Goal: Transaction & Acquisition: Purchase product/service

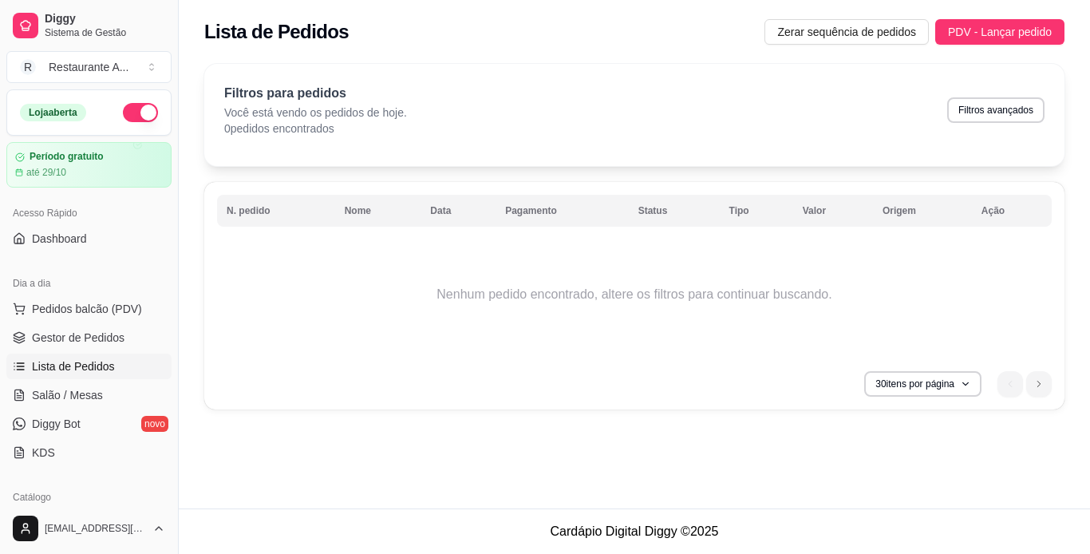
click at [131, 370] on link "Lista de Pedidos" at bounding box center [88, 366] width 165 height 26
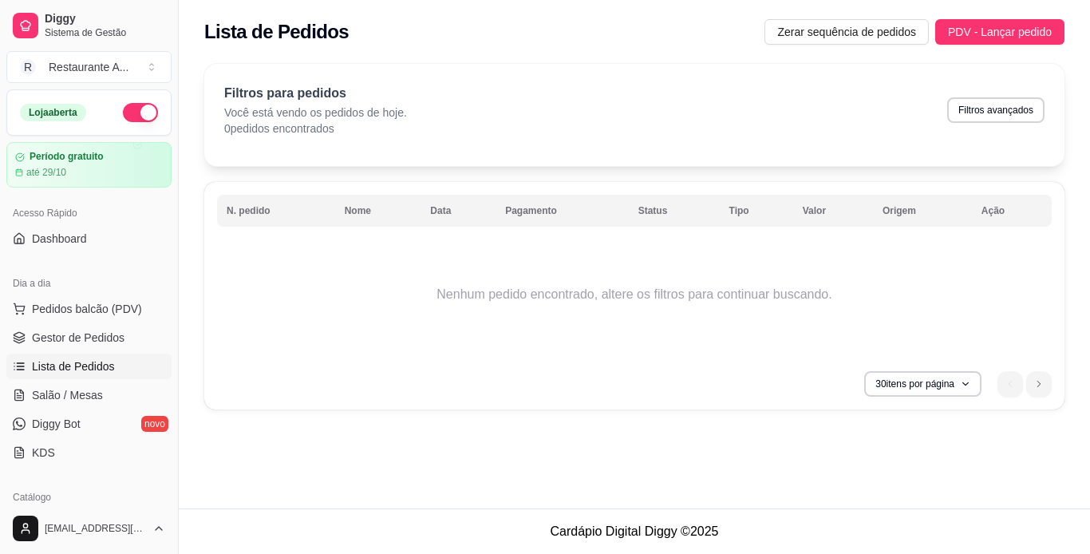
click at [131, 370] on link "Lista de Pedidos" at bounding box center [88, 366] width 165 height 26
click at [131, 369] on link "Lista de Pedidos" at bounding box center [88, 366] width 165 height 26
click at [113, 306] on span "Pedidos balcão (PDV)" at bounding box center [87, 309] width 110 height 16
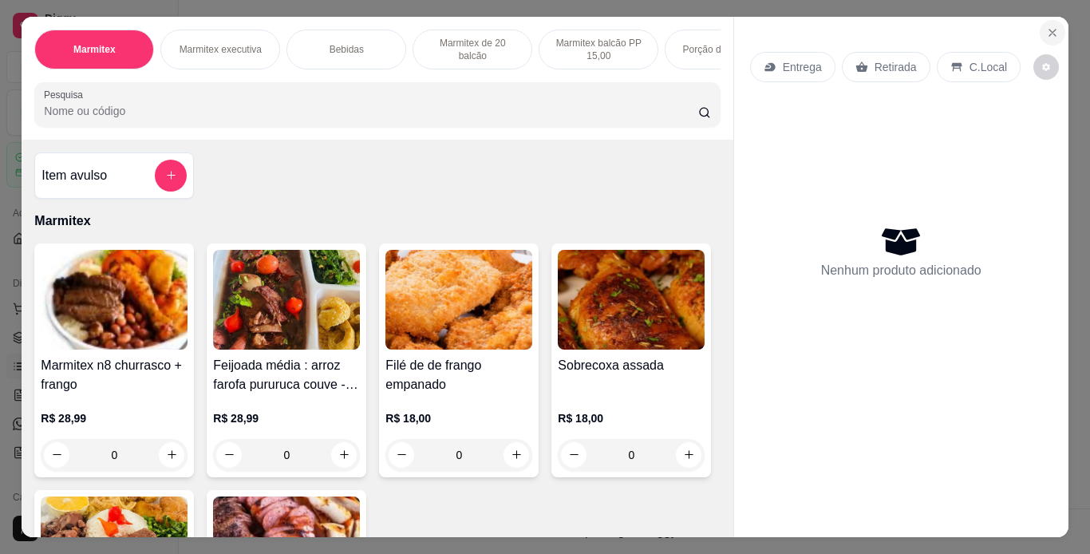
click at [1048, 26] on icon "Close" at bounding box center [1052, 32] width 13 height 13
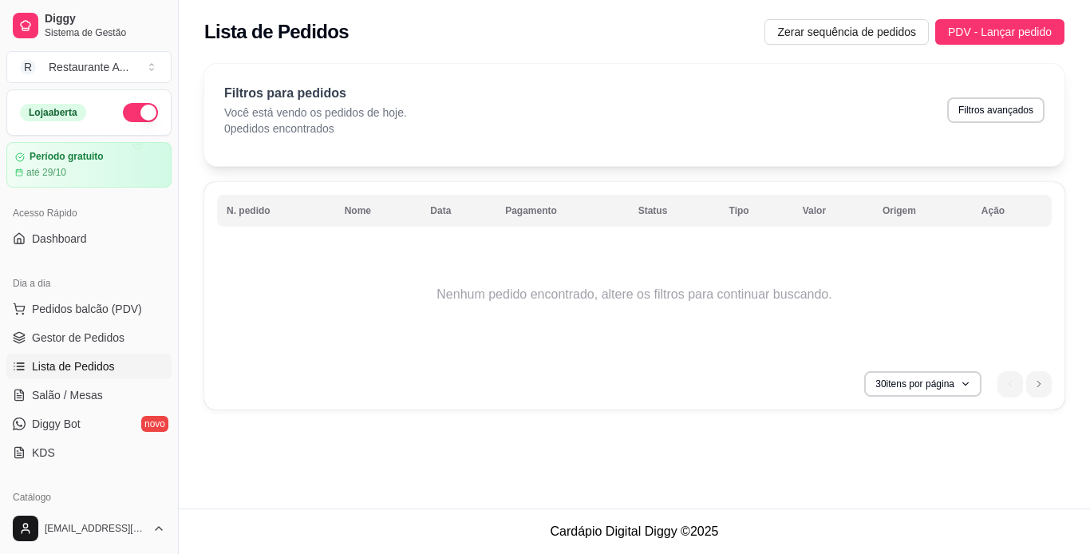
click at [133, 369] on link "Lista de Pedidos" at bounding box center [88, 366] width 165 height 26
click at [80, 313] on span "Pedidos balcão (PDV)" at bounding box center [87, 309] width 110 height 16
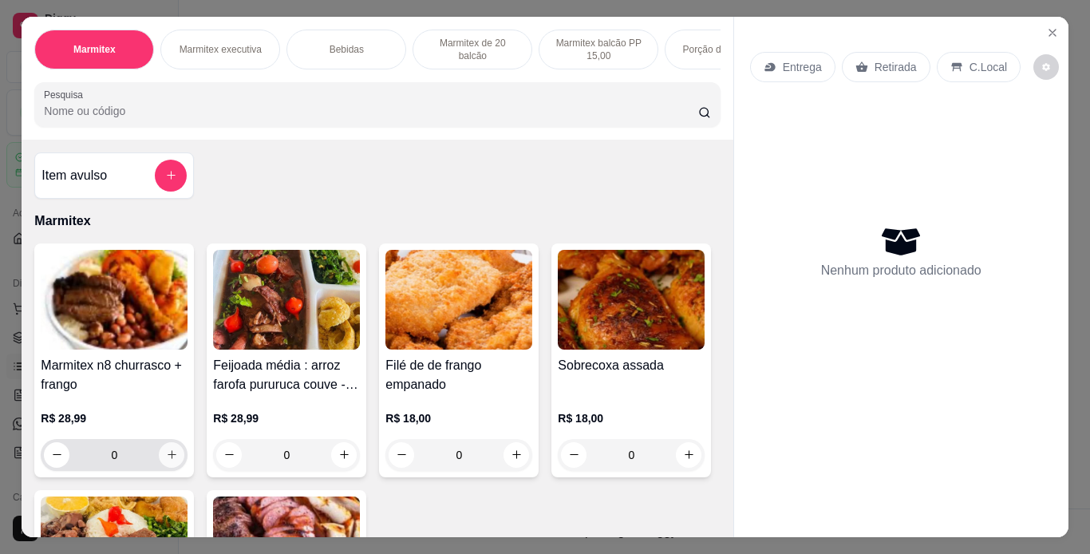
click at [166, 460] on icon "increase-product-quantity" at bounding box center [172, 454] width 12 height 12
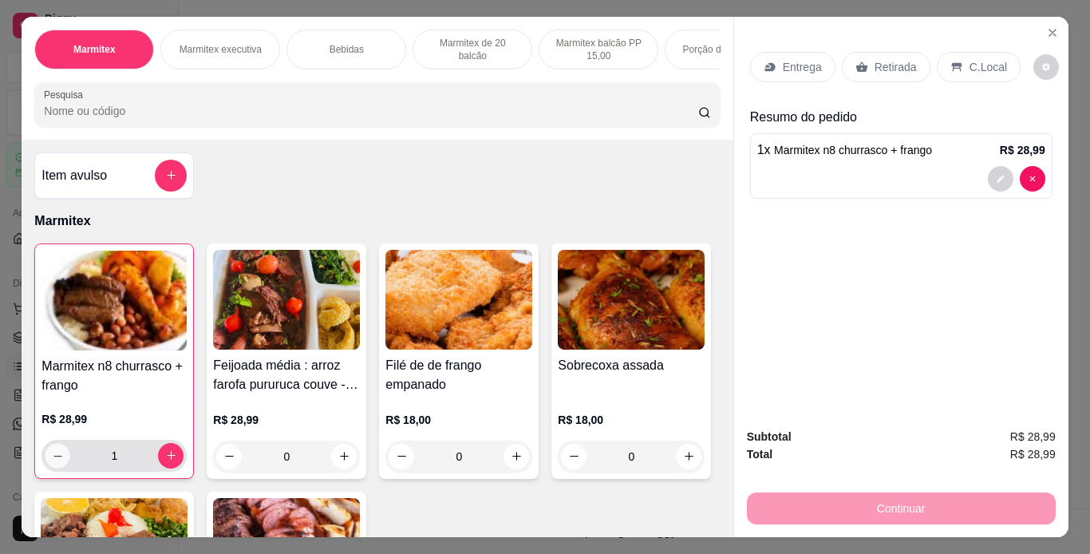
click at [48, 468] on button "decrease-product-quantity" at bounding box center [57, 455] width 25 height 25
type input "0"
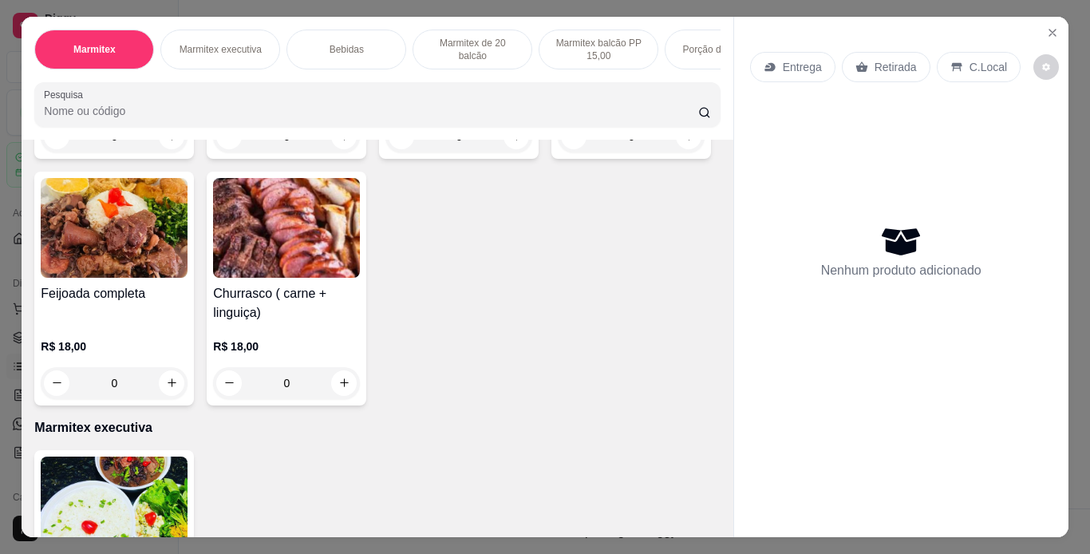
scroll to position [319, 0]
click at [551, 158] on div "Sobrecoxa assada R$ 18,00 0" at bounding box center [631, 41] width 160 height 234
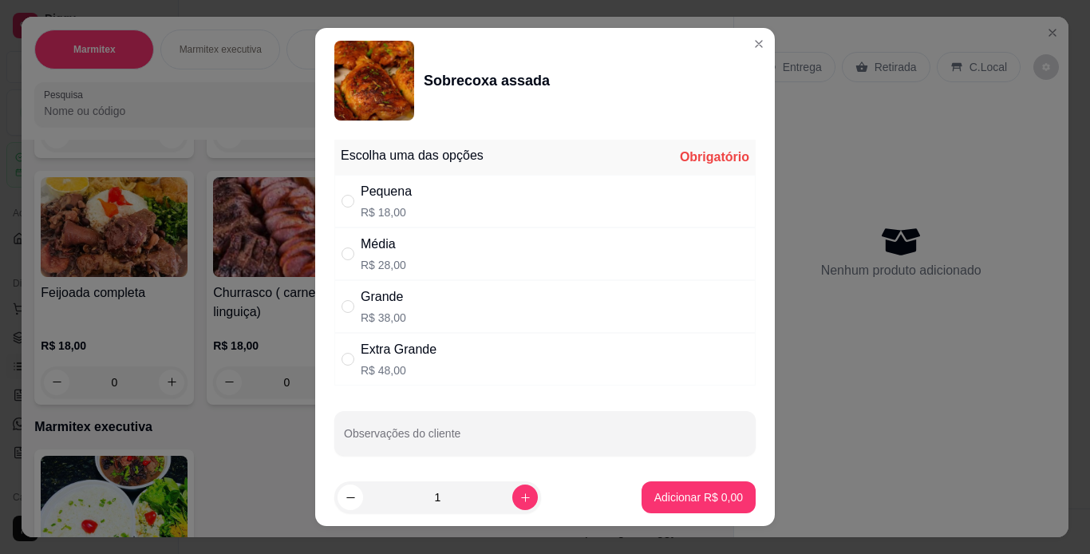
click at [483, 365] on div "Extra Grande R$ 48,00" at bounding box center [544, 359] width 421 height 53
radio input "true"
click at [651, 503] on p "Adicionar R$ 48,00" at bounding box center [695, 497] width 95 height 16
type input "1"
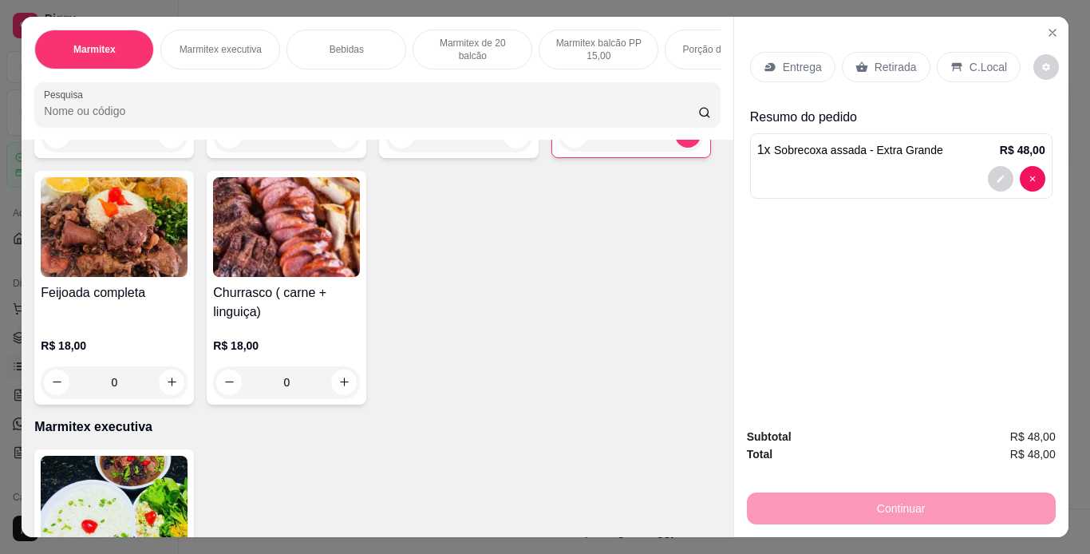
click at [884, 59] on p "Retirada" at bounding box center [895, 67] width 42 height 16
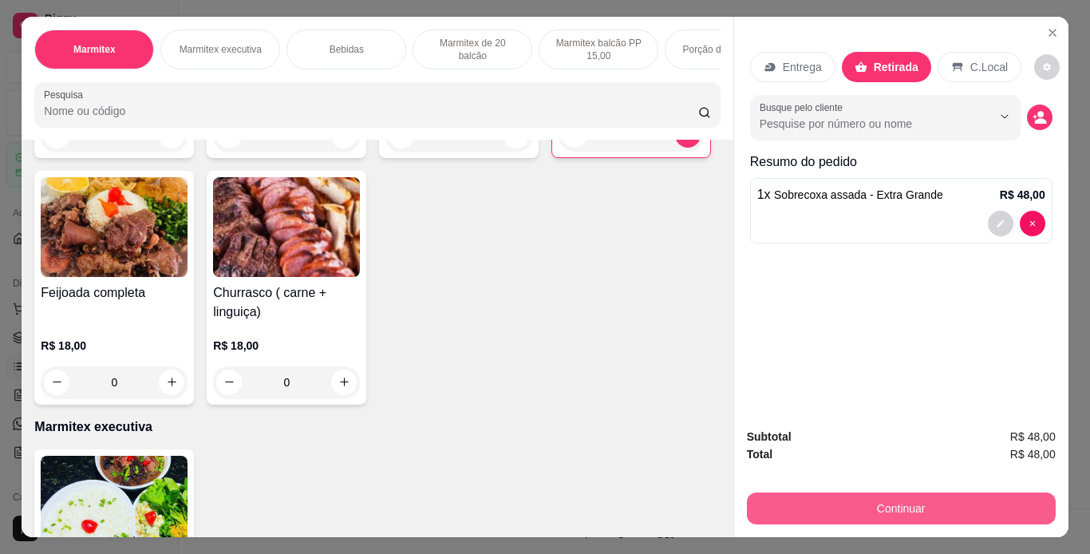
click at [859, 505] on button "Continuar" at bounding box center [901, 508] width 309 height 32
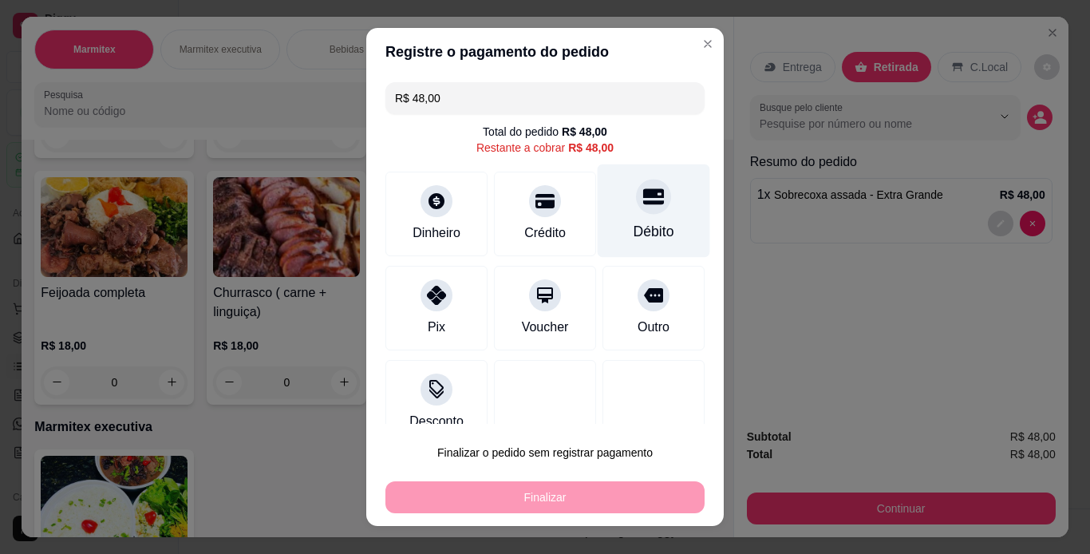
click at [638, 222] on div "Débito" at bounding box center [654, 231] width 41 height 21
type input "R$ 0,00"
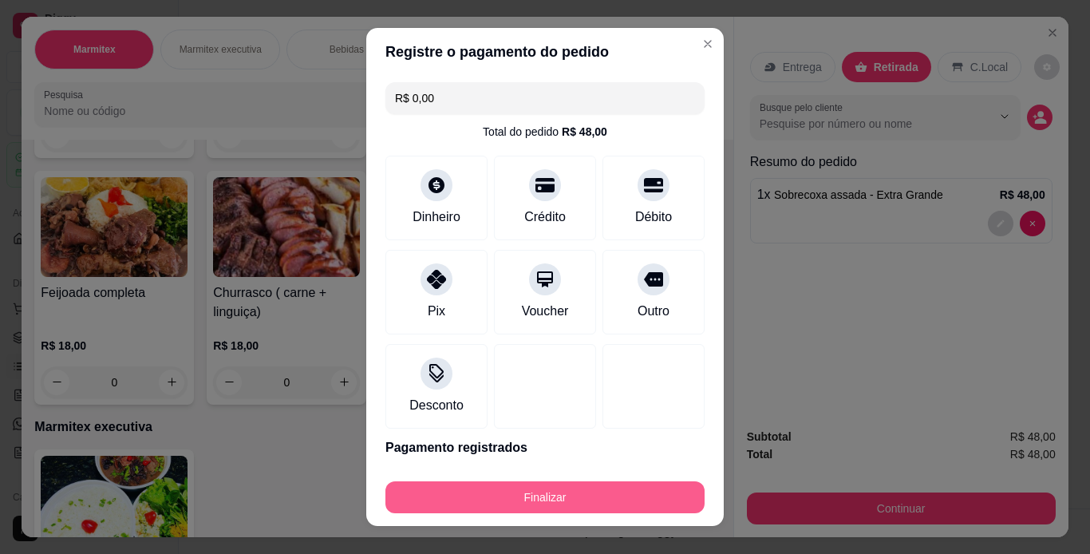
click at [608, 494] on button "Finalizar" at bounding box center [544, 497] width 319 height 32
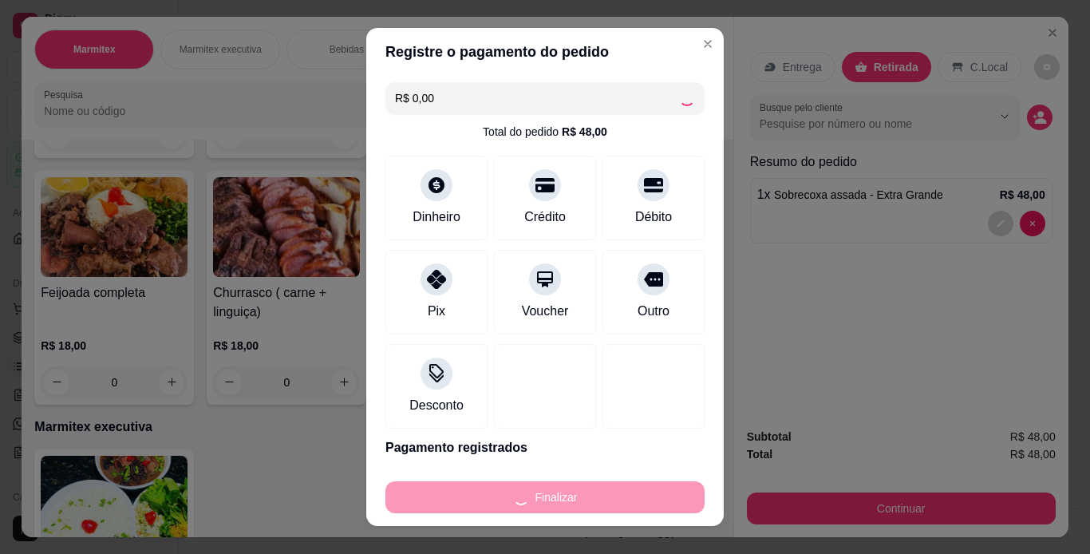
type input "0"
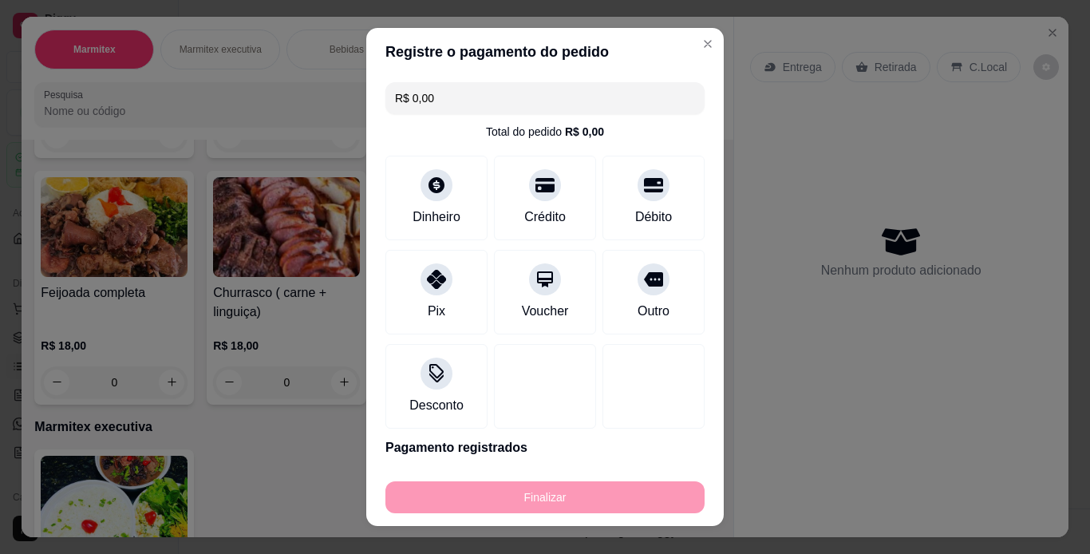
type input "-R$ 48,00"
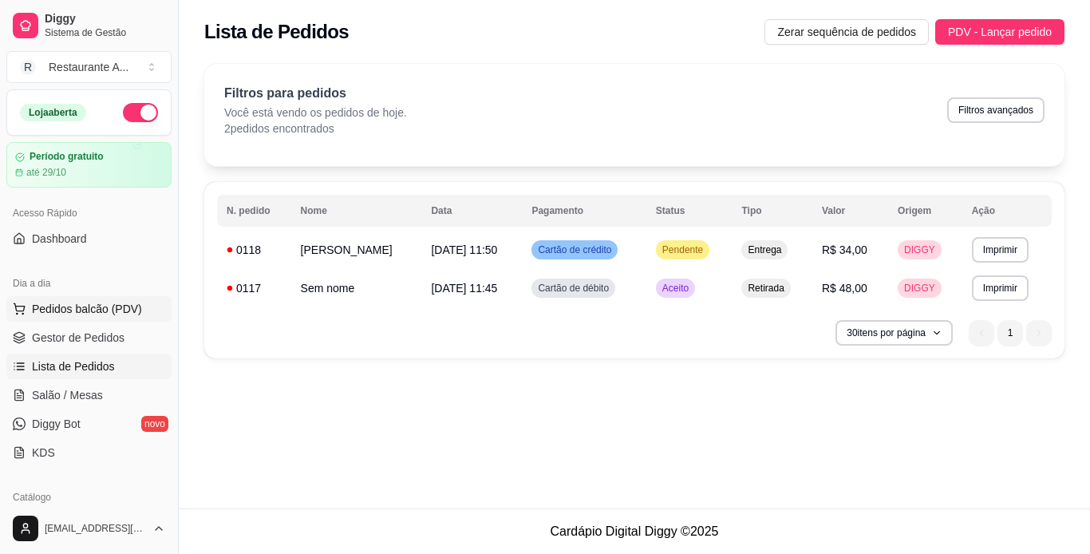
click at [90, 316] on span "Pedidos balcão (PDV)" at bounding box center [87, 309] width 110 height 16
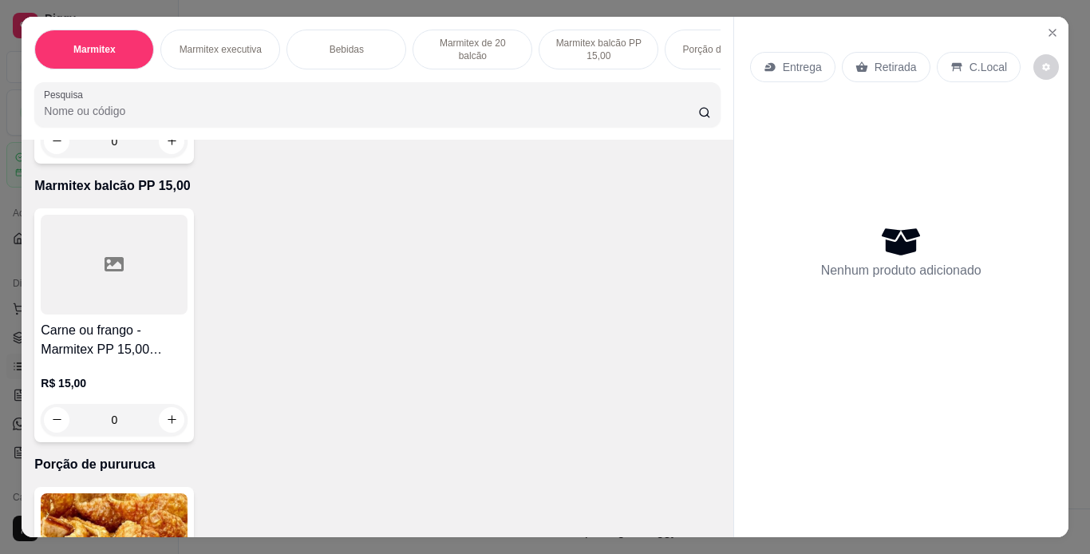
scroll to position [1404, 0]
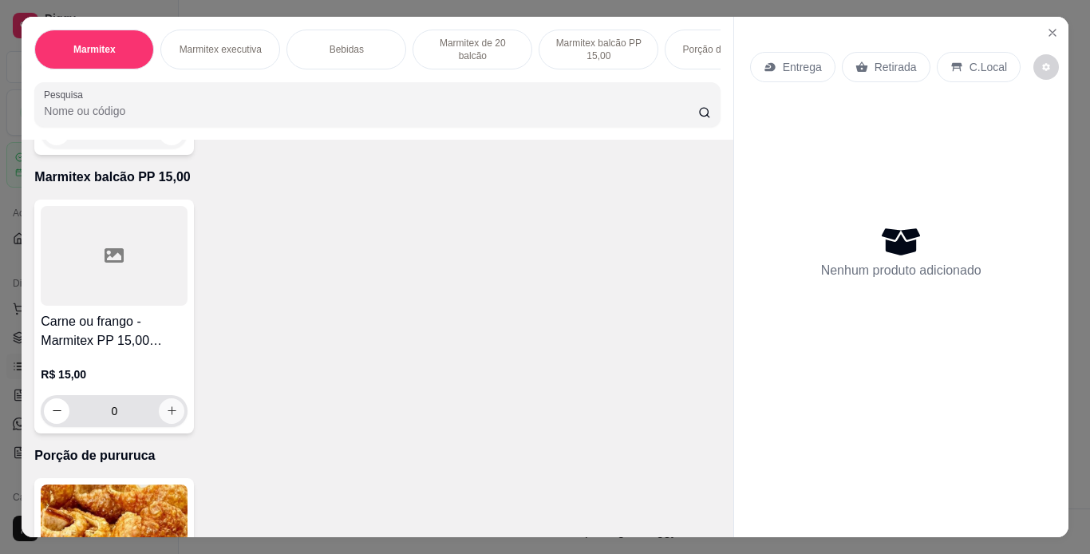
click at [168, 407] on icon "increase-product-quantity" at bounding box center [172, 411] width 9 height 9
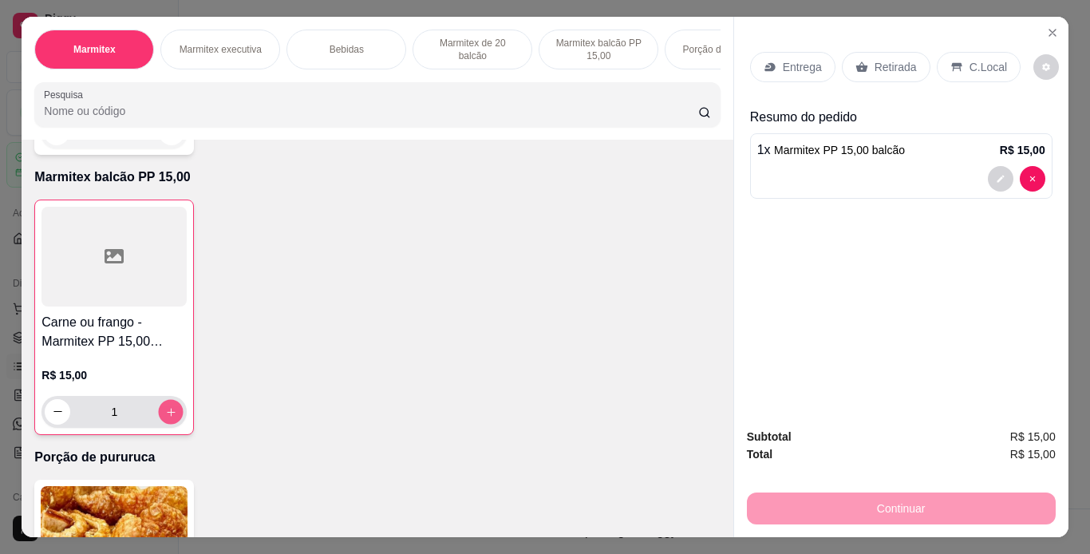
click at [165, 406] on icon "increase-product-quantity" at bounding box center [171, 412] width 12 height 12
click at [52, 406] on icon "decrease-product-quantity" at bounding box center [58, 412] width 12 height 12
type input "3"
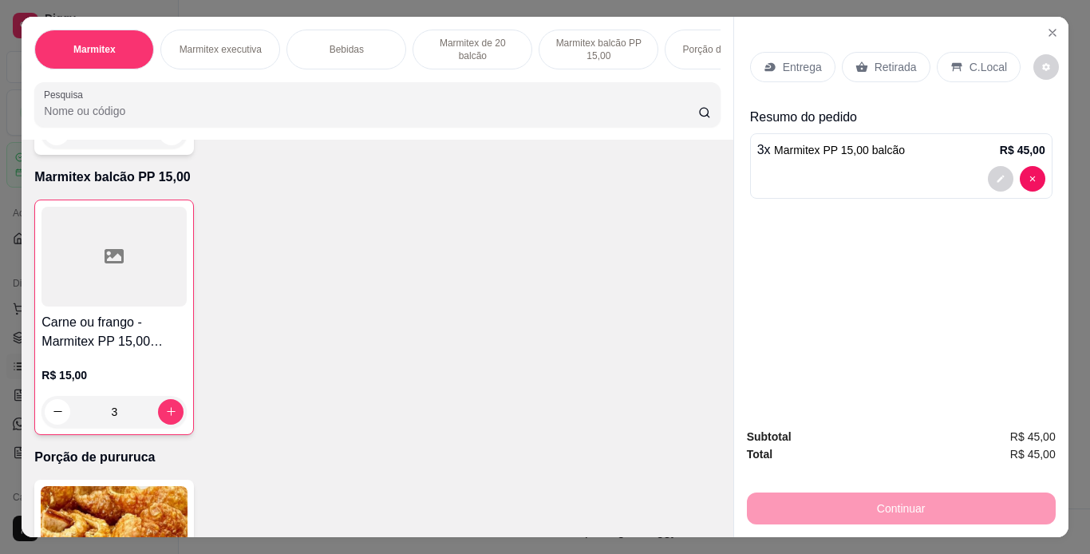
click at [886, 59] on p "Retirada" at bounding box center [895, 67] width 42 height 16
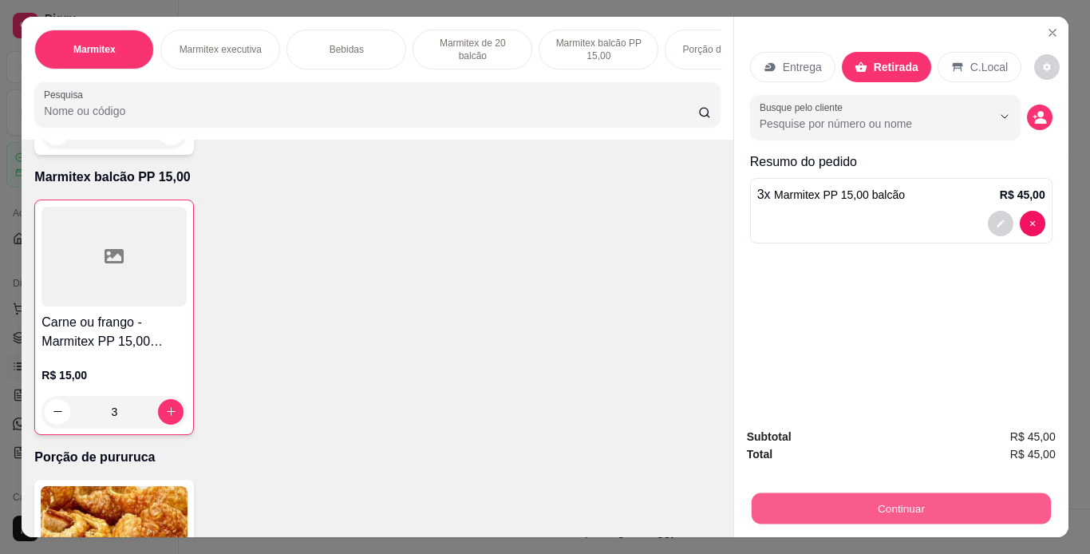
click at [948, 507] on button "Continuar" at bounding box center [900, 508] width 299 height 31
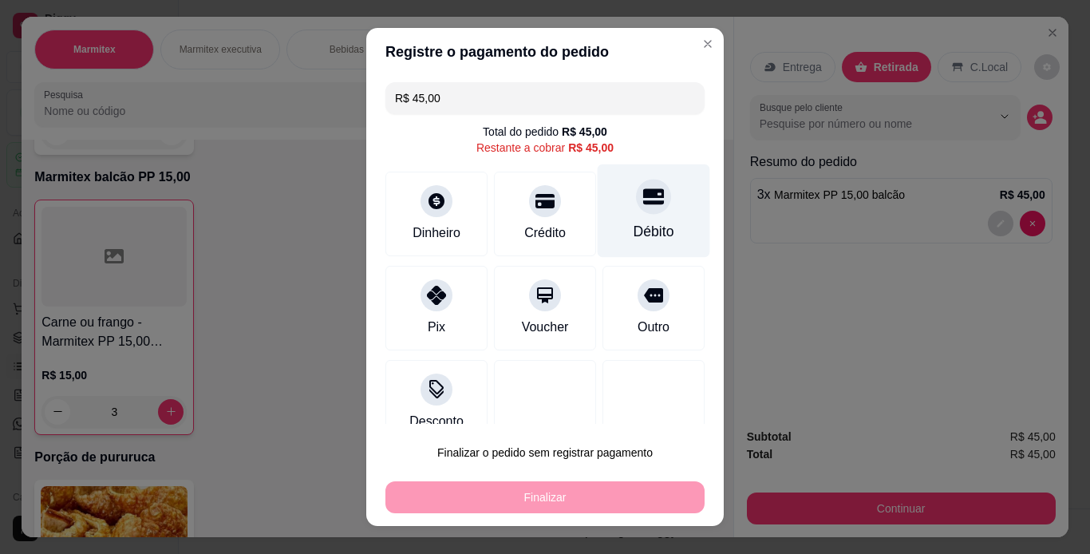
click at [643, 223] on div "Débito" at bounding box center [654, 231] width 41 height 21
type input "R$ 0,00"
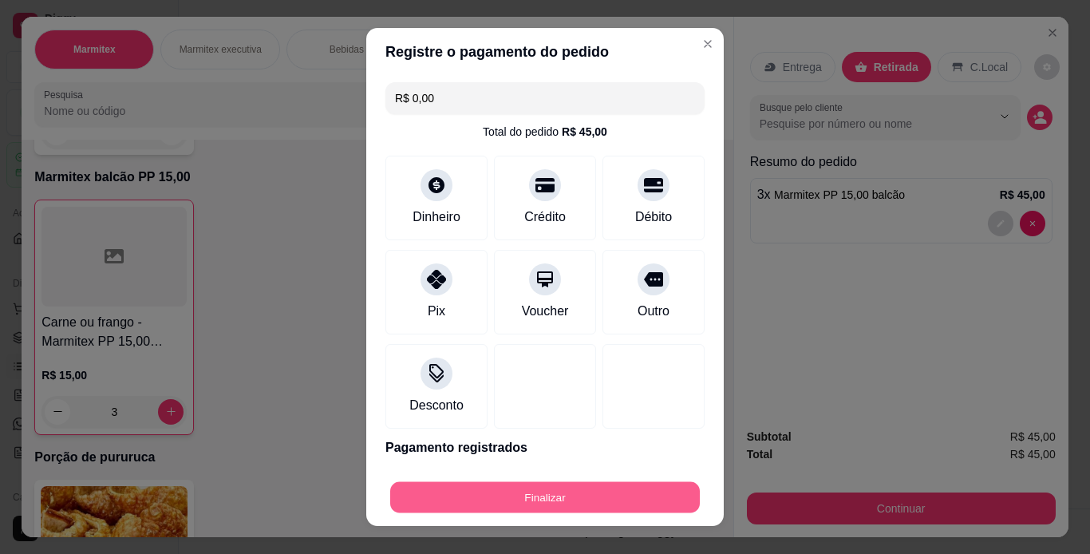
click at [560, 503] on button "Finalizar" at bounding box center [545, 497] width 310 height 31
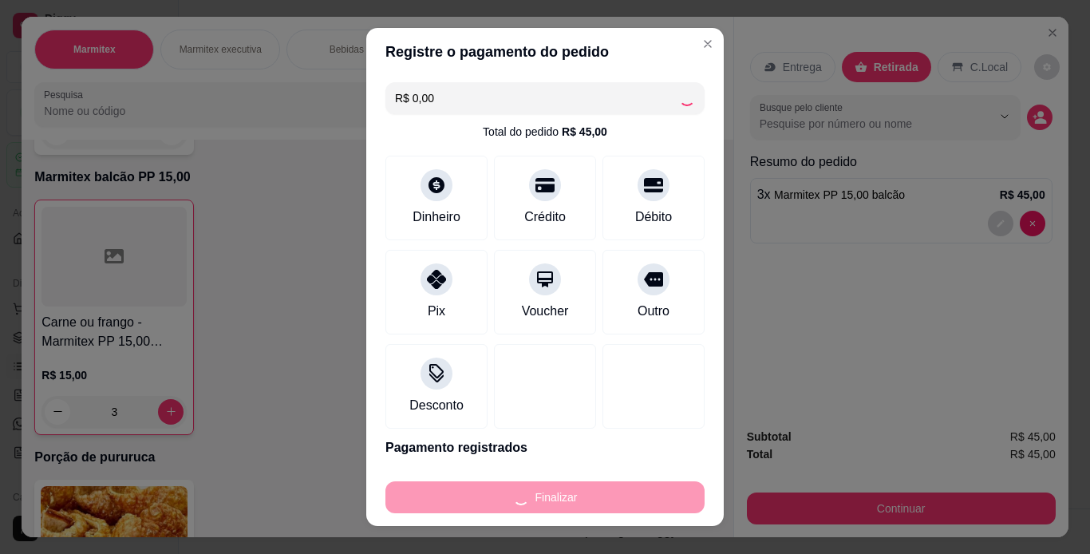
type input "0"
type input "-R$ 45,00"
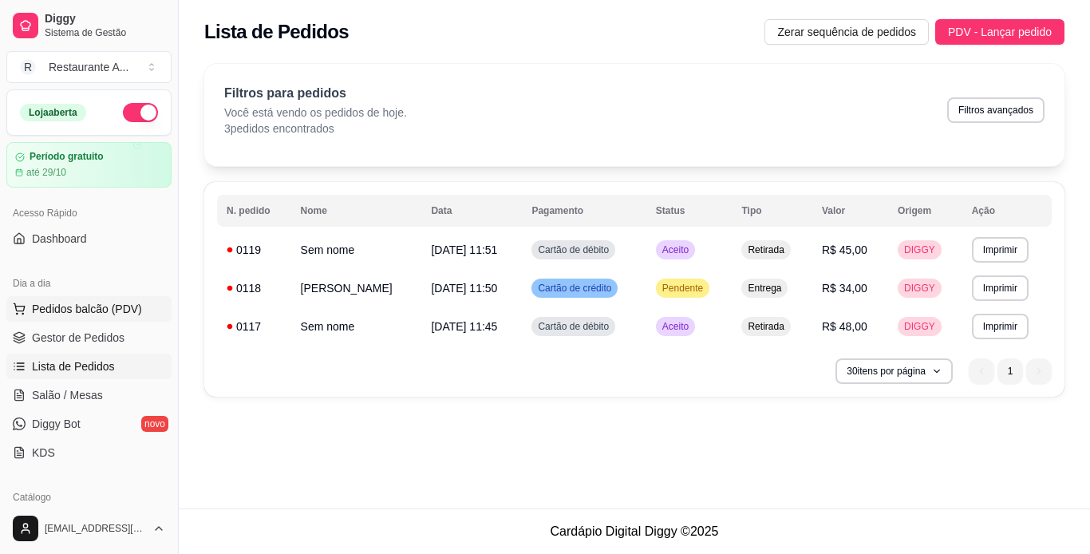
click at [88, 305] on span "Pedidos balcão (PDV)" at bounding box center [87, 309] width 110 height 16
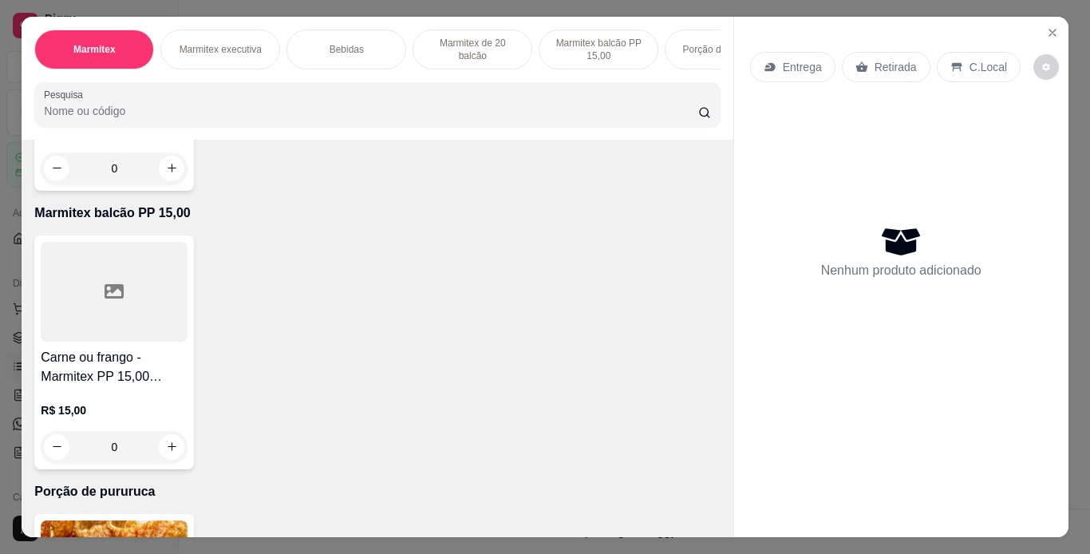
scroll to position [1372, 0]
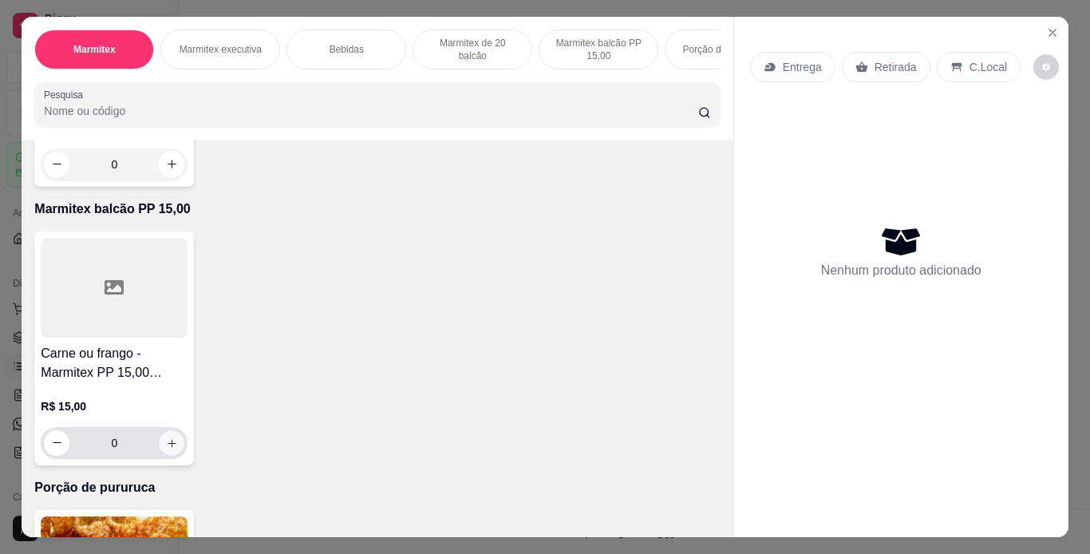
click at [166, 437] on icon "increase-product-quantity" at bounding box center [172, 443] width 12 height 12
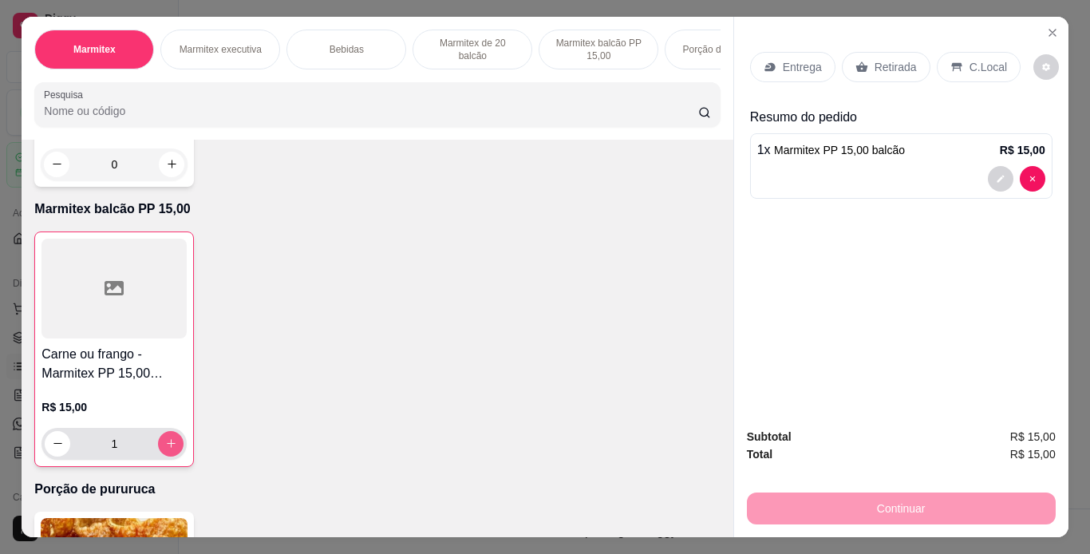
click at [165, 437] on icon "increase-product-quantity" at bounding box center [171, 443] width 12 height 12
type input "2"
click at [874, 59] on p "Retirada" at bounding box center [895, 67] width 42 height 16
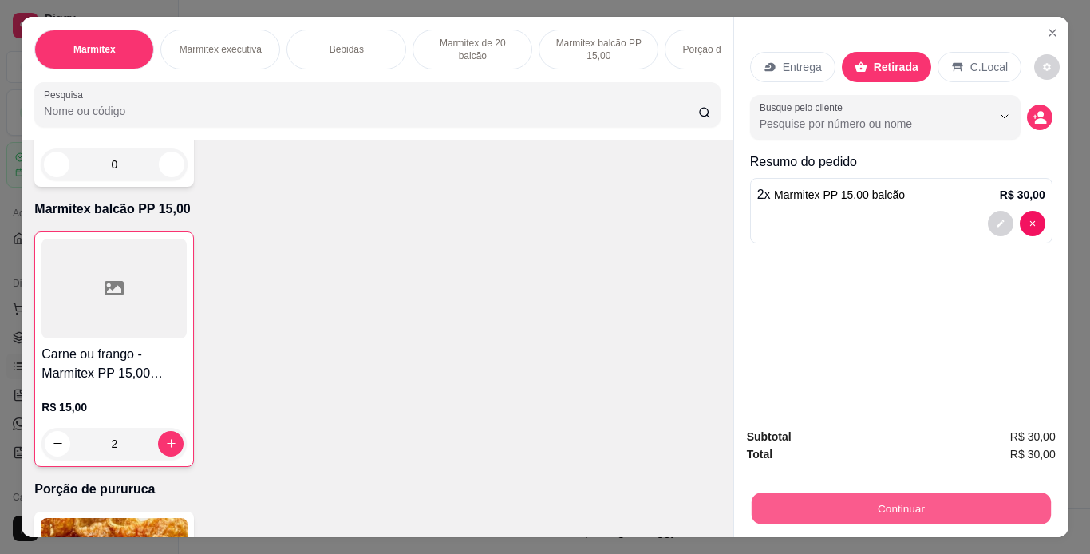
click at [874, 507] on button "Continuar" at bounding box center [900, 508] width 299 height 31
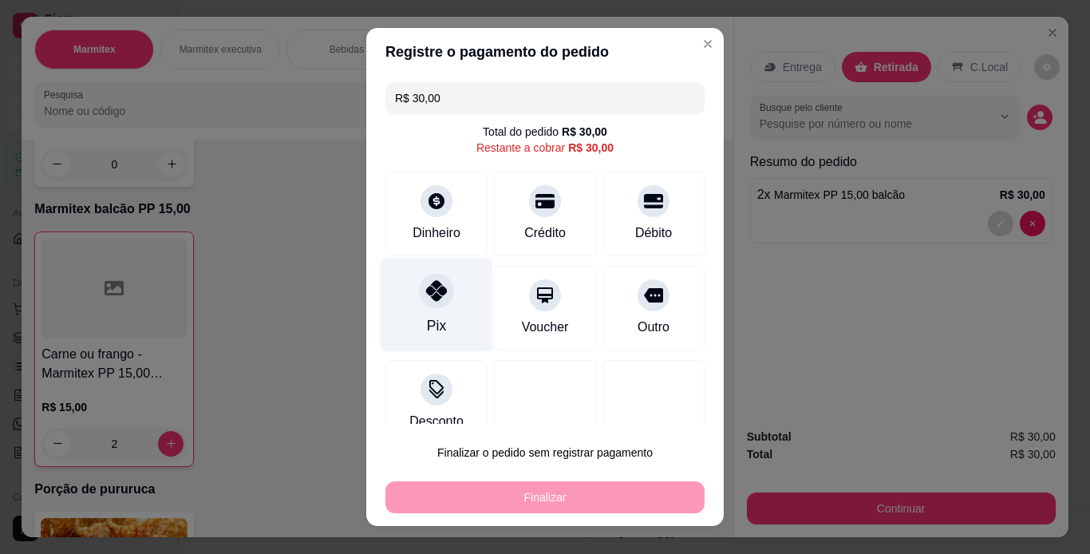
click at [436, 312] on div "Pix" at bounding box center [437, 304] width 113 height 93
type input "R$ 0,00"
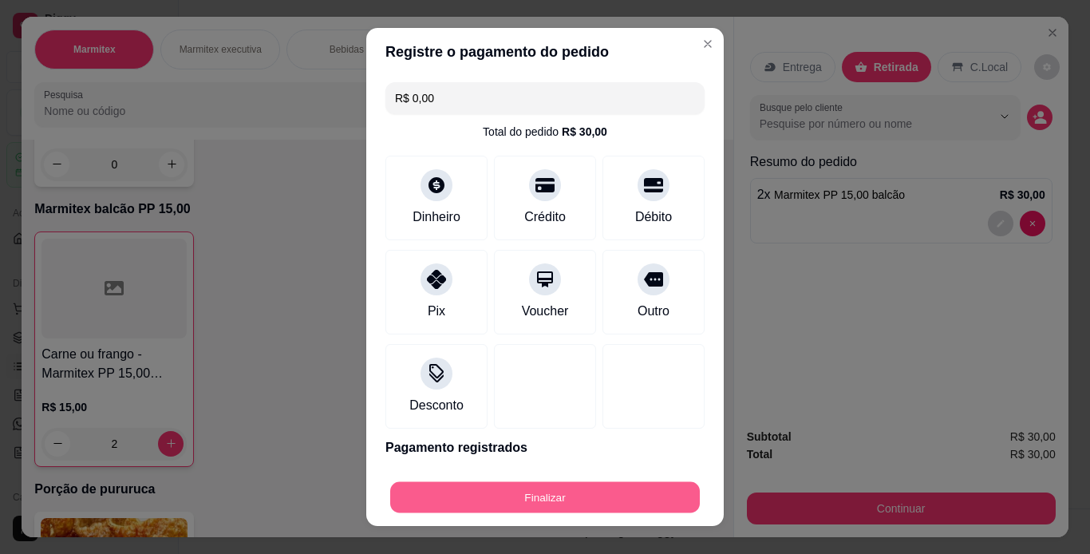
click at [570, 494] on button "Finalizar" at bounding box center [545, 497] width 310 height 31
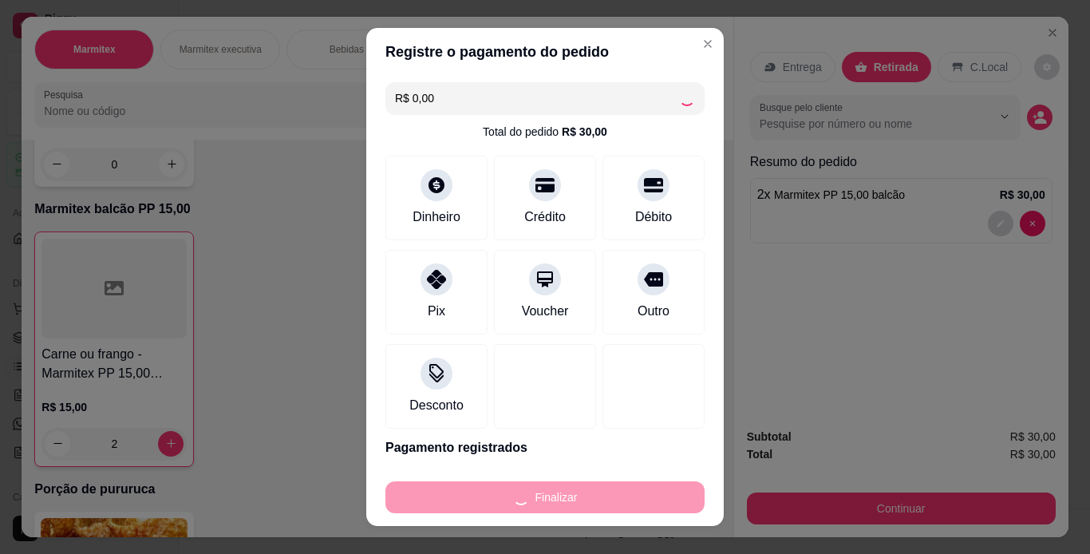
type input "0"
type input "-R$ 30,00"
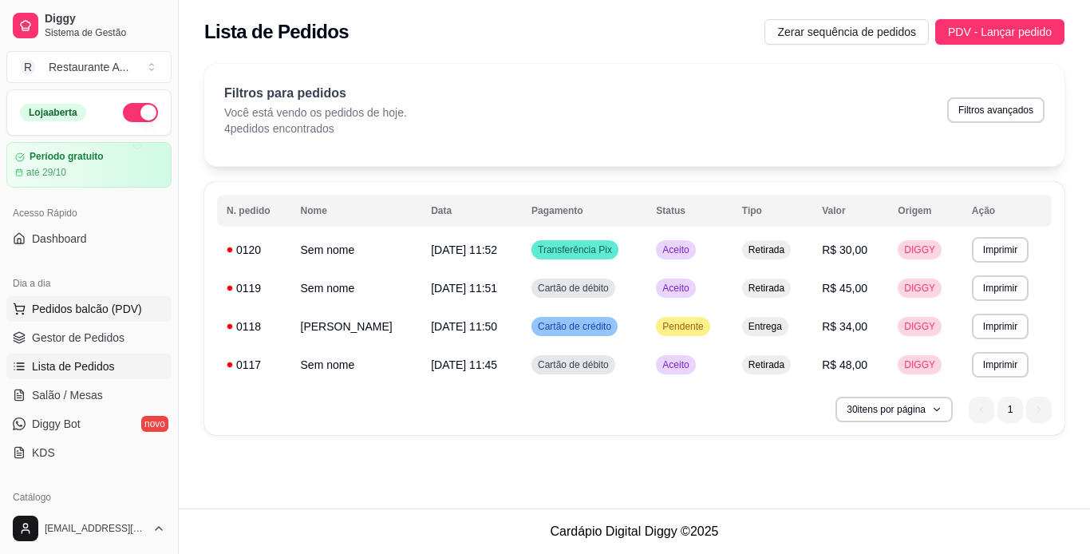
click at [144, 310] on button "Pedidos balcão (PDV)" at bounding box center [88, 309] width 165 height 26
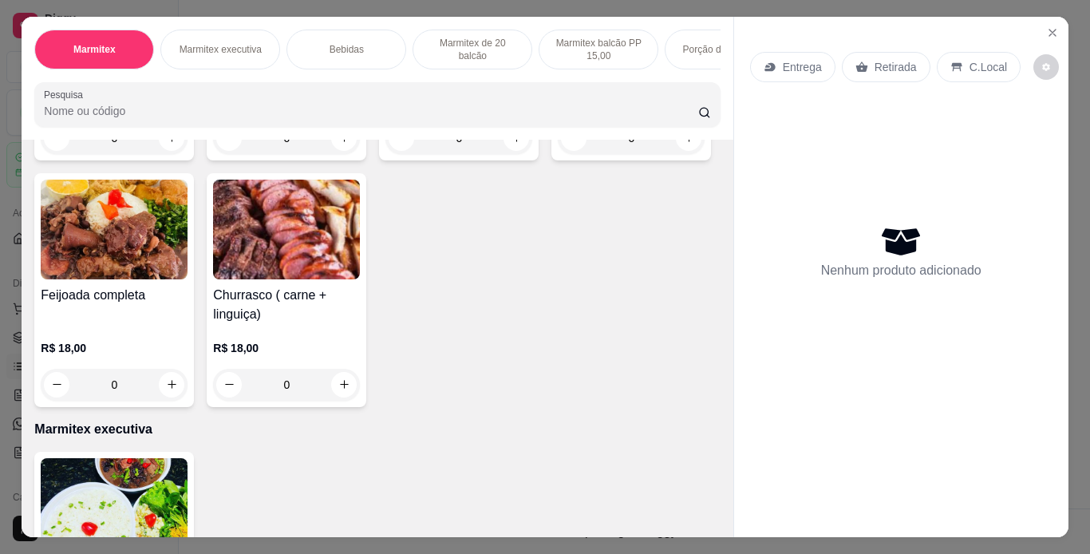
scroll to position [287, 0]
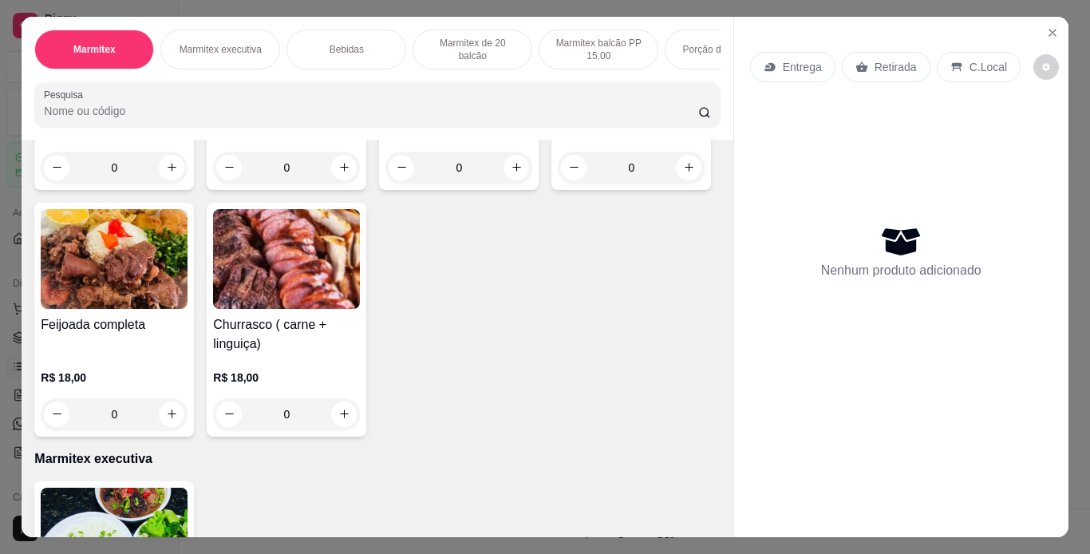
click at [558, 184] on div "R$ 18,00 0" at bounding box center [631, 145] width 147 height 77
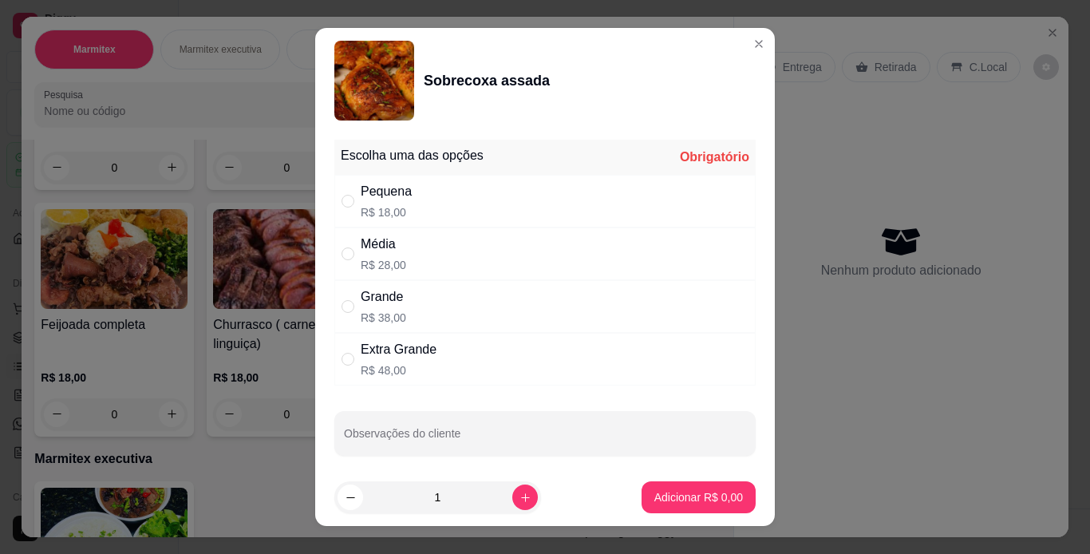
click at [566, 357] on div "Extra Grande R$ 48,00" at bounding box center [544, 359] width 421 height 53
radio input "true"
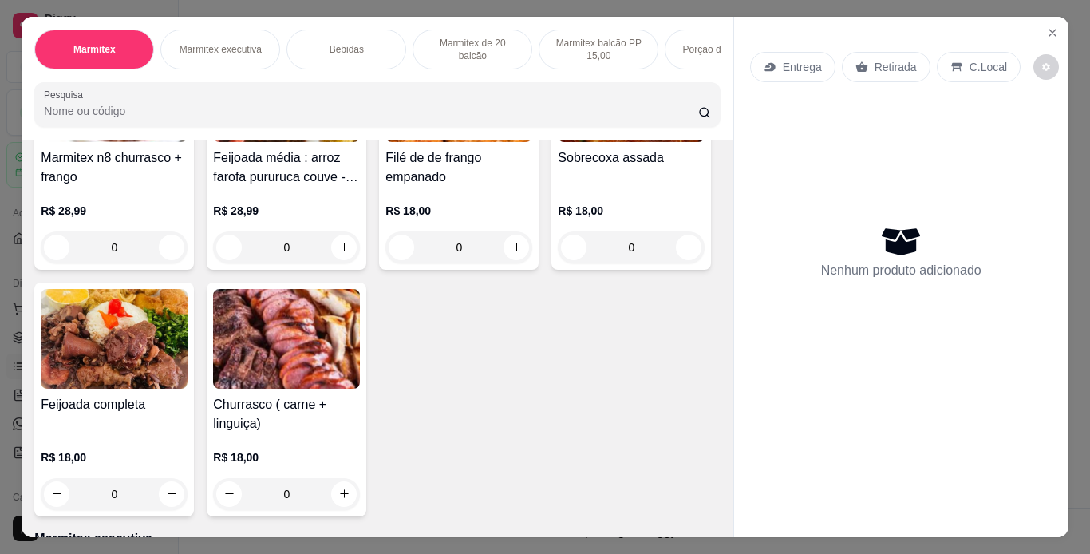
scroll to position [191, 0]
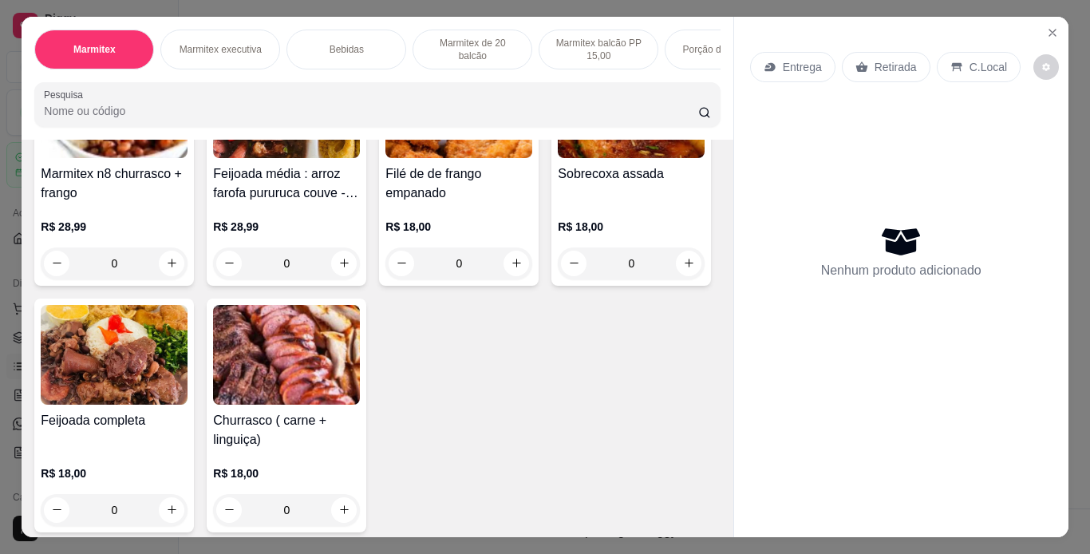
click at [188, 515] on div "0" at bounding box center [114, 510] width 147 height 32
click at [340, 515] on footer "0 Adicionar R$ 0,00" at bounding box center [544, 497] width 461 height 57
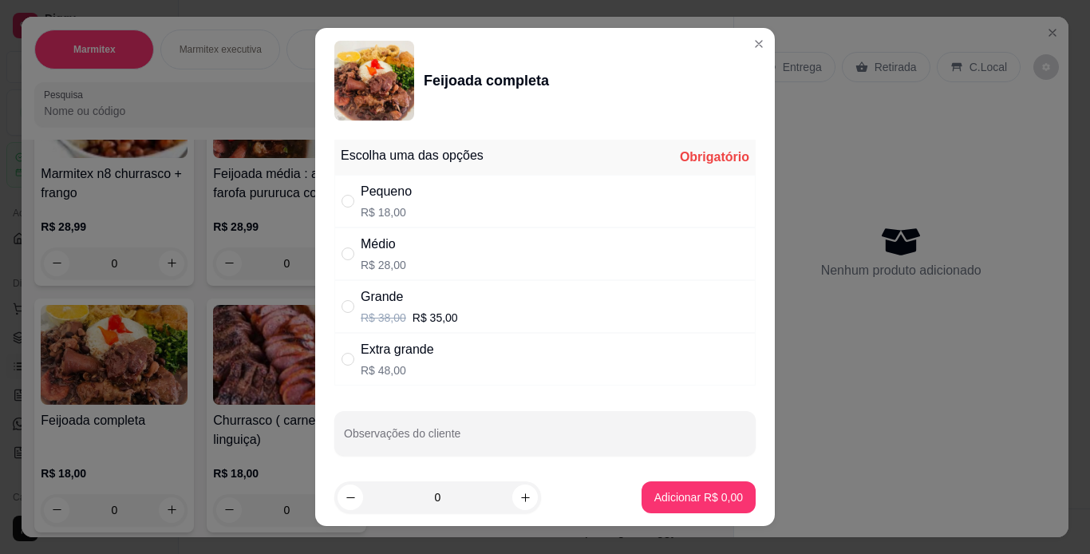
click at [457, 206] on div "Pequeno R$ 18,00" at bounding box center [544, 201] width 421 height 53
radio input "true"
click at [521, 499] on icon "increase-product-quantity" at bounding box center [525, 497] width 8 height 8
click at [521, 499] on icon "increase-product-quantity" at bounding box center [525, 497] width 9 height 9
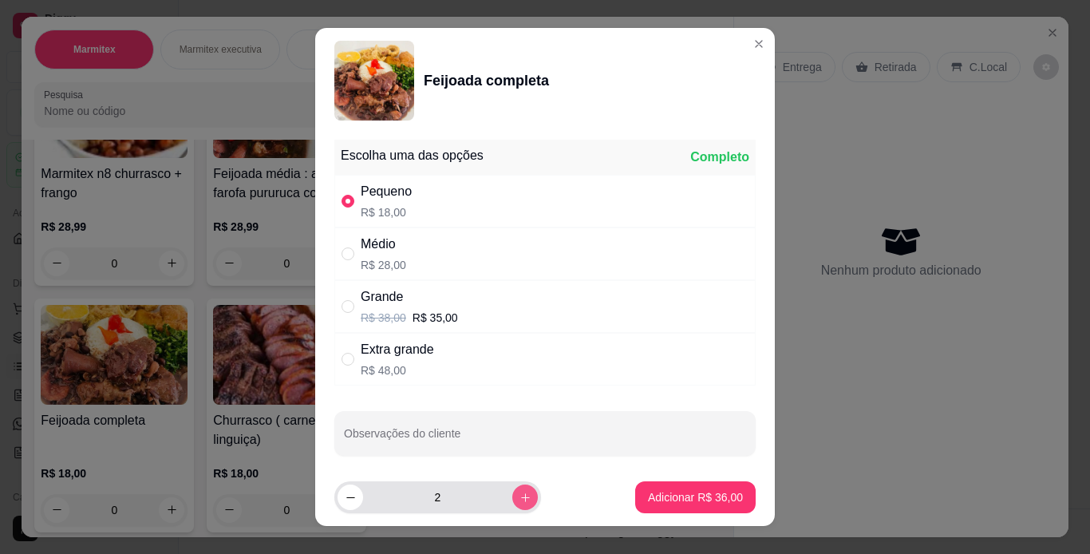
type input "3"
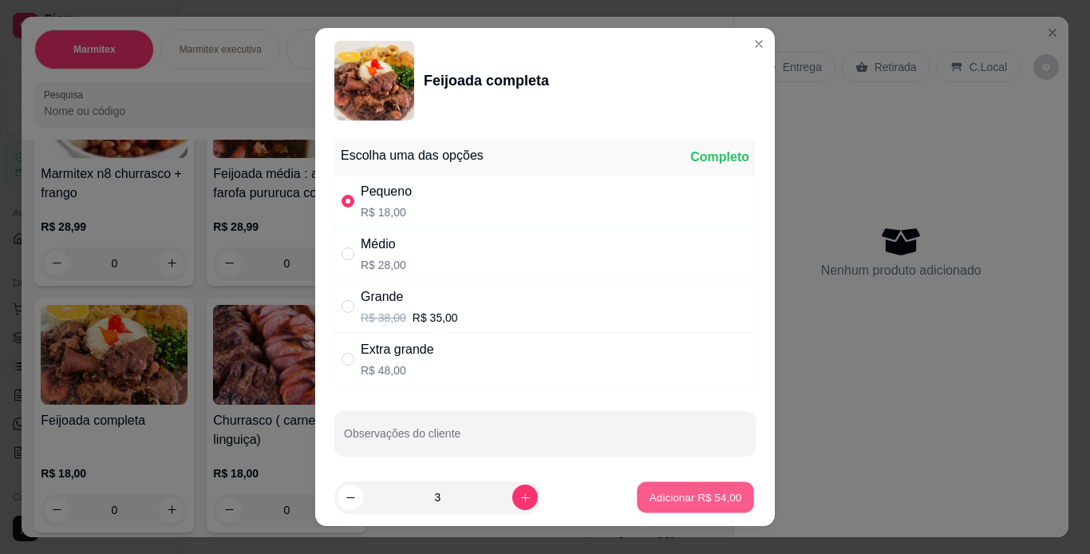
click at [658, 503] on p "Adicionar R$ 54,00" at bounding box center [695, 497] width 93 height 15
type input "3"
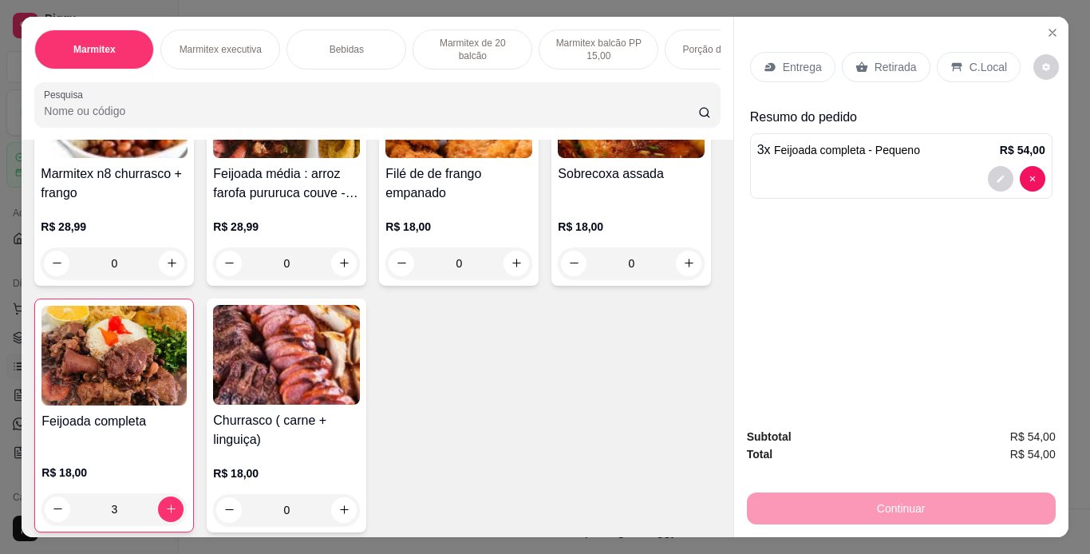
click at [896, 62] on p "Retirada" at bounding box center [895, 67] width 42 height 16
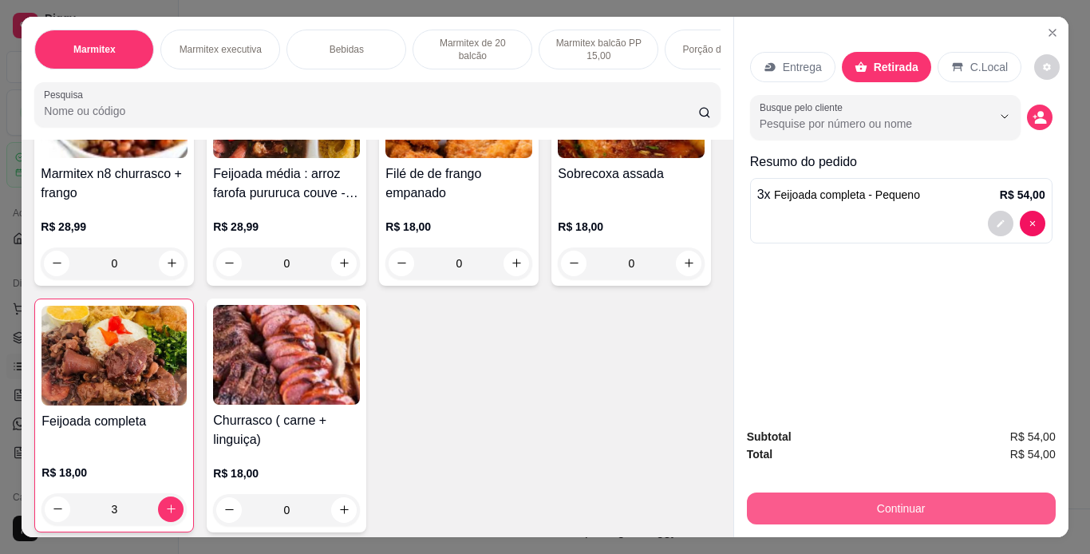
click at [936, 499] on button "Continuar" at bounding box center [901, 508] width 309 height 32
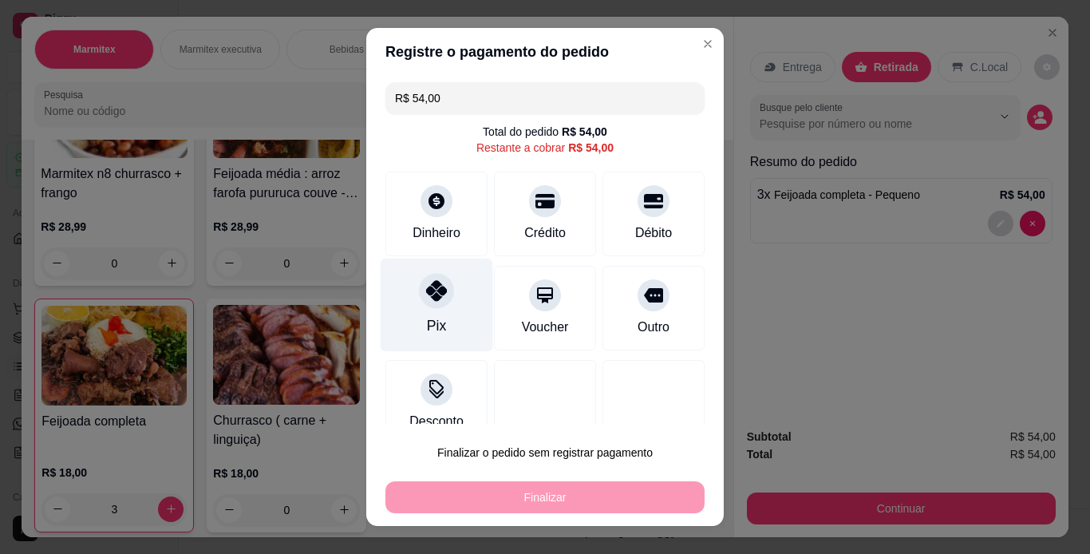
click at [427, 319] on div "Pix" at bounding box center [436, 325] width 19 height 21
type input "R$ 0,00"
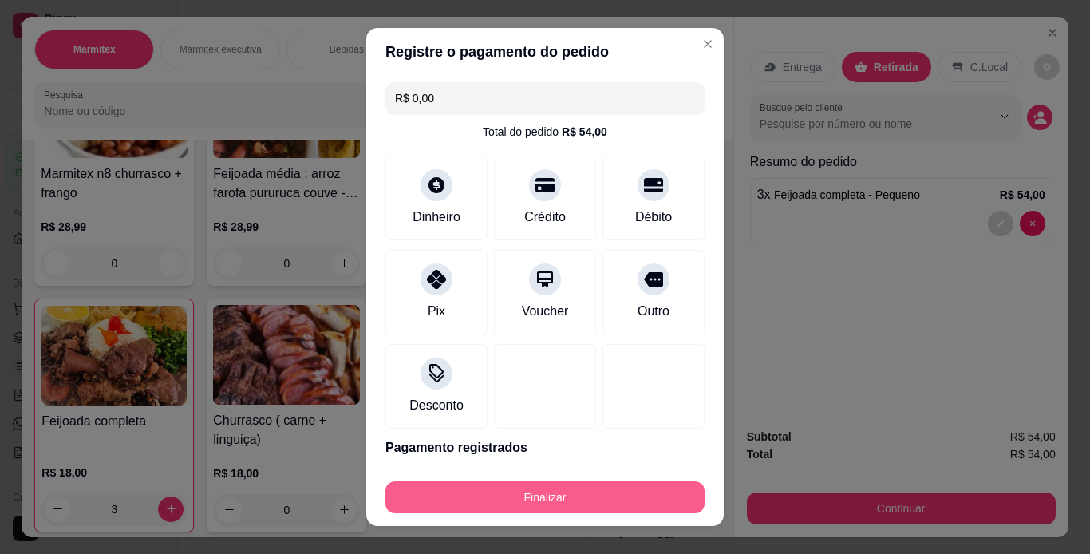
click at [532, 507] on button "Finalizar" at bounding box center [544, 497] width 319 height 32
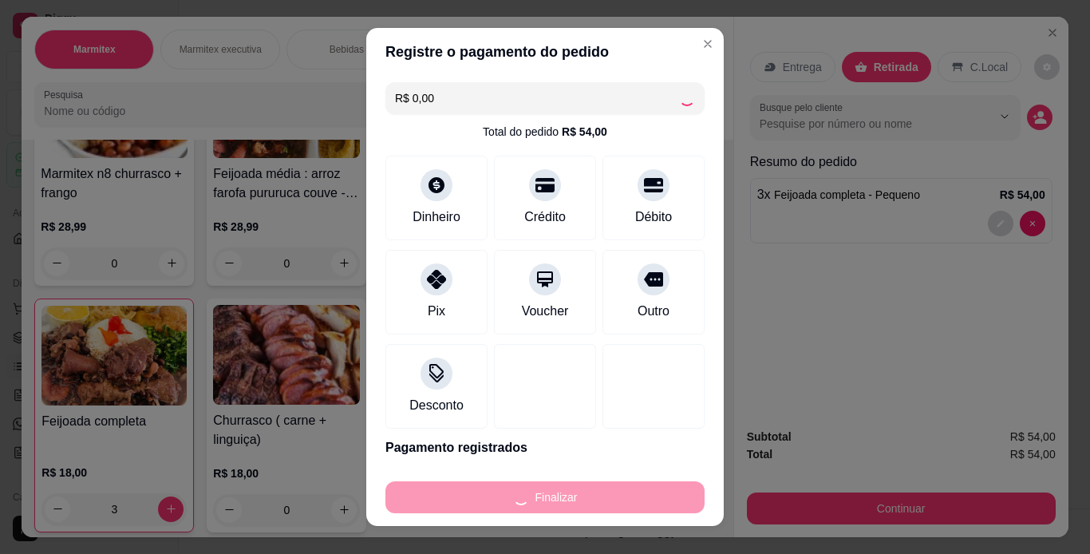
type input "0"
type input "-R$ 54,00"
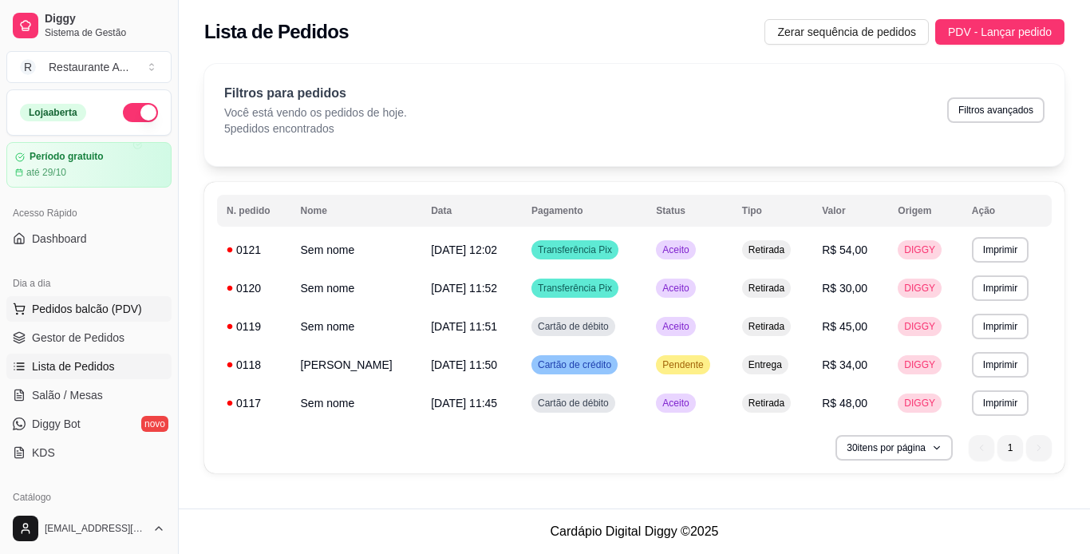
click at [121, 319] on button "Pedidos balcão (PDV)" at bounding box center [88, 309] width 165 height 26
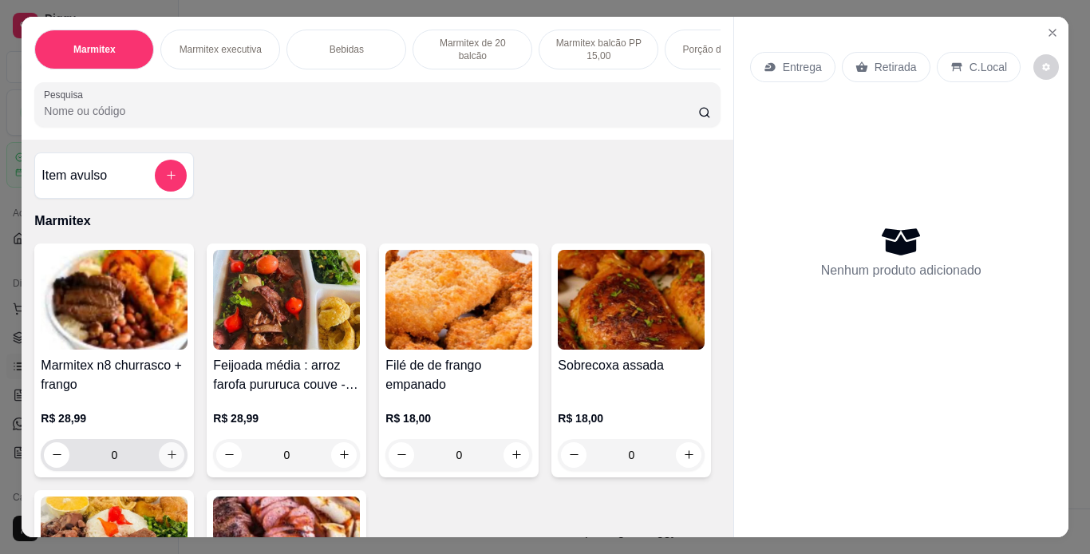
click at [166, 460] on icon "increase-product-quantity" at bounding box center [172, 454] width 12 height 12
type input "1"
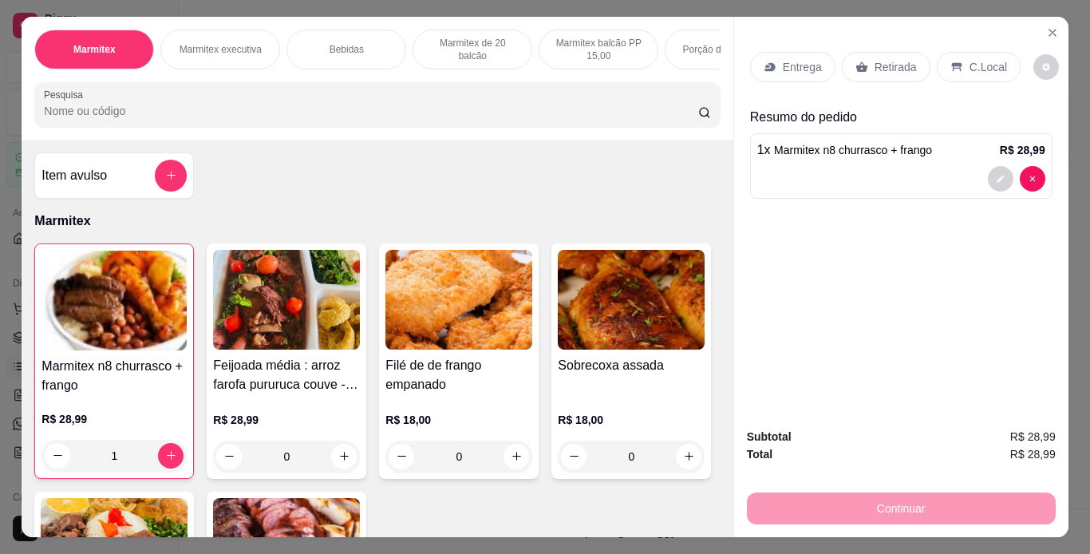
click at [148, 391] on h4 "Marmitex n8 churrasco + frango" at bounding box center [113, 376] width 145 height 38
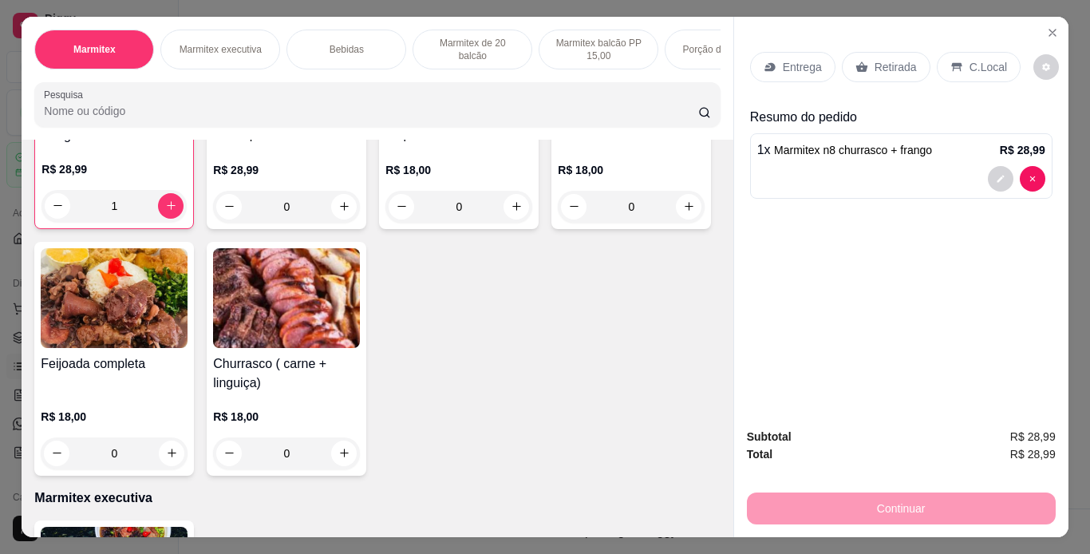
scroll to position [255, 0]
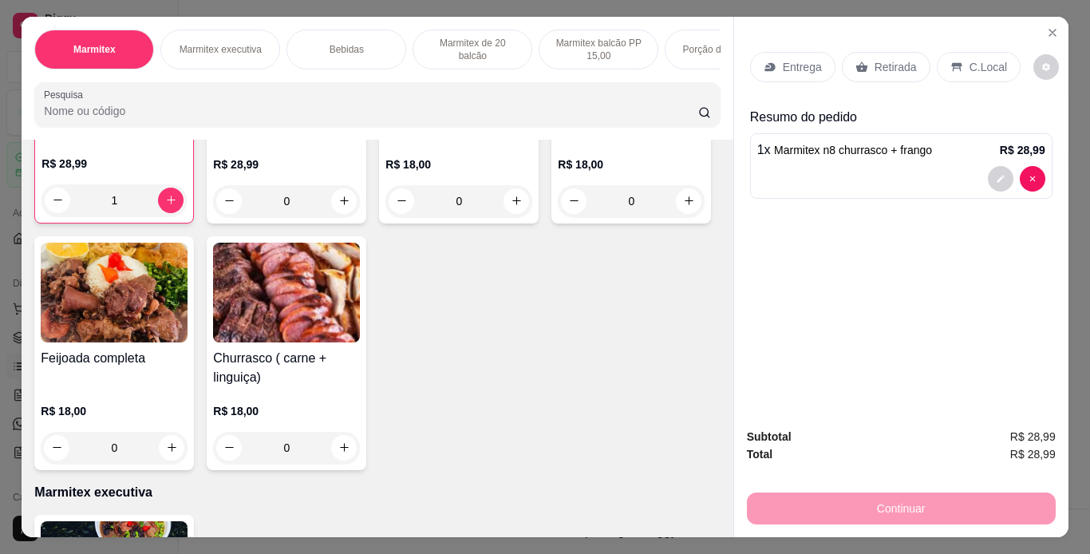
click at [558, 217] on div "R$ 18,00 0" at bounding box center [631, 178] width 147 height 77
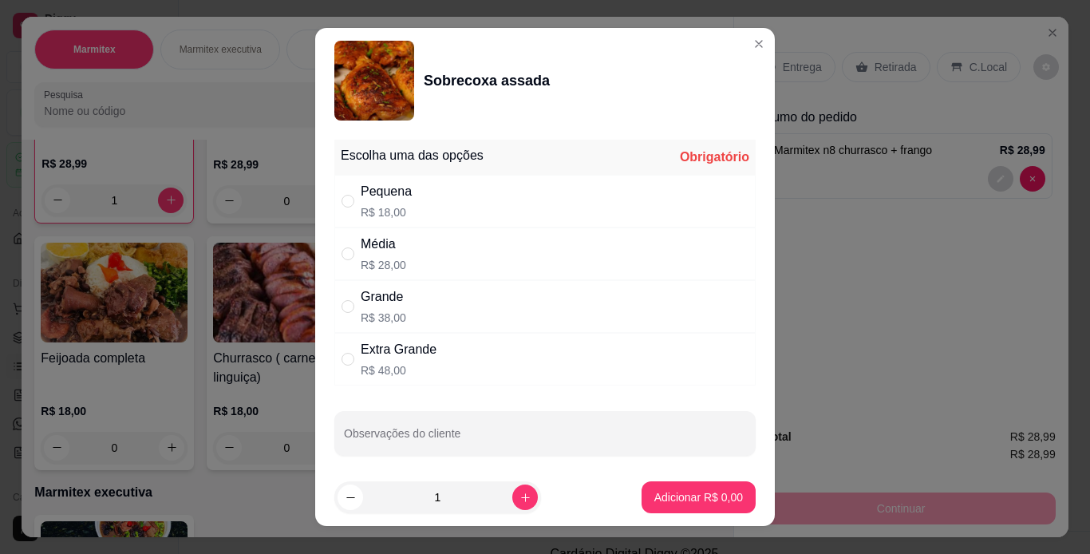
click at [431, 257] on div "Média R$ 28,00" at bounding box center [544, 253] width 421 height 53
radio input "true"
click at [519, 498] on icon "increase-product-quantity" at bounding box center [525, 497] width 12 height 12
type input "2"
click at [715, 498] on p "Adicionar R$ 56,00" at bounding box center [695, 497] width 93 height 15
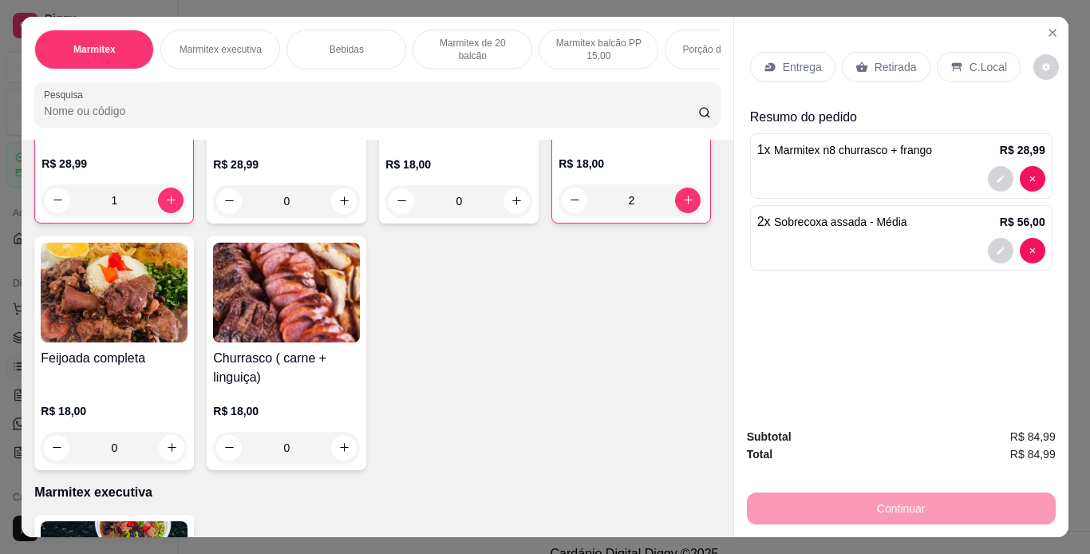
click at [878, 61] on p "Retirada" at bounding box center [895, 67] width 42 height 16
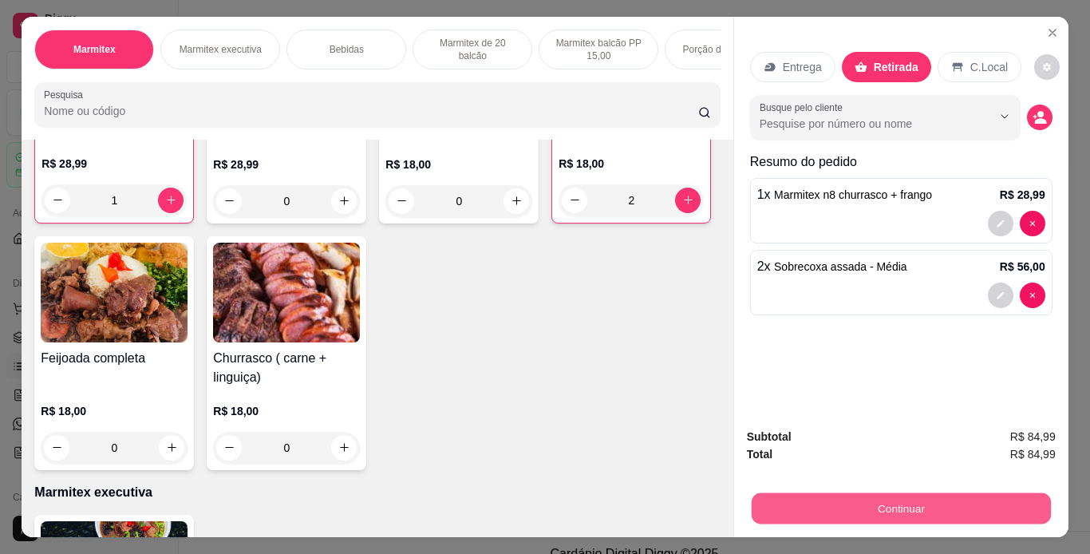
click at [917, 510] on button "Continuar" at bounding box center [900, 508] width 299 height 31
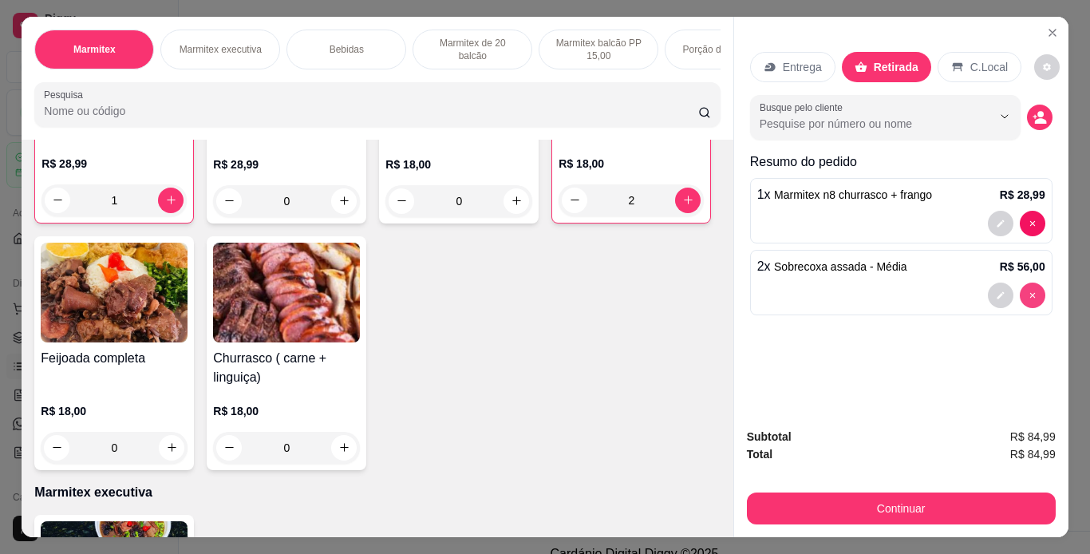
type input "0"
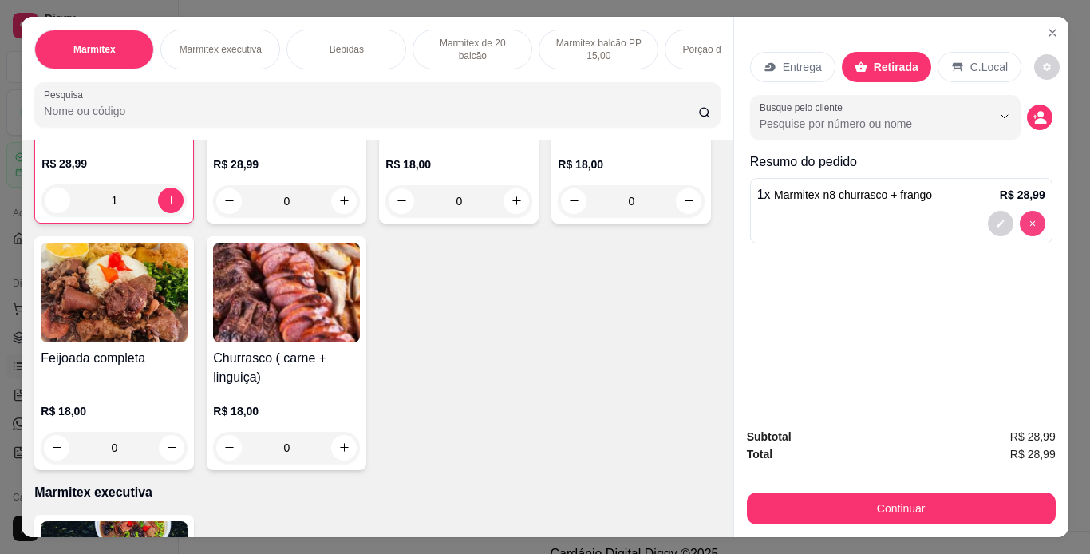
type input "0"
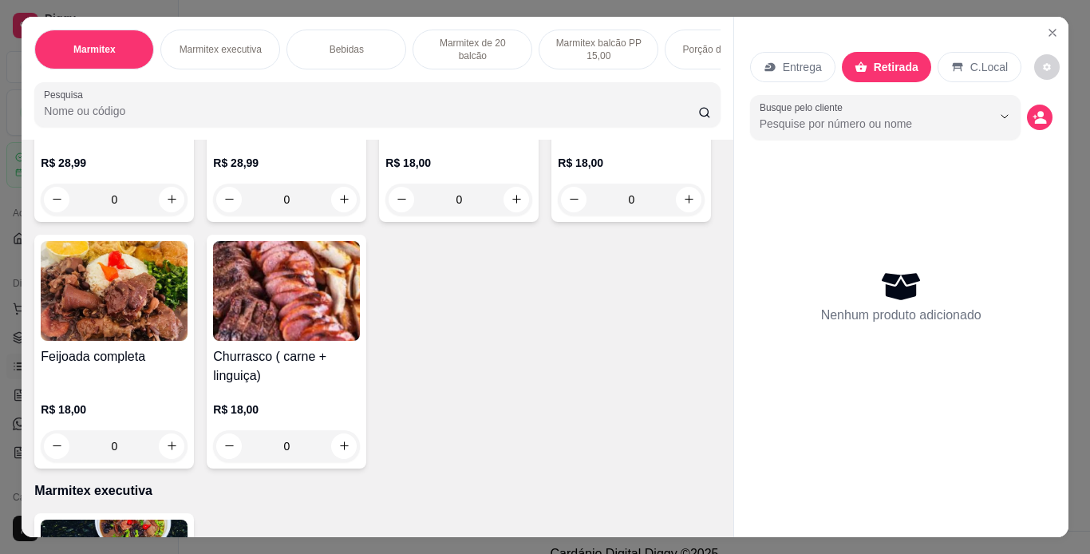
scroll to position [255, 0]
click at [551, 223] on div "Sobrecoxa assada R$ 18,00 0" at bounding box center [631, 106] width 160 height 234
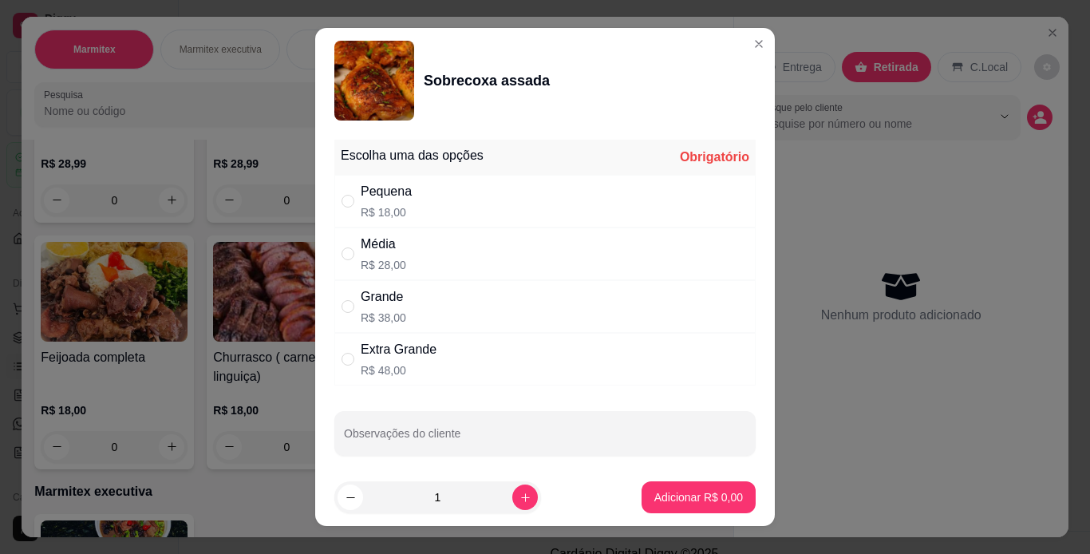
click at [660, 250] on div "Média R$ 28,00" at bounding box center [544, 253] width 421 height 53
radio input "true"
click at [519, 494] on icon "increase-product-quantity" at bounding box center [525, 497] width 12 height 12
type input "2"
click at [700, 503] on p "Adicionar R$ 56,00" at bounding box center [695, 497] width 93 height 15
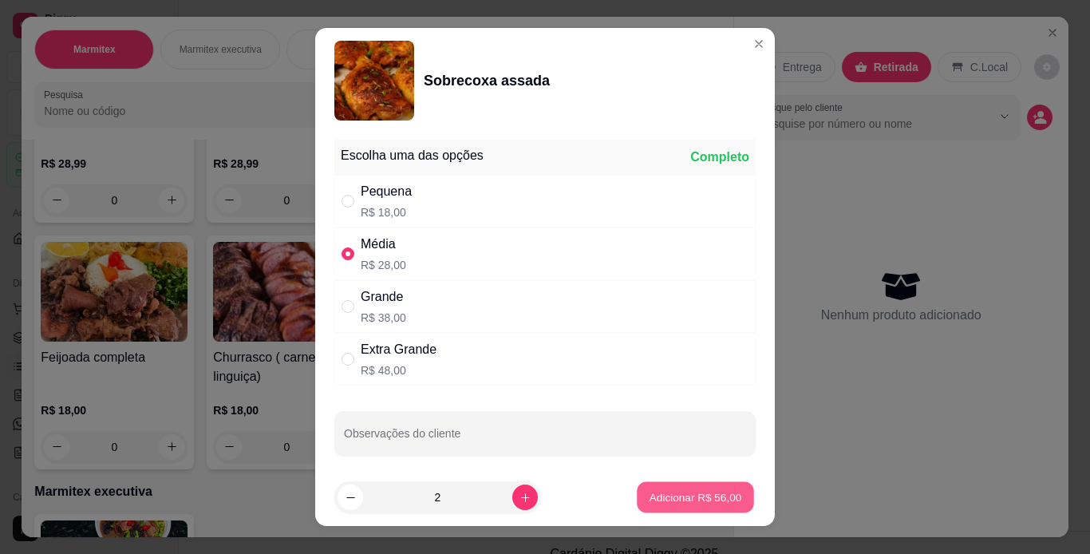
type input "2"
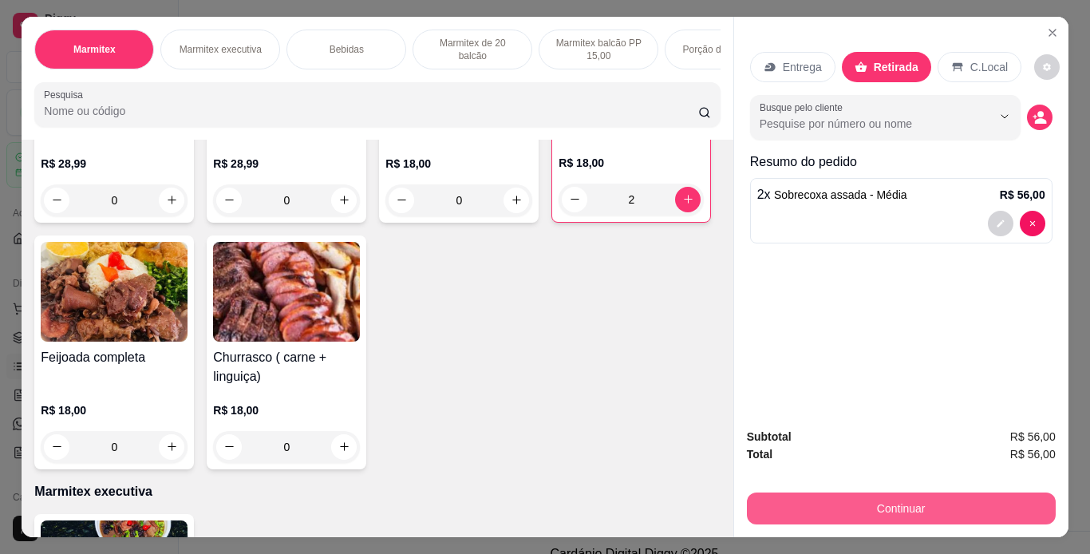
click at [851, 502] on button "Continuar" at bounding box center [901, 508] width 309 height 32
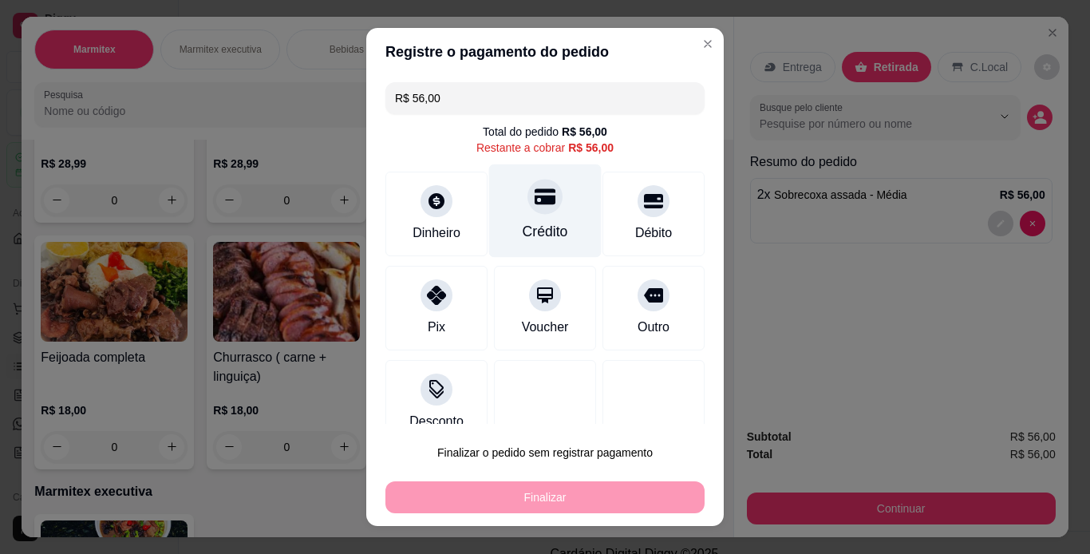
click at [527, 203] on div at bounding box center [544, 196] width 35 height 35
type input "R$ 0,00"
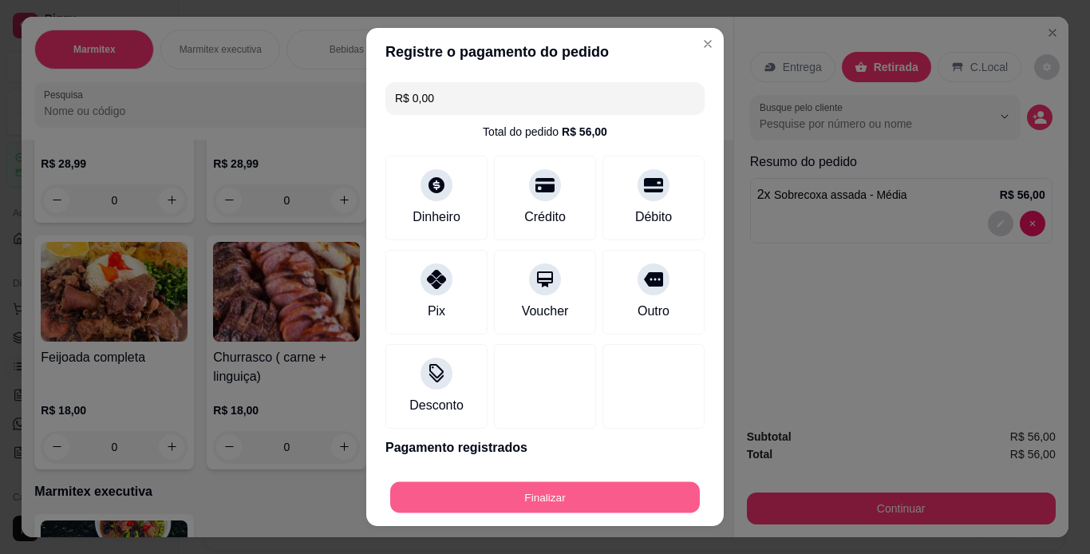
click at [529, 495] on button "Finalizar" at bounding box center [545, 497] width 310 height 31
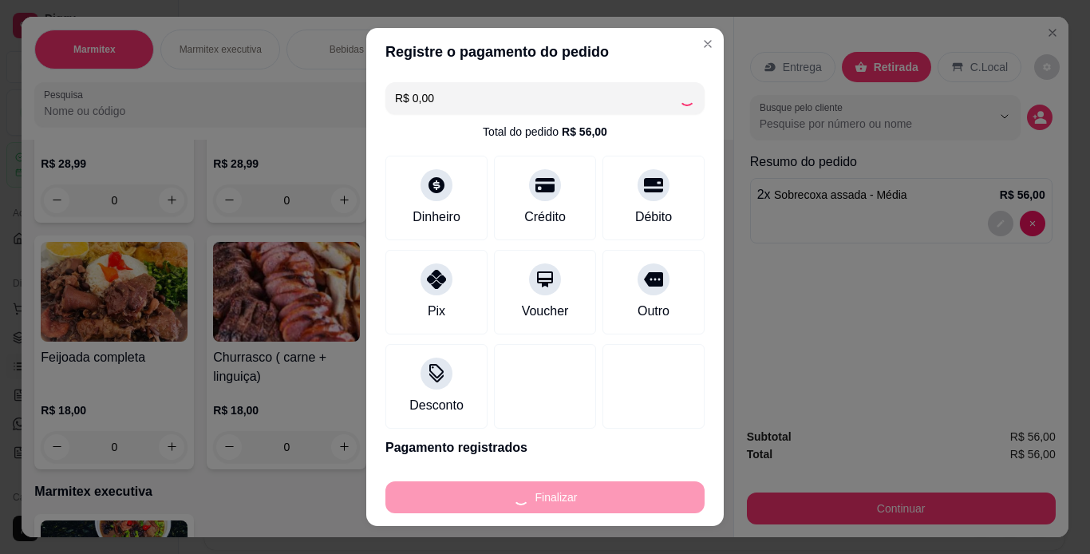
type input "0"
type input "-R$ 56,00"
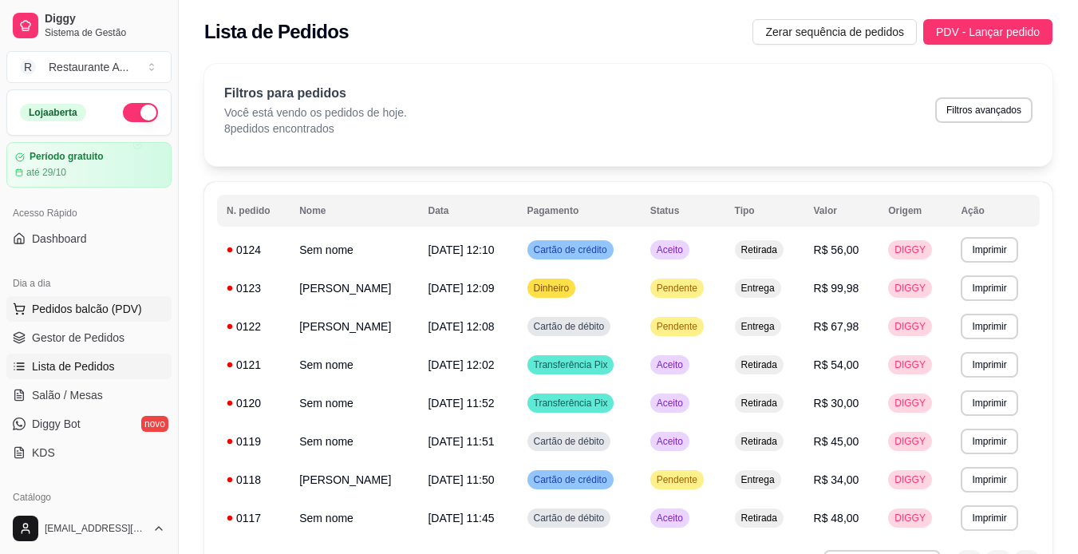
click at [136, 307] on span "Pedidos balcão (PDV)" at bounding box center [87, 309] width 110 height 16
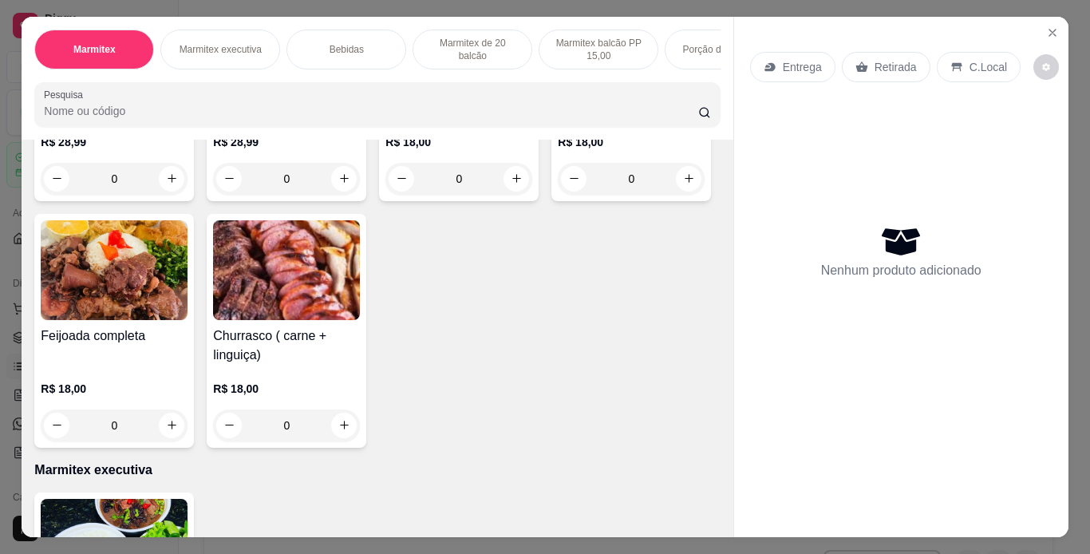
scroll to position [287, 0]
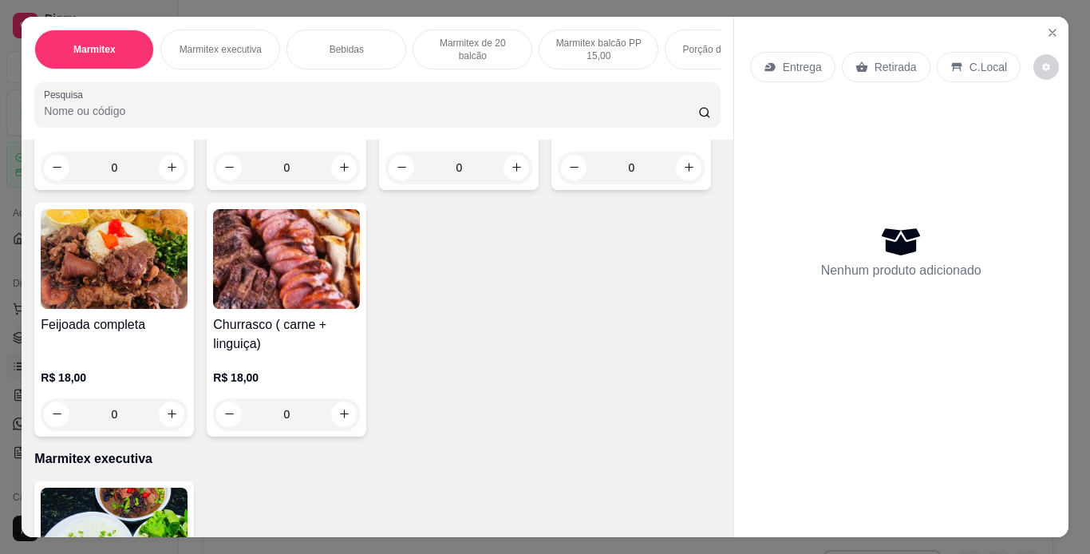
click at [558, 62] on img at bounding box center [631, 12] width 147 height 100
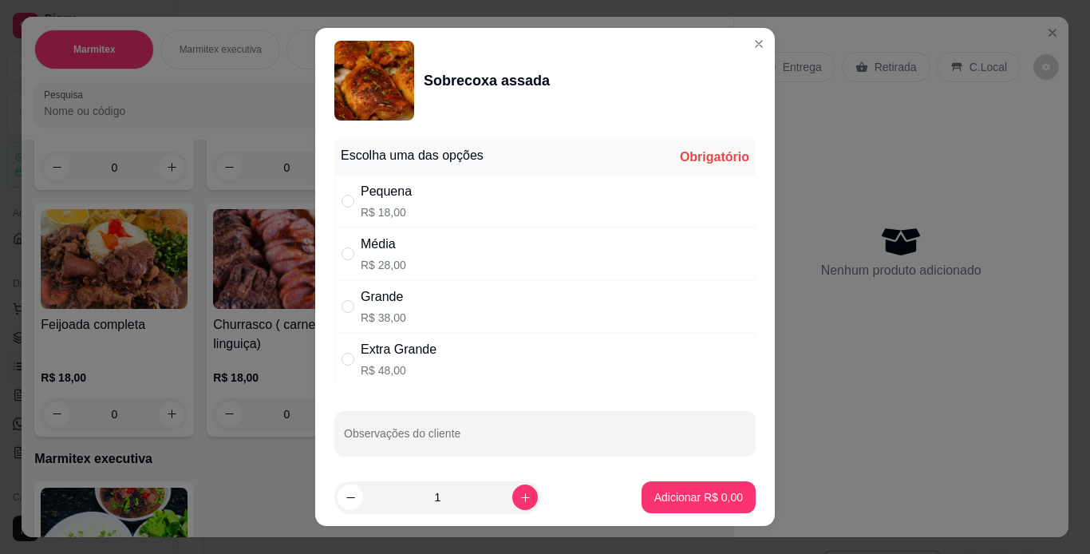
click at [435, 269] on div "Média R$ 28,00" at bounding box center [544, 253] width 421 height 53
radio input "true"
click at [519, 499] on icon "increase-product-quantity" at bounding box center [525, 497] width 12 height 12
type input "2"
click at [649, 496] on p "Adicionar R$ 56,00" at bounding box center [695, 497] width 95 height 16
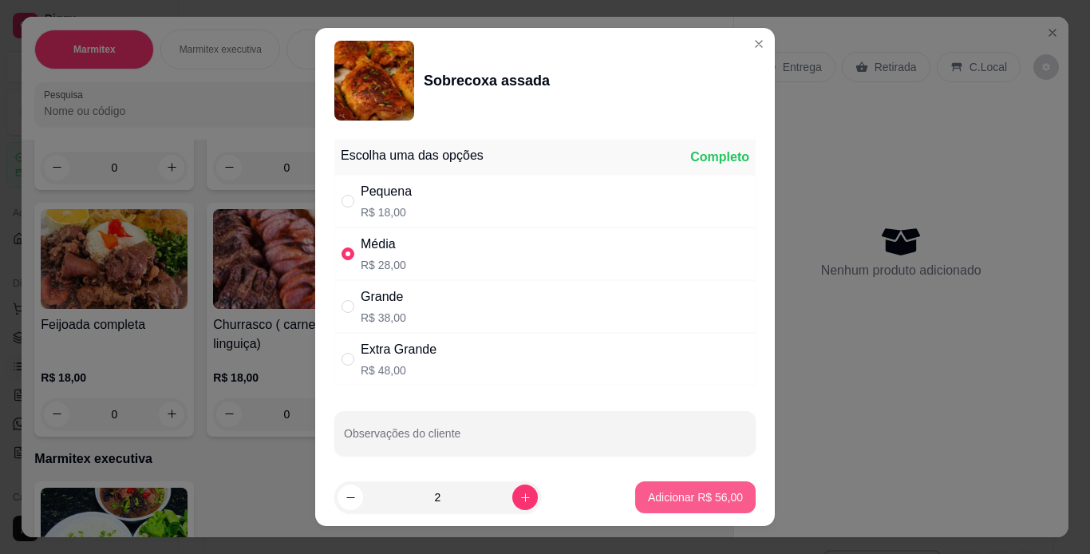
type input "2"
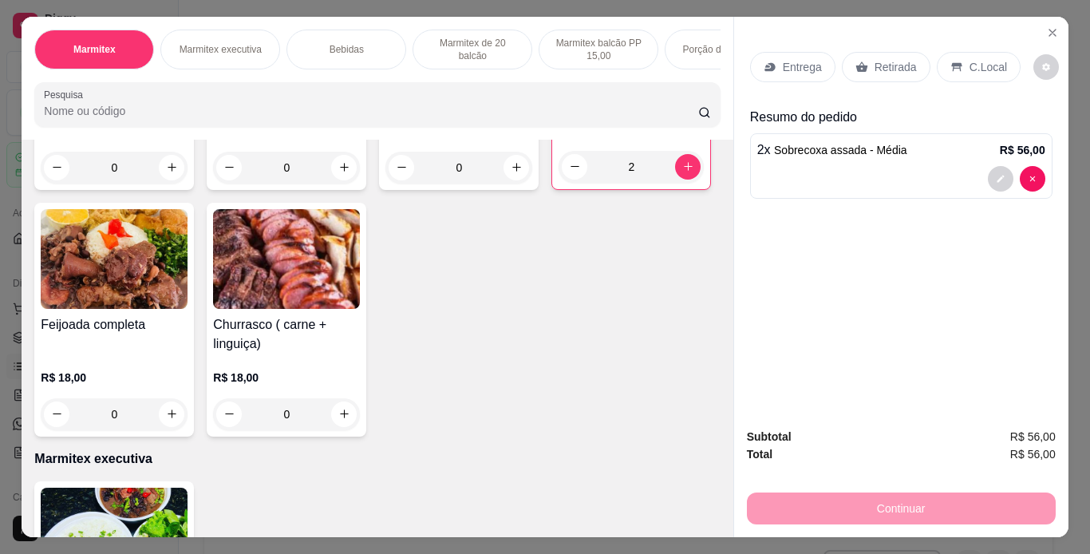
click at [879, 69] on p "Retirada" at bounding box center [895, 67] width 42 height 16
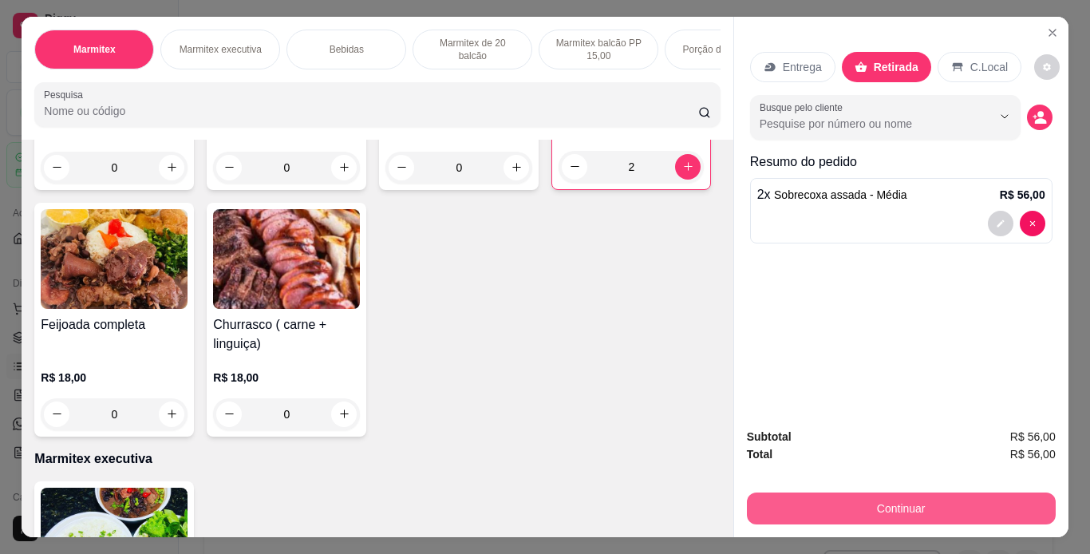
click at [977, 509] on button "Continuar" at bounding box center [901, 508] width 309 height 32
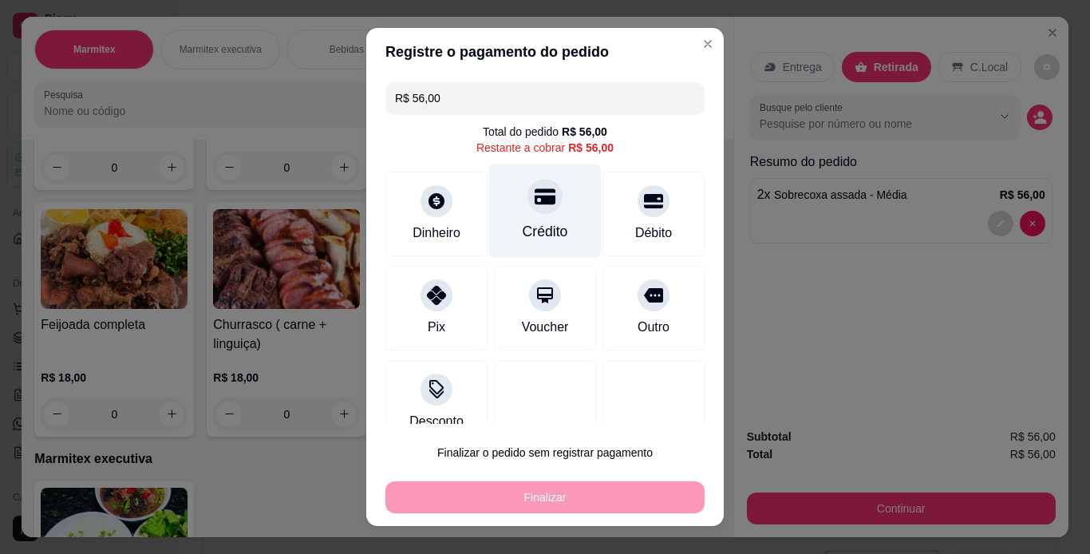
click at [519, 215] on div "Crédito" at bounding box center [545, 210] width 113 height 93
type input "R$ 0,00"
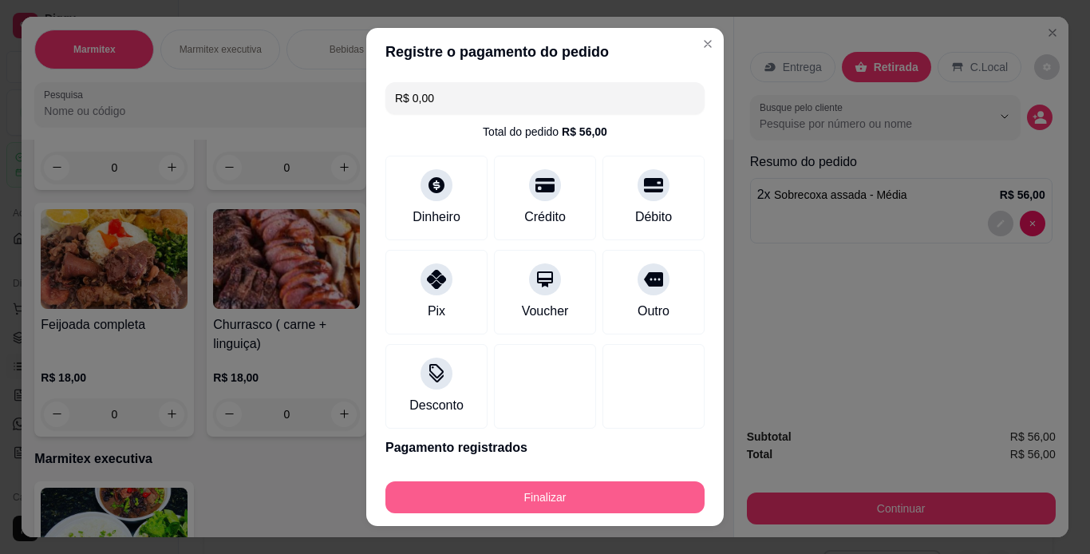
click at [611, 485] on button "Finalizar" at bounding box center [544, 497] width 319 height 32
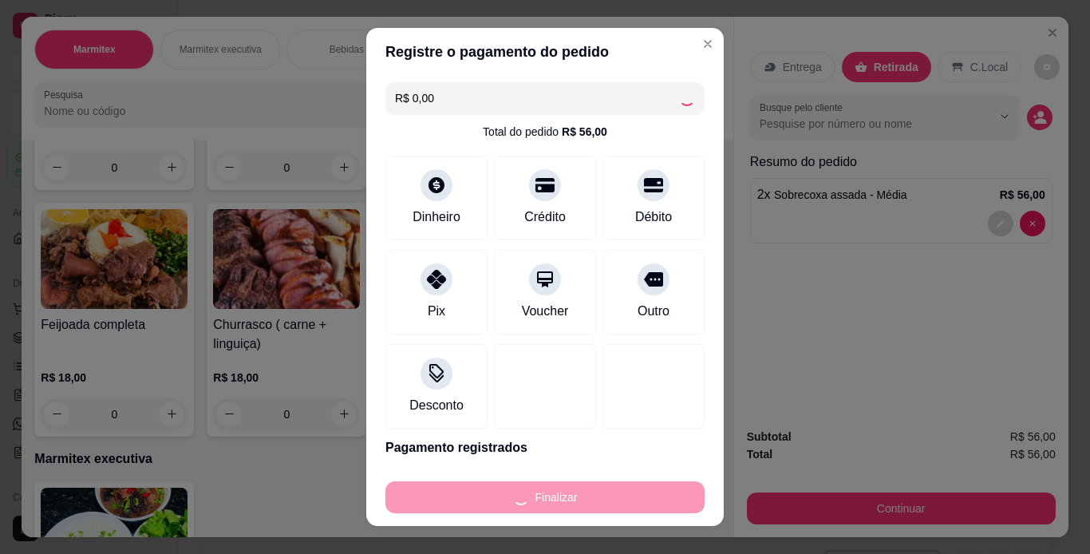
type input "0"
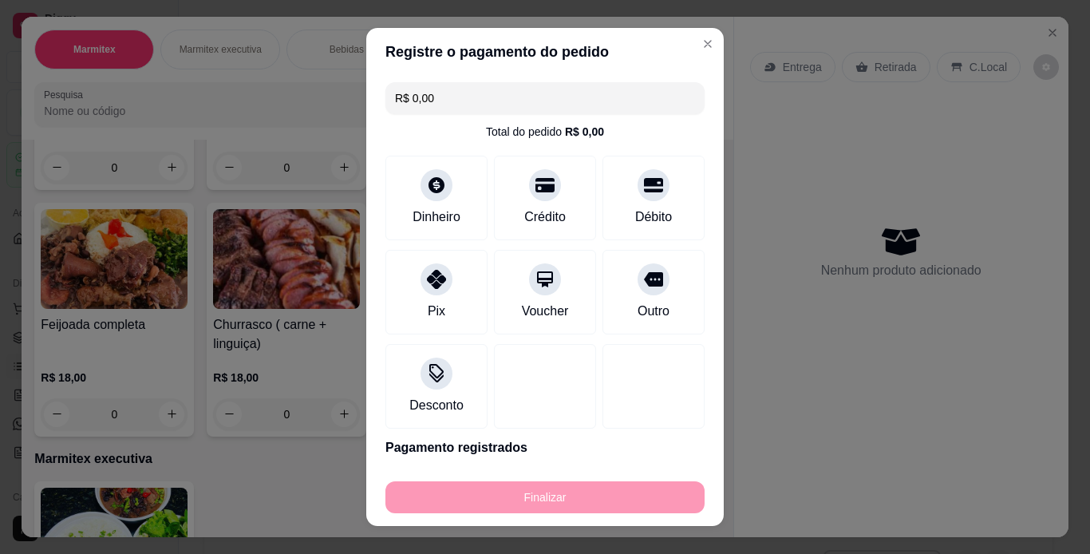
type input "-R$ 56,00"
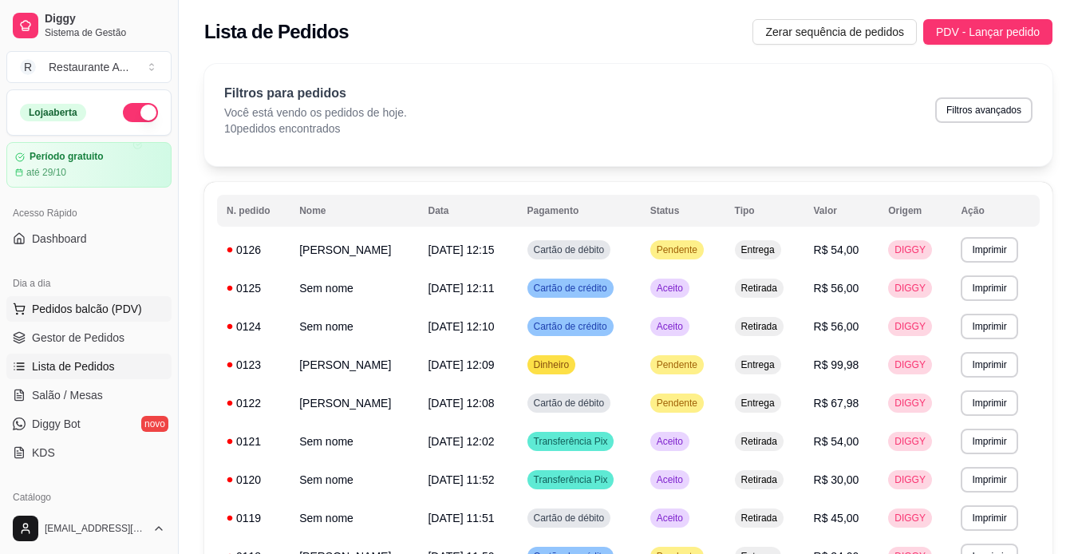
click at [139, 310] on button "Pedidos balcão (PDV)" at bounding box center [88, 309] width 165 height 26
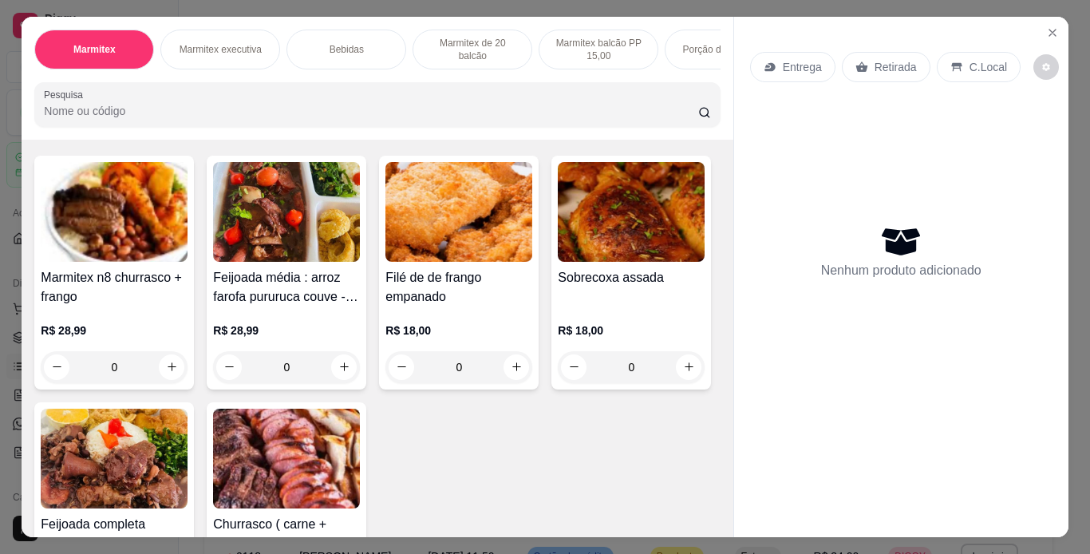
scroll to position [96, 0]
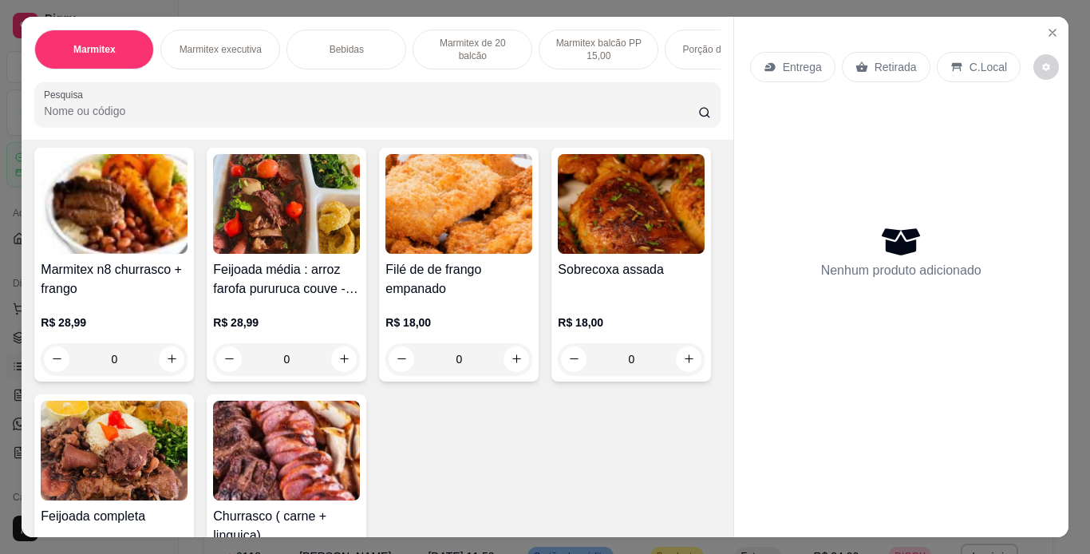
click at [558, 254] on img at bounding box center [631, 204] width 147 height 100
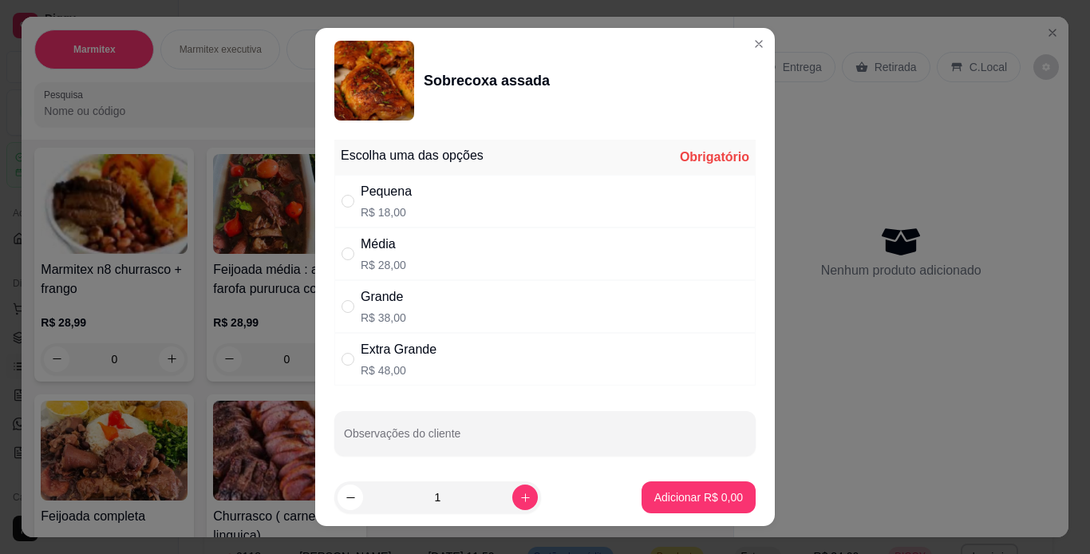
click at [501, 260] on div "Média R$ 28,00" at bounding box center [544, 253] width 421 height 53
radio input "true"
click at [716, 493] on p "Adicionar R$ 28,00" at bounding box center [695, 497] width 95 height 16
type input "1"
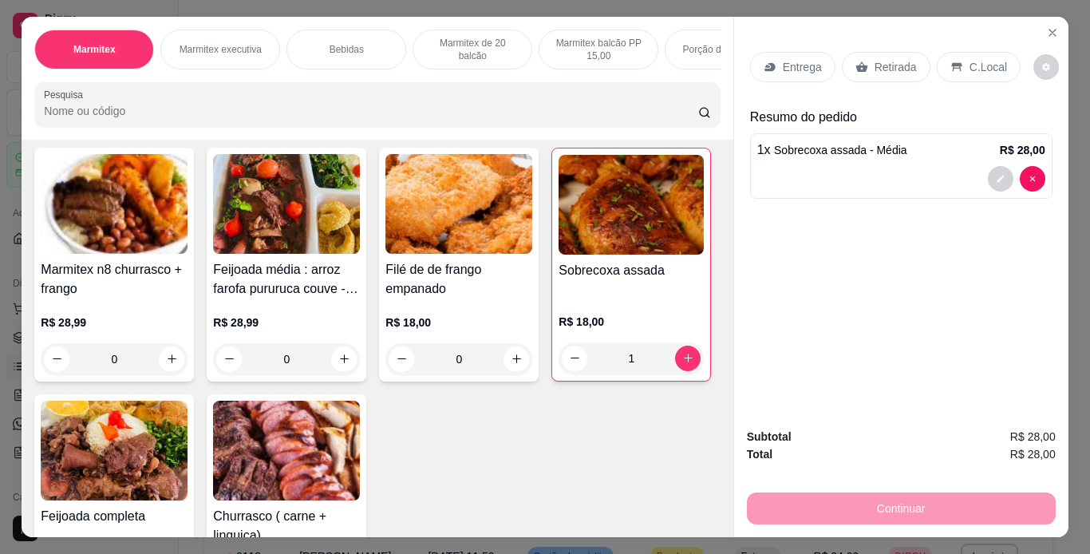
click at [897, 59] on p "Retirada" at bounding box center [895, 67] width 42 height 16
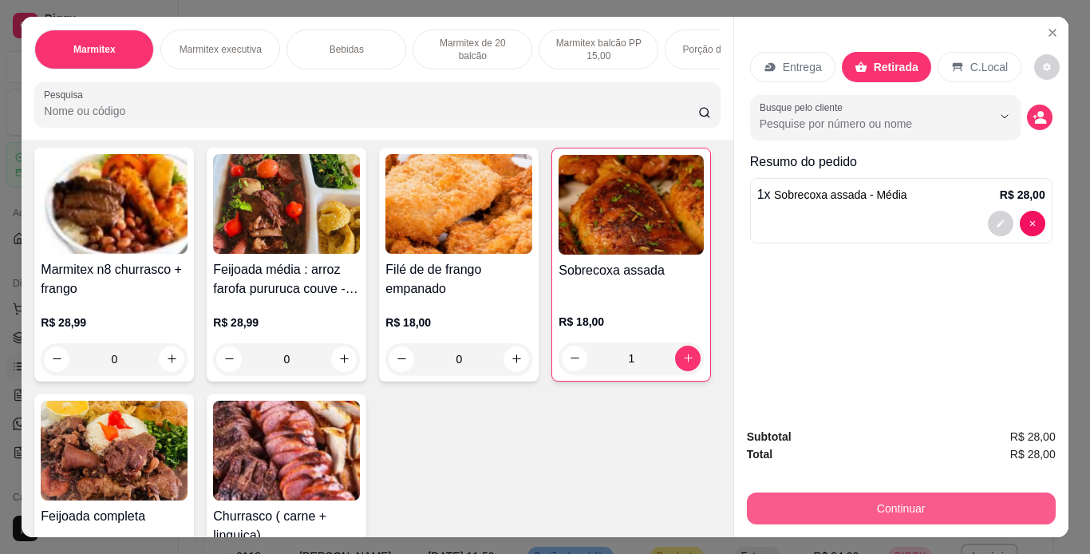
click at [874, 501] on button "Continuar" at bounding box center [901, 508] width 309 height 32
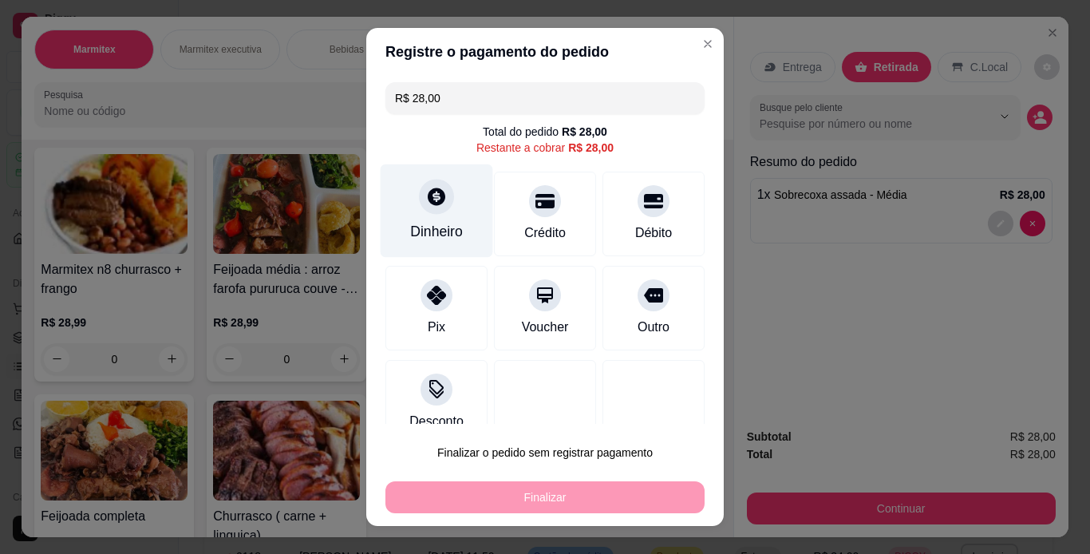
click at [433, 226] on div "Dinheiro" at bounding box center [436, 231] width 53 height 21
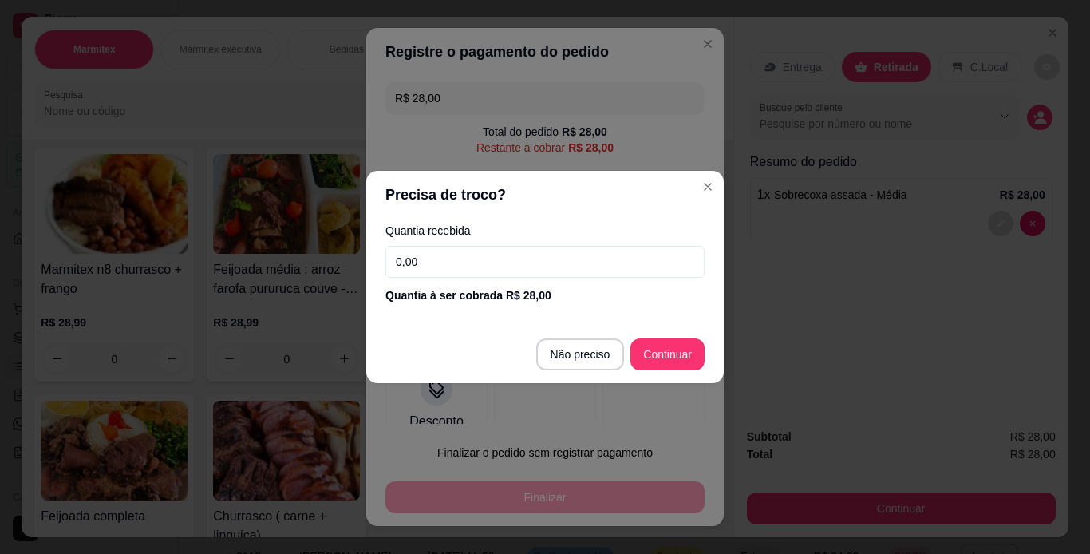
click at [448, 259] on input "0,00" at bounding box center [544, 262] width 319 height 32
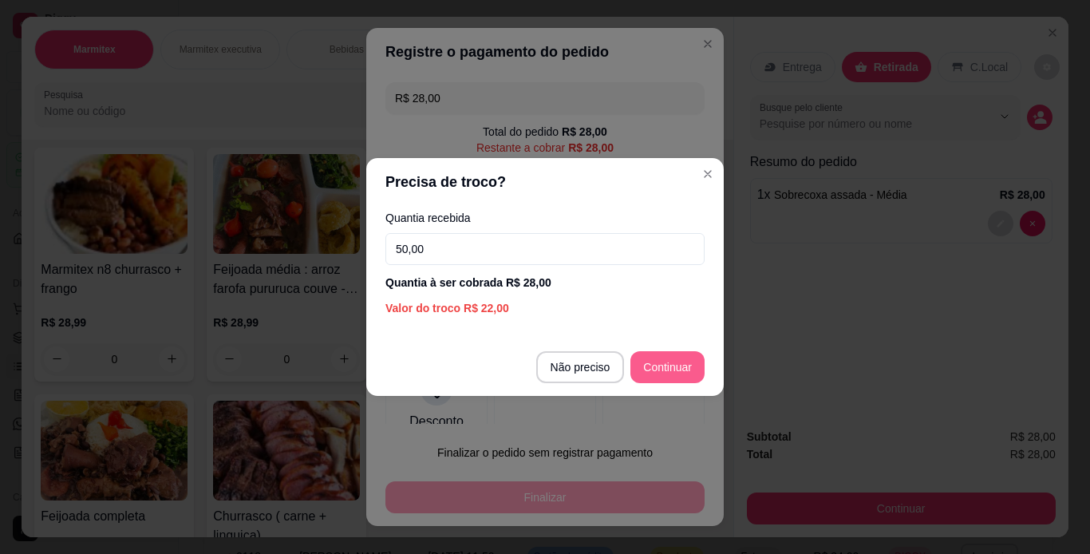
type input "50,00"
type input "R$ 0,00"
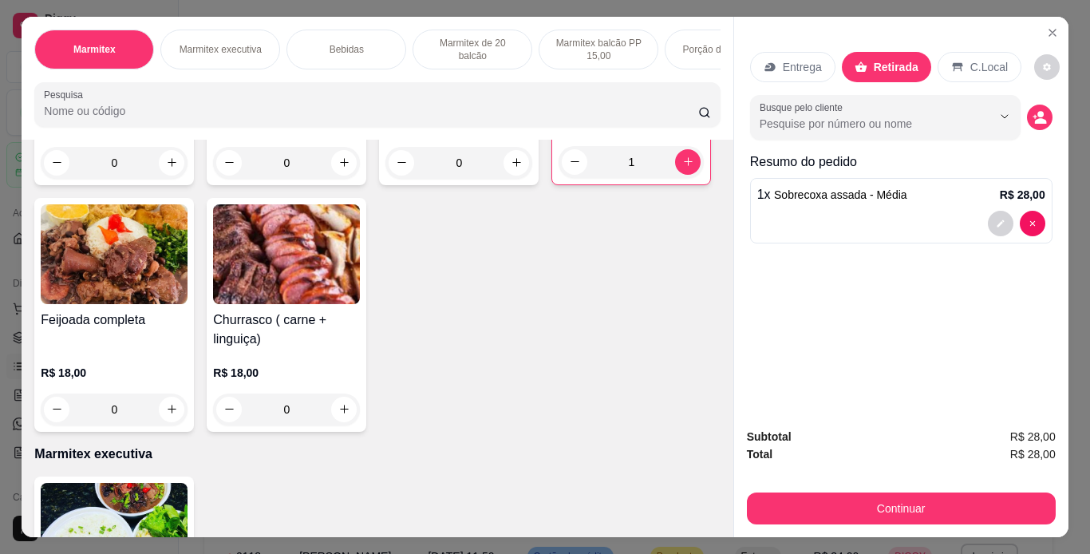
scroll to position [319, 0]
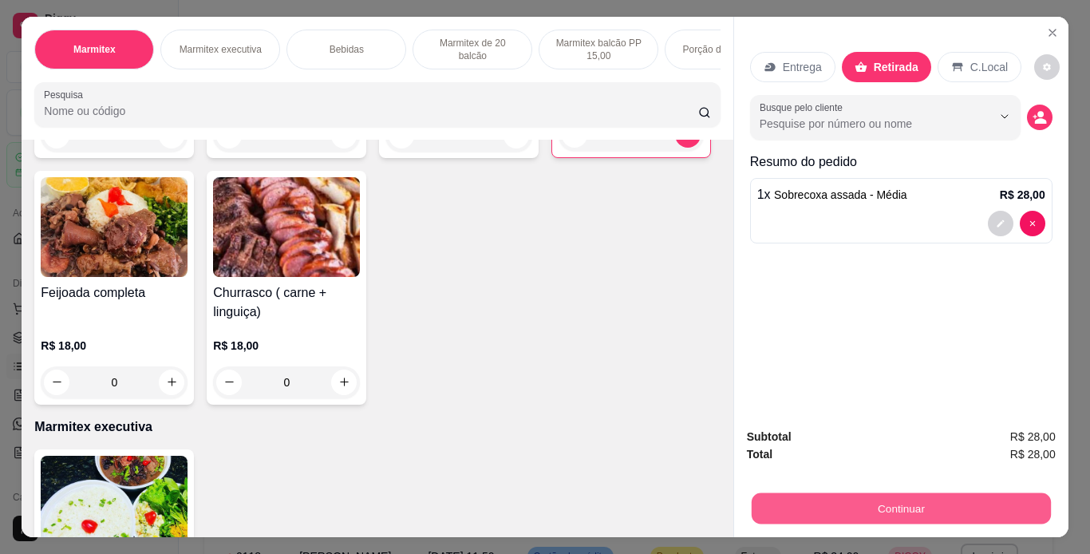
click at [933, 495] on button "Continuar" at bounding box center [900, 508] width 299 height 31
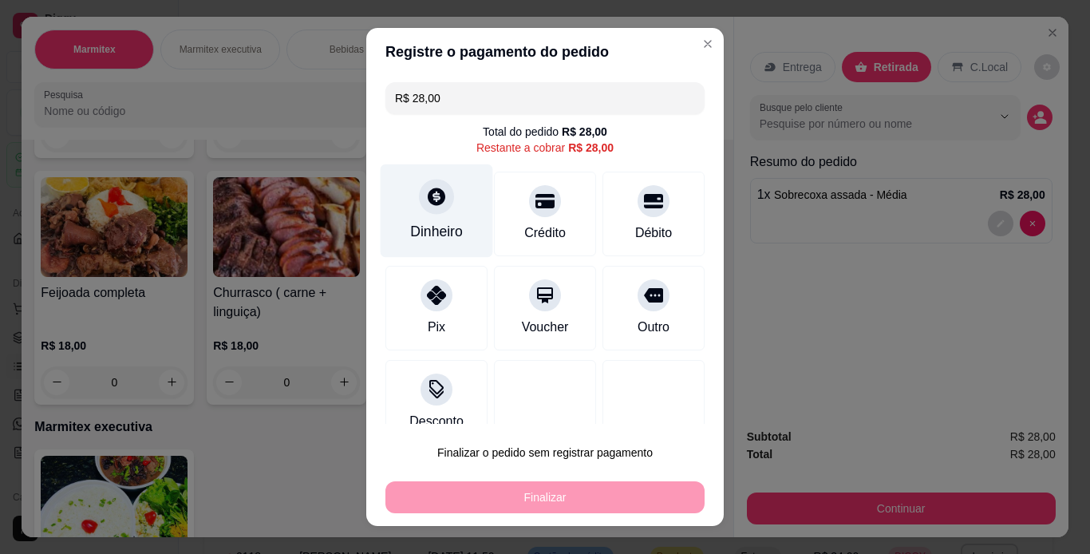
click at [444, 211] on div "Dinheiro" at bounding box center [437, 210] width 113 height 93
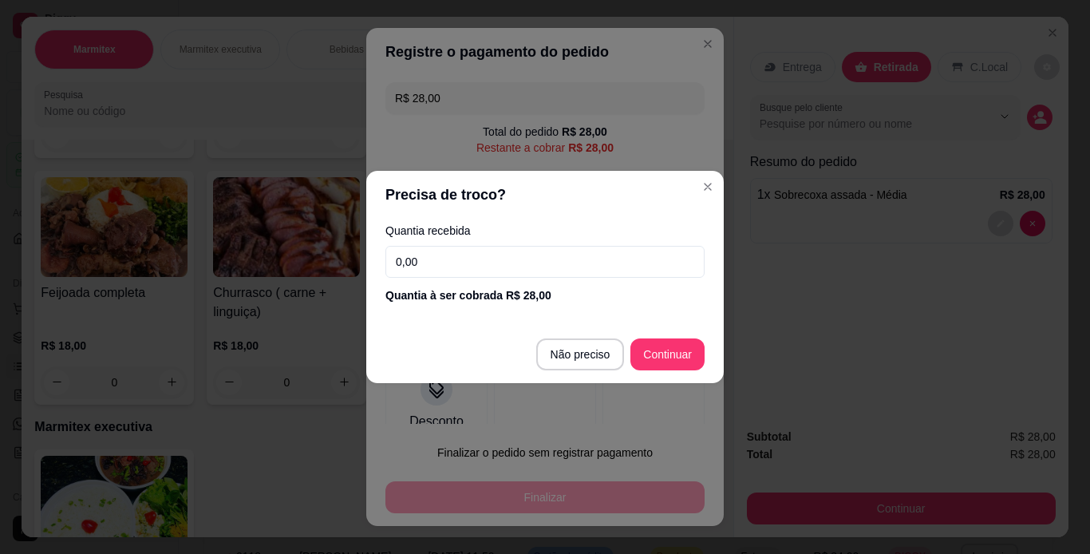
click at [537, 269] on input "0,00" at bounding box center [544, 262] width 319 height 32
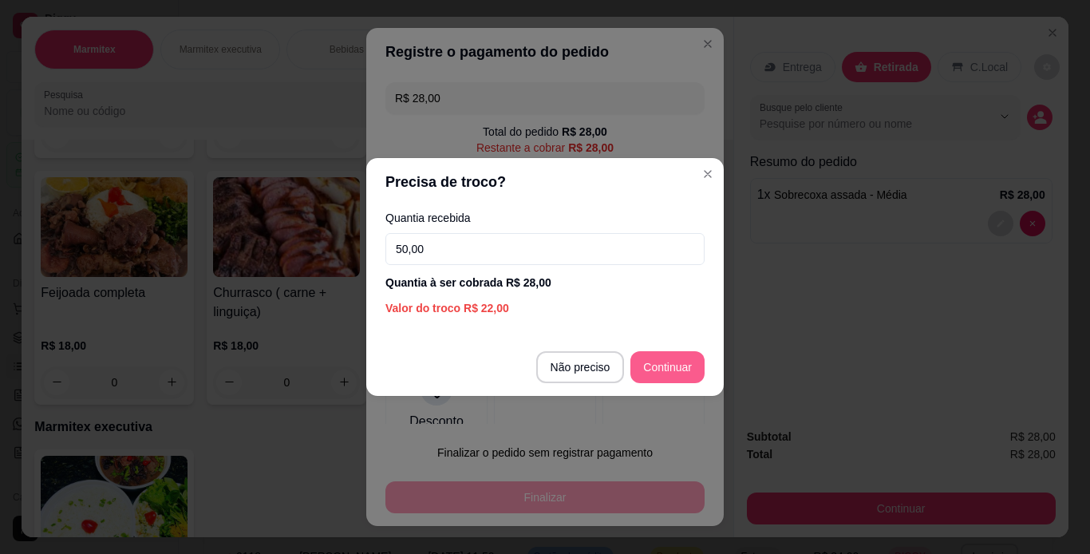
type input "50,00"
type input "R$ 0,00"
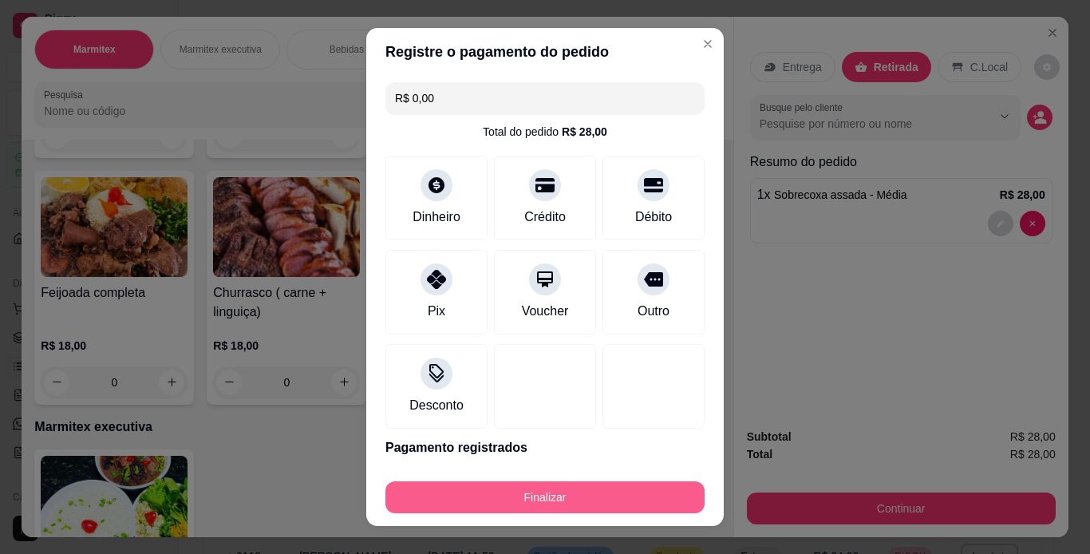
click at [633, 504] on button "Finalizar" at bounding box center [544, 497] width 319 height 32
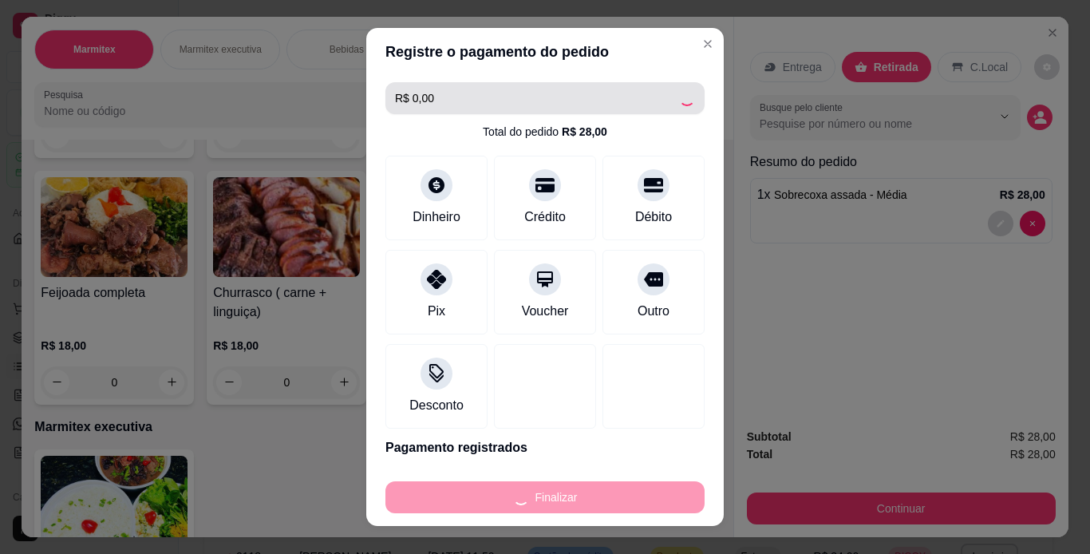
type input "0"
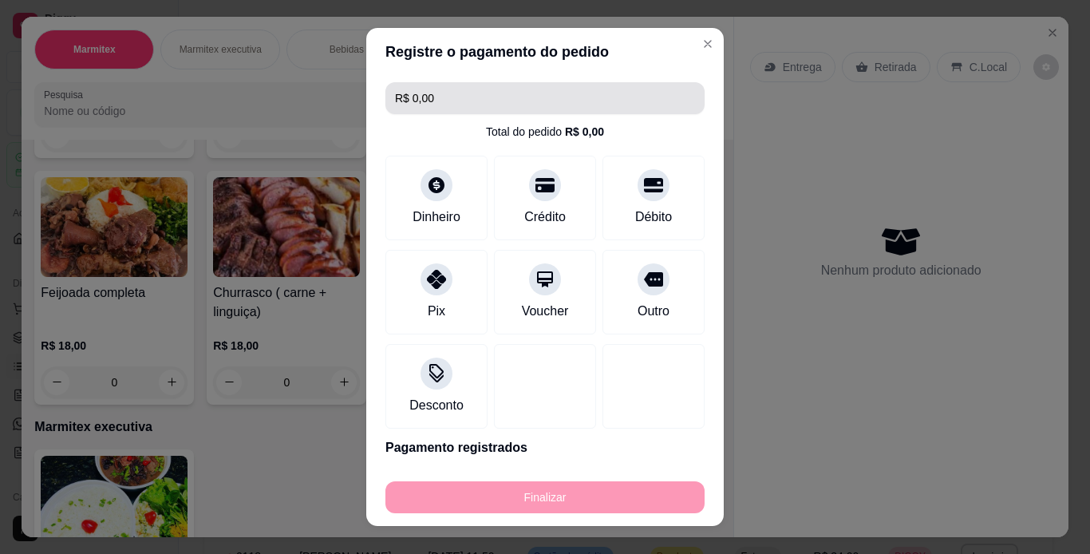
type input "-R$ 28,00"
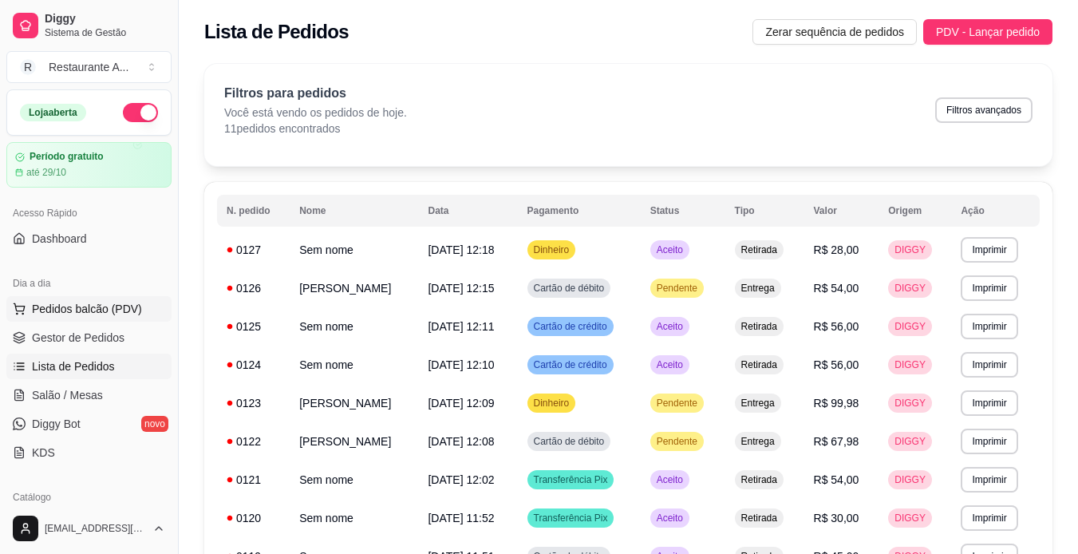
click at [140, 312] on button "Pedidos balcão (PDV)" at bounding box center [88, 309] width 165 height 26
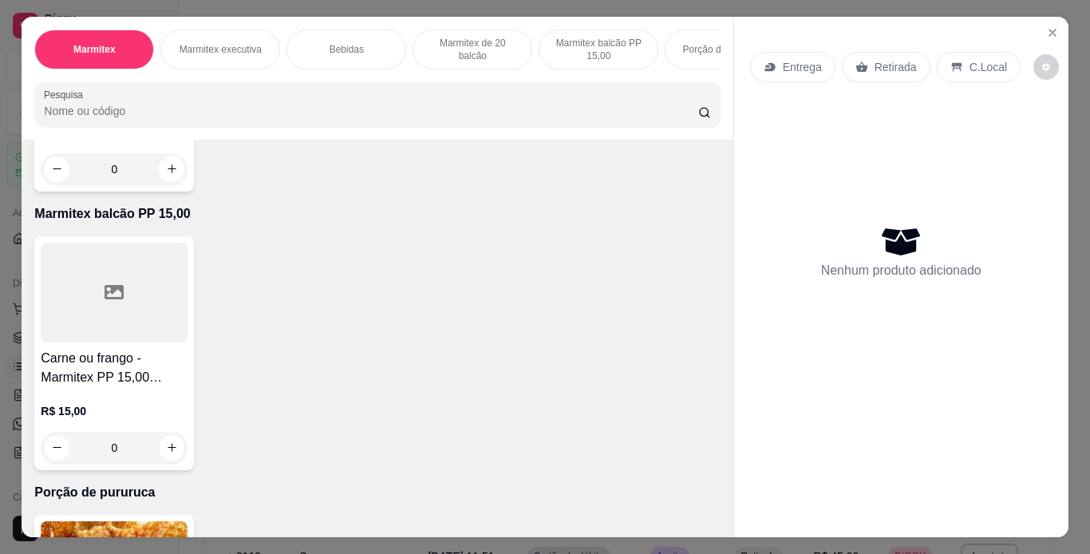
scroll to position [1372, 0]
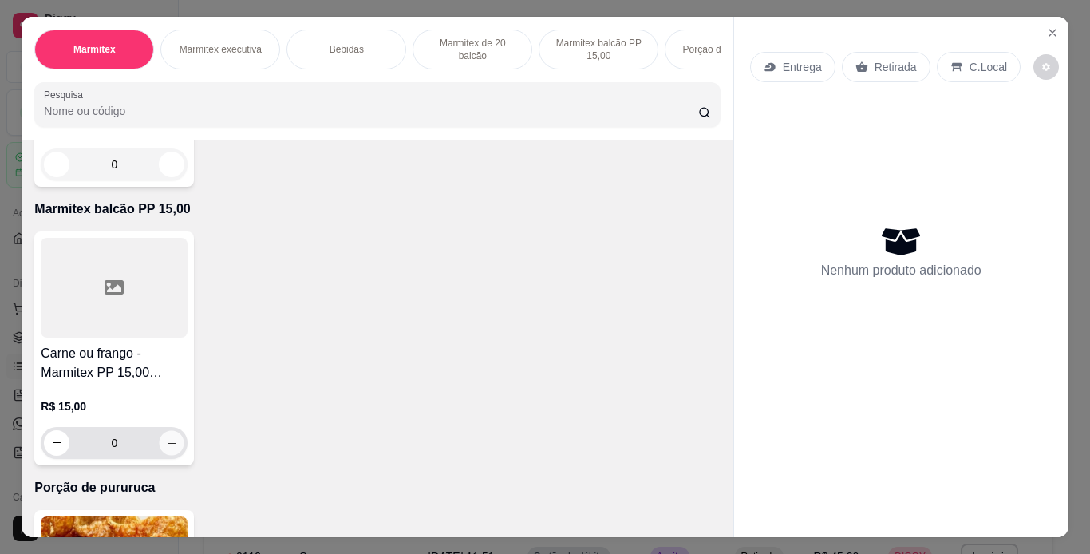
click at [169, 437] on icon "increase-product-quantity" at bounding box center [172, 443] width 12 height 12
type input "1"
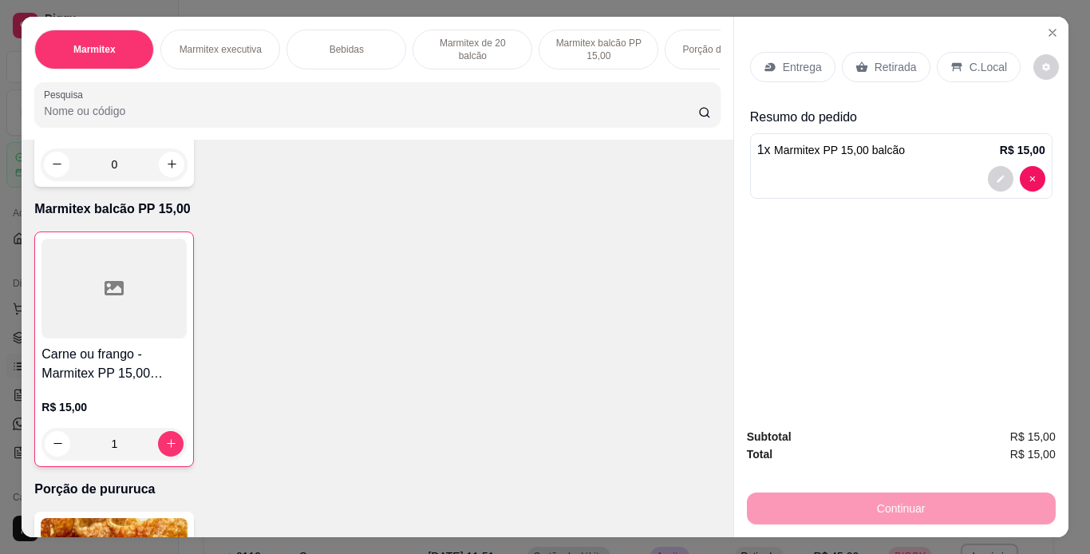
click at [888, 62] on p "Retirada" at bounding box center [895, 67] width 42 height 16
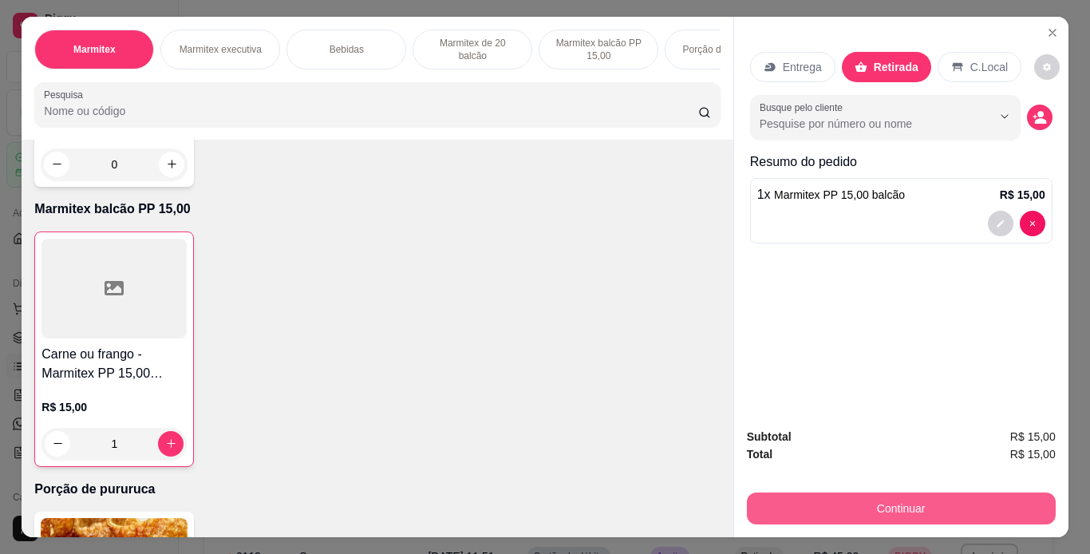
click at [882, 517] on button "Continuar" at bounding box center [901, 508] width 309 height 32
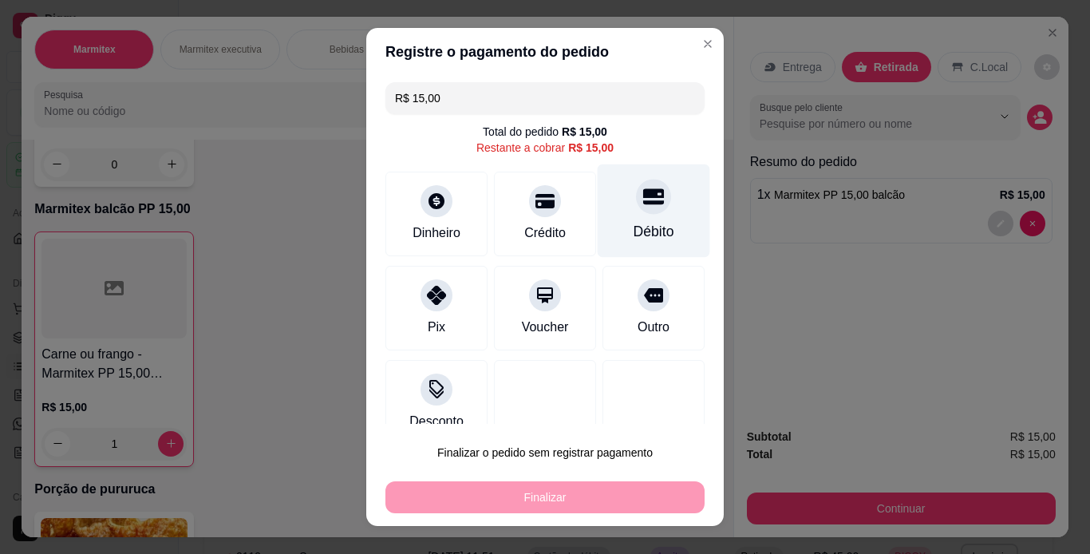
click at [643, 203] on icon at bounding box center [653, 196] width 21 height 16
type input "R$ 0,00"
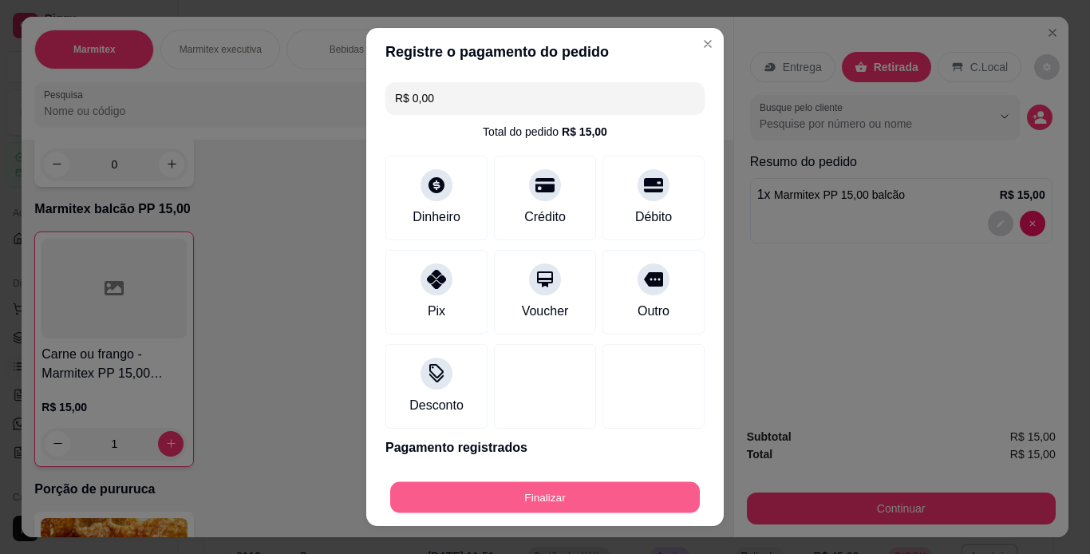
click at [563, 491] on button "Finalizar" at bounding box center [545, 497] width 310 height 31
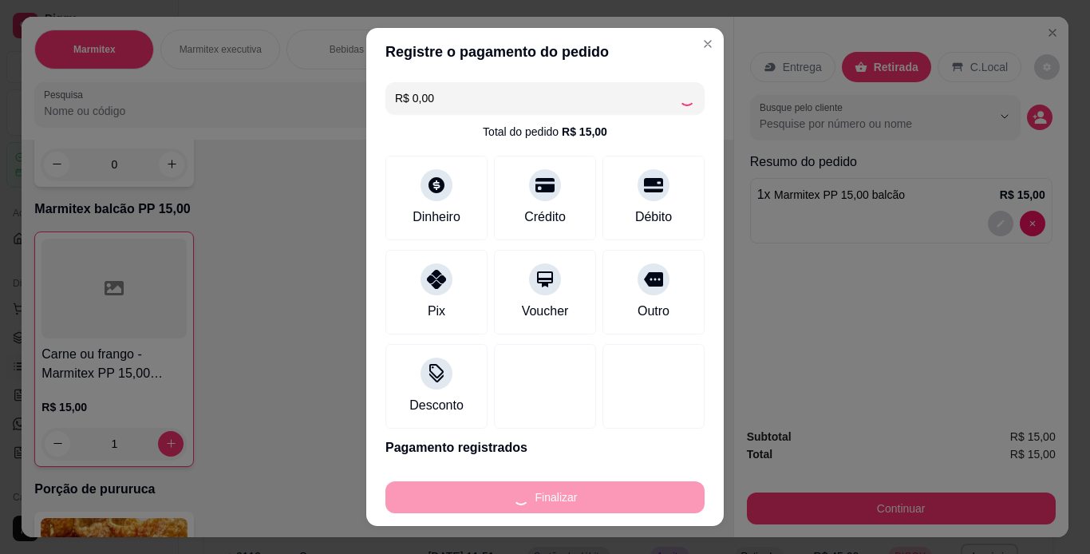
type input "0"
type input "-R$ 15,00"
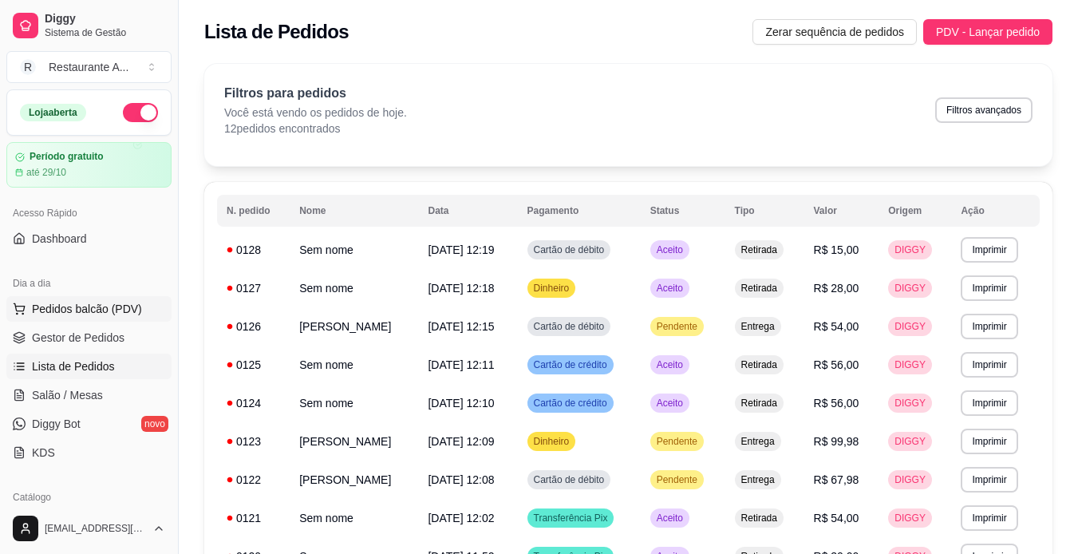
click at [96, 304] on span "Pedidos balcão (PDV)" at bounding box center [87, 309] width 110 height 16
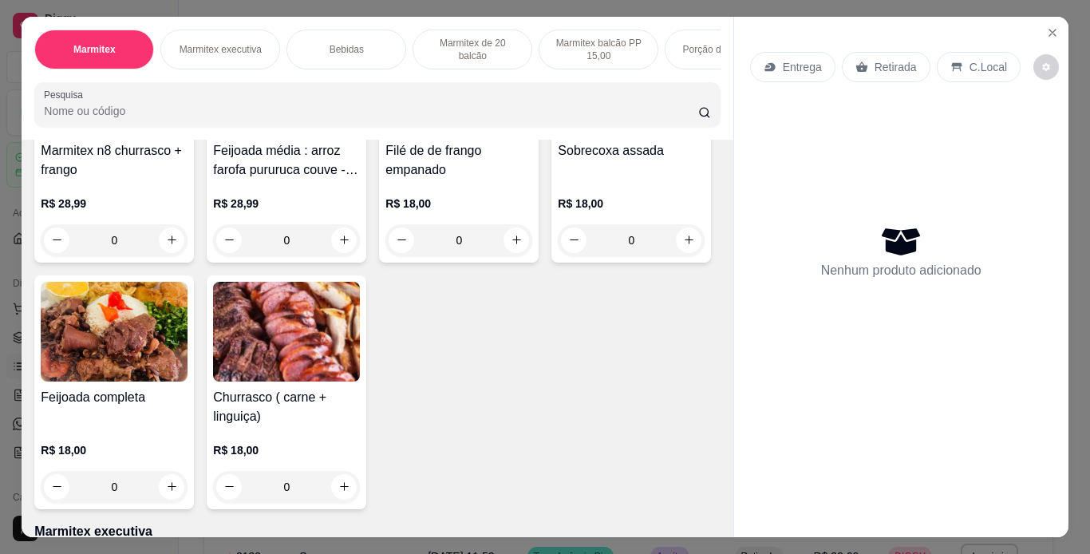
scroll to position [223, 0]
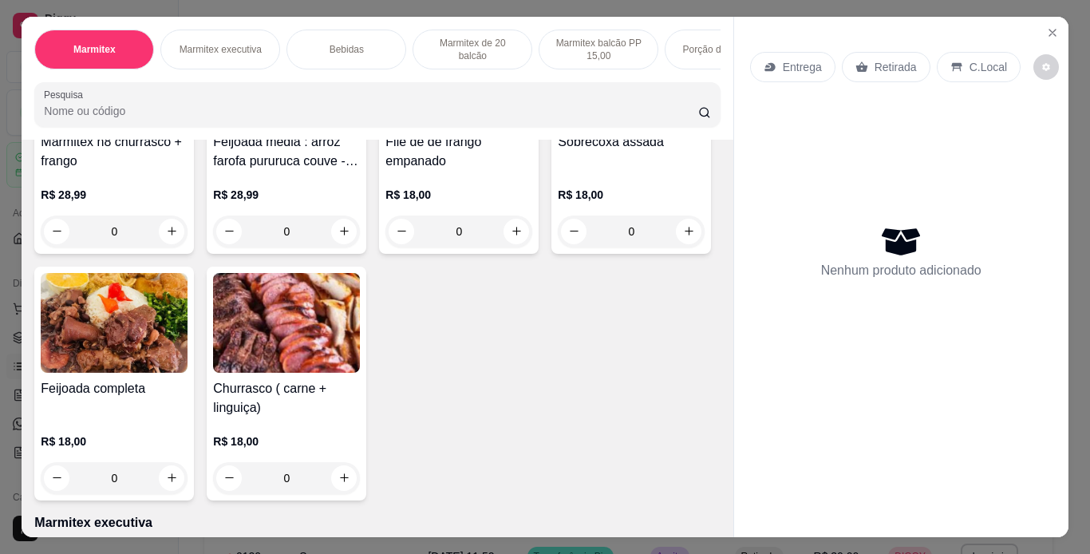
click at [558, 126] on img at bounding box center [631, 76] width 147 height 100
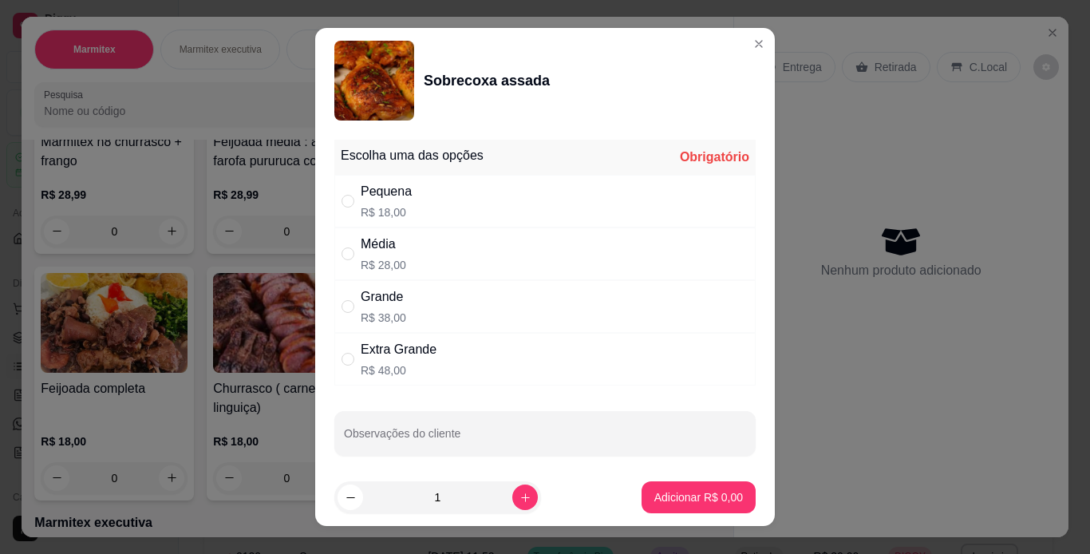
click at [479, 269] on div "Média R$ 28,00" at bounding box center [544, 253] width 421 height 53
radio input "true"
click at [519, 499] on icon "increase-product-quantity" at bounding box center [525, 497] width 12 height 12
type input "2"
click at [686, 503] on p "Adicionar R$ 56,00" at bounding box center [695, 497] width 95 height 16
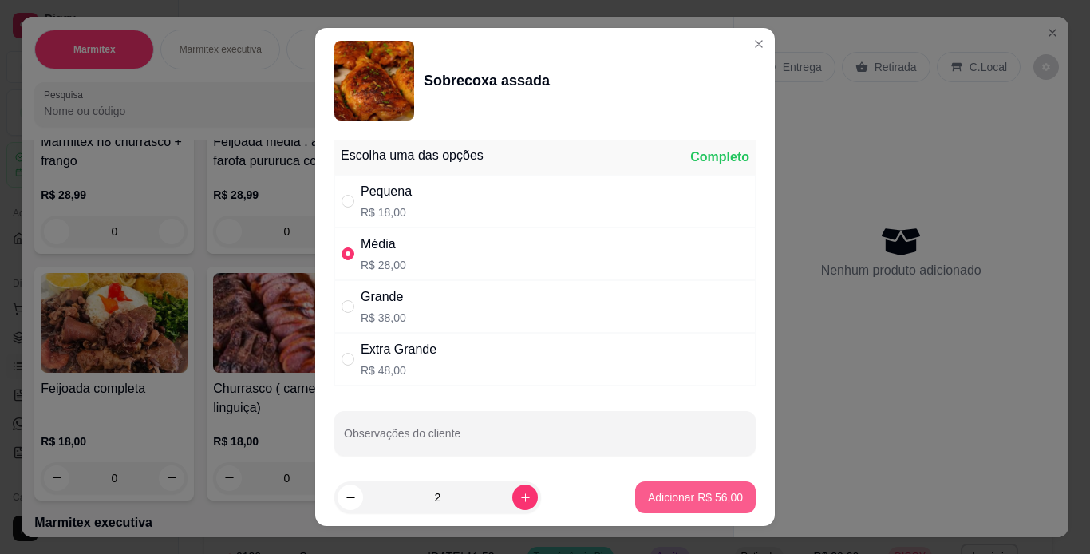
type input "2"
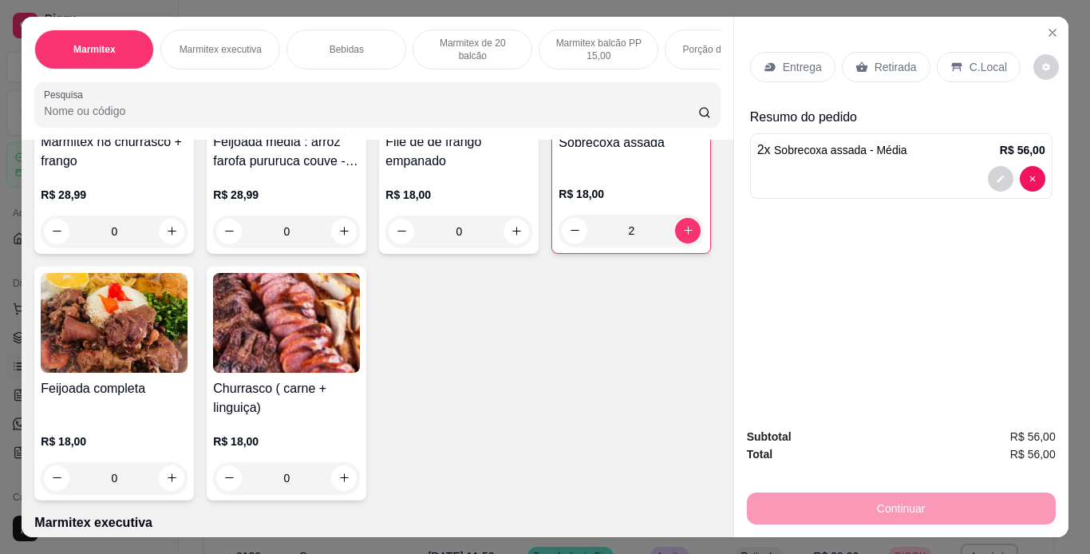
click at [874, 61] on p "Retirada" at bounding box center [895, 67] width 42 height 16
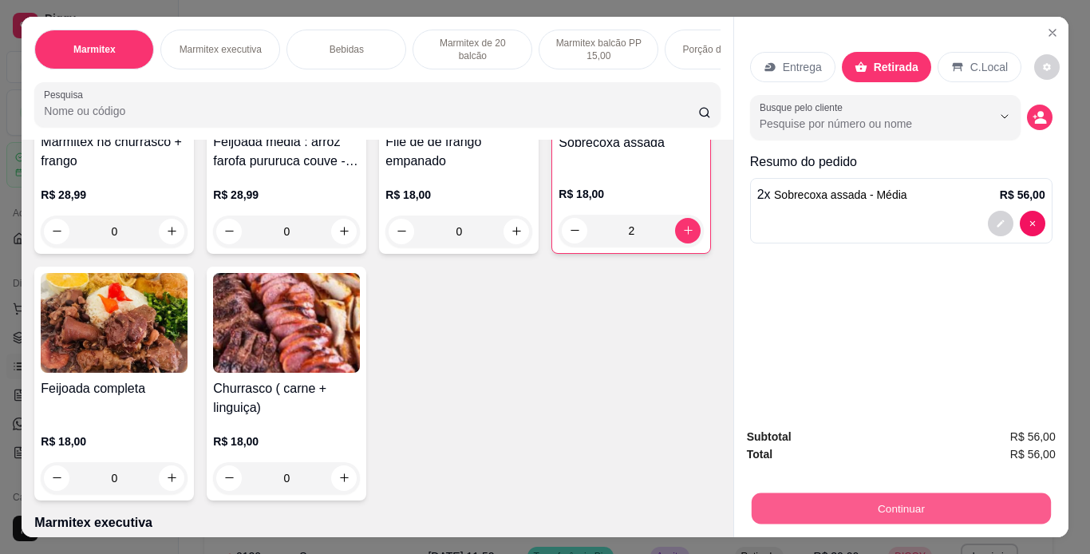
click at [877, 508] on button "Continuar" at bounding box center [900, 508] width 299 height 31
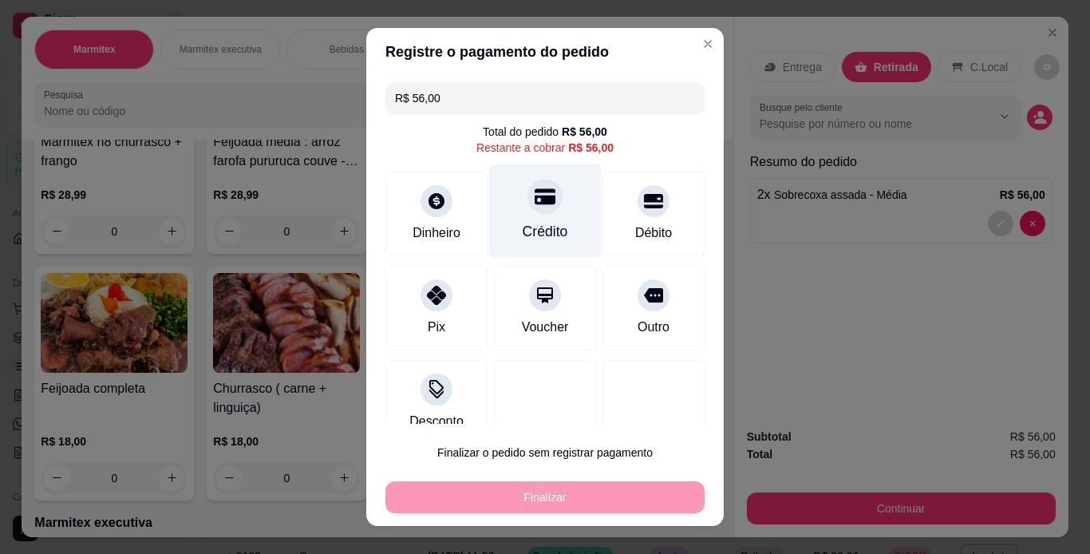
click at [548, 203] on div "Crédito" at bounding box center [545, 210] width 113 height 93
type input "R$ 0,00"
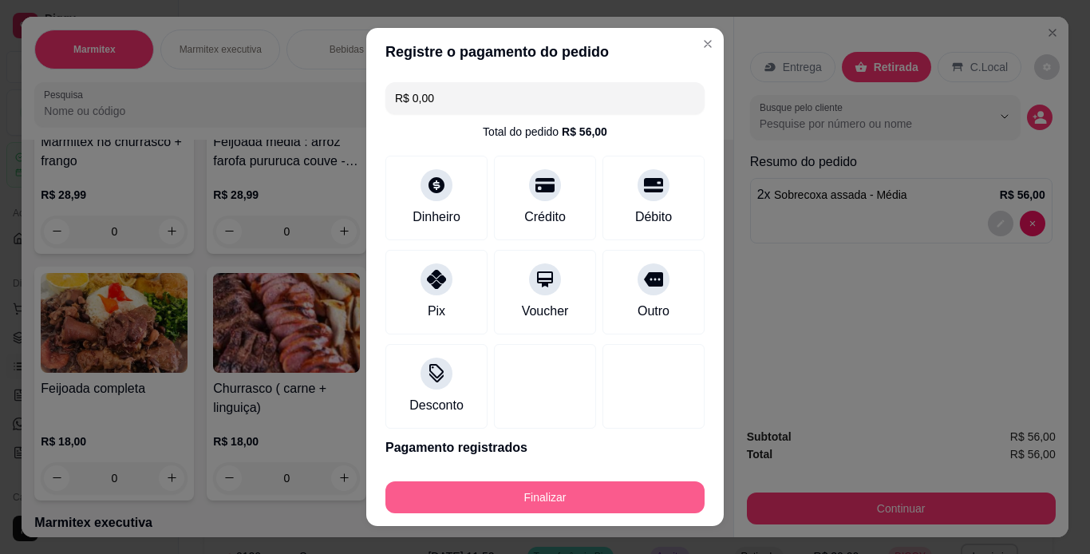
click at [529, 512] on button "Finalizar" at bounding box center [544, 497] width 319 height 32
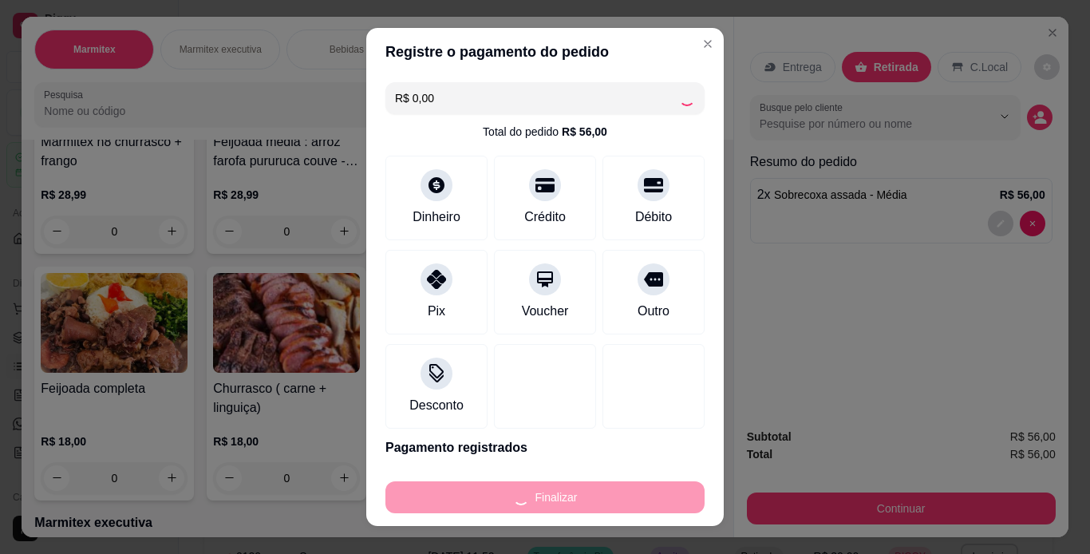
type input "0"
type input "-R$ 56,00"
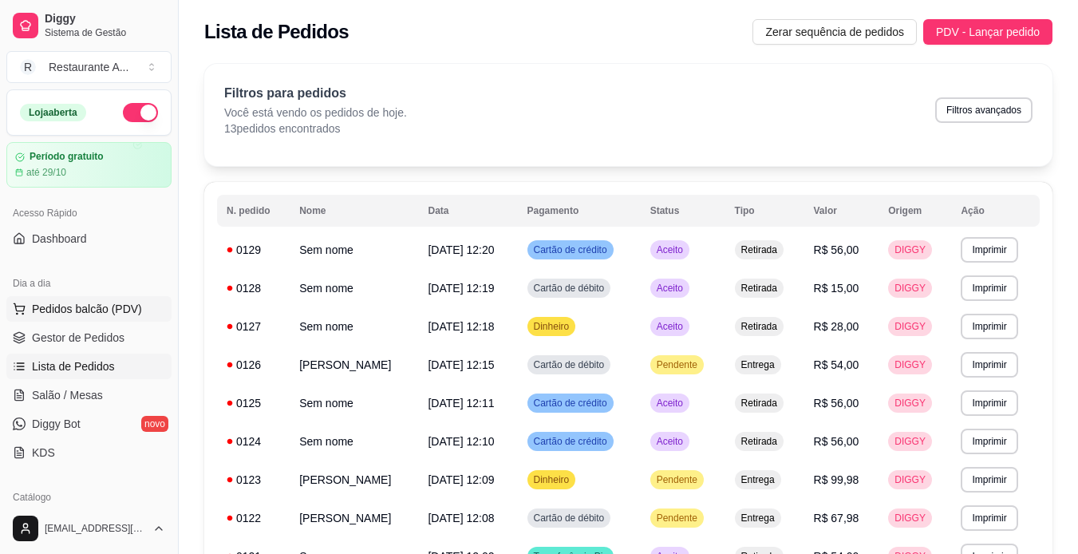
click at [66, 316] on span "Pedidos balcão (PDV)" at bounding box center [87, 309] width 110 height 16
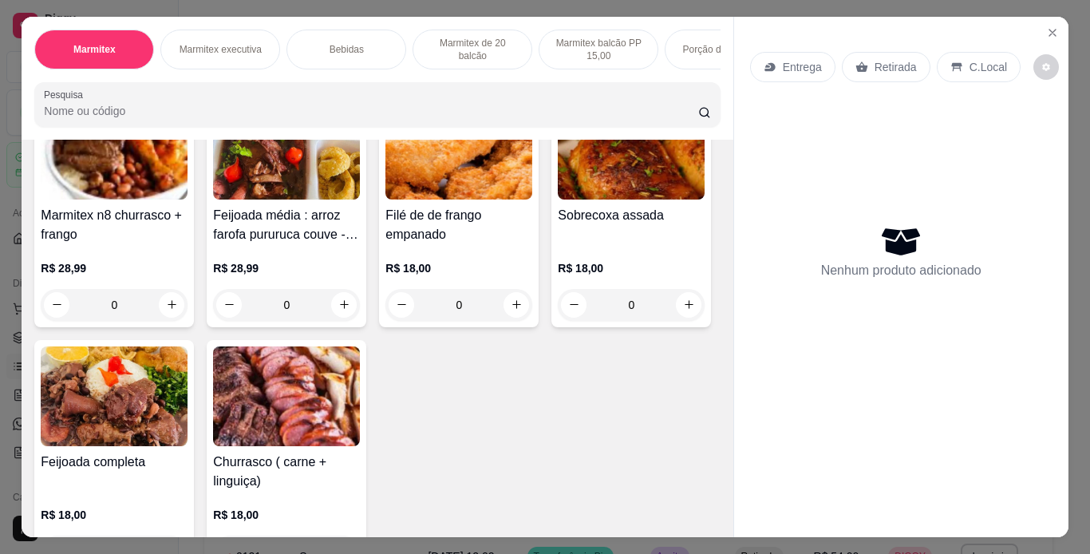
scroll to position [160, 0]
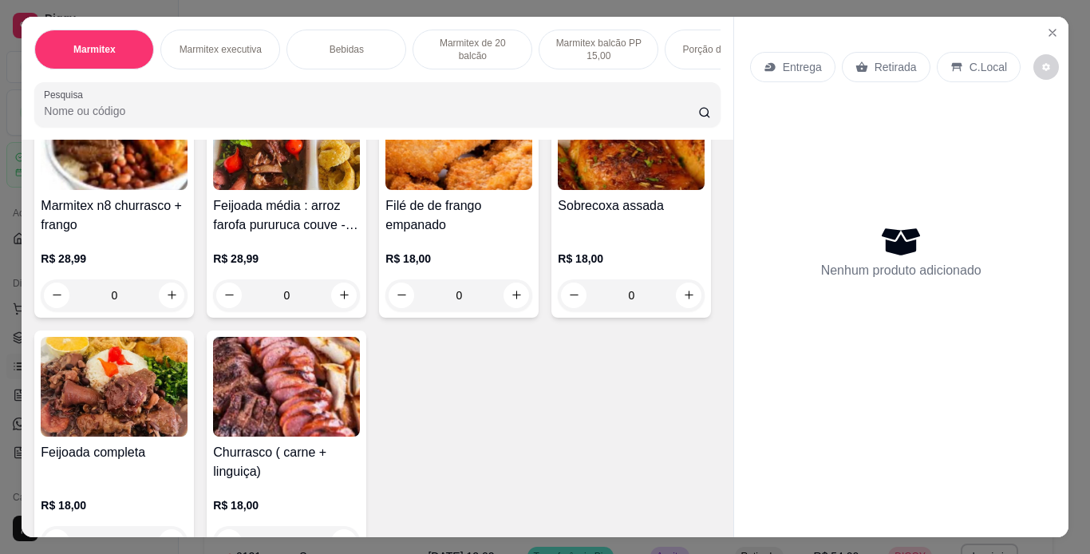
click at [188, 432] on img at bounding box center [114, 387] width 147 height 100
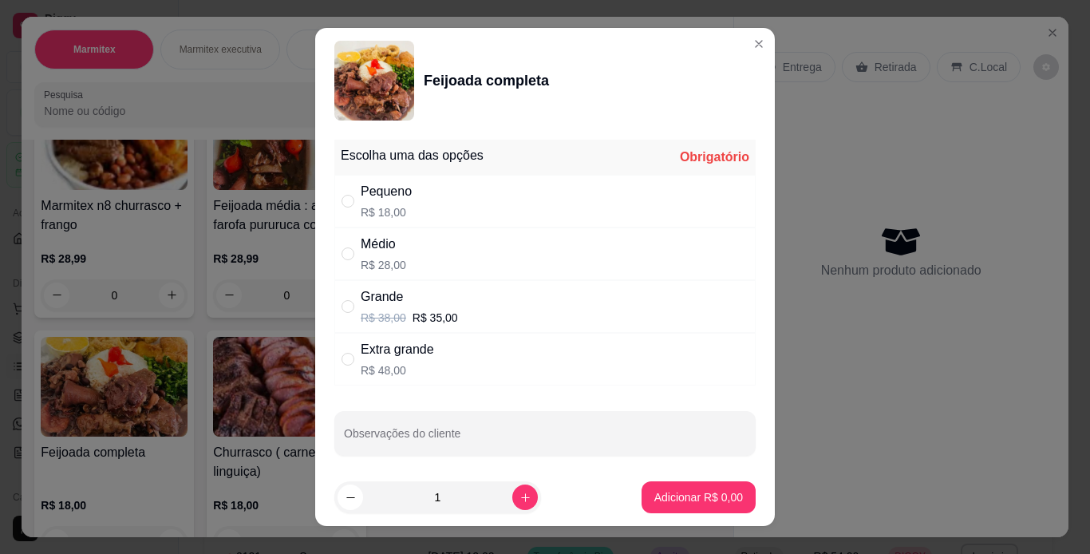
click at [440, 251] on div "Médio R$ 28,00" at bounding box center [544, 253] width 421 height 53
radio input "true"
click at [519, 495] on icon "increase-product-quantity" at bounding box center [525, 497] width 12 height 12
click at [345, 502] on icon "decrease-product-quantity" at bounding box center [351, 497] width 12 height 12
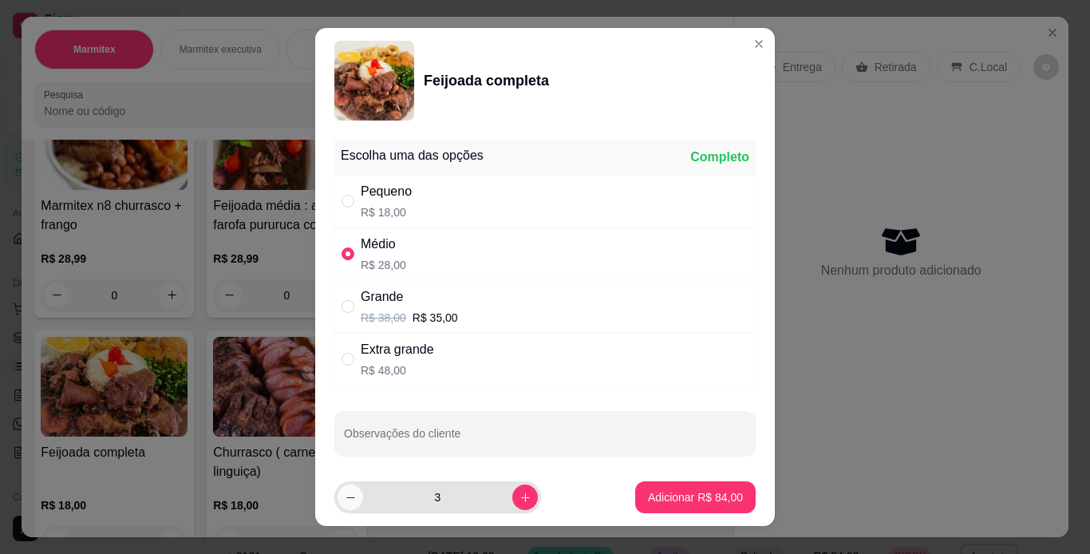
type input "2"
click at [648, 488] on button "Adicionar R$ 56,00" at bounding box center [695, 497] width 120 height 32
type input "2"
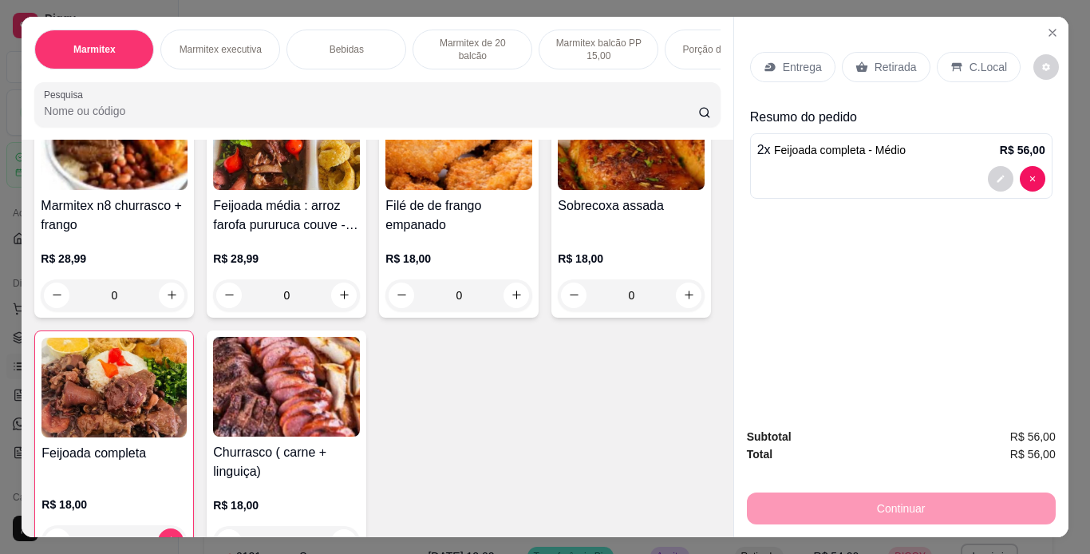
click at [885, 61] on p "Retirada" at bounding box center [895, 67] width 42 height 16
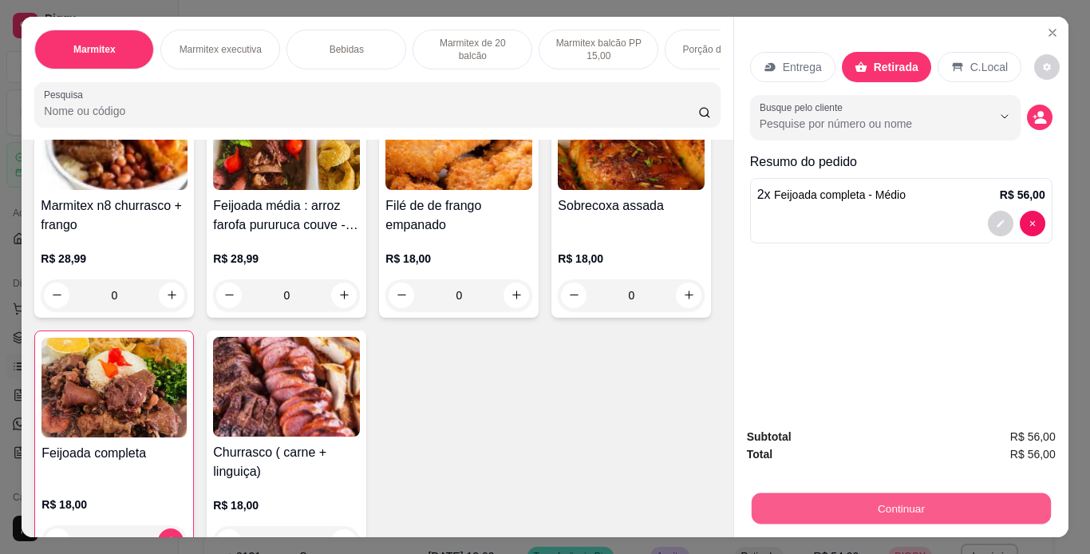
click at [823, 501] on button "Continuar" at bounding box center [900, 508] width 299 height 31
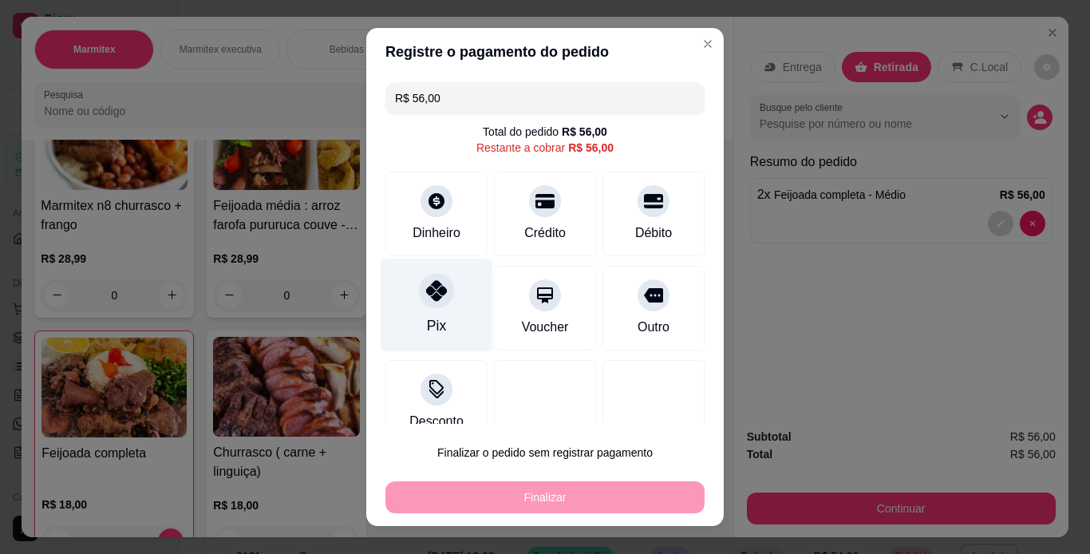
click at [432, 315] on div "Pix" at bounding box center [436, 325] width 19 height 21
type input "R$ 0,00"
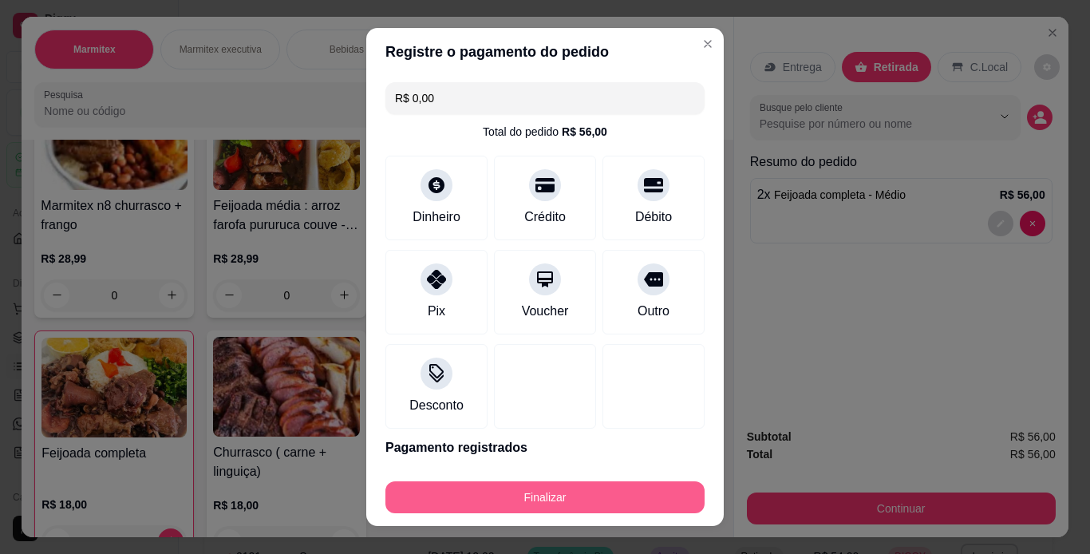
click at [566, 494] on button "Finalizar" at bounding box center [544, 497] width 319 height 32
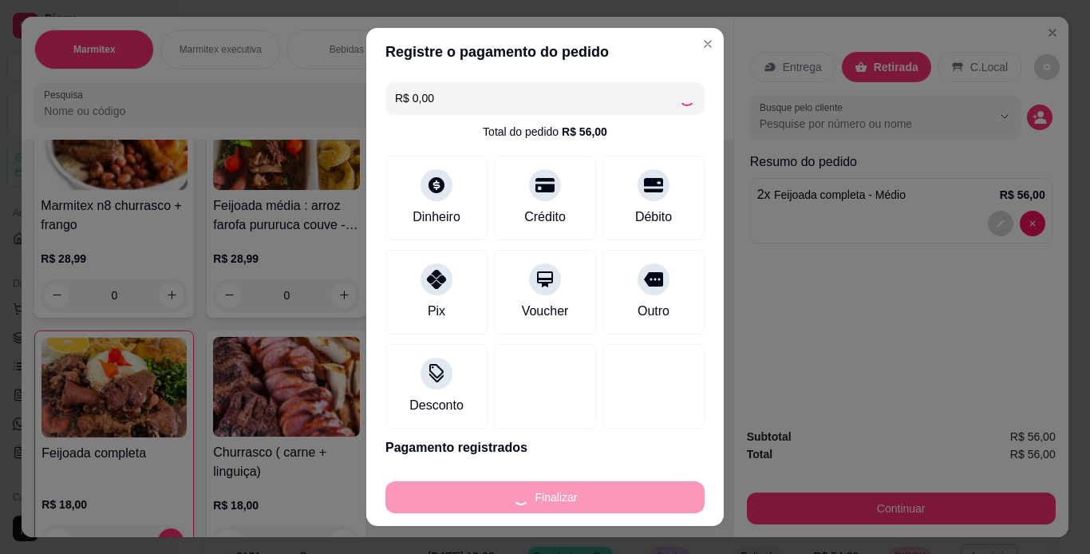
type input "0"
type input "-R$ 56,00"
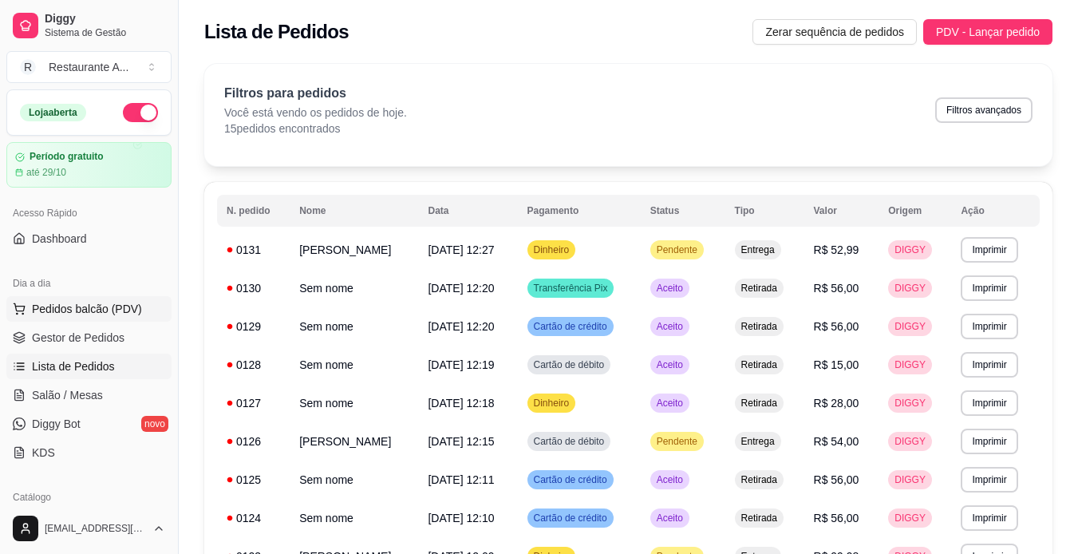
click at [94, 302] on span "Pedidos balcão (PDV)" at bounding box center [87, 309] width 110 height 16
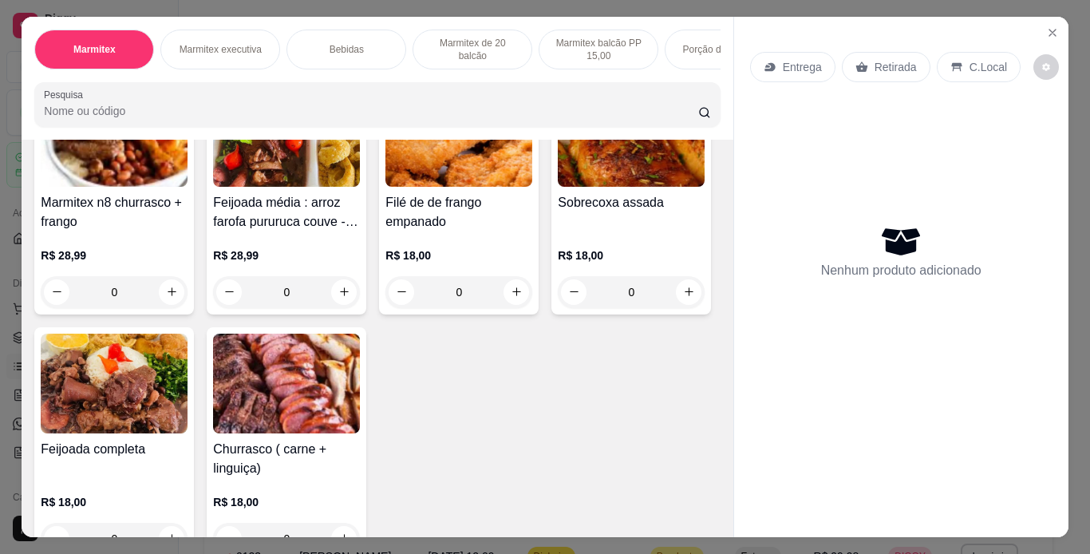
scroll to position [191, 0]
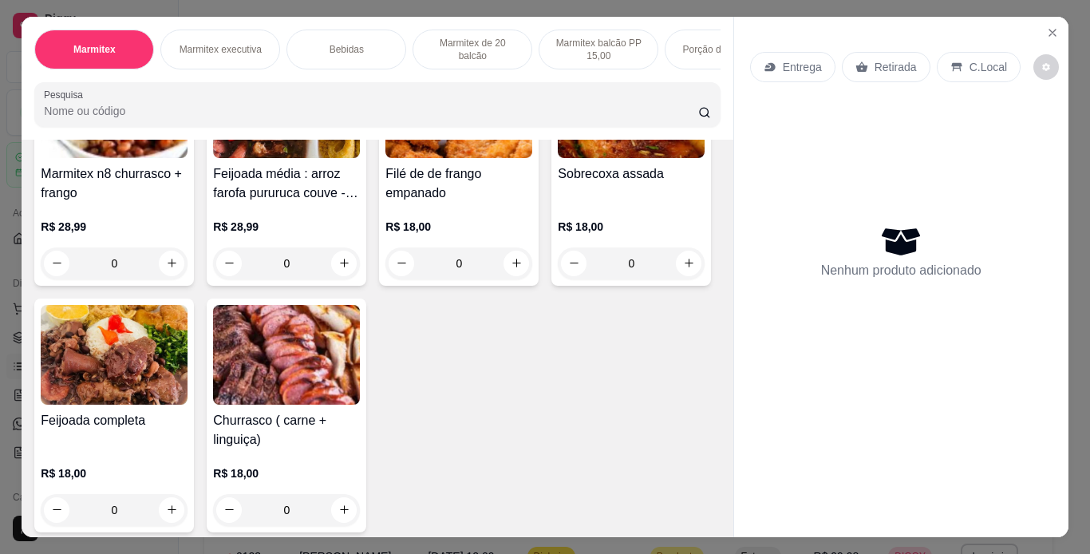
click at [188, 429] on h4 "Feijoada completa" at bounding box center [114, 420] width 147 height 19
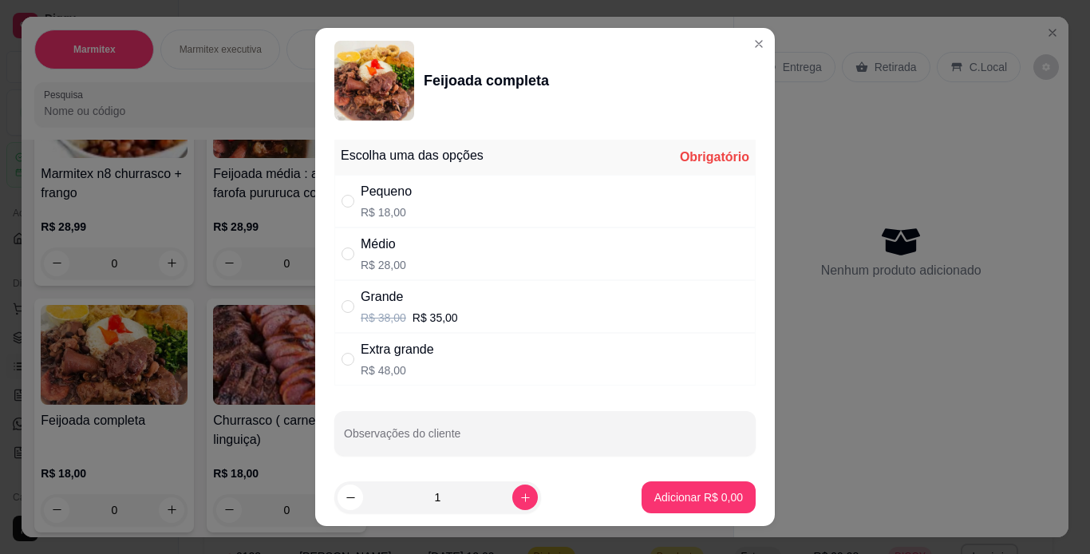
click at [443, 274] on div "Médio R$ 28,00" at bounding box center [544, 253] width 421 height 53
radio input "true"
click at [673, 497] on p "Adicionar R$ 28,00" at bounding box center [695, 497] width 95 height 16
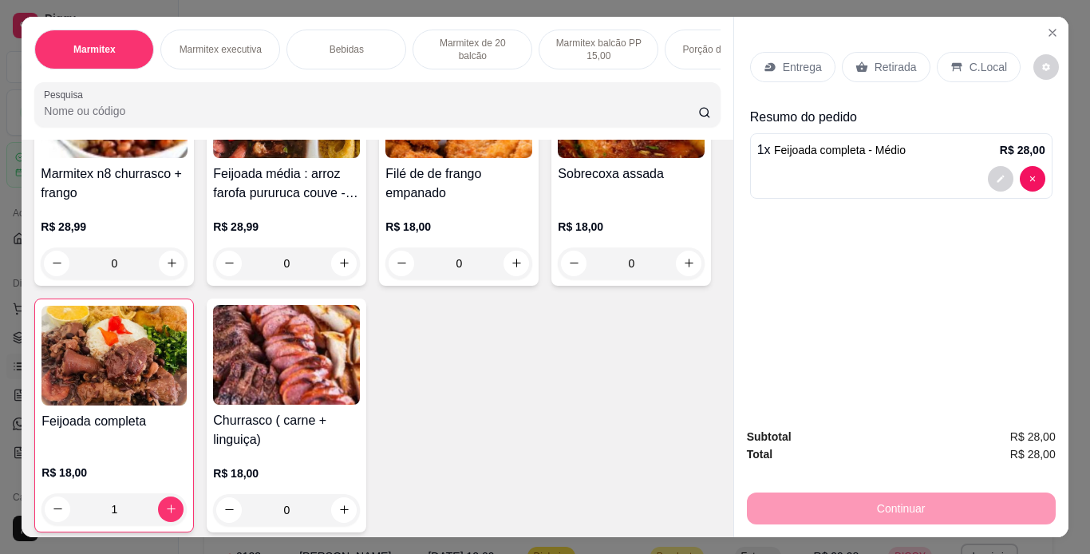
click at [895, 59] on p "Retirada" at bounding box center [895, 67] width 42 height 16
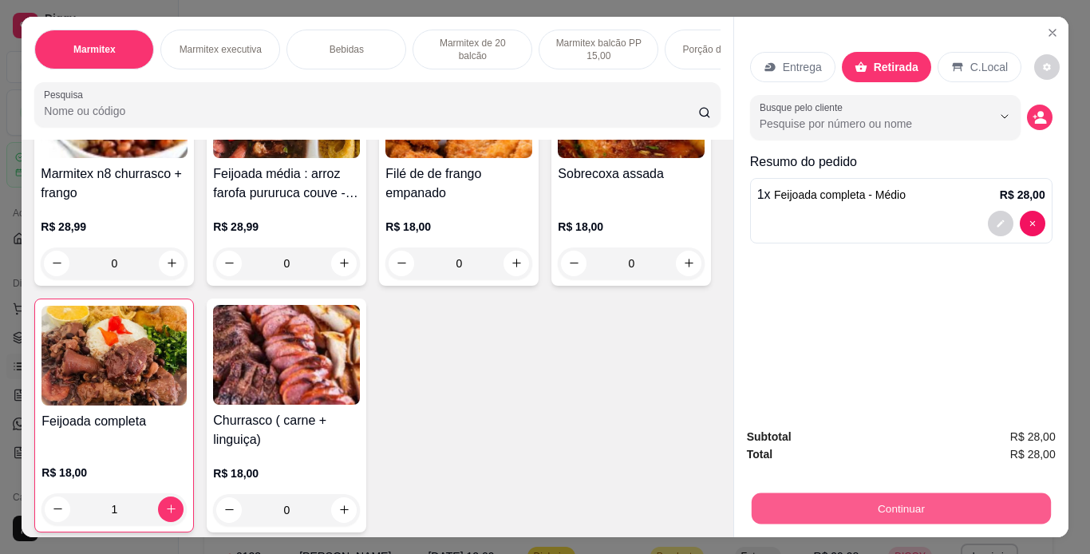
click at [882, 500] on button "Continuar" at bounding box center [900, 508] width 299 height 31
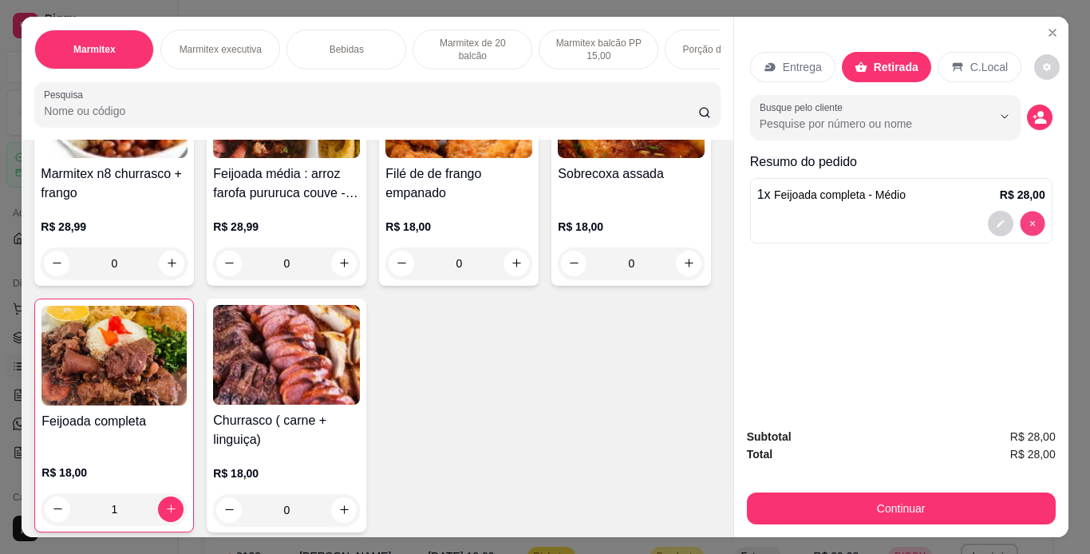
type input "0"
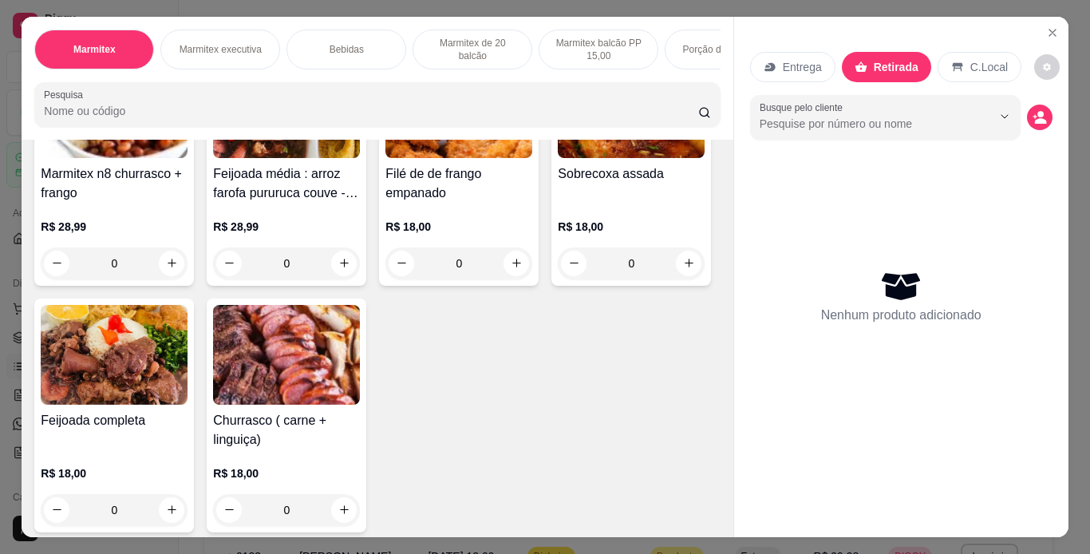
click at [188, 517] on div "0" at bounding box center [114, 510] width 147 height 32
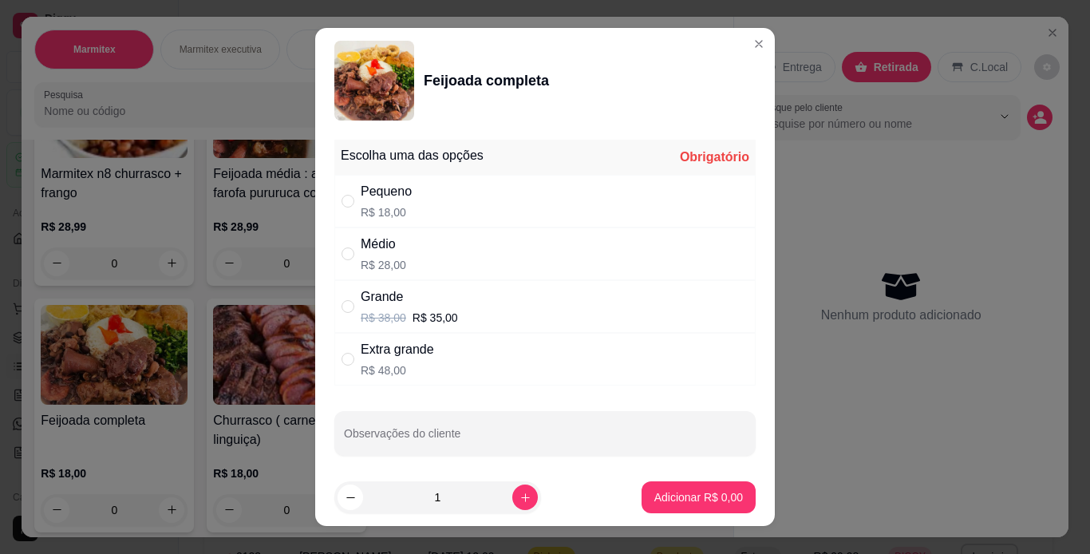
click at [504, 214] on div "Pequeno R$ 18,00" at bounding box center [544, 201] width 421 height 53
radio input "true"
click at [699, 505] on button "Adicionar R$ 18,00" at bounding box center [695, 497] width 120 height 32
type input "1"
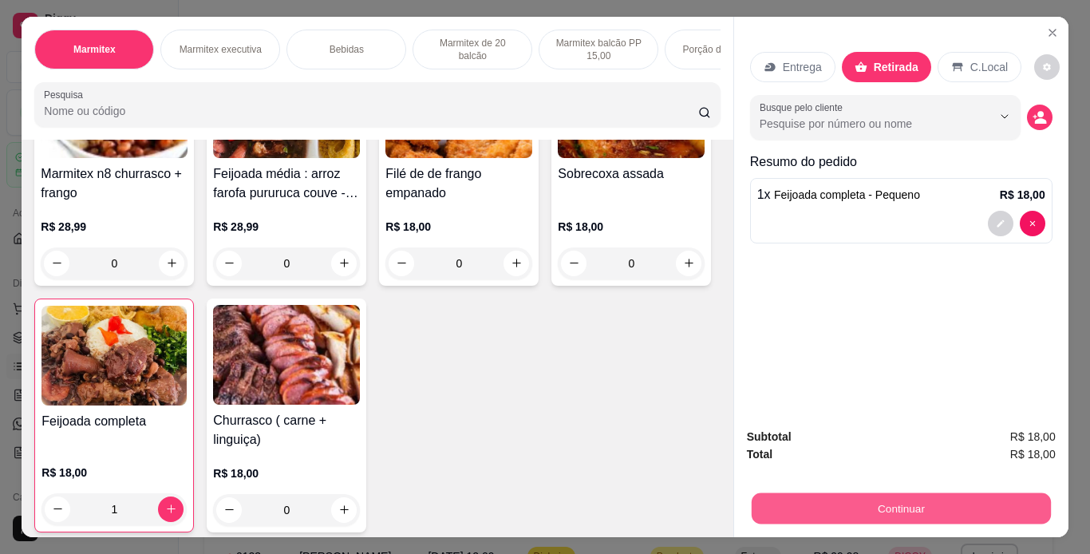
click at [864, 508] on button "Continuar" at bounding box center [900, 508] width 299 height 31
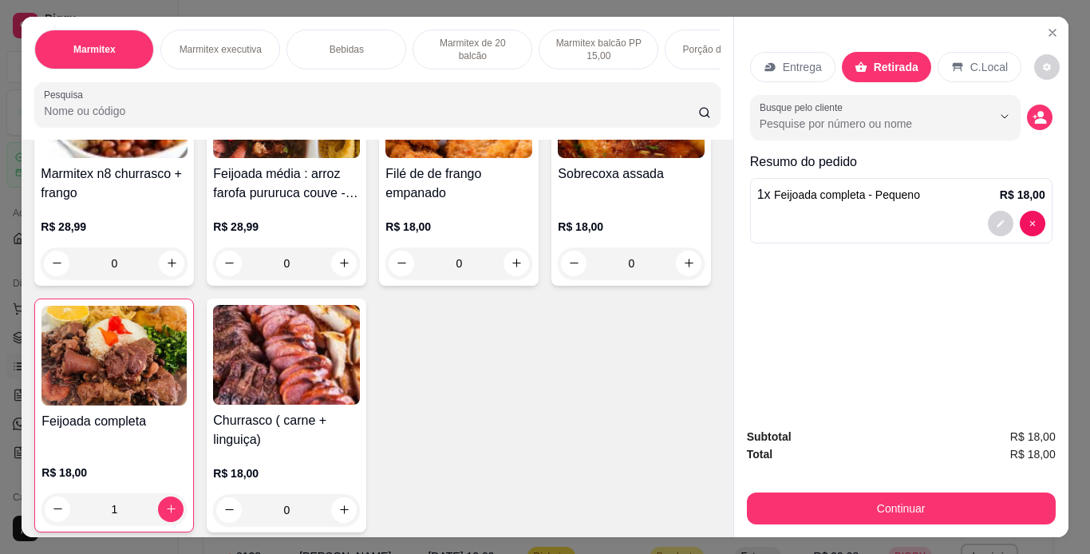
click at [187, 514] on div "1" at bounding box center [113, 509] width 145 height 32
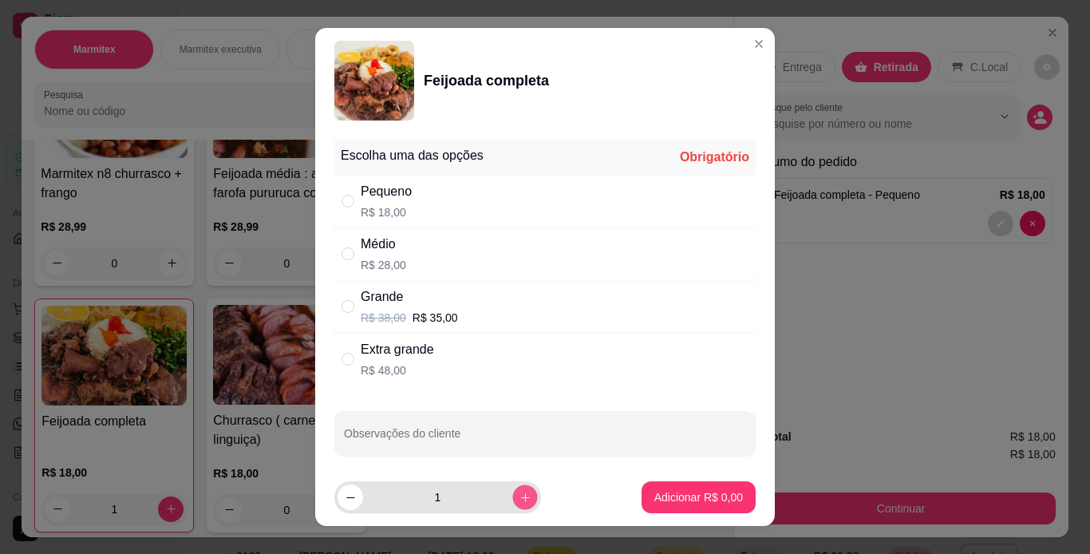
click at [519, 497] on icon "increase-product-quantity" at bounding box center [525, 497] width 12 height 12
type input "2"
click at [453, 211] on div "Pequeno R$ 18,00" at bounding box center [544, 201] width 421 height 53
radio input "true"
click at [349, 501] on icon "decrease-product-quantity" at bounding box center [351, 497] width 12 height 12
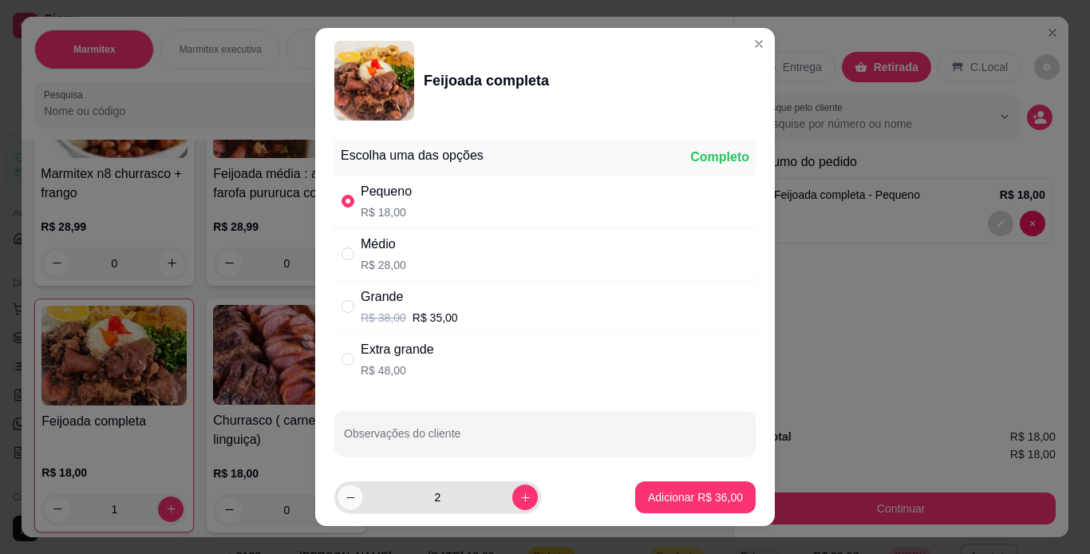
type input "1"
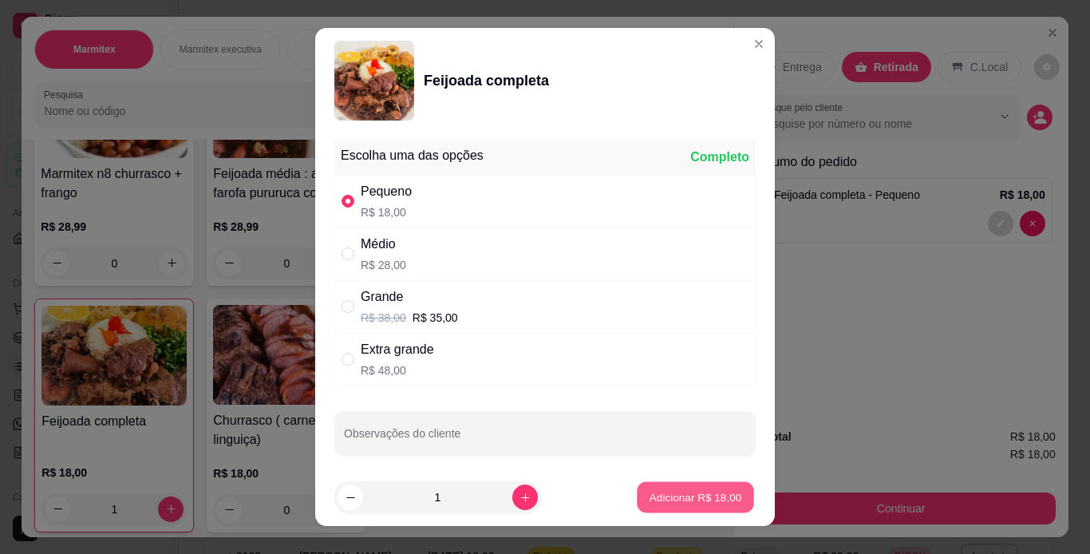
click at [689, 506] on button "Adicionar R$ 18,00" at bounding box center [695, 497] width 117 height 31
type input "2"
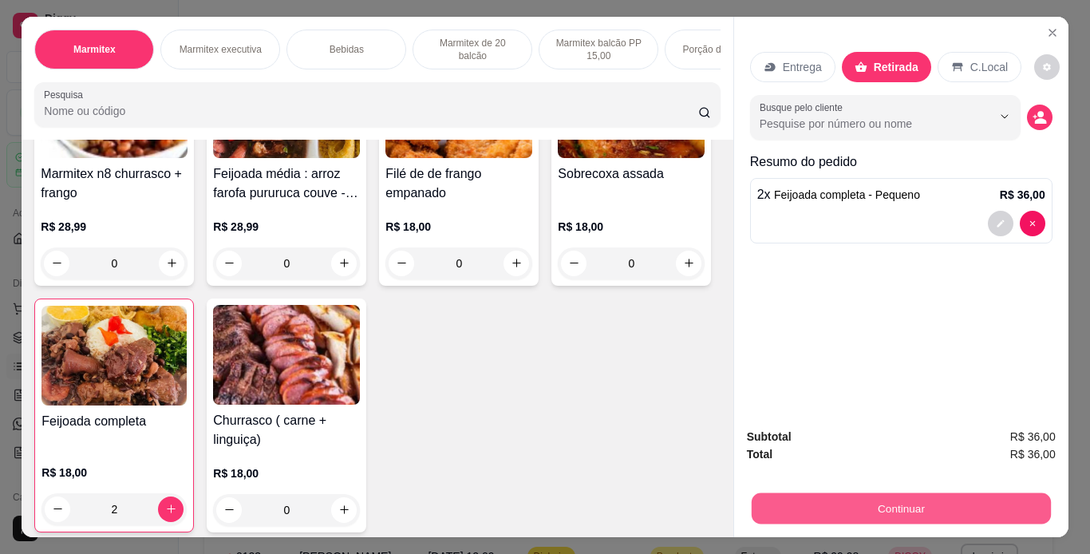
click at [1028, 506] on button "Continuar" at bounding box center [900, 508] width 299 height 31
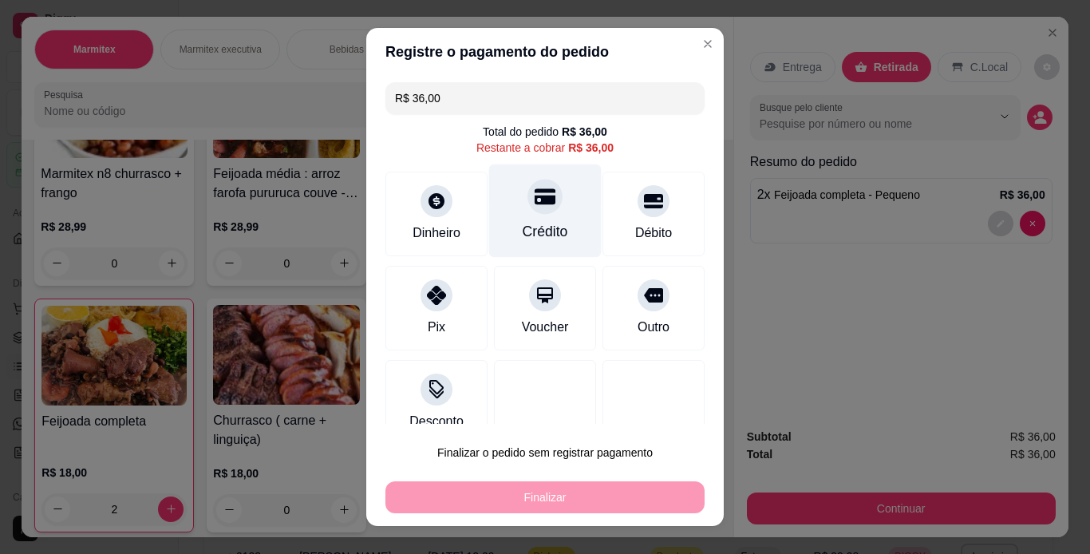
click at [555, 241] on div "Crédito" at bounding box center [545, 210] width 113 height 93
type input "R$ 0,00"
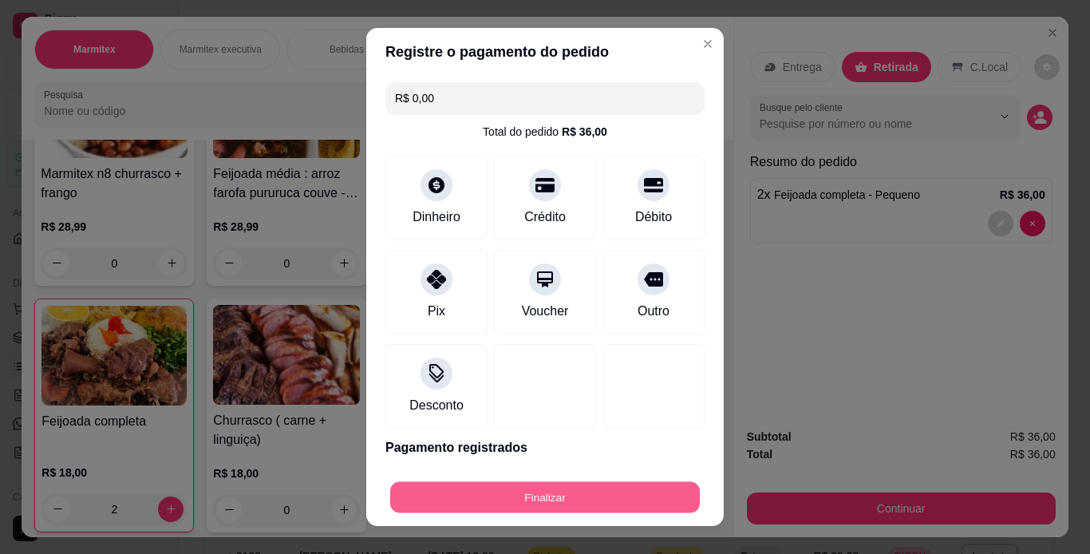
click at [574, 505] on button "Finalizar" at bounding box center [545, 497] width 310 height 31
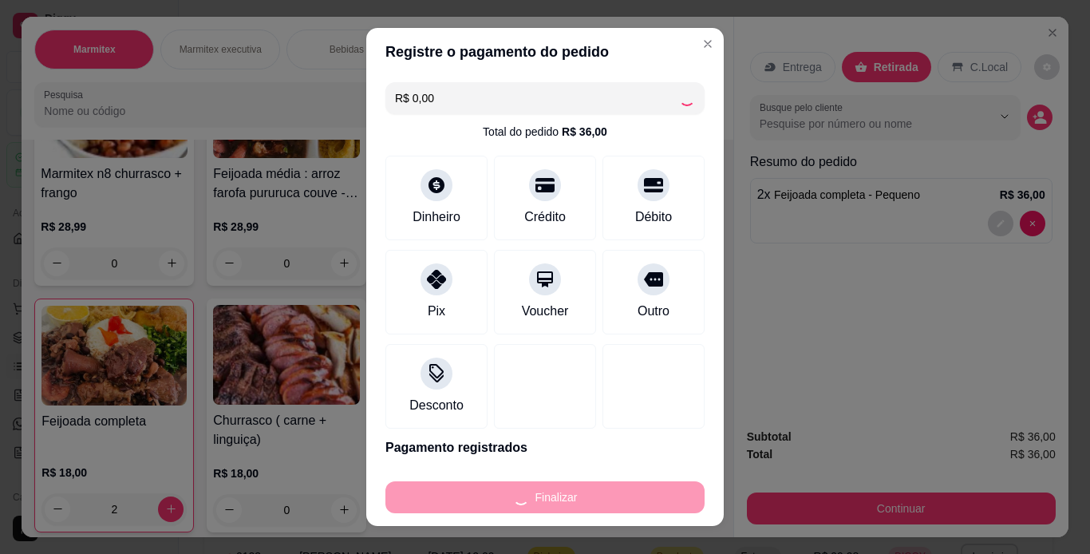
type input "0"
type input "-R$ 36,00"
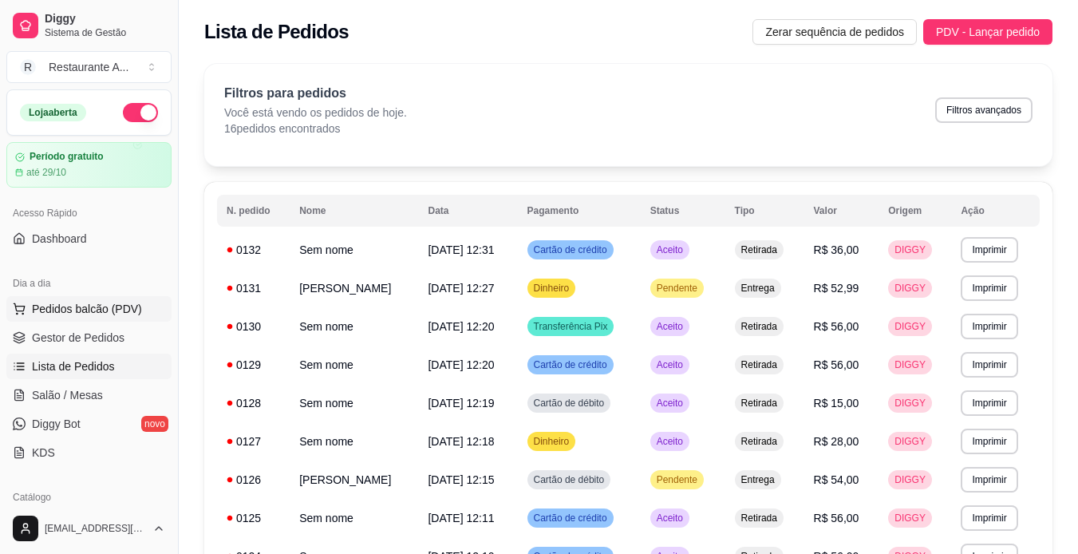
click at [149, 314] on button "Pedidos balcão (PDV)" at bounding box center [88, 309] width 165 height 26
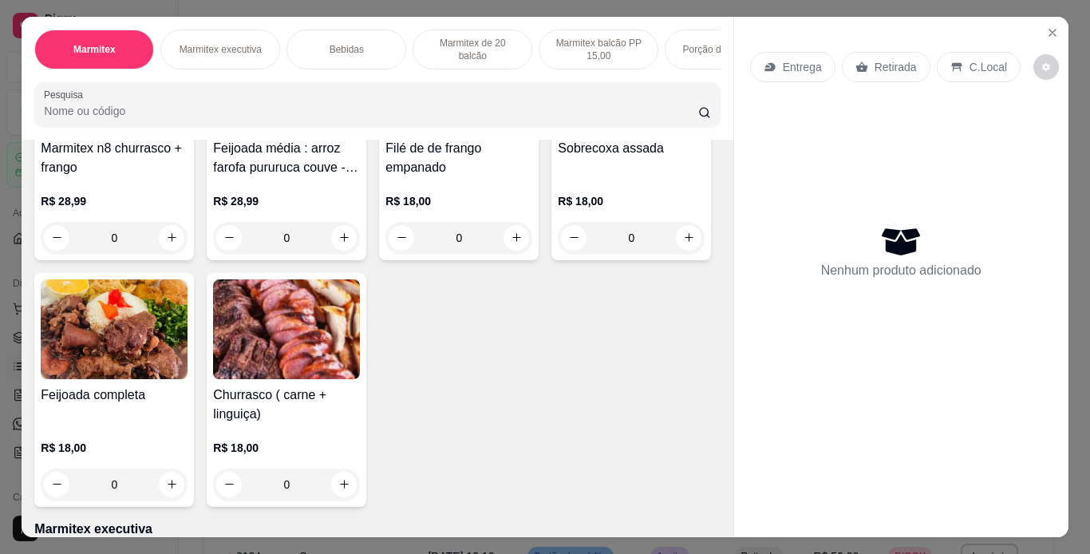
scroll to position [223, 0]
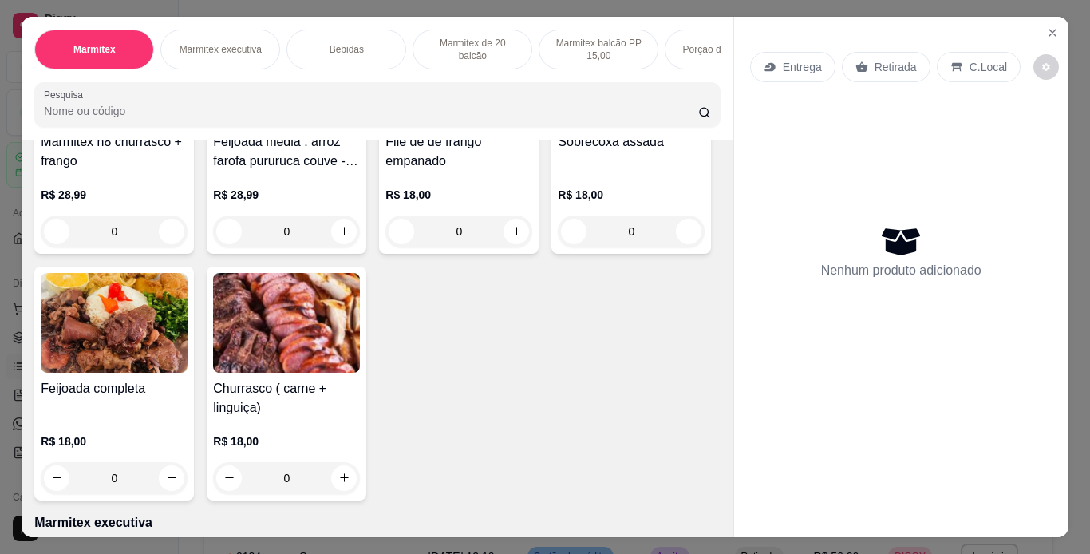
click at [188, 483] on div "0" at bounding box center [114, 478] width 147 height 32
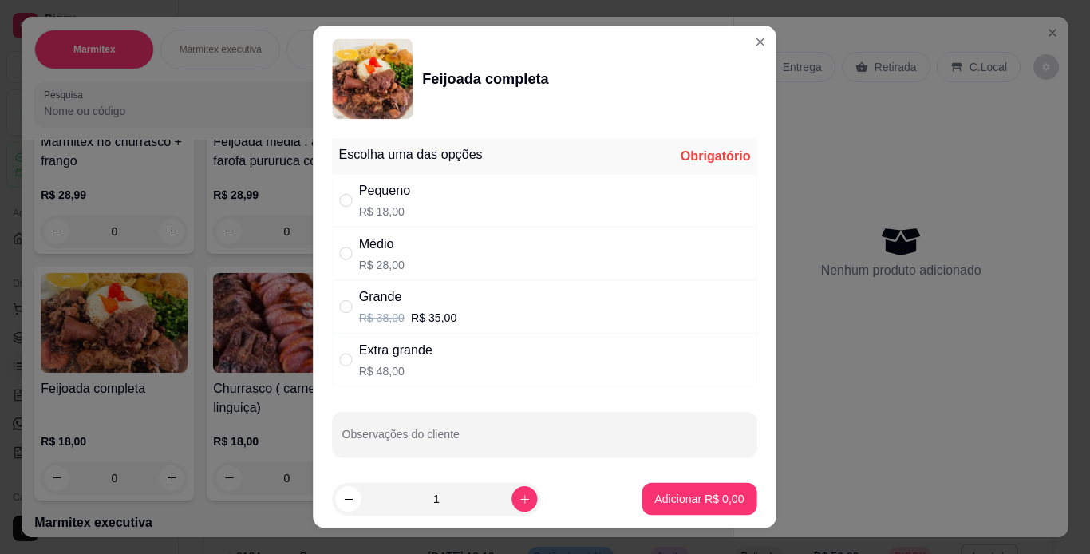
click at [338, 483] on div "1" at bounding box center [437, 499] width 202 height 32
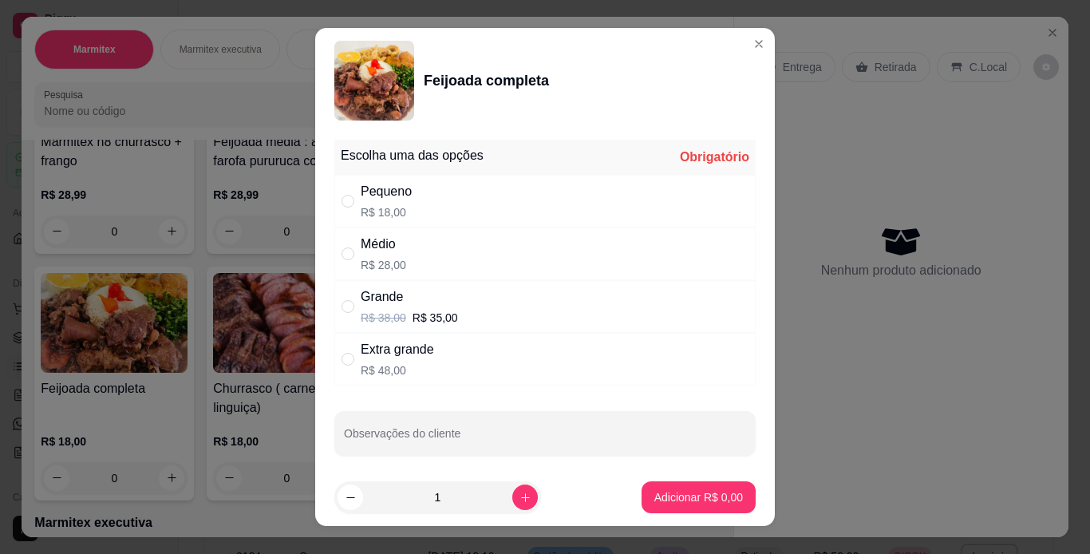
click at [475, 213] on div "Pequeno R$ 18,00" at bounding box center [544, 201] width 421 height 53
radio input "true"
click at [519, 491] on icon "increase-product-quantity" at bounding box center [525, 497] width 12 height 12
type input "2"
click at [669, 491] on p "Adicionar R$ 36,00" at bounding box center [695, 497] width 93 height 15
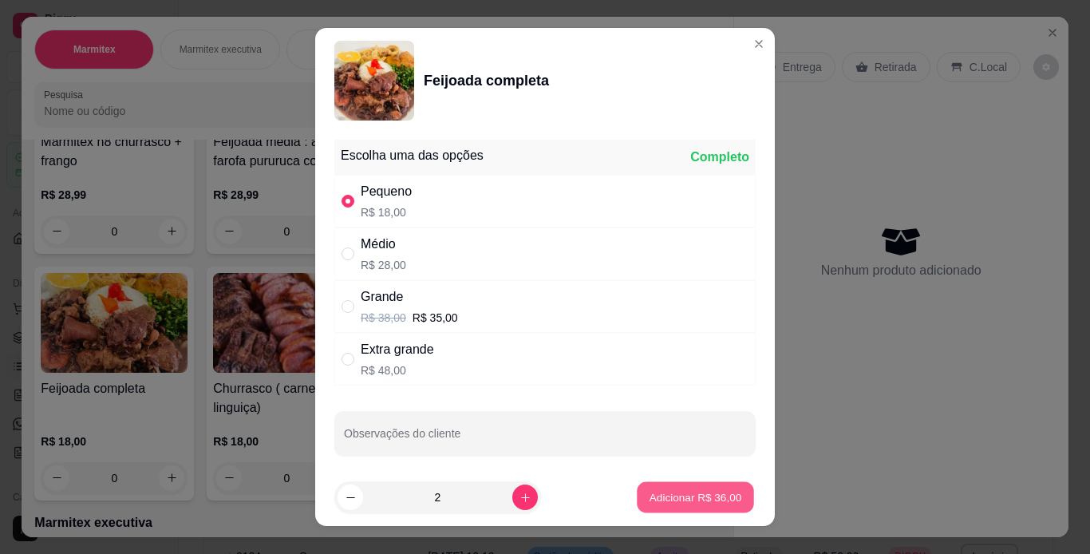
type input "2"
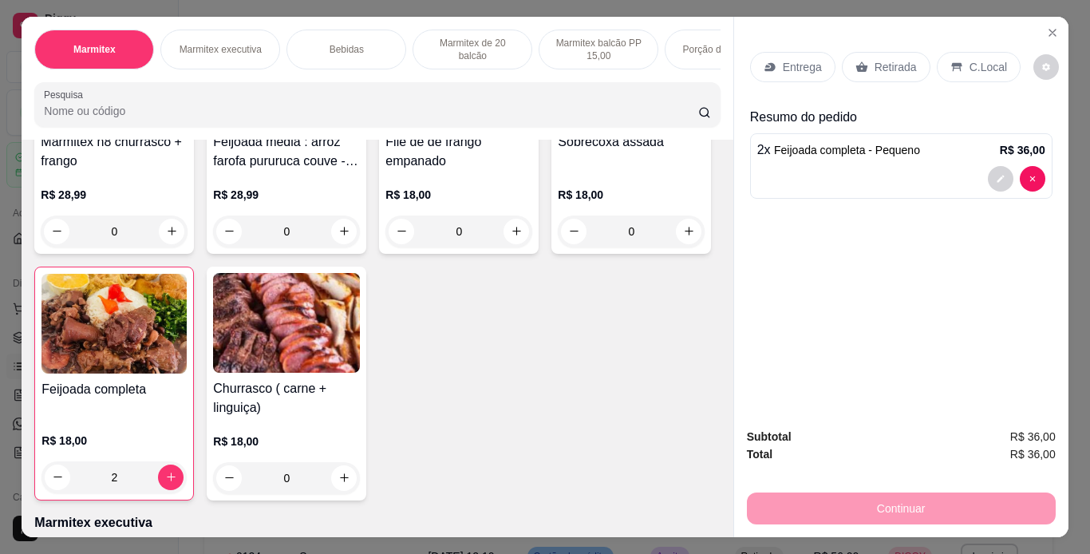
click at [886, 65] on p "Retirada" at bounding box center [895, 67] width 42 height 16
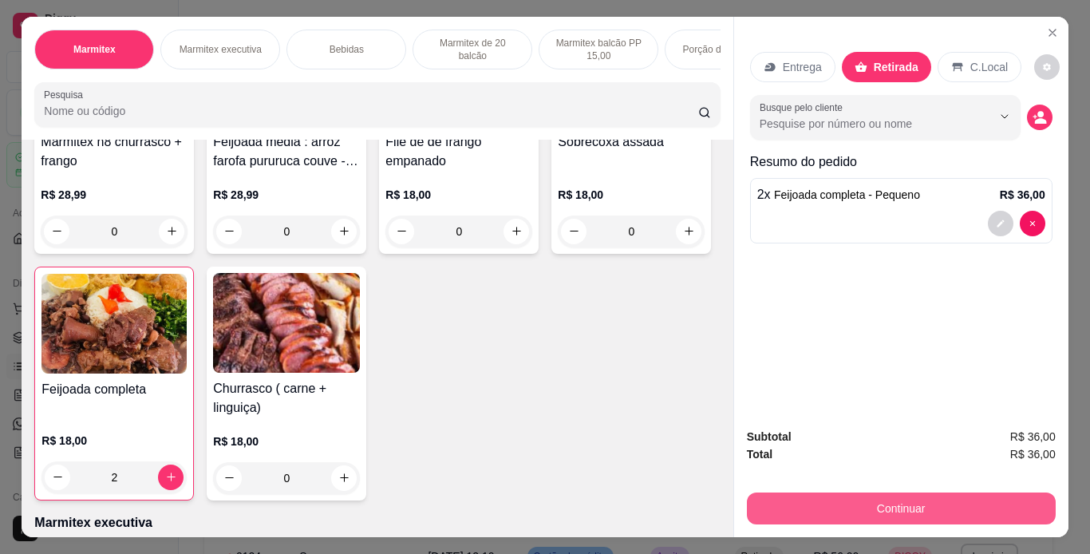
click at [918, 507] on button "Continuar" at bounding box center [901, 508] width 309 height 32
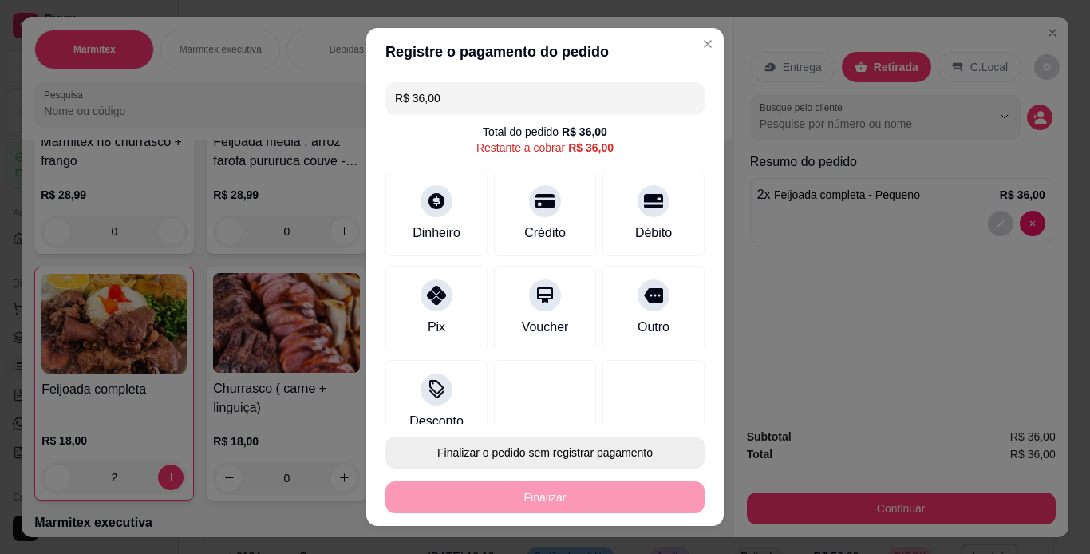
click at [713, 392] on section "Registre o pagamento do pedido R$ 36,00 Total do pedido R$ 36,00 Restante a cob…" at bounding box center [544, 277] width 357 height 499
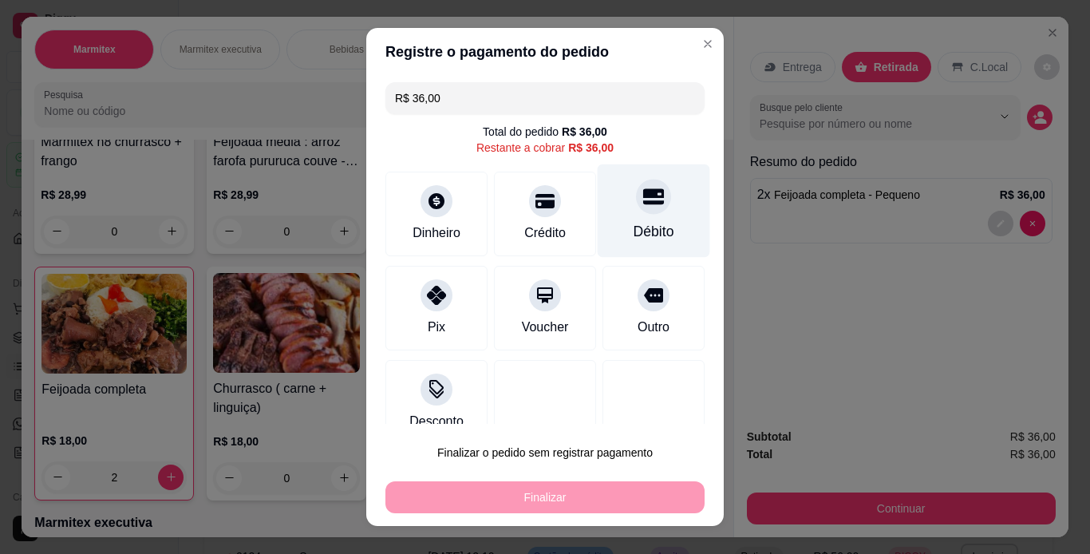
click at [634, 222] on div "Débito" at bounding box center [654, 231] width 41 height 21
type input "R$ 0,00"
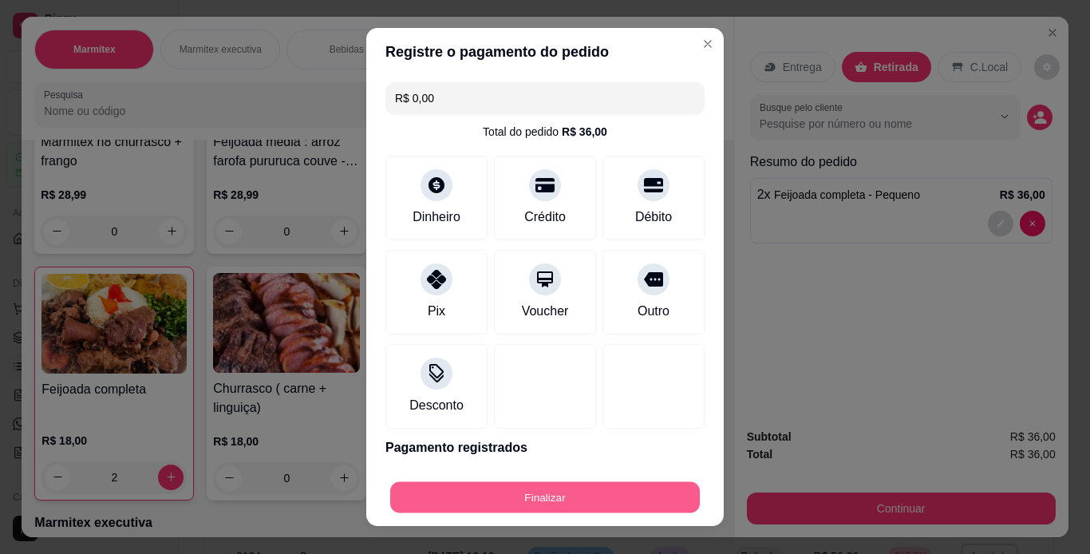
click at [502, 490] on button "Finalizar" at bounding box center [545, 497] width 310 height 31
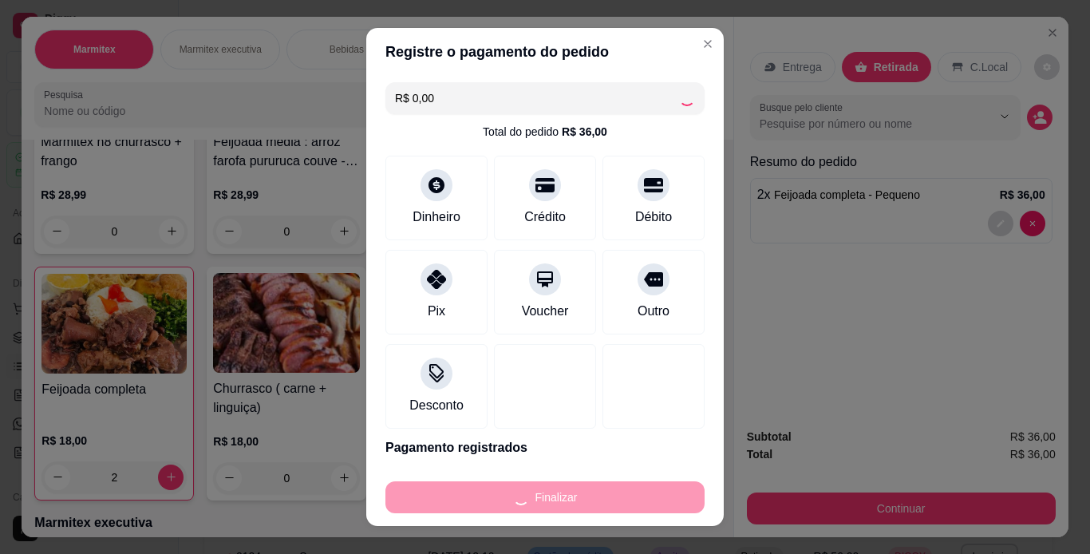
type input "0"
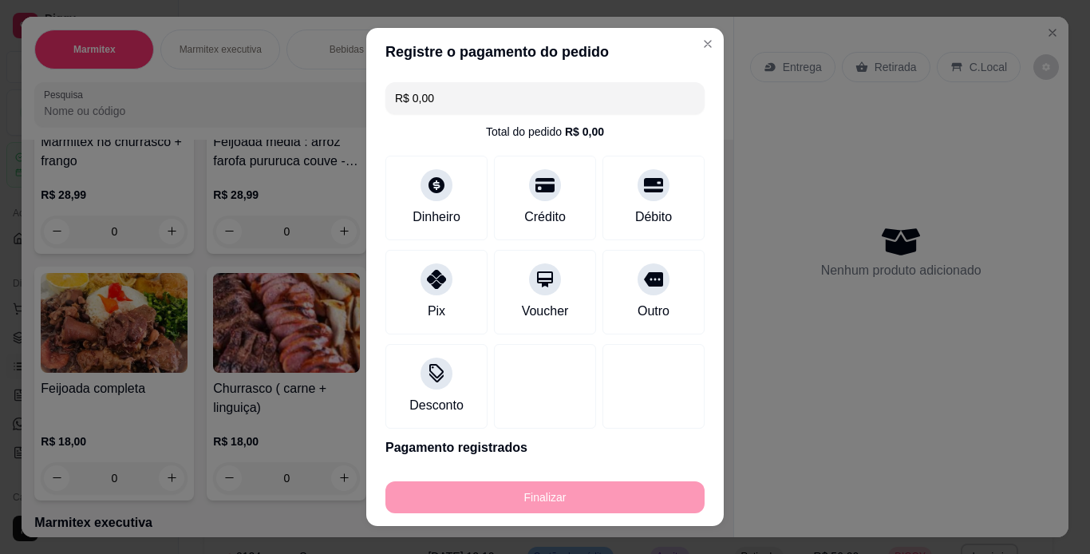
type input "-R$ 36,00"
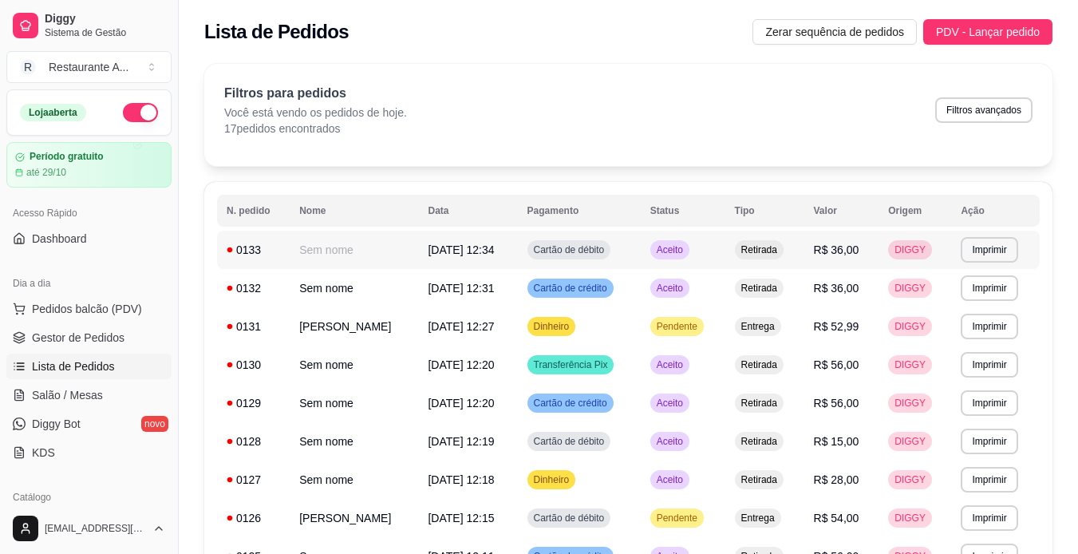
click at [874, 266] on td "R$ 36,00" at bounding box center [841, 250] width 75 height 38
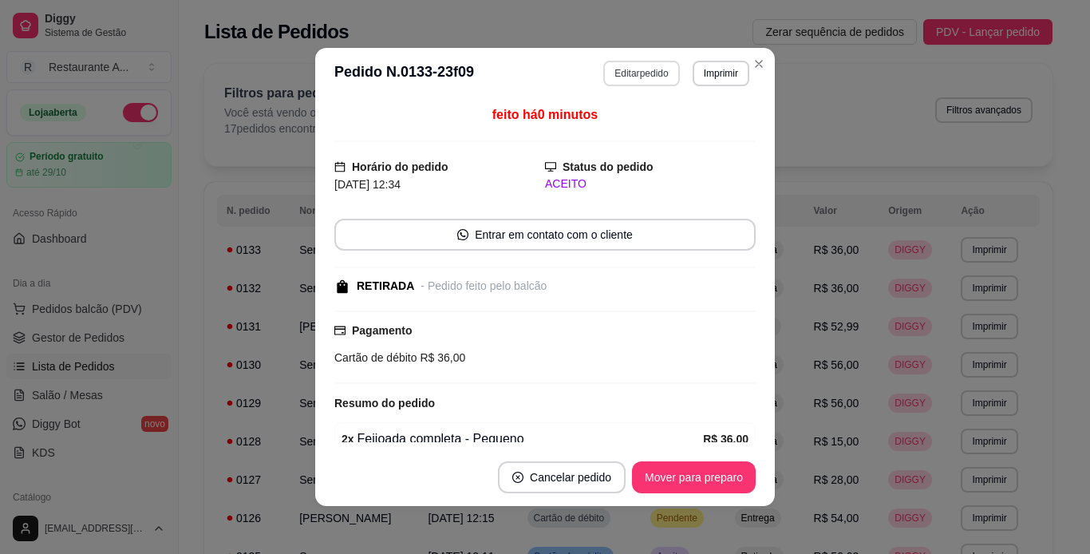
click at [642, 68] on button "Editar pedido" at bounding box center [641, 74] width 76 height 26
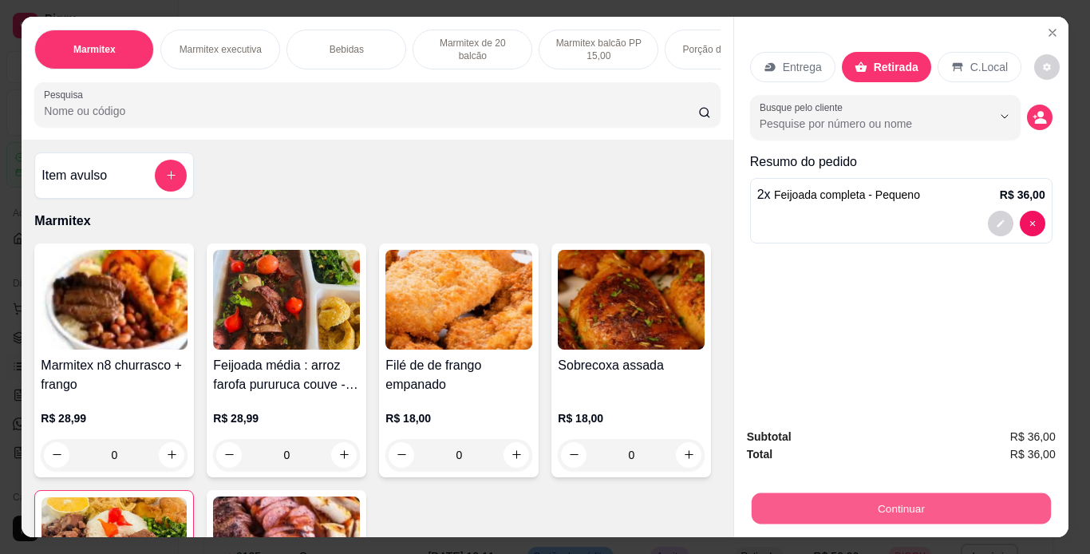
click at [819, 507] on button "Continuar" at bounding box center [900, 508] width 299 height 31
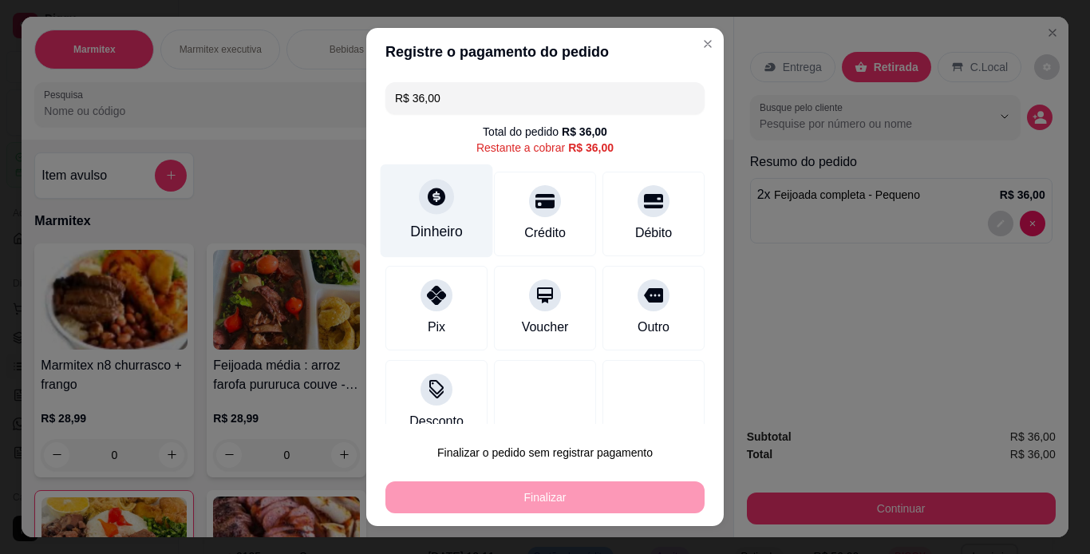
click at [448, 213] on div "Dinheiro" at bounding box center [437, 210] width 113 height 93
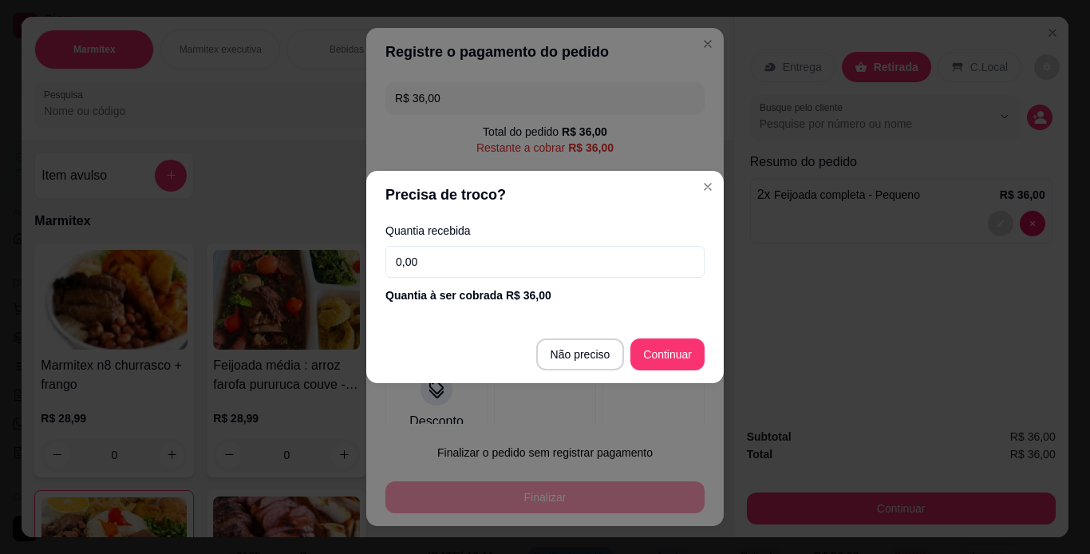
click at [460, 263] on input "0,00" at bounding box center [544, 262] width 319 height 32
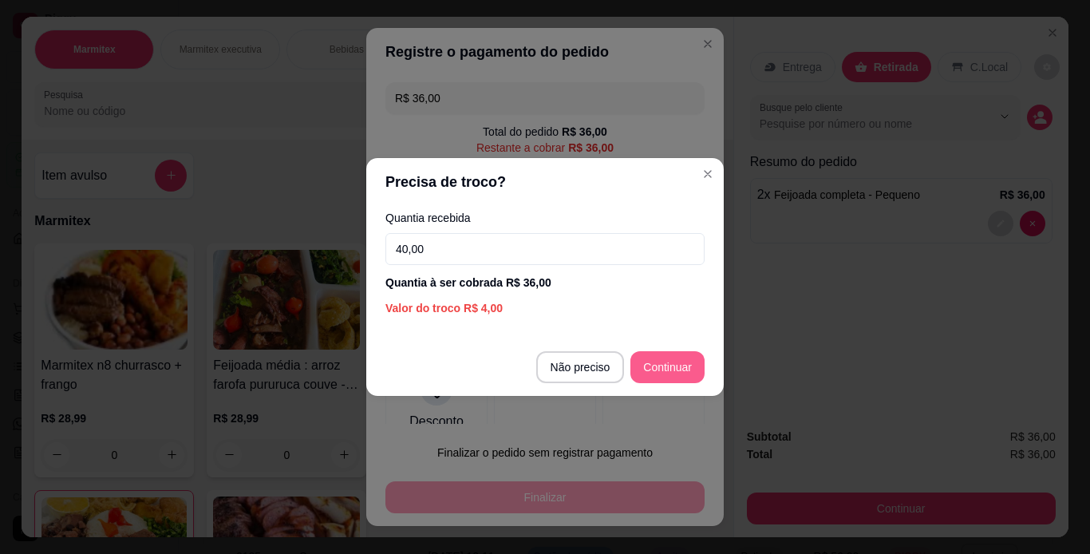
type input "40,00"
type input "R$ 0,00"
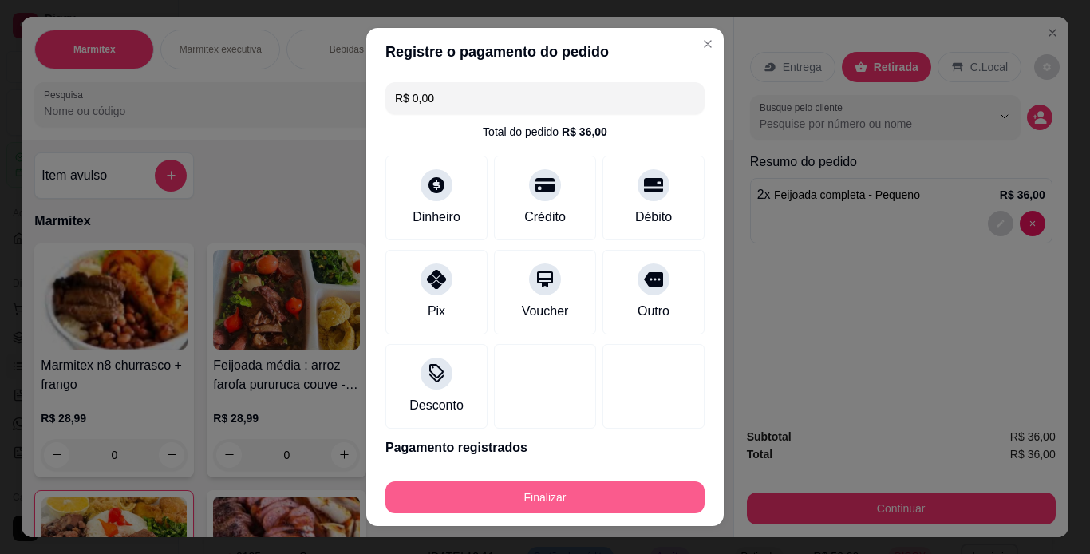
click at [635, 486] on button "Finalizar" at bounding box center [544, 497] width 319 height 32
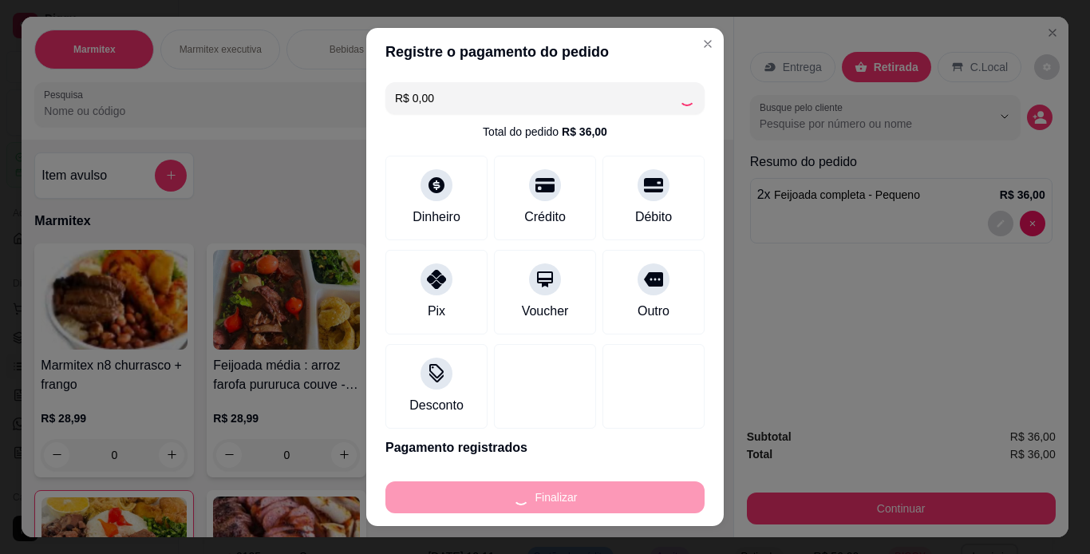
type input "0"
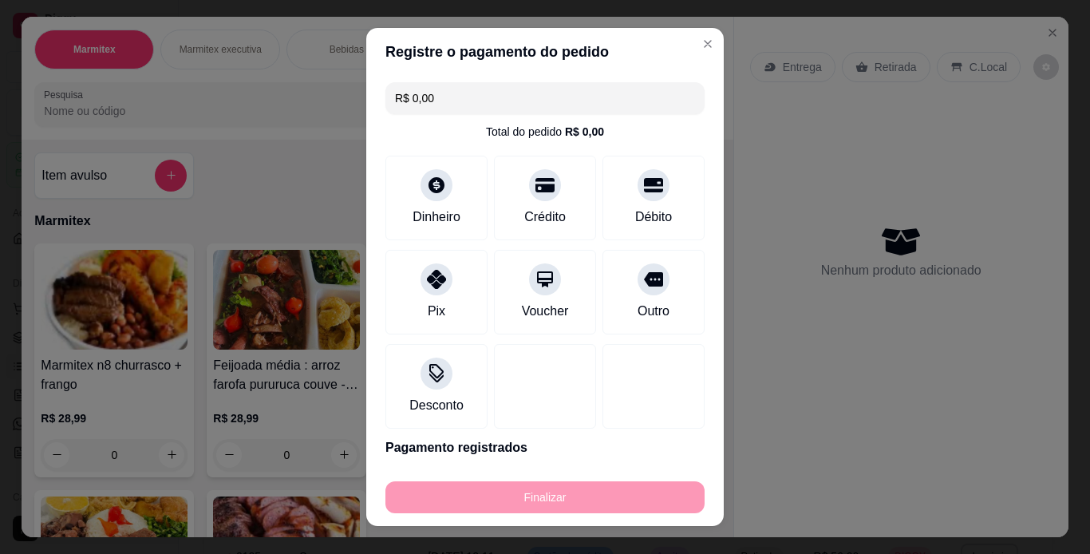
type input "-R$ 36,00"
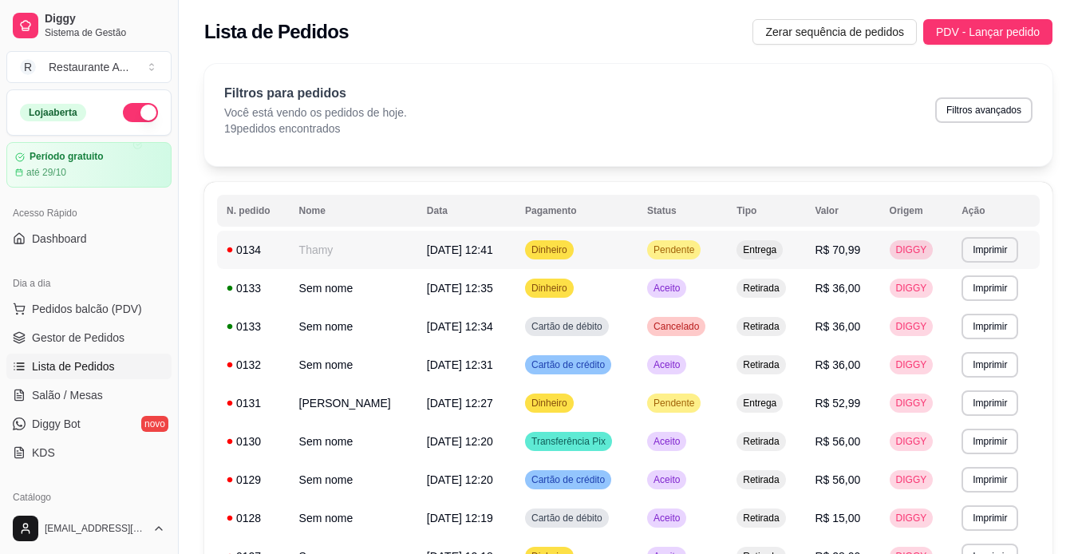
click at [805, 269] on td "Entrega" at bounding box center [766, 250] width 78 height 38
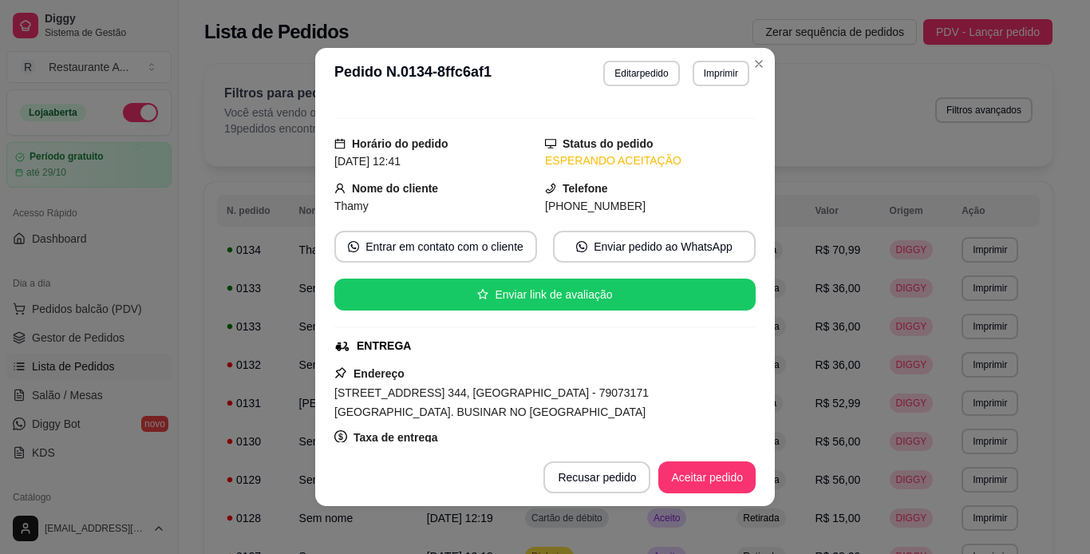
scroll to position [22, 0]
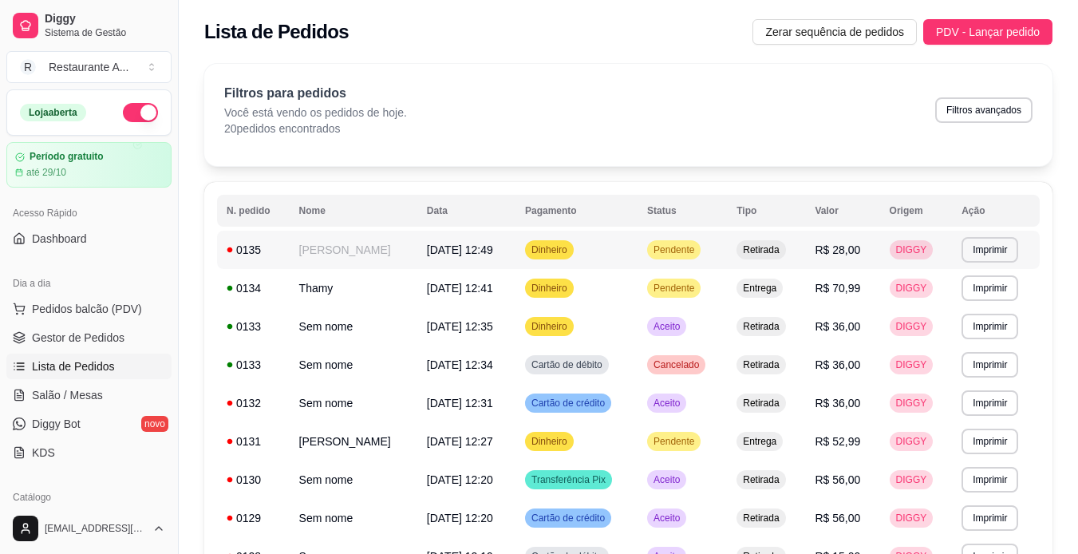
click at [417, 253] on td "[PERSON_NAME]" at bounding box center [354, 250] width 128 height 38
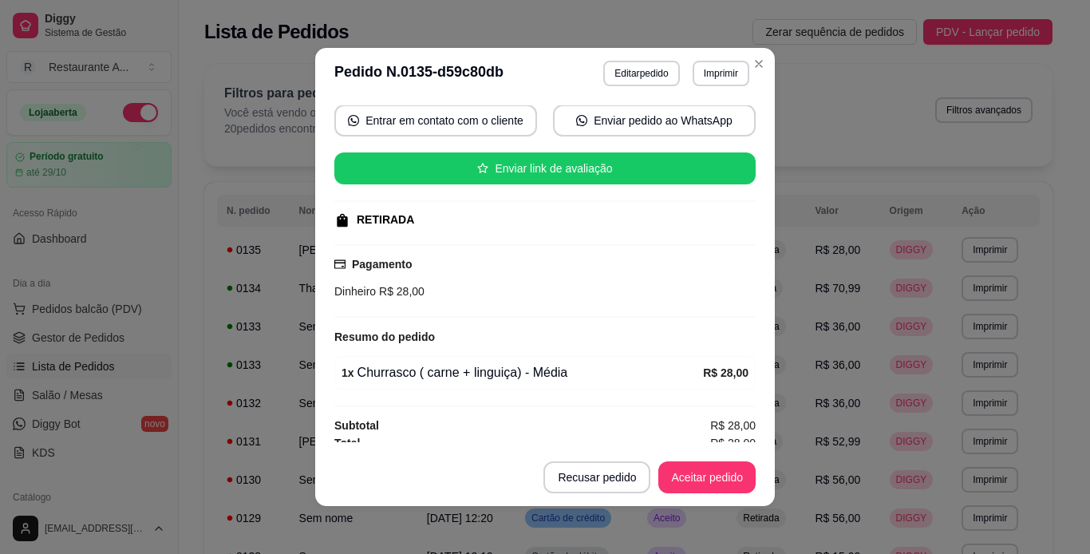
scroll to position [159, 0]
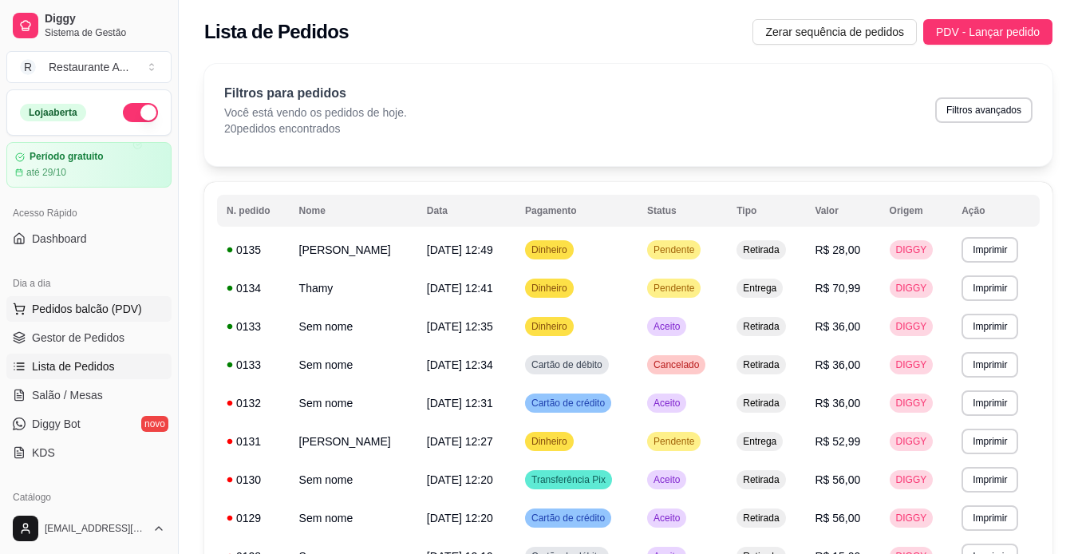
click at [142, 309] on button "Pedidos balcão (PDV)" at bounding box center [88, 309] width 165 height 26
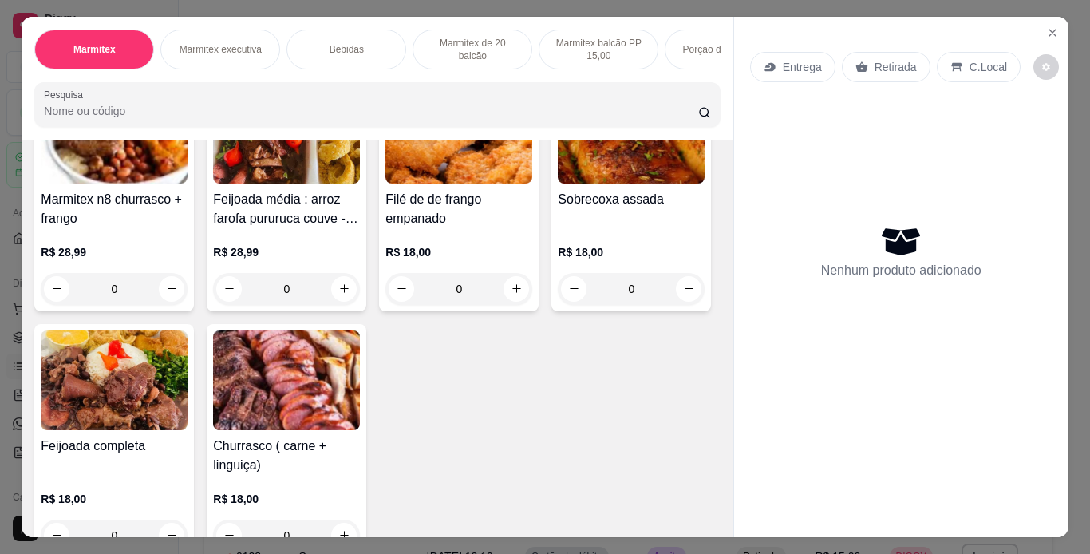
scroll to position [191, 0]
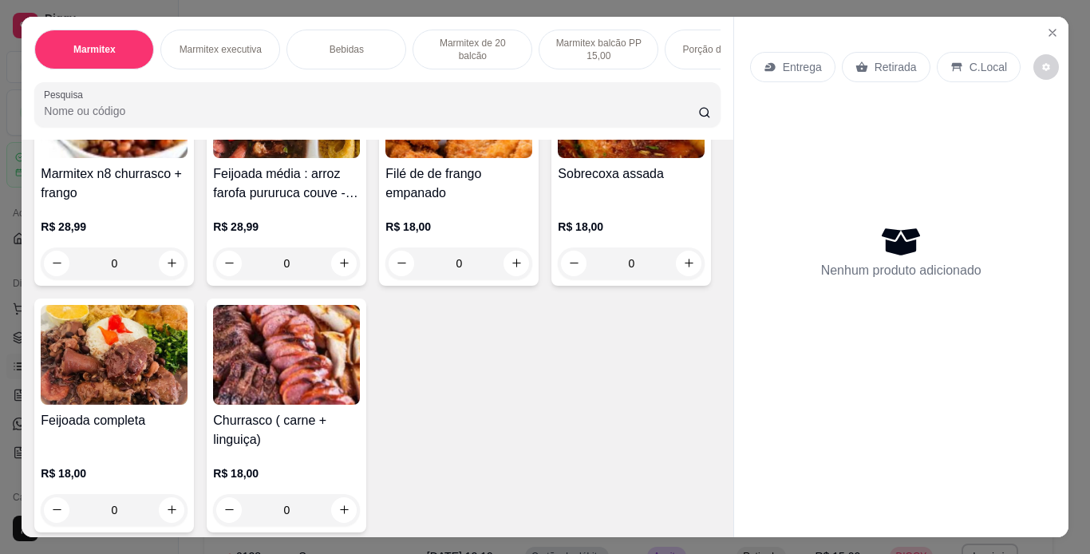
click at [188, 418] on h4 "Feijoada completa" at bounding box center [114, 420] width 147 height 19
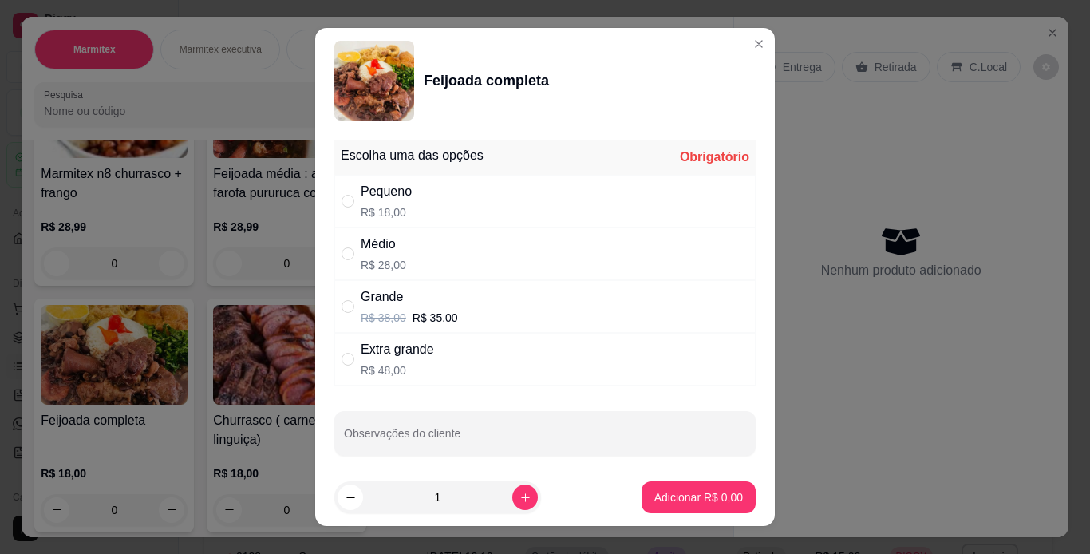
click at [479, 250] on div "Médio R$ 28,00" at bounding box center [544, 253] width 421 height 53
radio input "true"
click at [683, 495] on p "Adicionar R$ 28,00" at bounding box center [695, 497] width 93 height 15
type input "1"
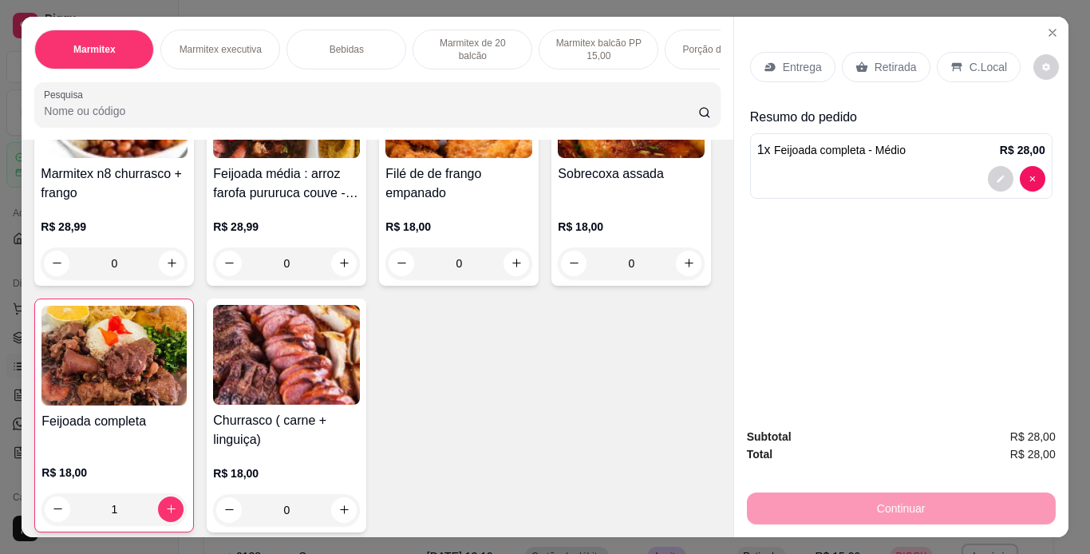
click at [899, 59] on p "Retirada" at bounding box center [895, 67] width 42 height 16
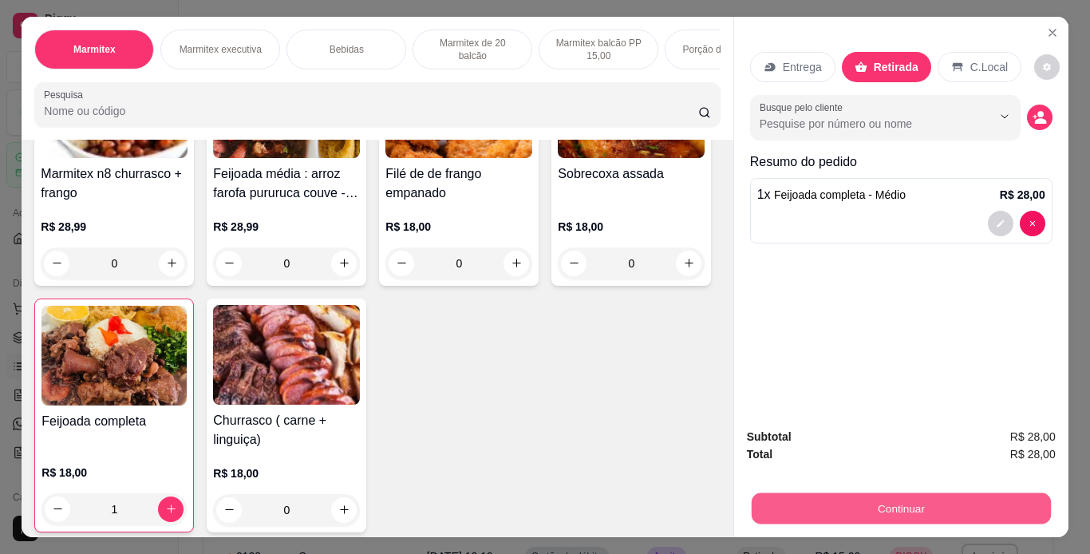
click at [859, 504] on button "Continuar" at bounding box center [900, 508] width 299 height 31
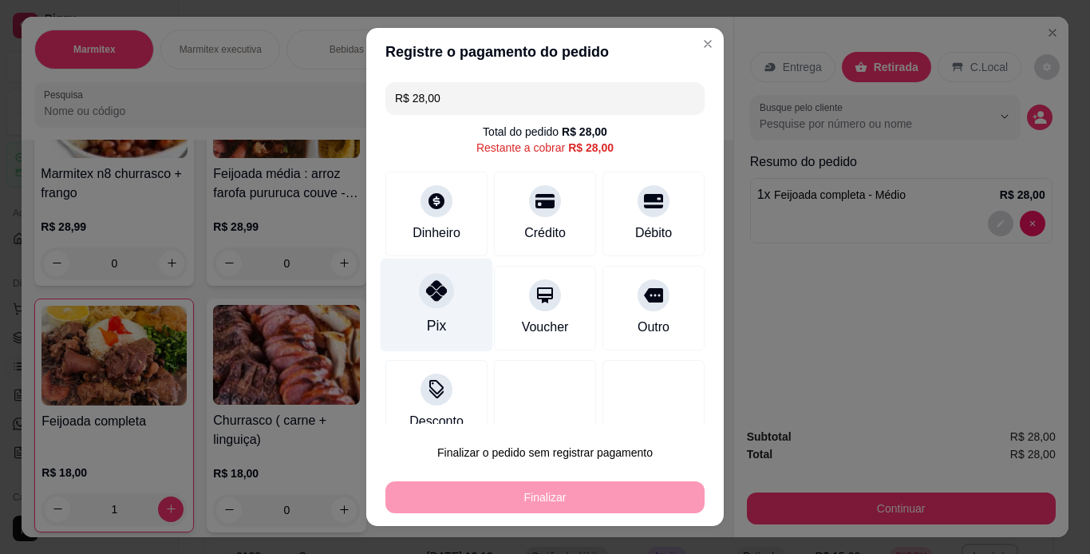
click at [439, 309] on div "Pix" at bounding box center [437, 304] width 113 height 93
type input "R$ 0,00"
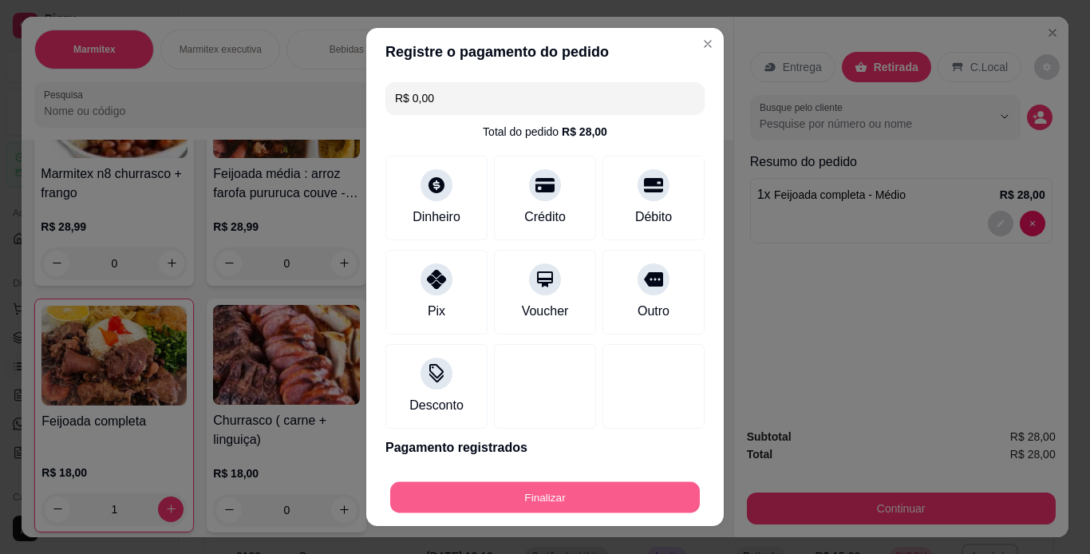
click at [574, 486] on button "Finalizar" at bounding box center [545, 497] width 310 height 31
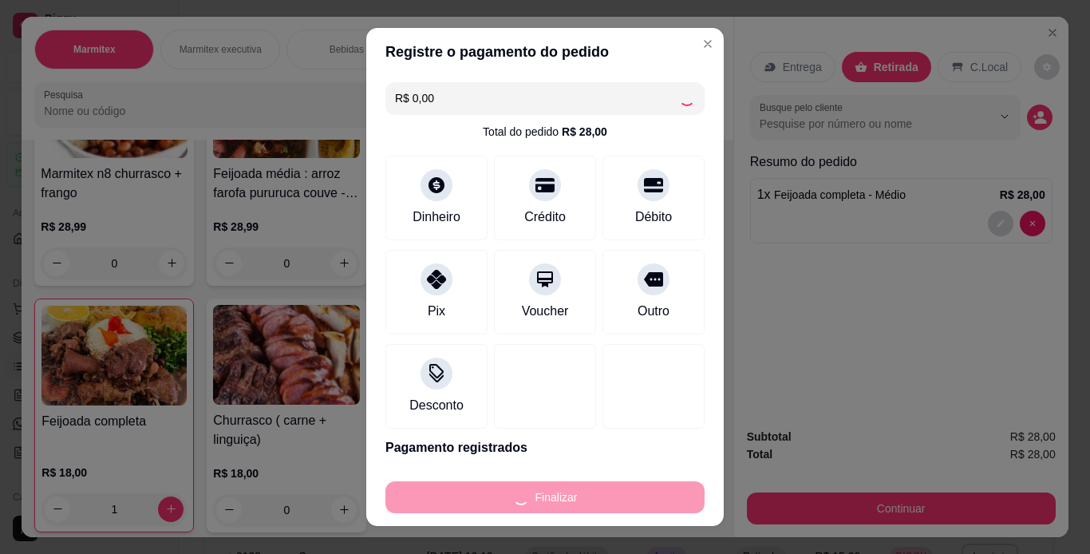
type input "0"
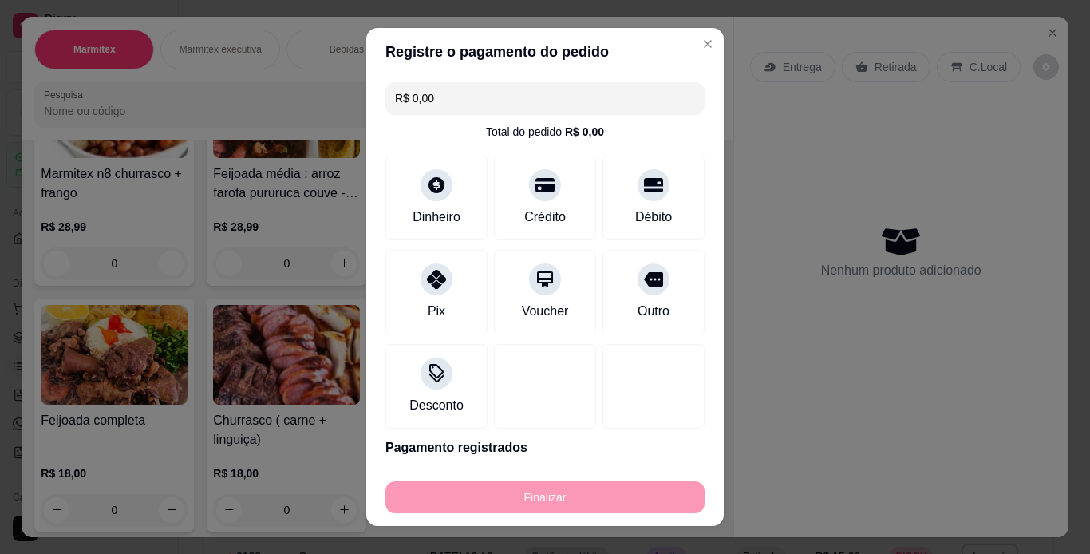
type input "-R$ 28,00"
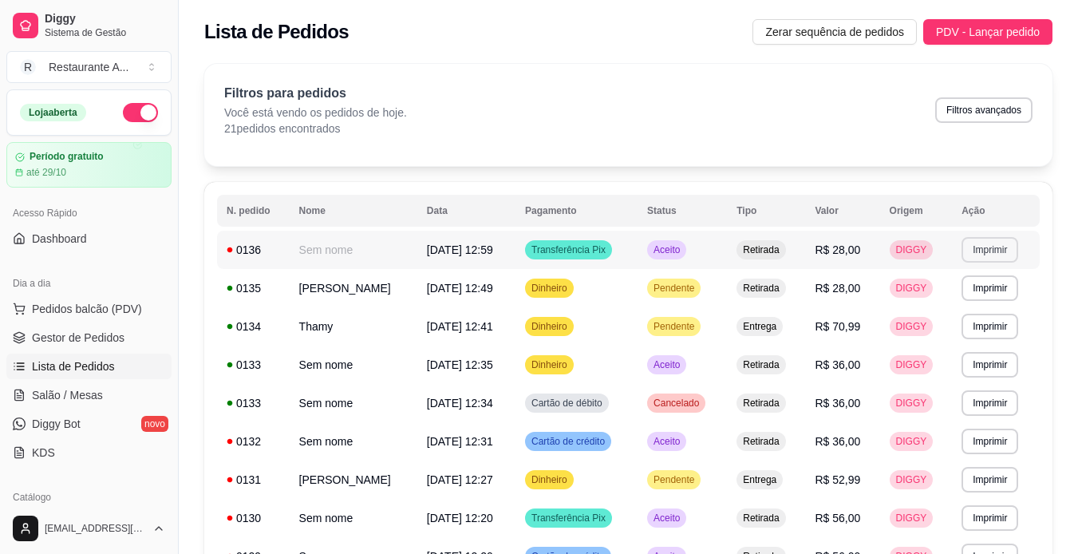
click at [1013, 260] on button "Imprimir" at bounding box center [989, 250] width 57 height 26
click at [992, 304] on button "IMPRESSORA" at bounding box center [974, 309] width 116 height 26
click at [1013, 262] on button "Imprimir" at bounding box center [989, 250] width 57 height 26
click at [1009, 268] on td "**********" at bounding box center [996, 250] width 88 height 38
click at [985, 251] on button "Imprimir" at bounding box center [989, 249] width 55 height 25
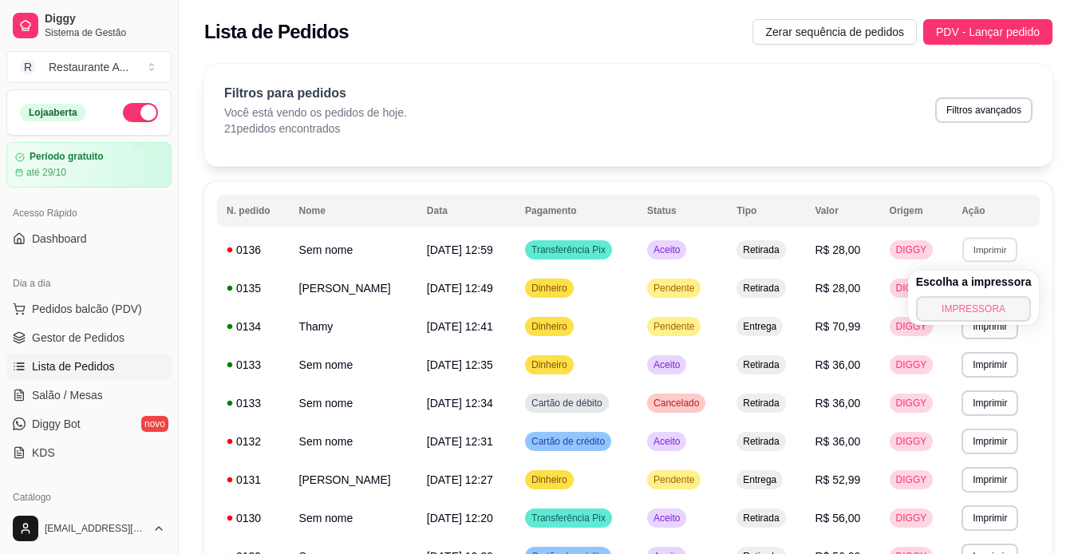
click at [1013, 314] on button "IMPRESSORA" at bounding box center [974, 309] width 116 height 26
click at [131, 315] on span "Pedidos balcão (PDV)" at bounding box center [87, 309] width 110 height 16
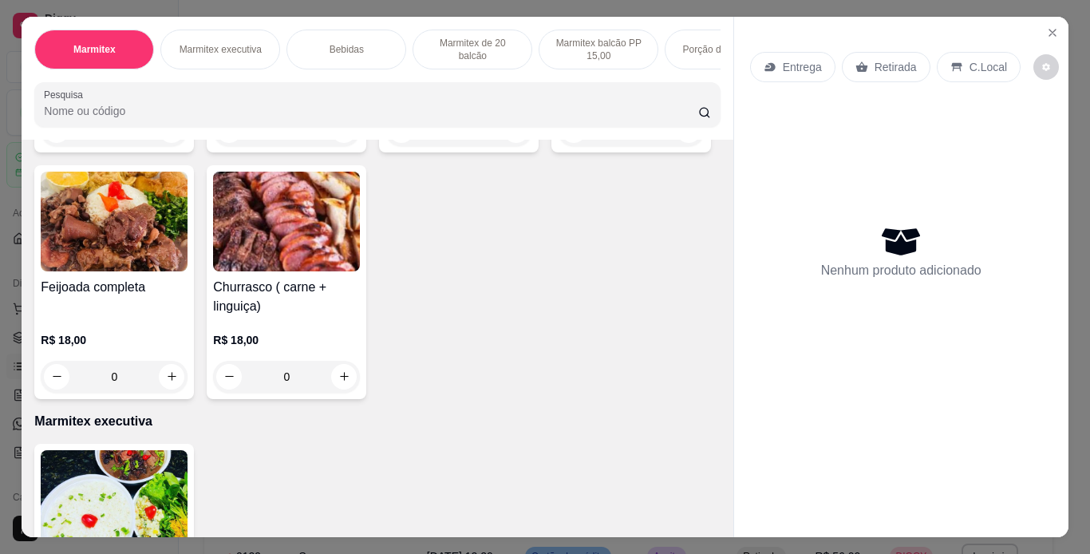
scroll to position [319, 0]
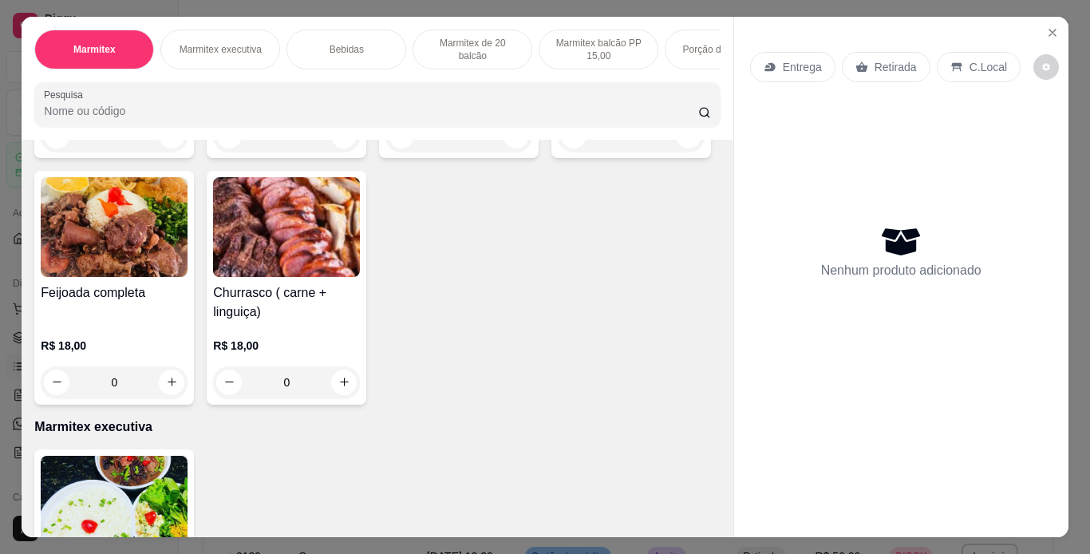
click at [188, 253] on img at bounding box center [114, 227] width 147 height 100
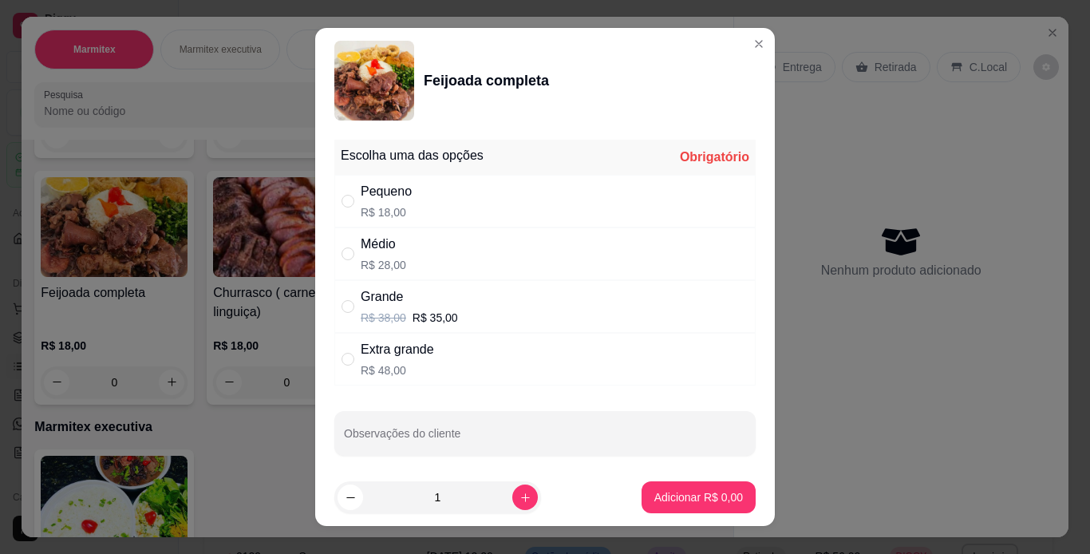
click at [570, 266] on div "Médio R$ 28,00" at bounding box center [544, 253] width 421 height 53
radio input "true"
click at [515, 496] on button "increase-product-quantity" at bounding box center [525, 497] width 26 height 26
click at [515, 496] on button "increase-product-quantity" at bounding box center [524, 497] width 25 height 25
type input "3"
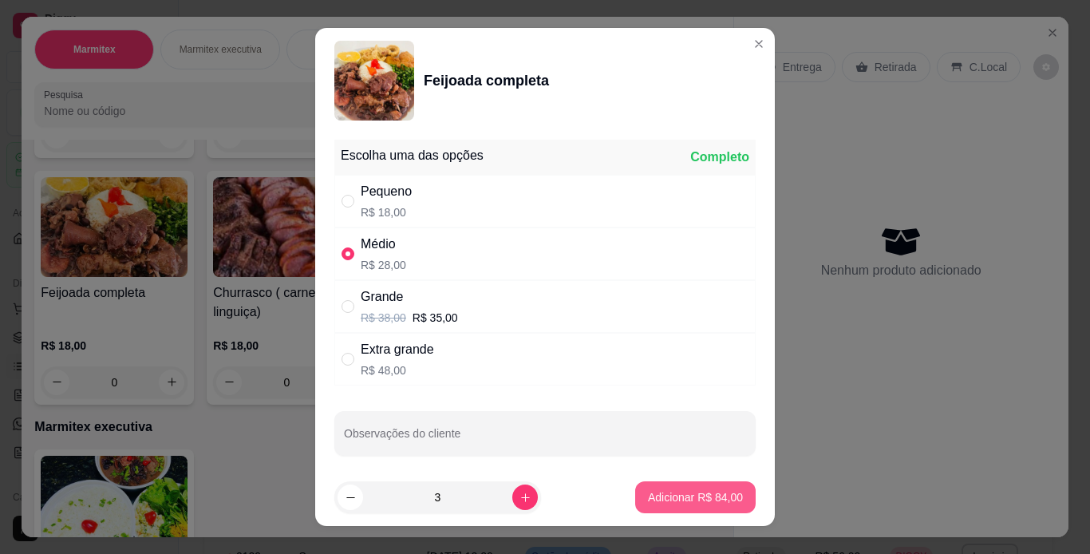
click at [657, 486] on button "Adicionar R$ 84,00" at bounding box center [695, 497] width 120 height 32
type input "3"
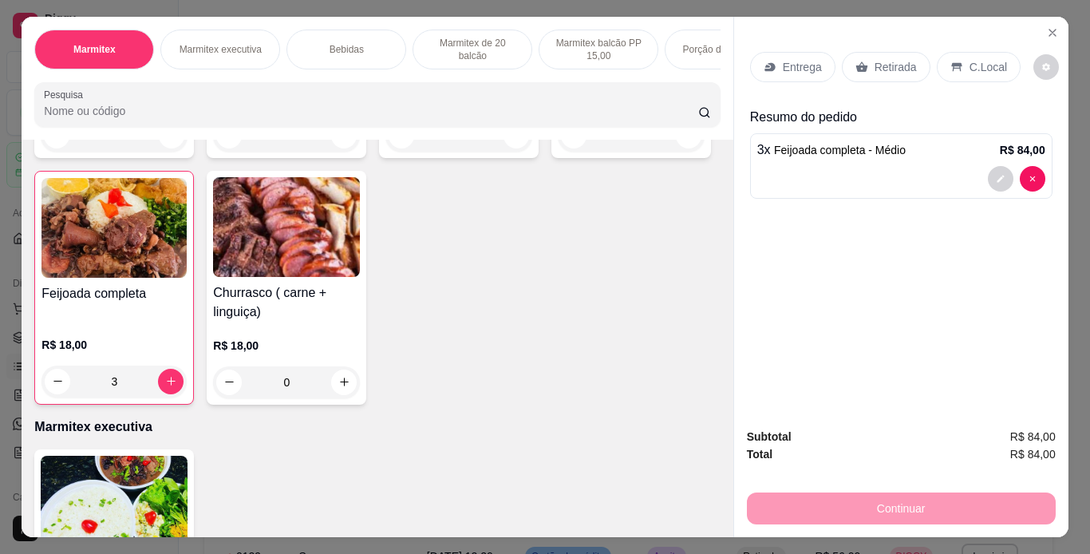
click at [876, 59] on p "Retirada" at bounding box center [895, 67] width 42 height 16
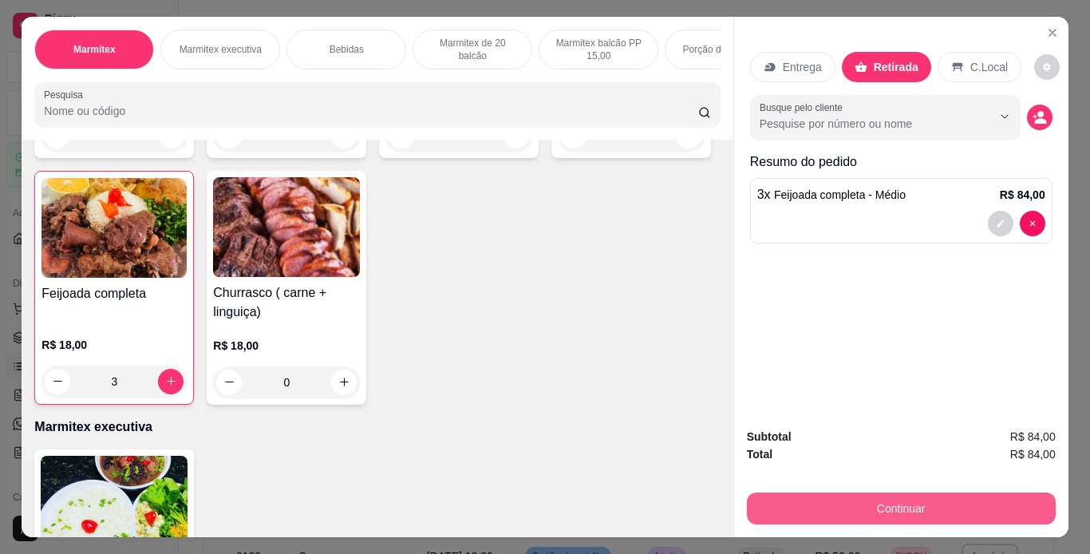
click at [952, 511] on button "Continuar" at bounding box center [901, 508] width 309 height 32
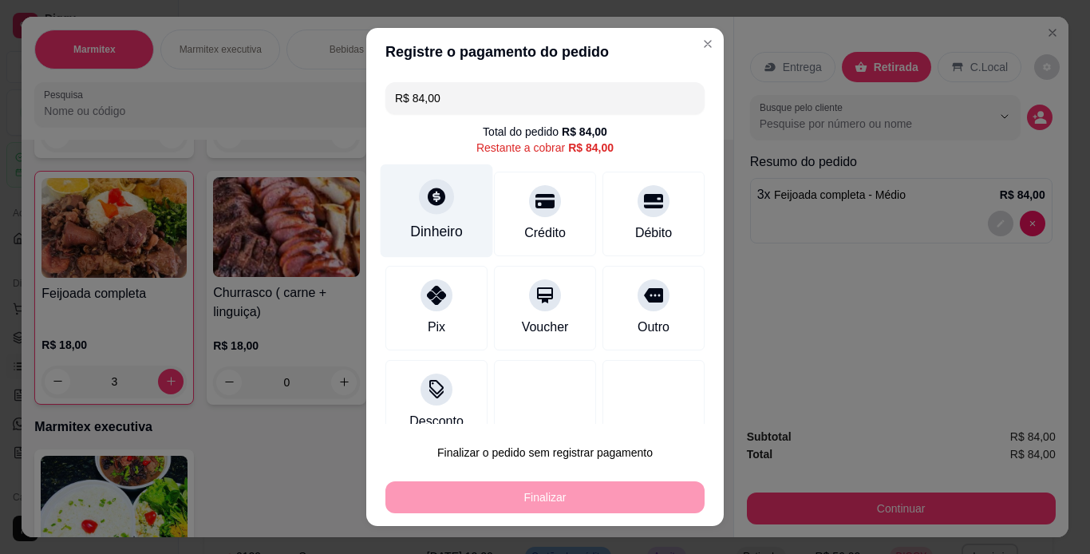
click at [421, 227] on div "Dinheiro" at bounding box center [436, 231] width 53 height 21
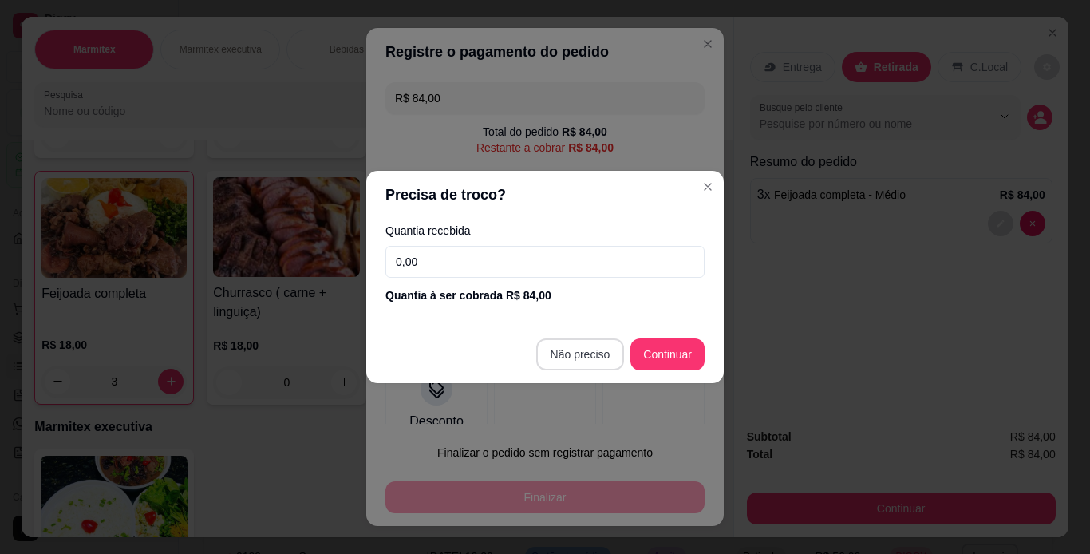
type input "R$ 0,00"
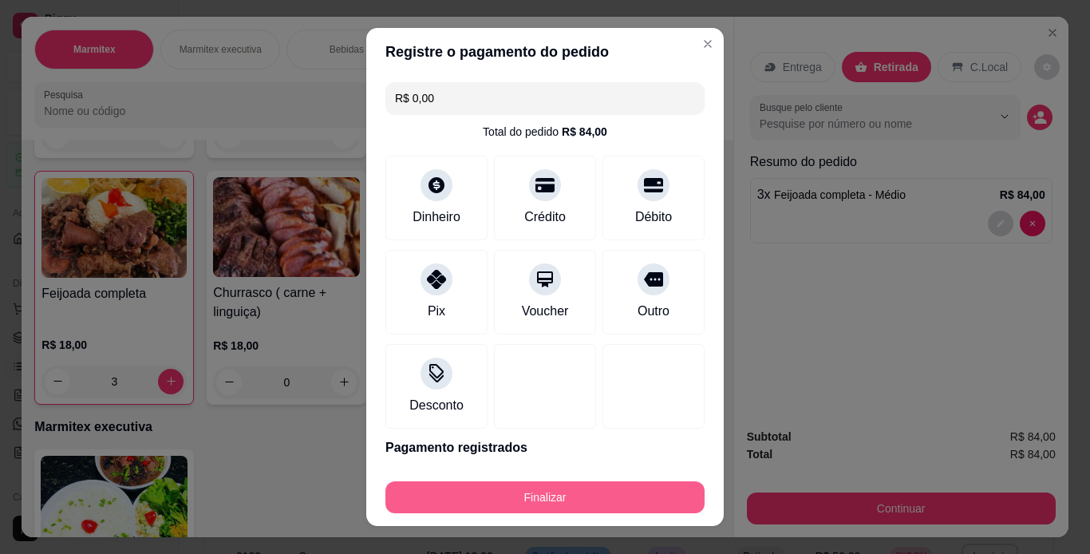
click at [537, 504] on button "Finalizar" at bounding box center [544, 497] width 319 height 32
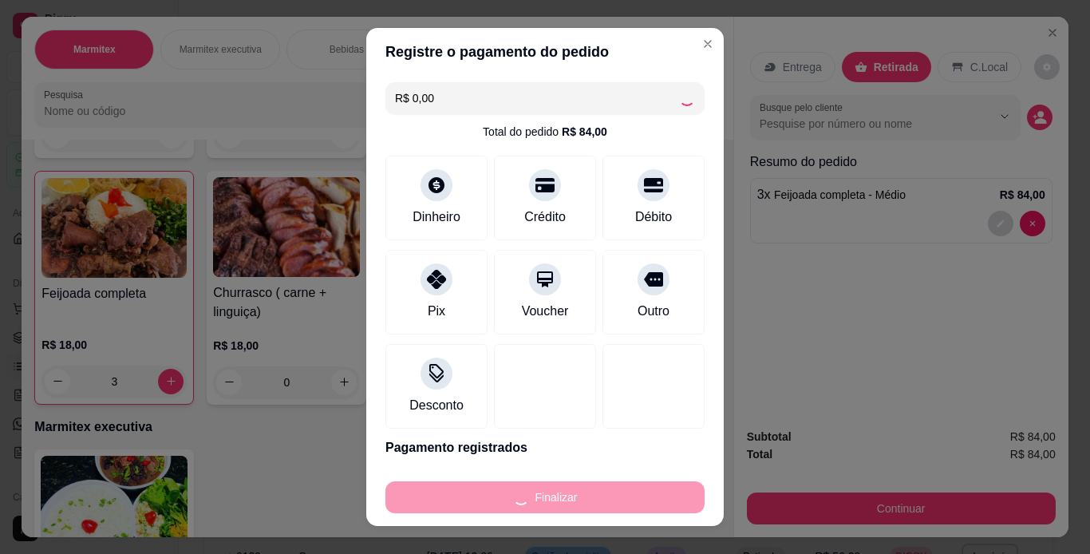
type input "0"
type input "-R$ 84,00"
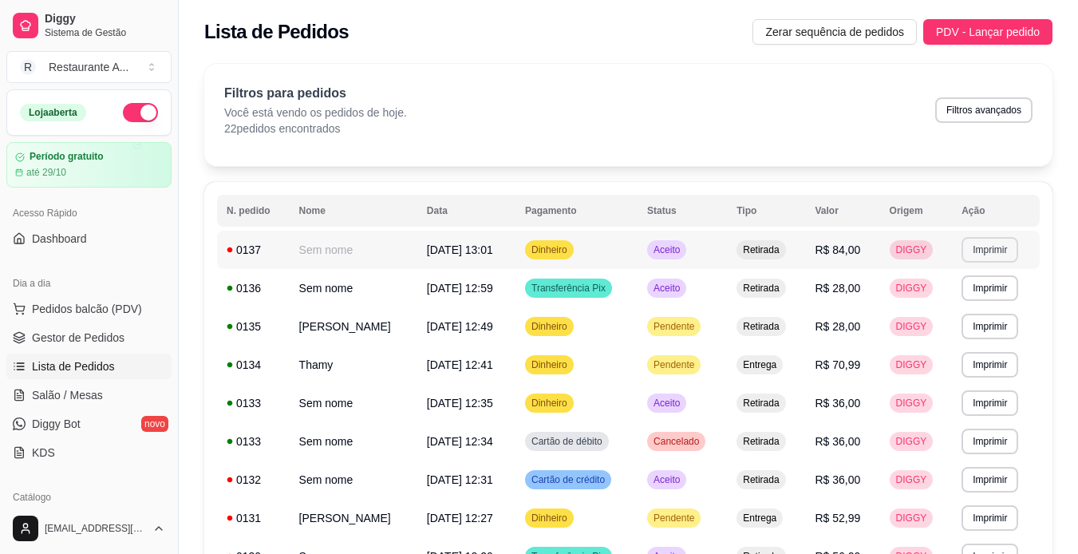
click at [1015, 247] on button "Imprimir" at bounding box center [989, 250] width 57 height 26
click at [973, 312] on button "IMPRESSORA" at bounding box center [974, 309] width 116 height 26
click at [1013, 260] on button "Imprimir" at bounding box center [989, 250] width 57 height 26
click at [974, 310] on button "IMPRESSORA" at bounding box center [974, 309] width 116 height 26
click at [998, 300] on button "Imprimir" at bounding box center [989, 287] width 55 height 25
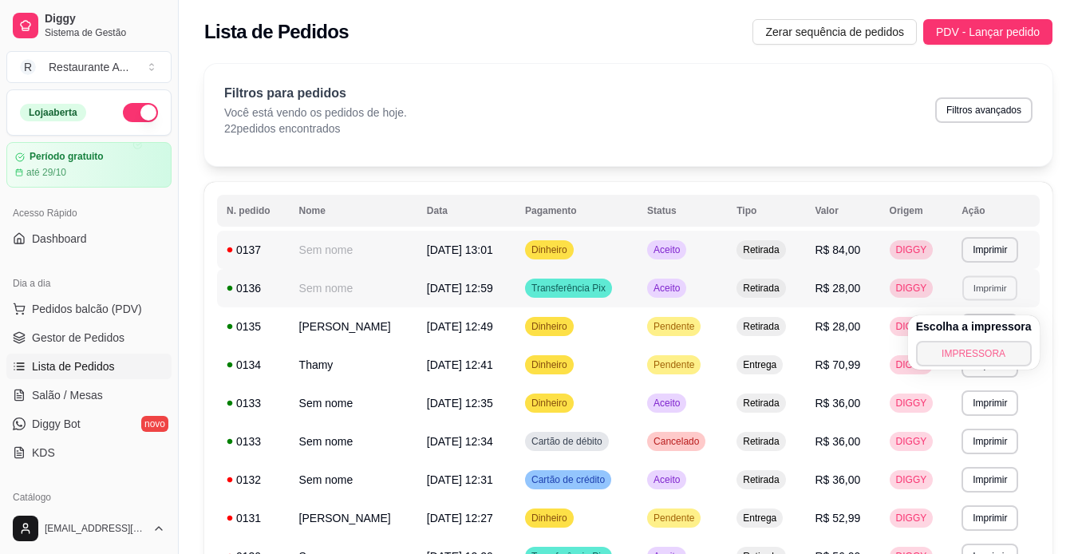
click at [979, 364] on button "IMPRESSORA" at bounding box center [974, 354] width 116 height 26
click at [1007, 258] on button "Imprimir" at bounding box center [989, 249] width 55 height 25
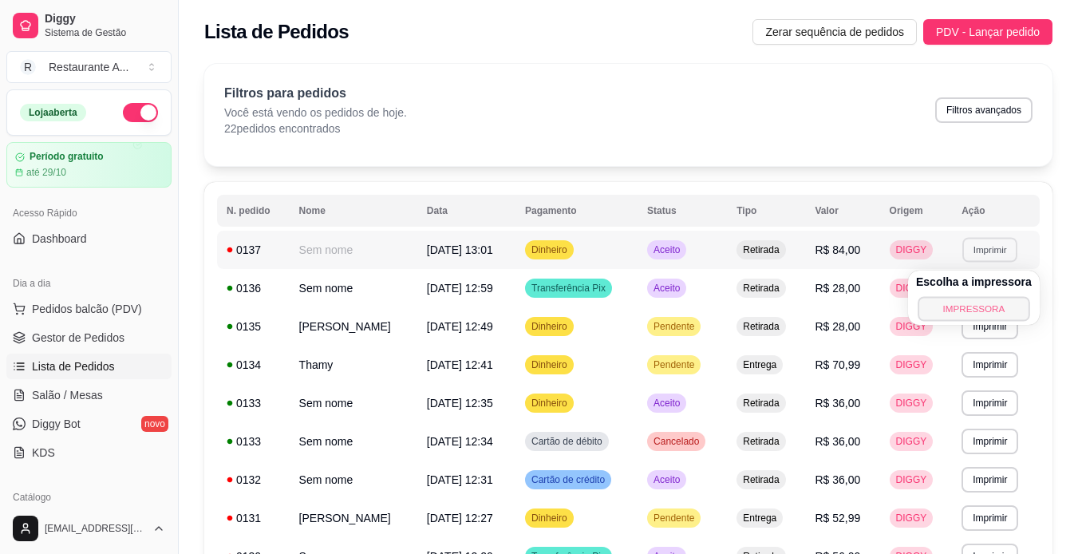
click at [985, 310] on button "IMPRESSORA" at bounding box center [974, 308] width 112 height 25
click at [985, 310] on div "Escolha a impressora IMPRESSORA" at bounding box center [974, 297] width 132 height 54
click at [986, 254] on button "Imprimir" at bounding box center [989, 250] width 57 height 26
click at [962, 311] on button "IMPRESSORA" at bounding box center [974, 308] width 112 height 25
click at [1001, 249] on button "Imprimir" at bounding box center [989, 250] width 57 height 26
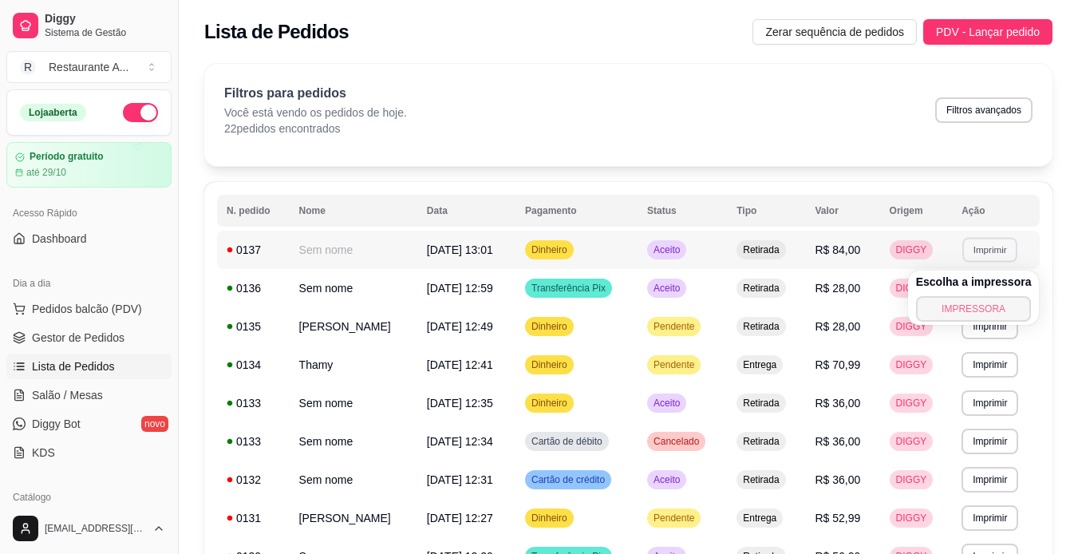
click at [971, 314] on button "IMPRESSORA" at bounding box center [974, 309] width 116 height 26
click at [971, 314] on div "Escolha a impressora IMPRESSORA" at bounding box center [974, 297] width 132 height 54
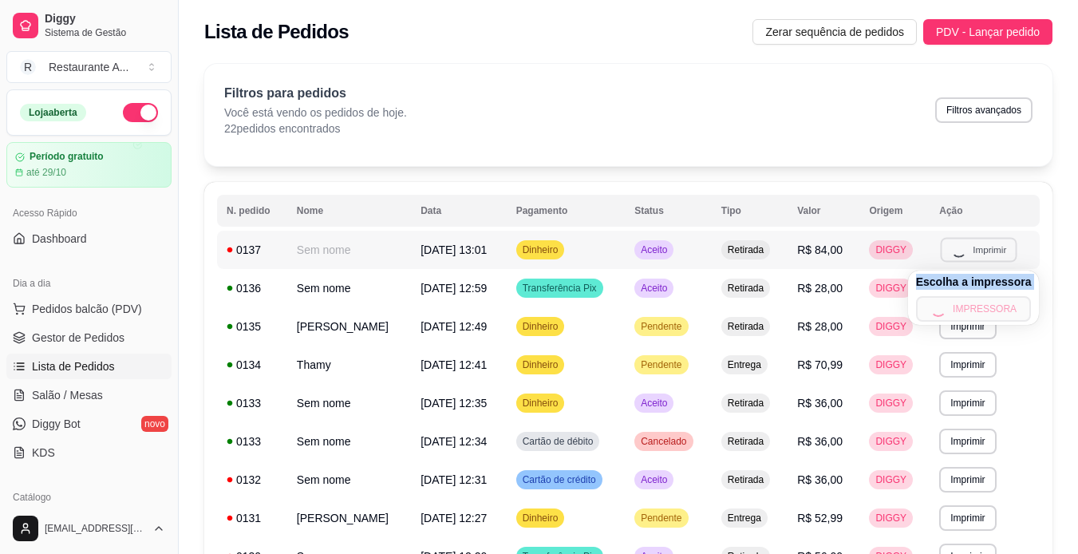
click at [971, 314] on div "Escolha a impressora IMPRESSORA" at bounding box center [974, 297] width 132 height 54
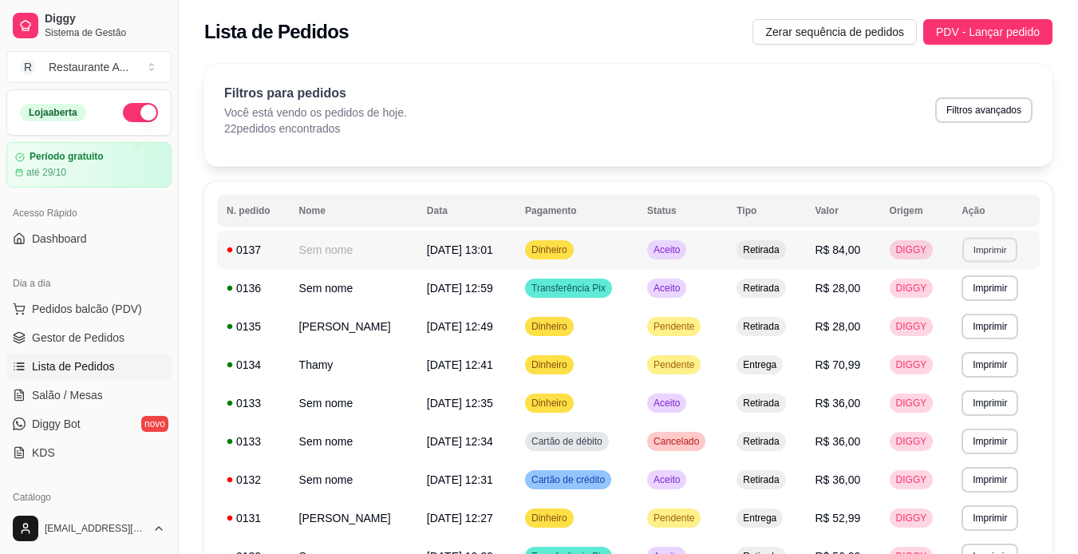
click at [1016, 260] on button "Imprimir" at bounding box center [989, 249] width 55 height 25
click at [993, 314] on button "IMPRESSORA" at bounding box center [974, 308] width 112 height 25
click at [1002, 259] on button "Imprimir" at bounding box center [989, 250] width 57 height 26
click at [969, 306] on button "IMPRESSORA" at bounding box center [974, 309] width 116 height 26
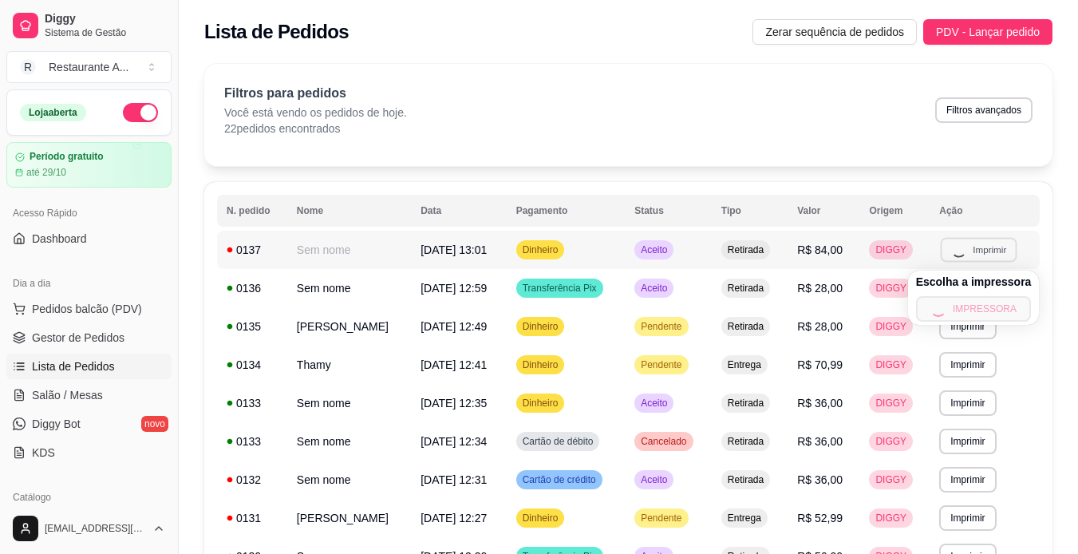
click at [969, 306] on div "Escolha a impressora IMPRESSORA" at bounding box center [974, 297] width 132 height 54
click at [969, 306] on div "Escolha a impressora IMPRESSORA" at bounding box center [976, 296] width 126 height 52
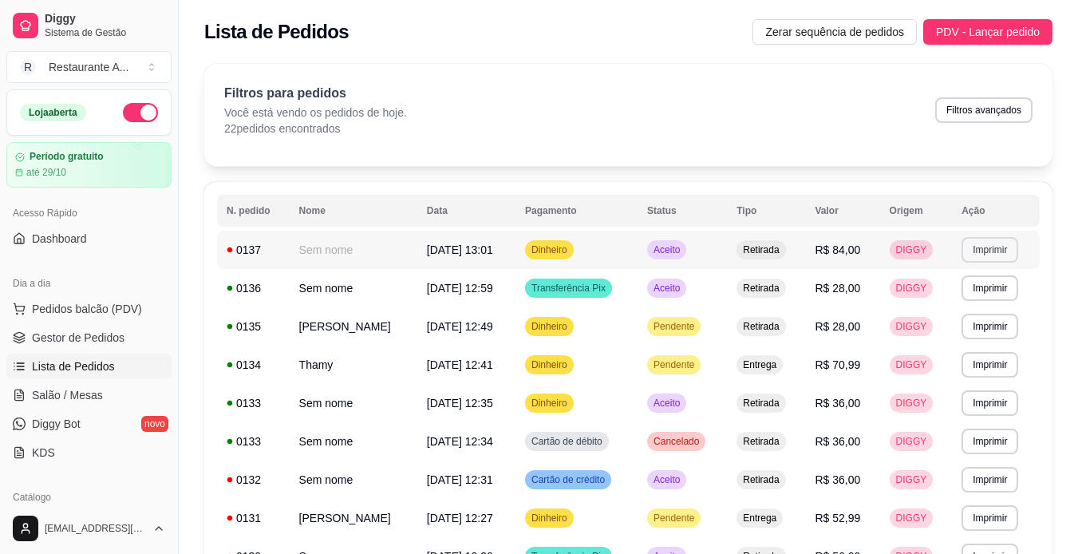
click at [1001, 255] on button "Imprimir" at bounding box center [989, 250] width 57 height 26
click at [966, 310] on button "IMPRESSORA" at bounding box center [974, 308] width 112 height 25
click at [1009, 266] on td "**********" at bounding box center [996, 250] width 88 height 38
click at [132, 305] on span "Pedidos balcão (PDV)" at bounding box center [87, 309] width 110 height 16
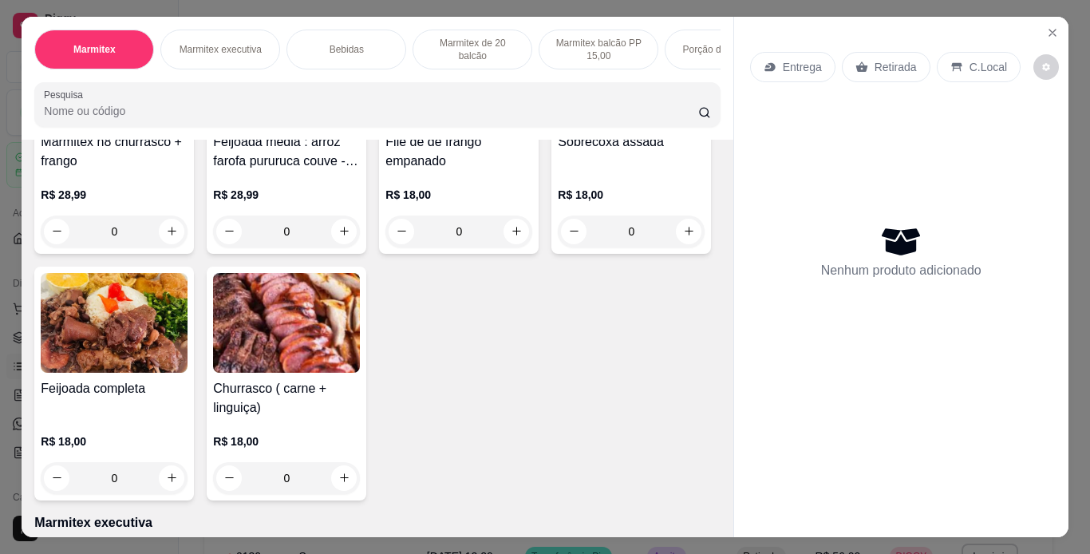
scroll to position [255, 0]
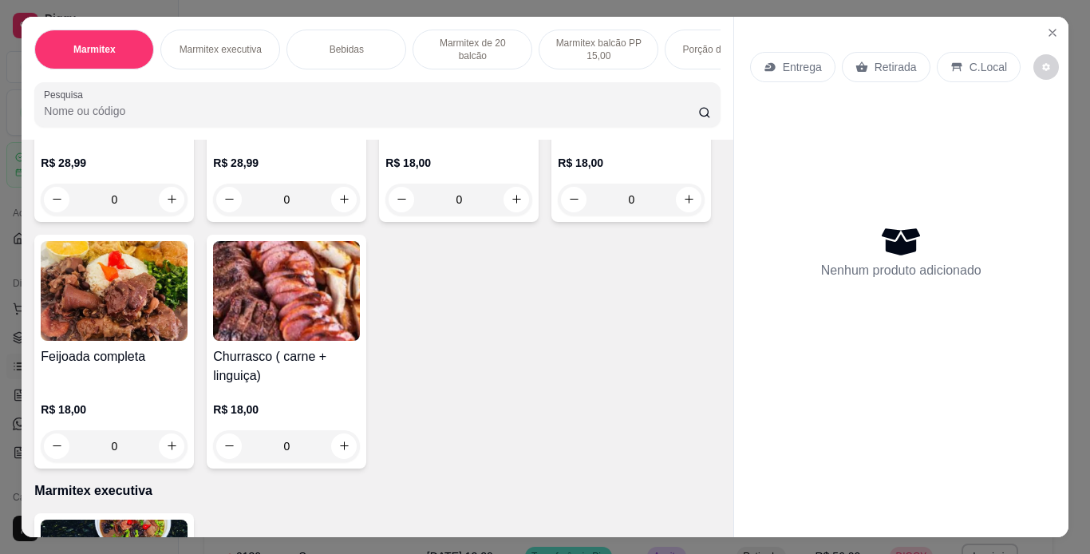
click at [188, 365] on h4 "Feijoada completa" at bounding box center [114, 356] width 147 height 19
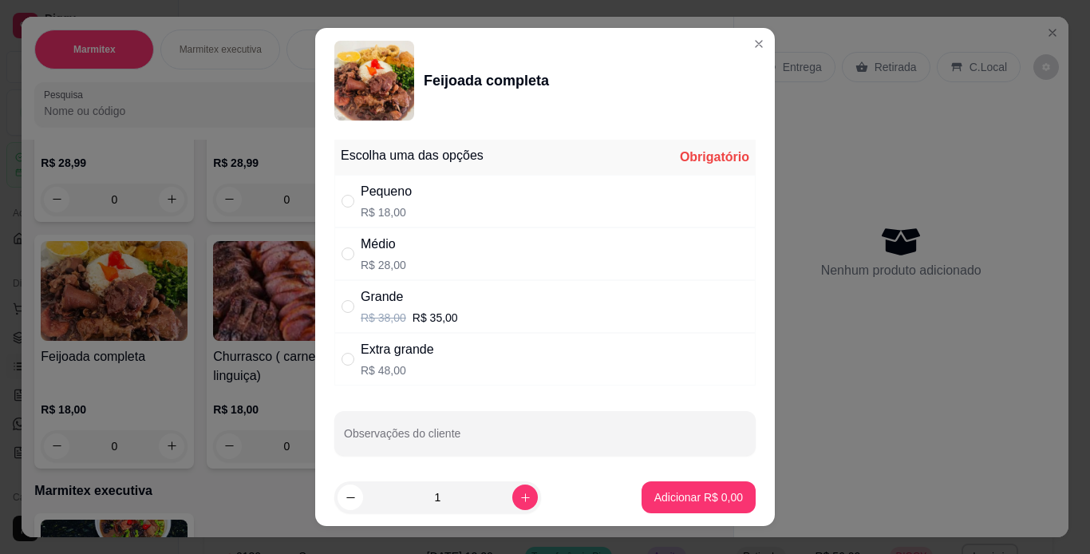
click at [461, 265] on div "Médio R$ 28,00" at bounding box center [544, 253] width 421 height 53
radio input "true"
click at [652, 494] on p "Adicionar R$ 28,00" at bounding box center [695, 497] width 93 height 15
type input "1"
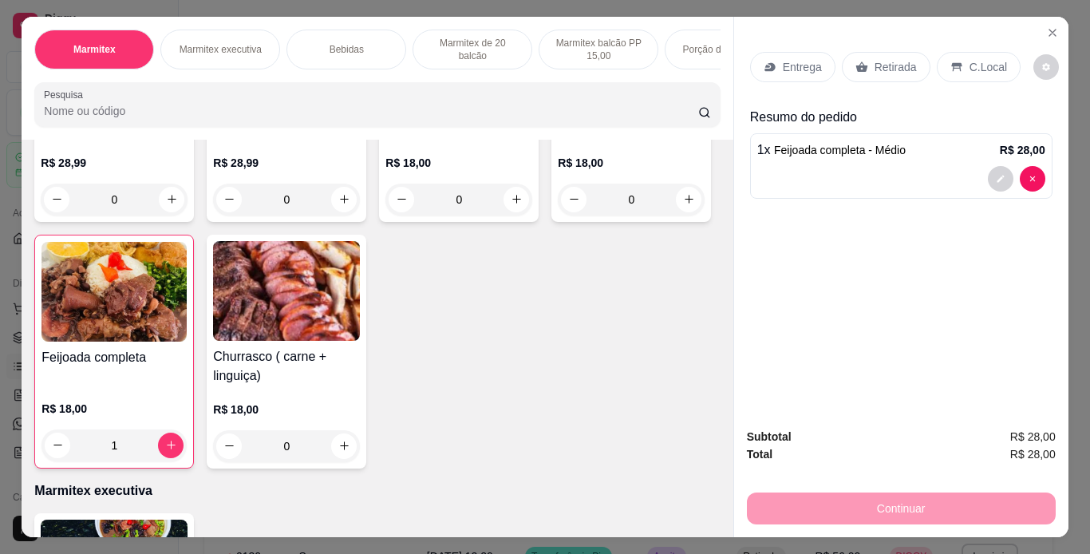
click at [194, 349] on div "Feijoada completa R$ 18,00 1" at bounding box center [114, 352] width 160 height 234
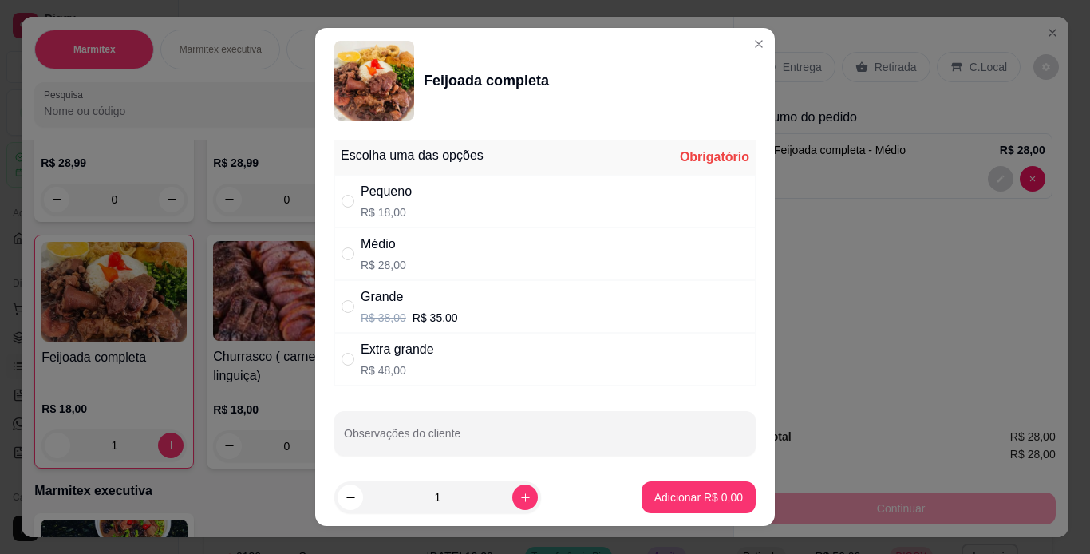
click at [472, 314] on div "Grande R$ 38,00 R$ 35,00" at bounding box center [544, 306] width 421 height 53
radio input "true"
click at [682, 492] on p "Adicionar R$ 35,00" at bounding box center [695, 497] width 93 height 15
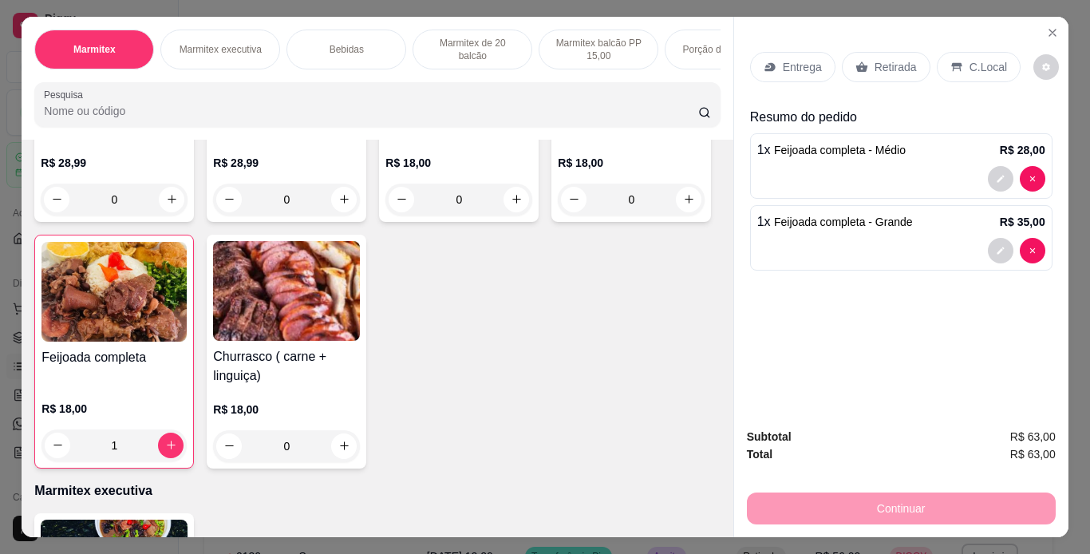
click at [884, 68] on p "Retirada" at bounding box center [895, 67] width 42 height 16
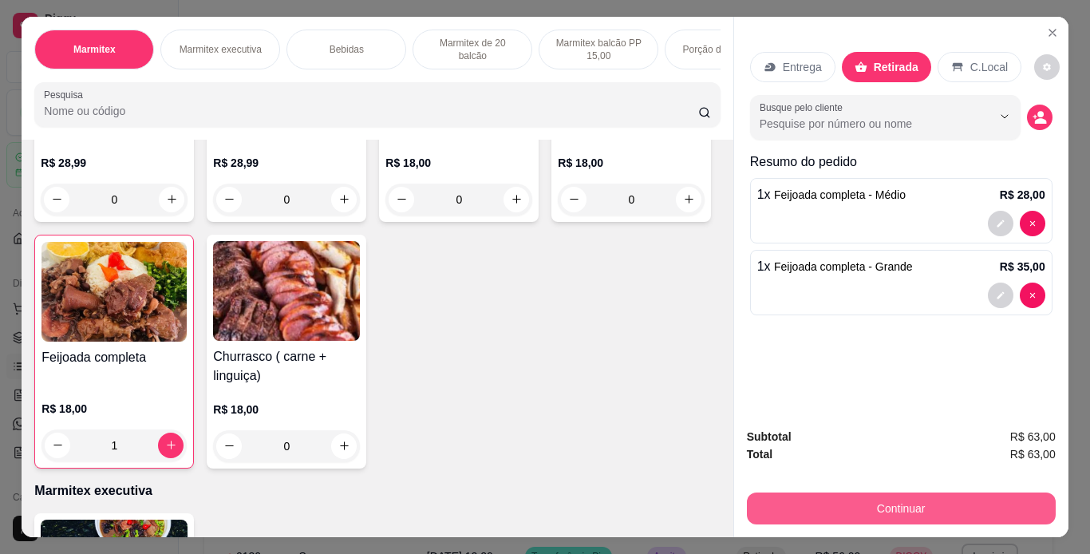
click at [898, 502] on button "Continuar" at bounding box center [901, 508] width 309 height 32
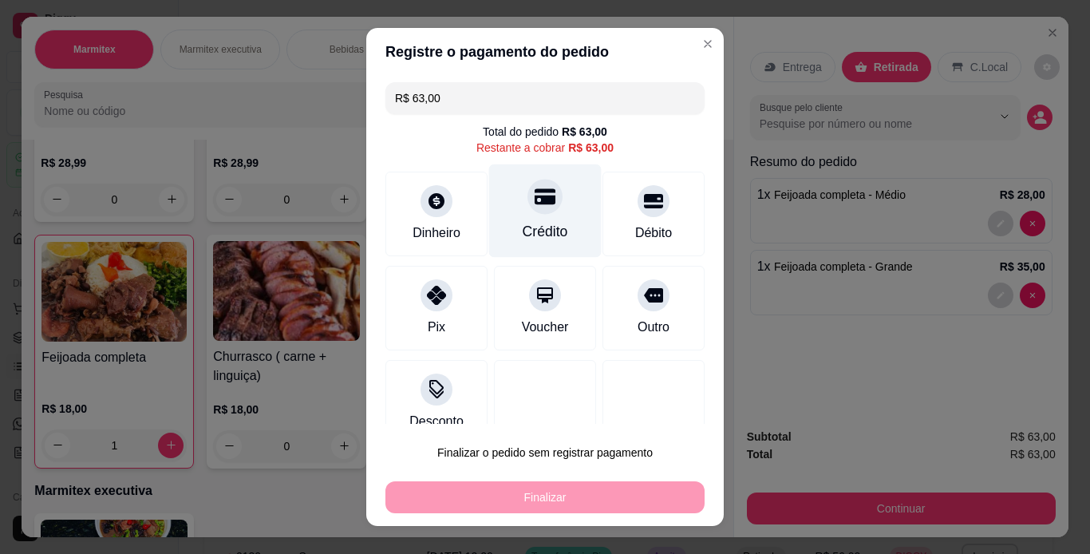
click at [546, 219] on div "Crédito" at bounding box center [545, 210] width 113 height 93
type input "R$ 0,00"
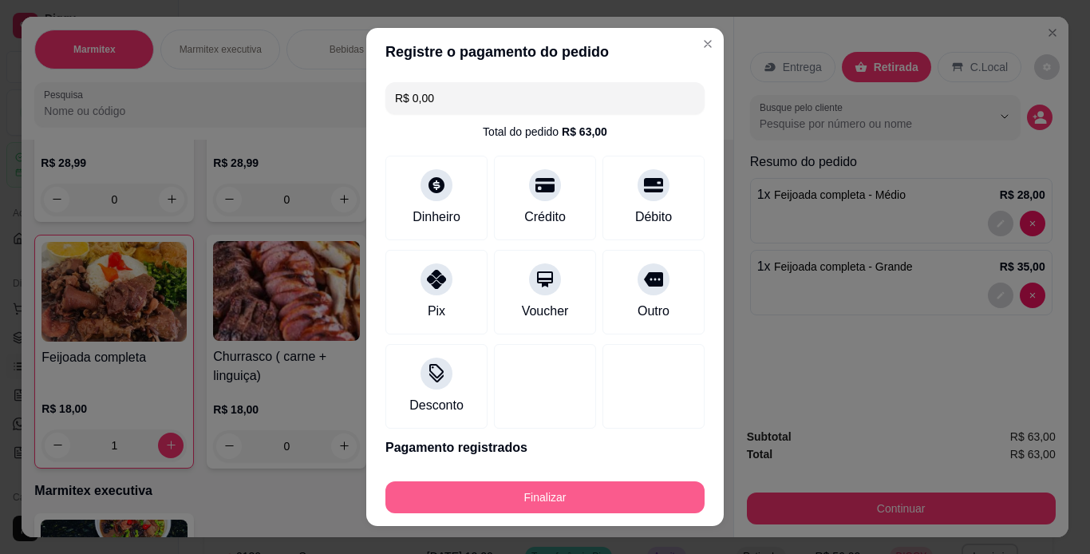
click at [545, 497] on button "Finalizar" at bounding box center [544, 497] width 319 height 32
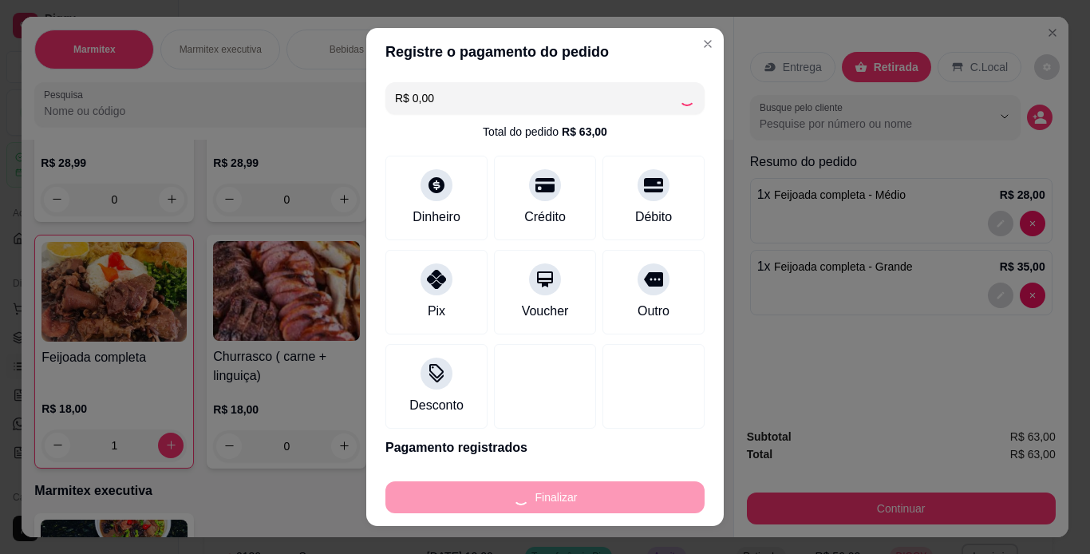
type input "0"
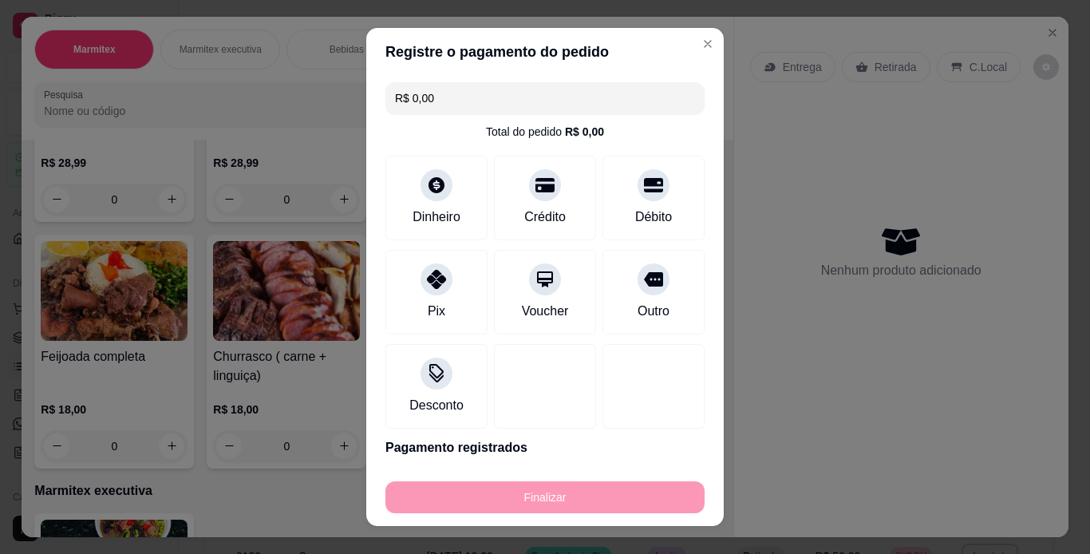
type input "-R$ 63,00"
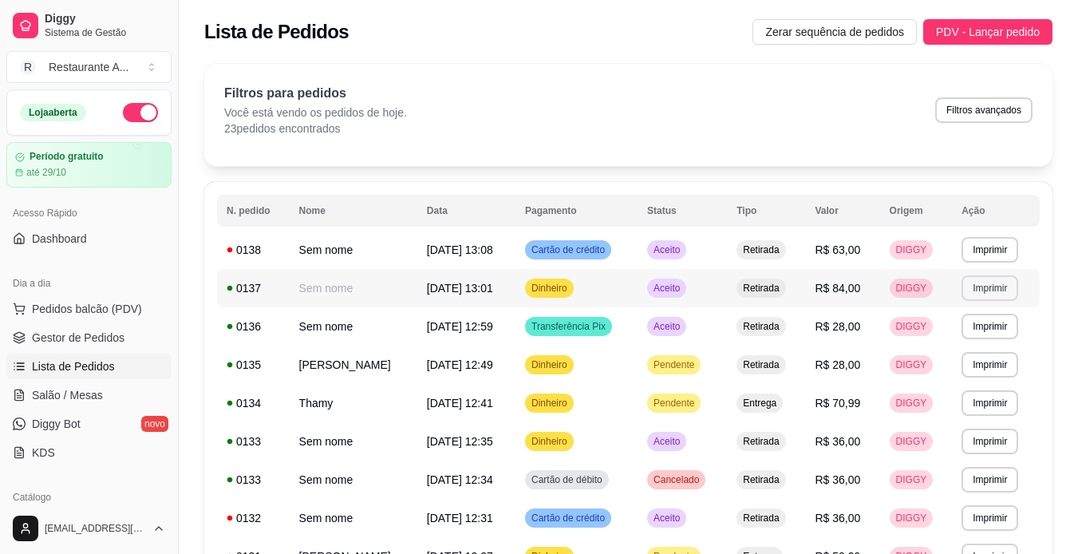
click at [992, 300] on button "Imprimir" at bounding box center [989, 288] width 57 height 26
click at [962, 352] on button "IMPRESSORA" at bounding box center [974, 353] width 112 height 25
click at [1014, 253] on button "Imprimir" at bounding box center [989, 249] width 55 height 25
click at [992, 307] on button "IMPRESSORA" at bounding box center [974, 309] width 116 height 26
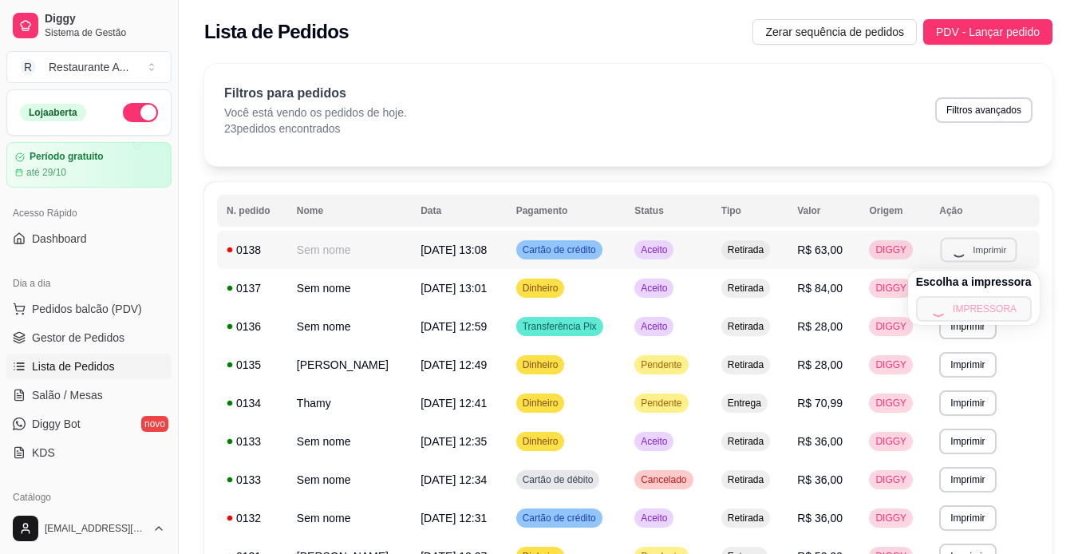
click at [992, 307] on div "Escolha a impressora IMPRESSORA" at bounding box center [974, 297] width 132 height 54
click at [992, 308] on div "Escolha a impressora IMPRESSORA" at bounding box center [976, 296] width 126 height 52
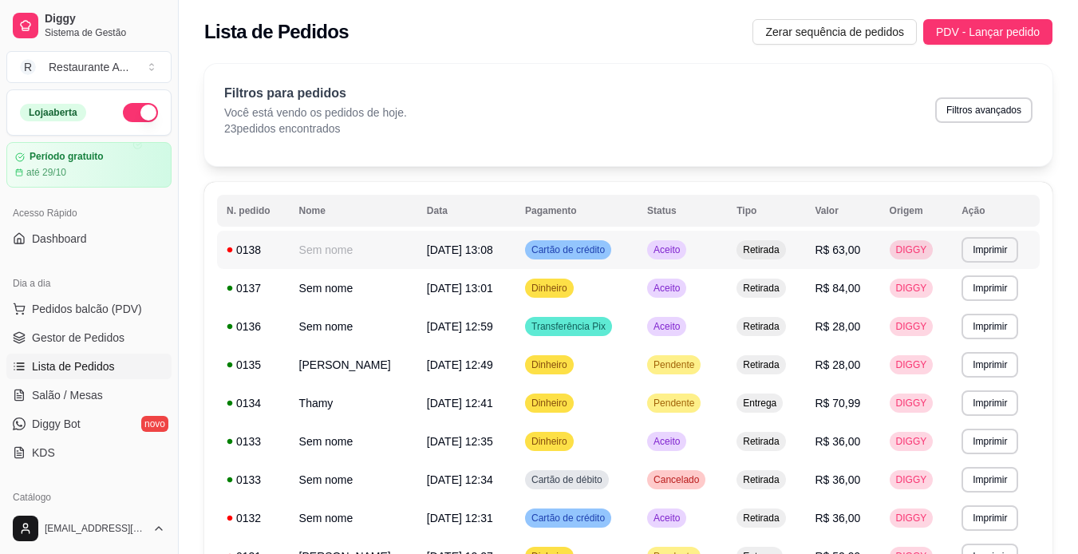
click at [992, 308] on button "IMPRESSORA" at bounding box center [976, 307] width 108 height 24
click at [1017, 255] on button "Imprimir" at bounding box center [989, 249] width 55 height 25
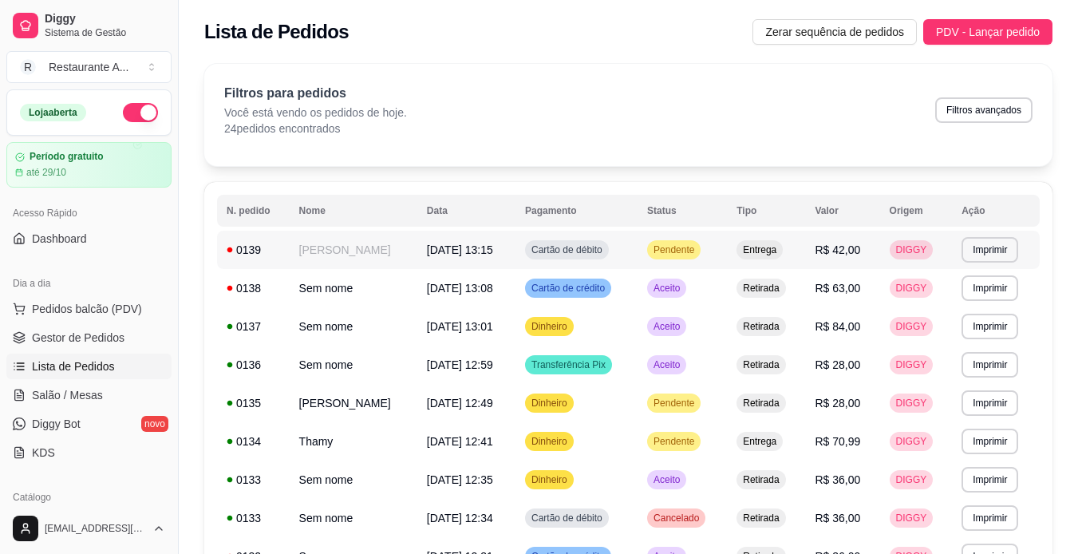
click at [606, 255] on span "Cartão de débito" at bounding box center [566, 249] width 77 height 13
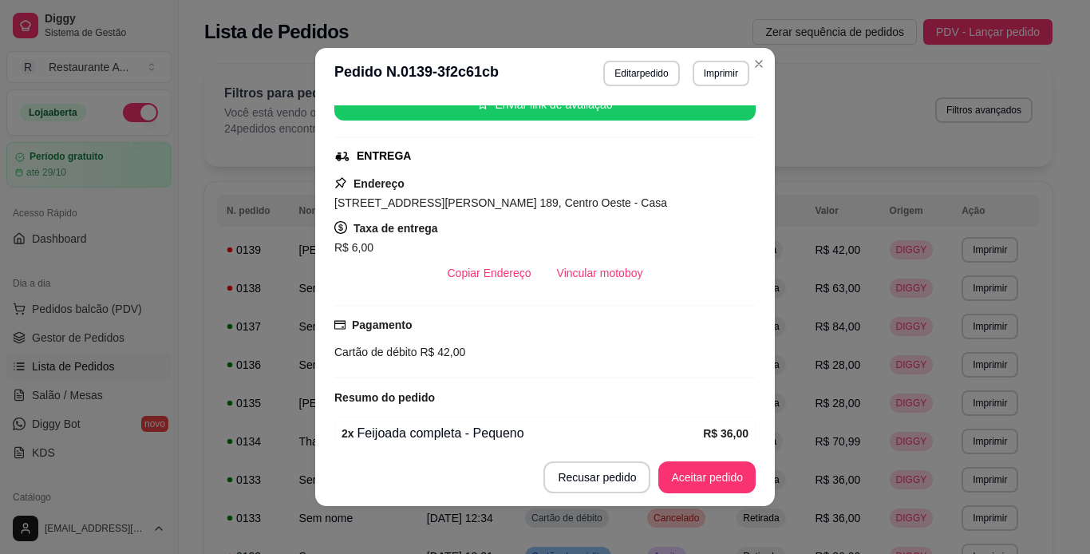
scroll to position [223, 0]
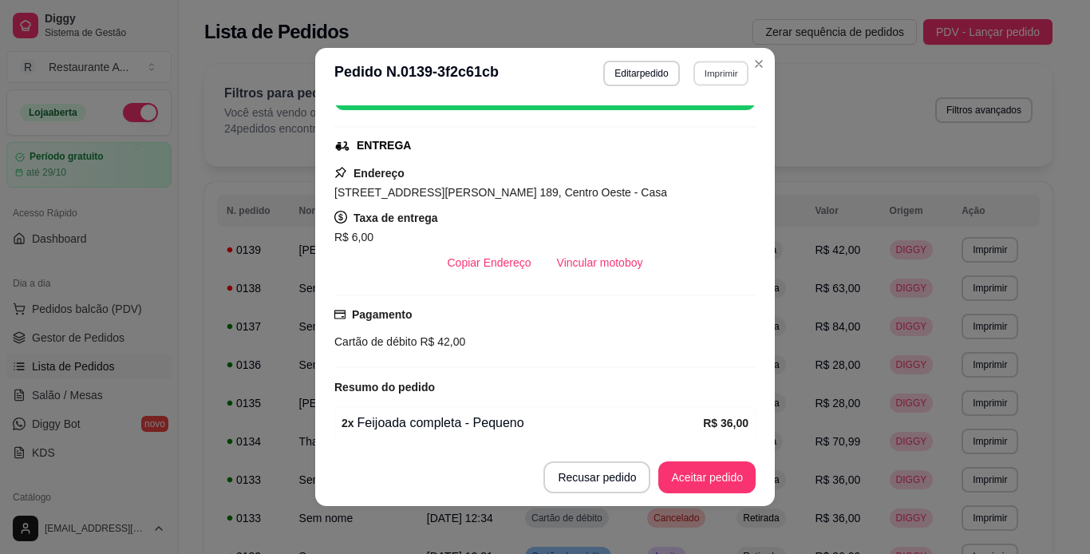
click at [728, 66] on button "Imprimir" at bounding box center [720, 73] width 55 height 25
click at [711, 128] on button "IMPRESSORA" at bounding box center [686, 128] width 112 height 25
click at [725, 74] on button "Imprimir" at bounding box center [720, 73] width 55 height 25
click at [697, 123] on button "IMPRESSORA" at bounding box center [686, 128] width 112 height 25
click at [725, 78] on button "Imprimir" at bounding box center [720, 73] width 55 height 25
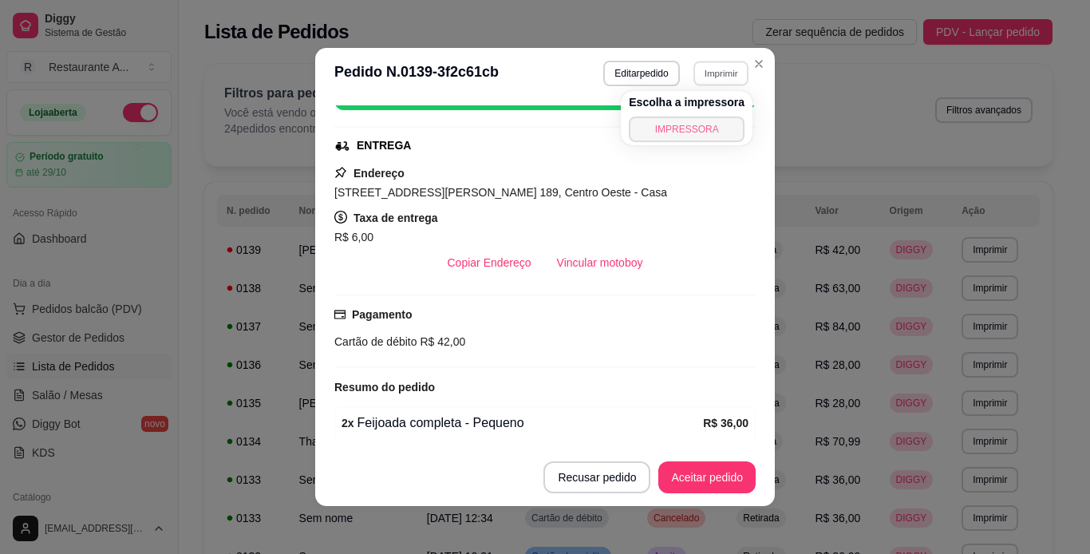
click at [706, 133] on button "IMPRESSORA" at bounding box center [687, 129] width 116 height 26
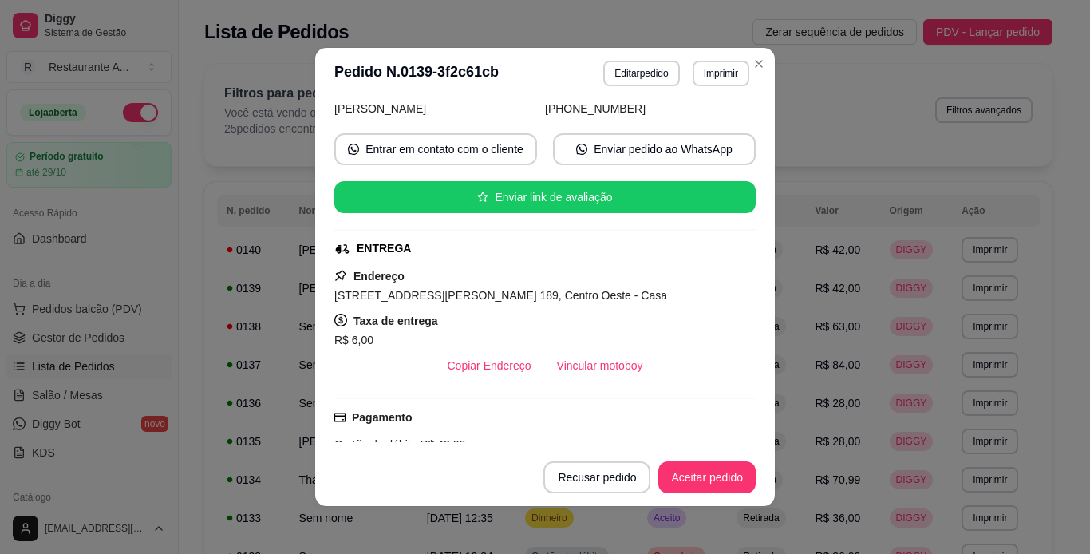
scroll to position [87, 0]
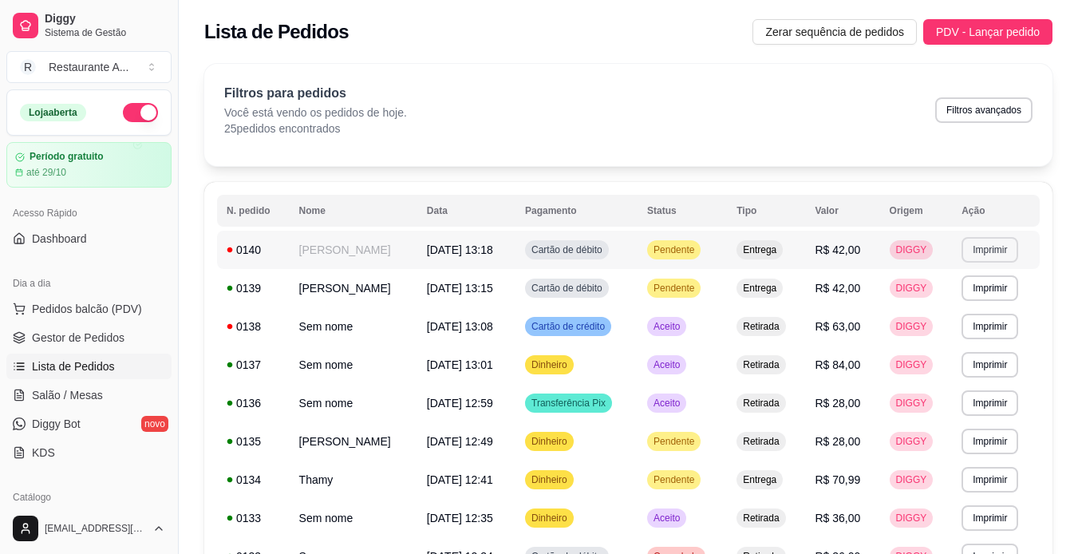
click at [991, 253] on button "Imprimir" at bounding box center [989, 250] width 57 height 26
click at [972, 303] on button "IMPRESSORA" at bounding box center [974, 308] width 112 height 25
click at [493, 256] on span "[DATE] 13:18" at bounding box center [460, 249] width 66 height 13
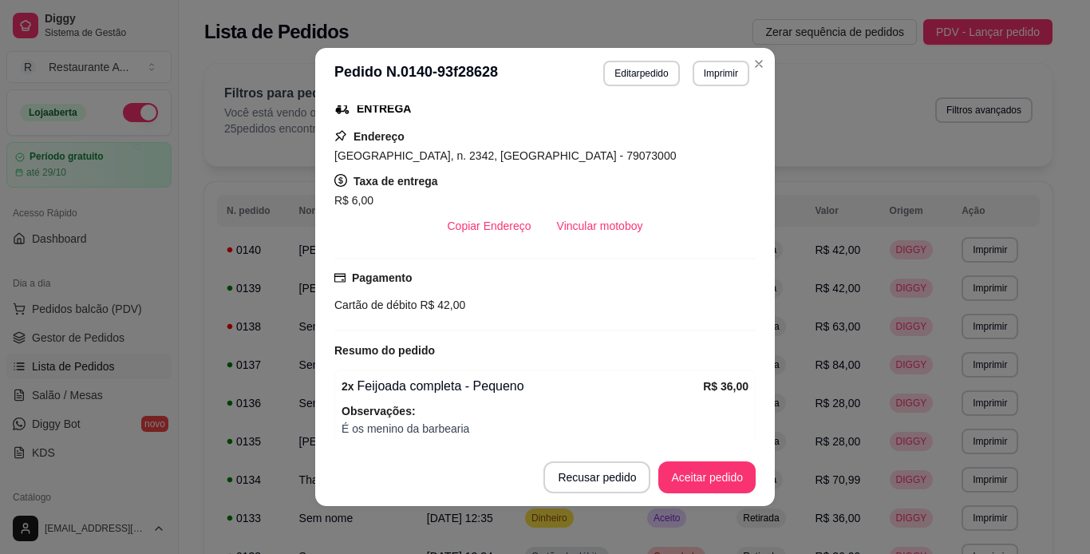
scroll to position [261, 0]
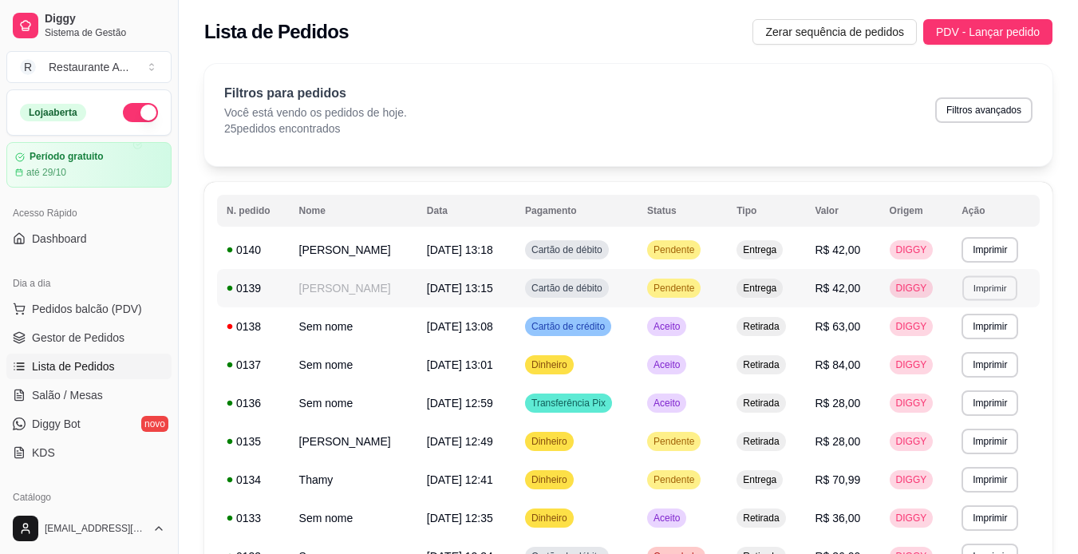
click at [1003, 294] on button "Imprimir" at bounding box center [989, 287] width 55 height 25
click at [985, 353] on button "IMPRESSORA" at bounding box center [974, 353] width 112 height 25
click at [985, 353] on div "Escolha a impressora IMPRESSORA" at bounding box center [974, 342] width 132 height 54
click at [1003, 262] on button "Imprimir" at bounding box center [989, 249] width 55 height 25
click at [997, 309] on button "IMPRESSORA" at bounding box center [975, 309] width 116 height 26
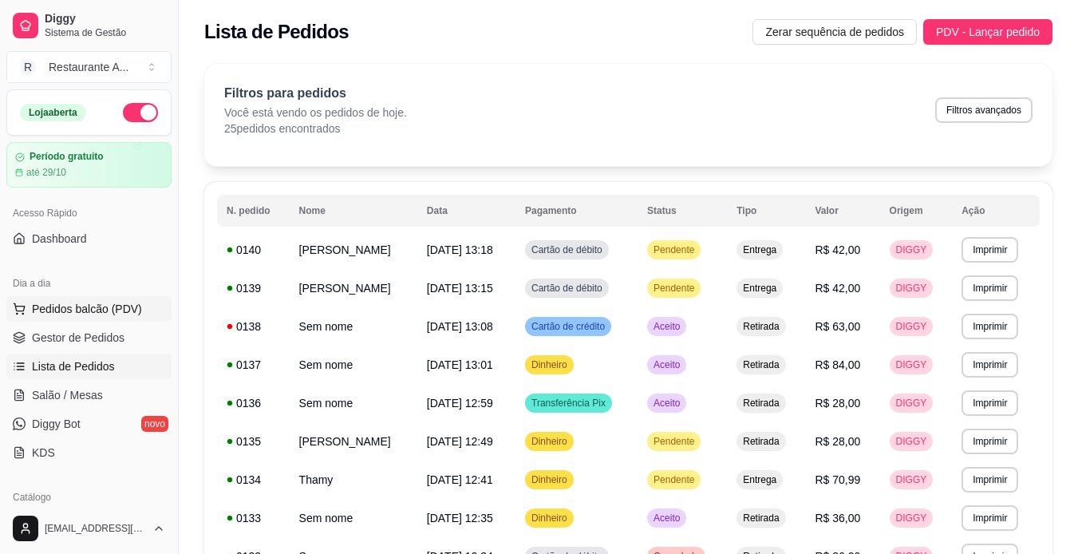
click at [125, 304] on span "Pedidos balcão (PDV)" at bounding box center [87, 309] width 110 height 16
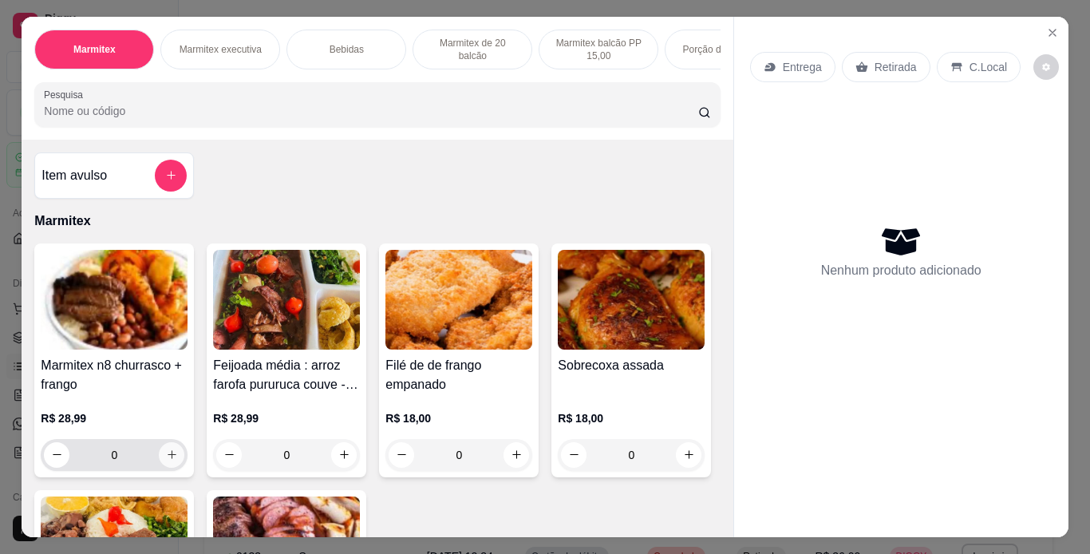
click at [168, 468] on button "increase-product-quantity" at bounding box center [172, 455] width 26 height 26
type input "1"
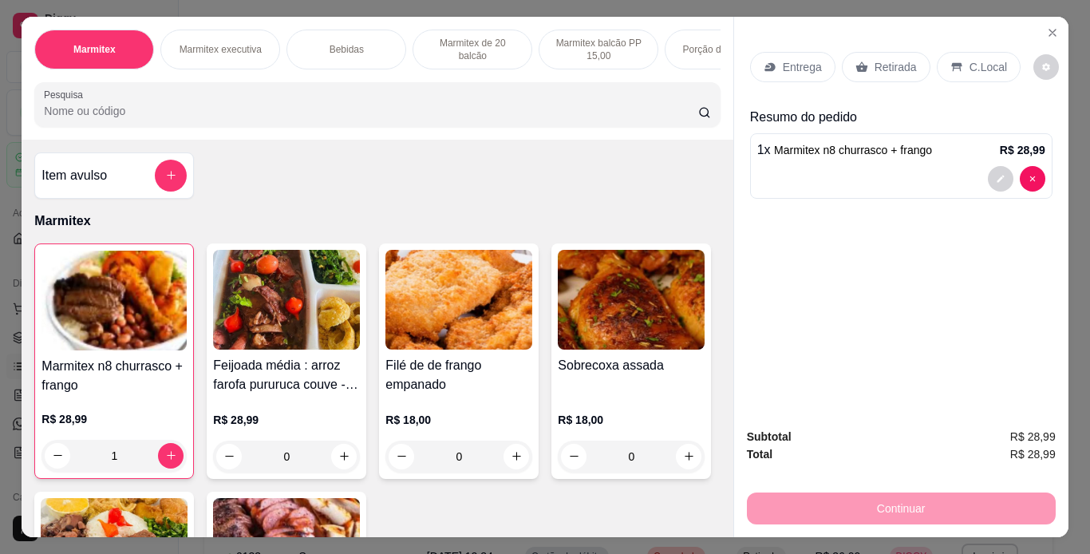
click at [896, 65] on p "Retirada" at bounding box center [895, 67] width 42 height 16
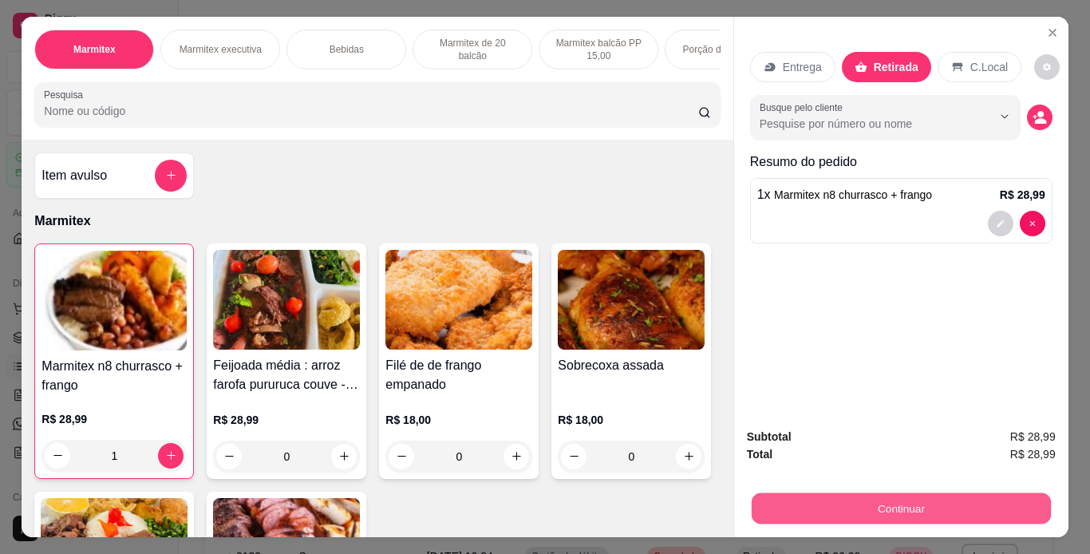
click at [889, 496] on button "Continuar" at bounding box center [900, 508] width 299 height 31
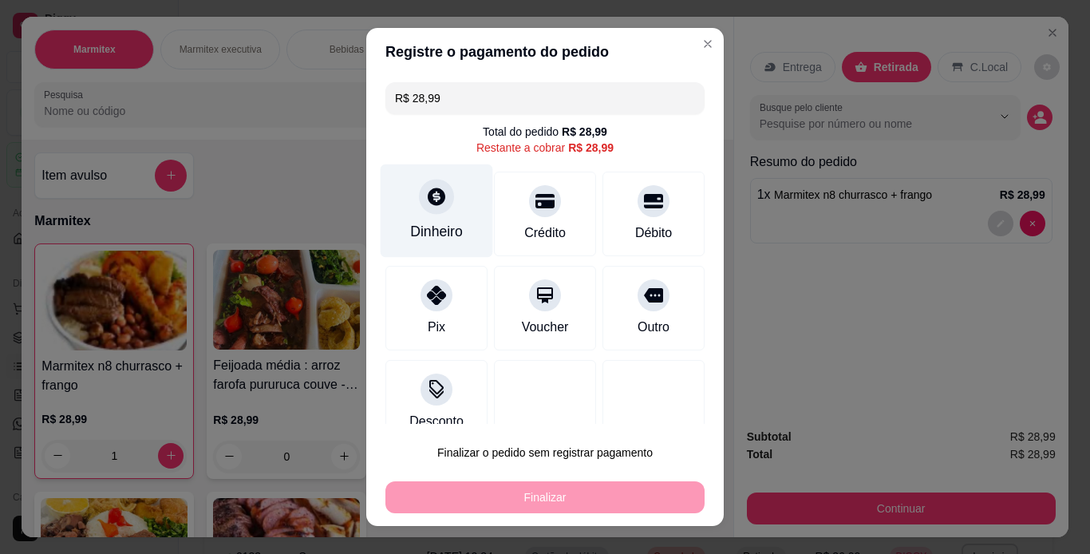
click at [445, 250] on div "Dinheiro" at bounding box center [437, 210] width 113 height 93
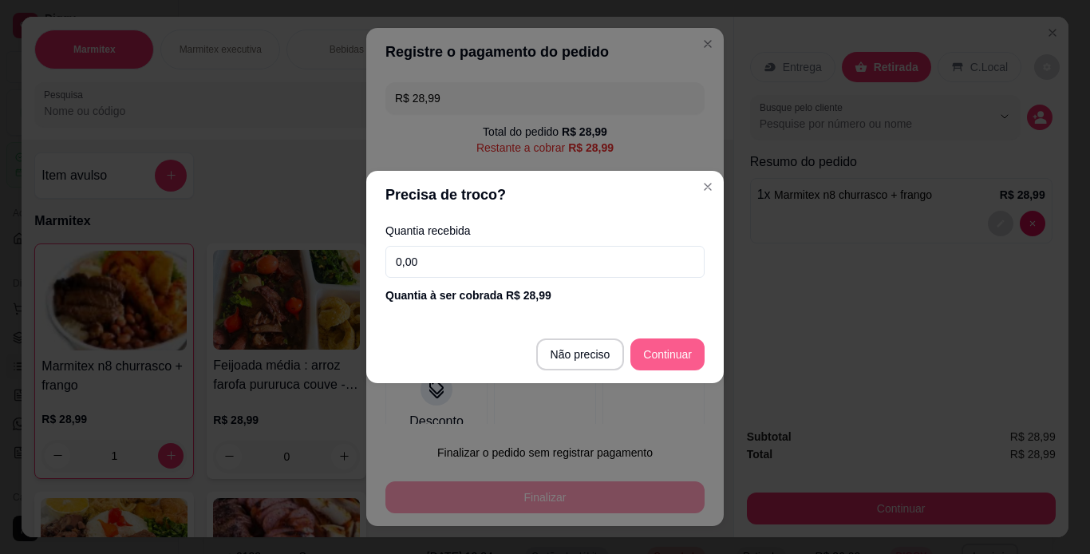
type input "R$ 0,00"
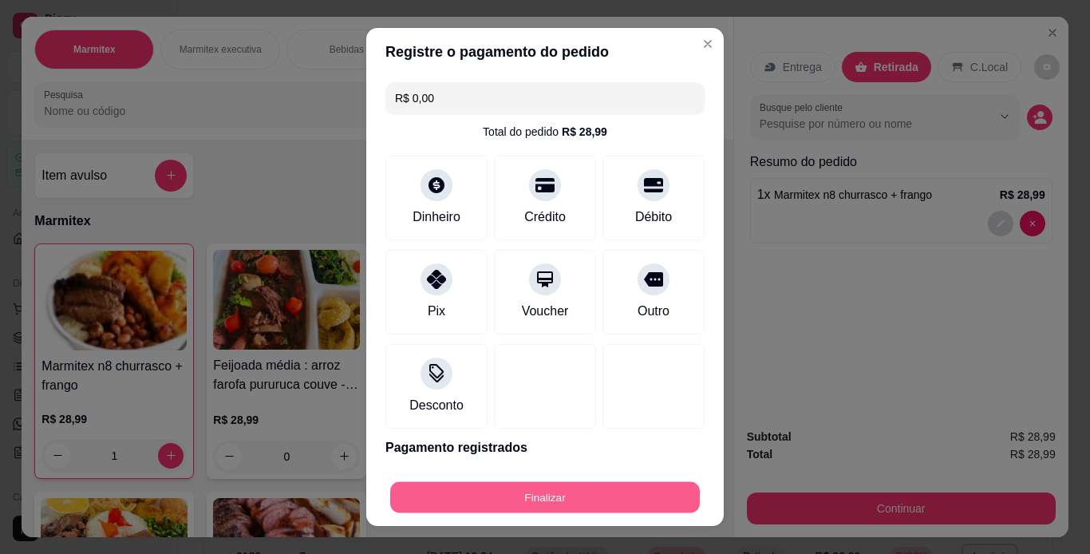
click at [618, 503] on button "Finalizar" at bounding box center [545, 497] width 310 height 31
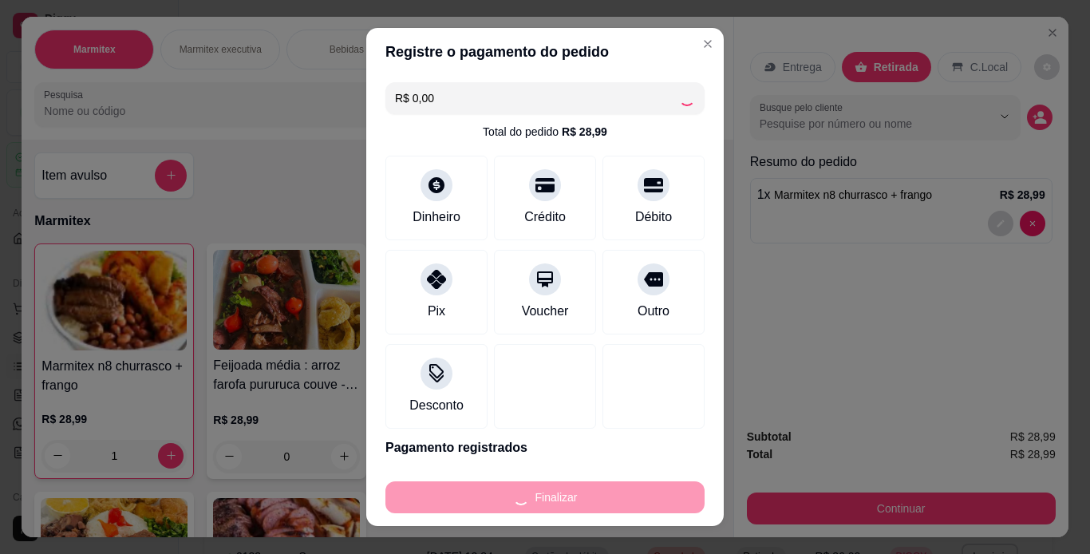
type input "0"
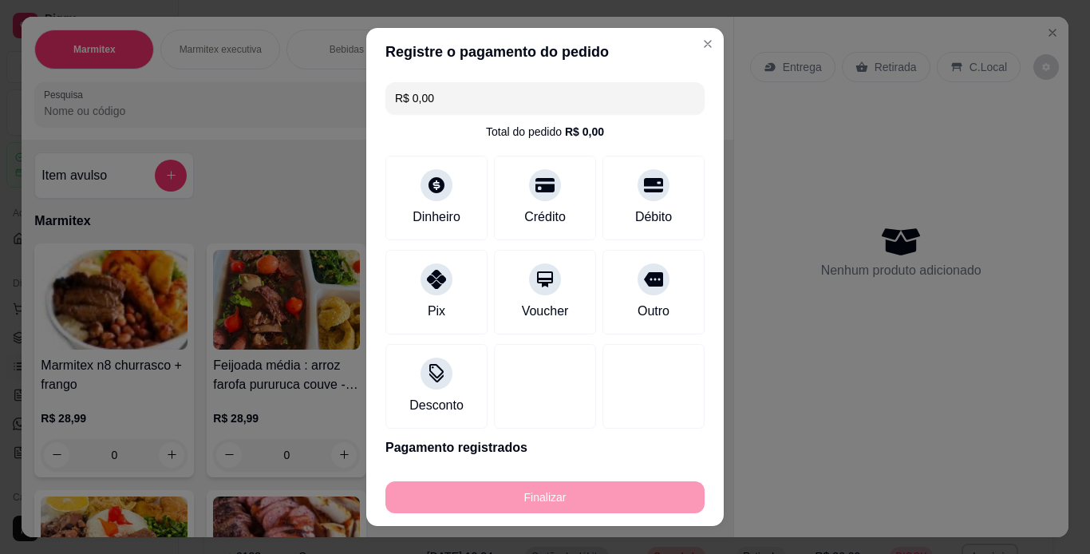
type input "-R$ 28,99"
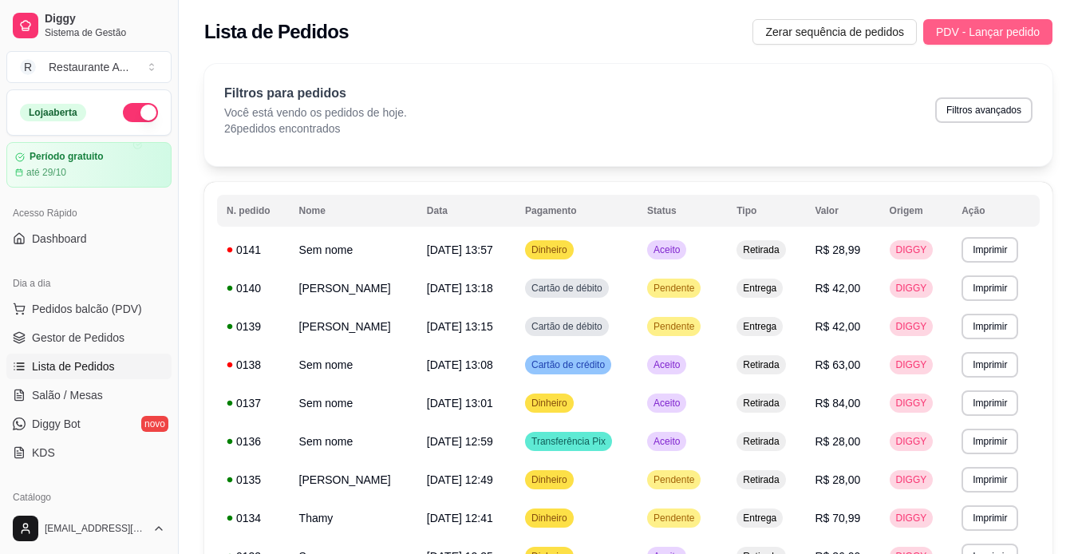
click at [1031, 36] on span "PDV - Lançar pedido" at bounding box center [988, 32] width 104 height 18
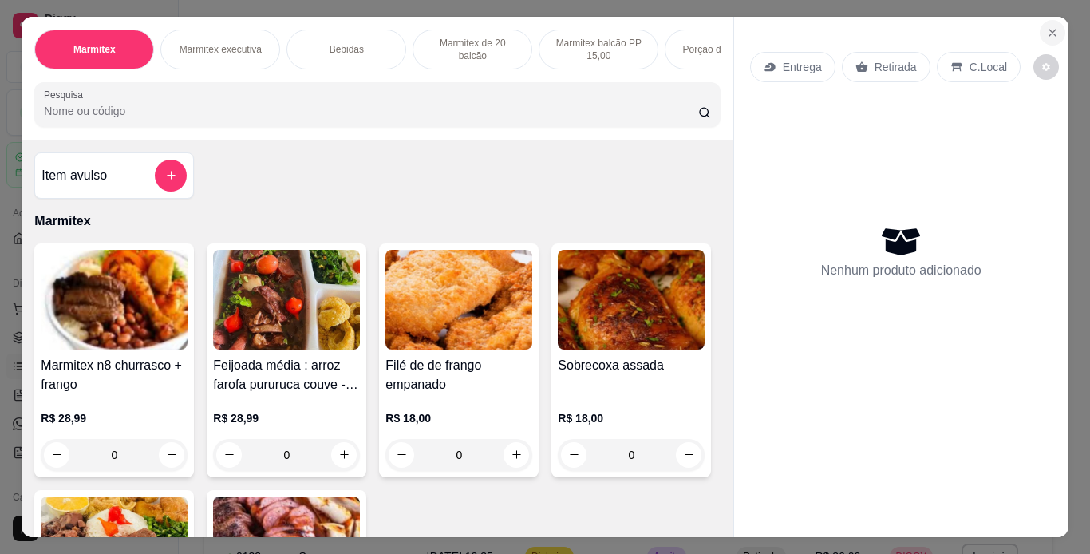
click at [1044, 20] on button "Close" at bounding box center [1053, 33] width 26 height 26
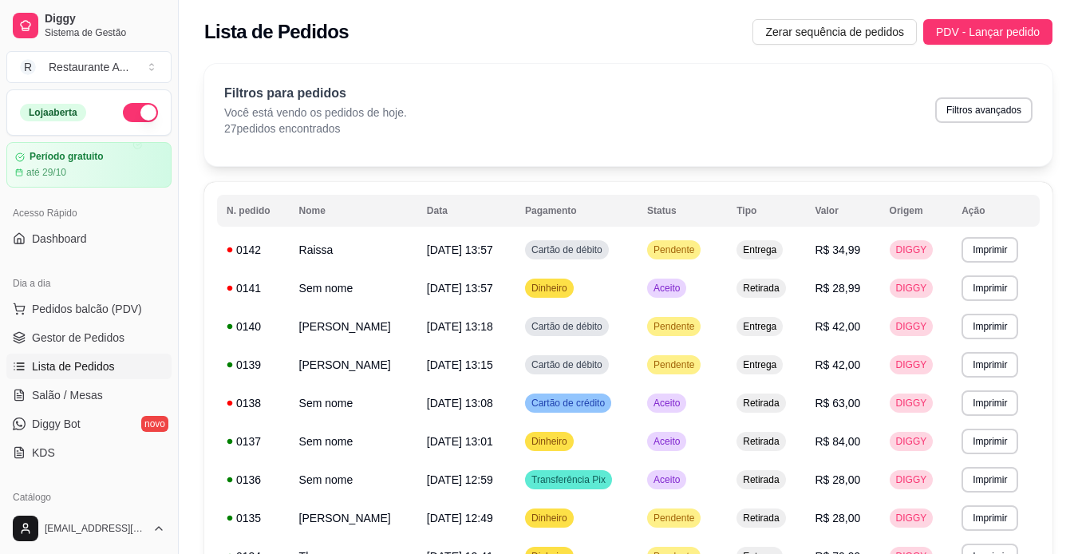
click at [128, 114] on button "button" at bounding box center [140, 112] width 35 height 19
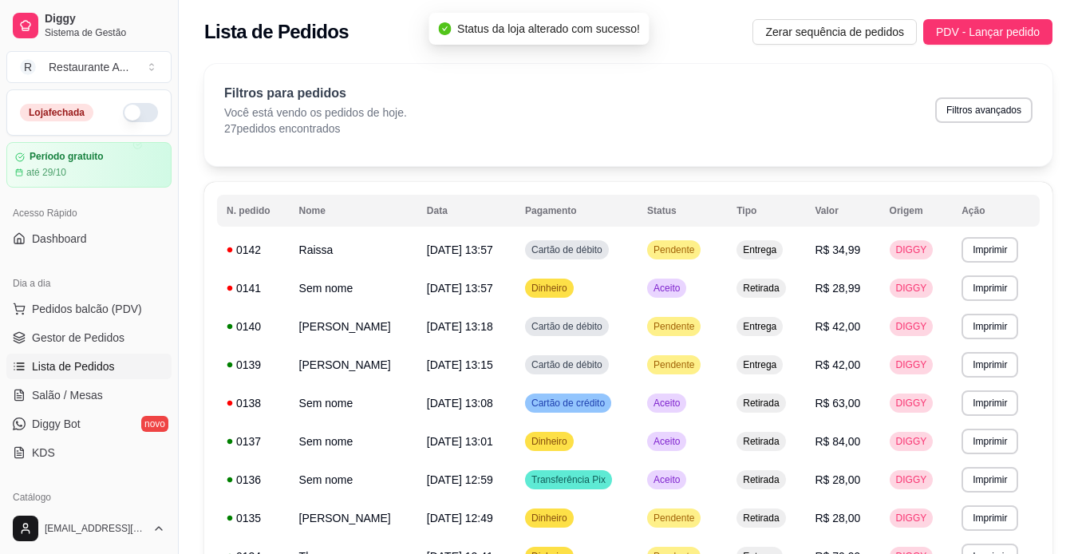
click at [140, 110] on button "button" at bounding box center [140, 112] width 35 height 19
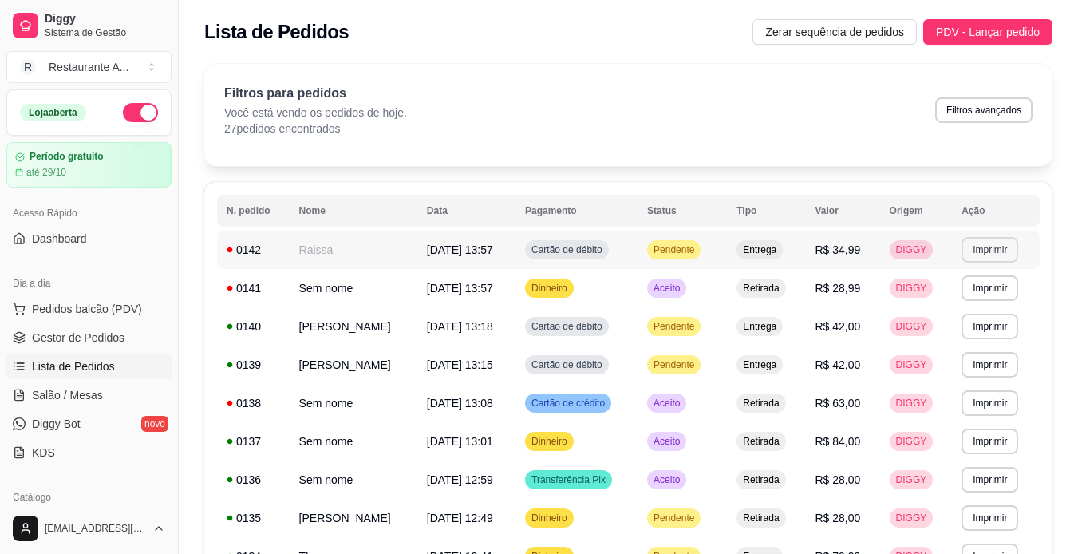
click at [1011, 254] on button "Imprimir" at bounding box center [989, 250] width 57 height 26
click at [981, 316] on button "IMPRESSORA" at bounding box center [974, 308] width 112 height 25
click at [880, 262] on td "R$ 34,99" at bounding box center [843, 250] width 74 height 38
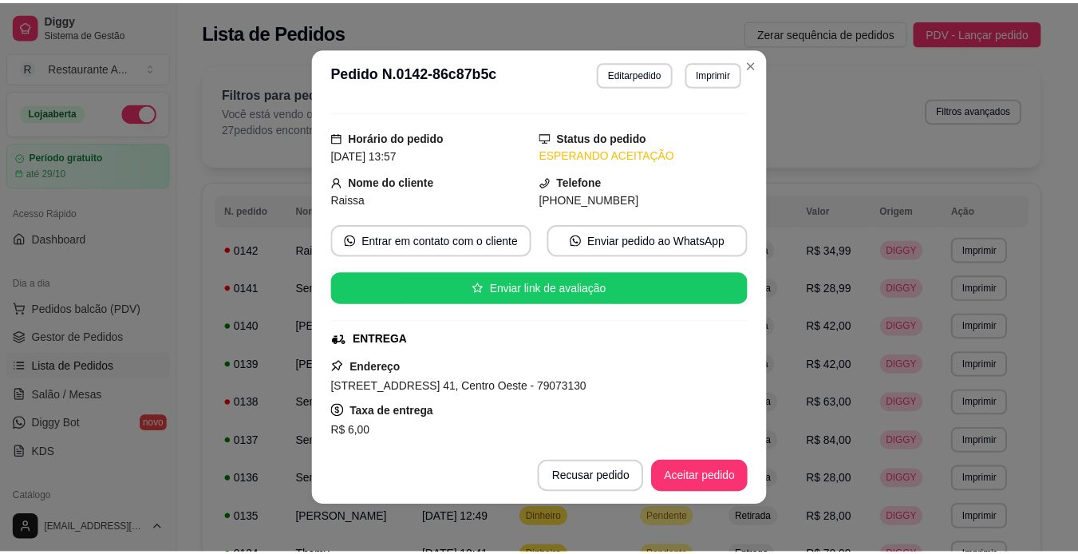
scroll to position [28, 0]
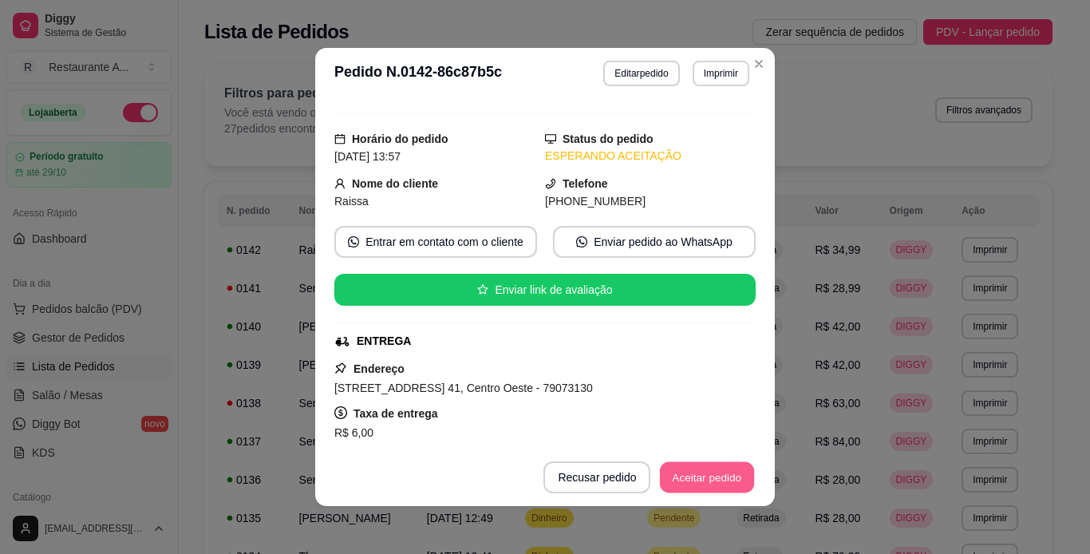
click at [701, 472] on button "Aceitar pedido" at bounding box center [707, 477] width 94 height 31
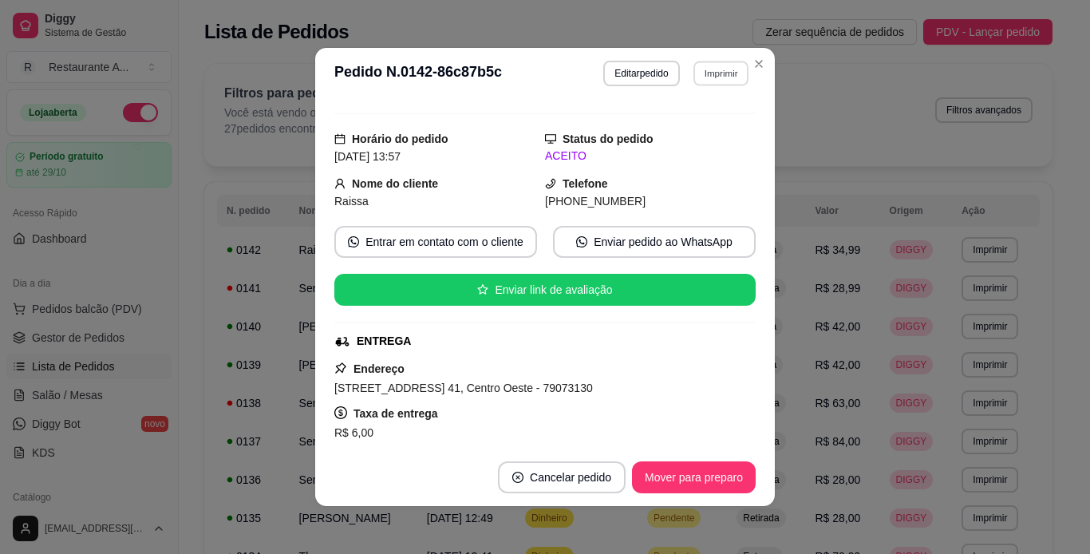
click at [723, 74] on button "Imprimir" at bounding box center [720, 73] width 55 height 25
click at [692, 133] on button "IMPRESSORA" at bounding box center [686, 128] width 112 height 25
